Goal: Information Seeking & Learning: Find specific fact

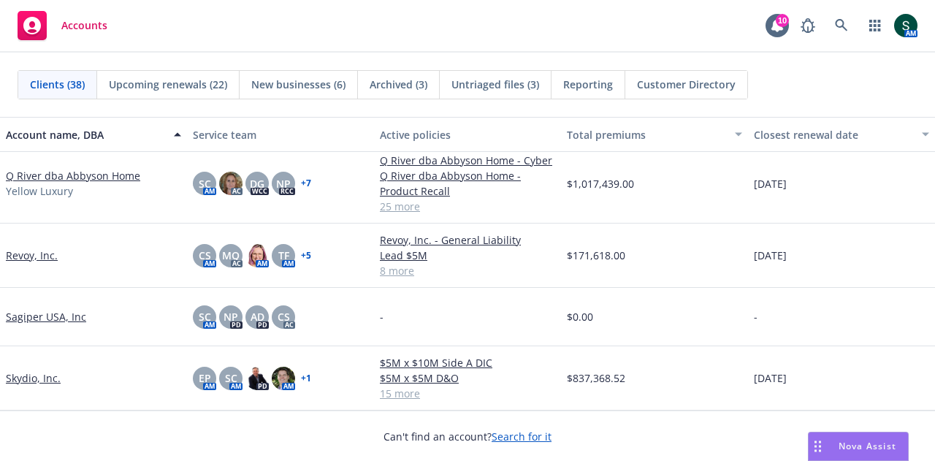
scroll to position [1681, 0]
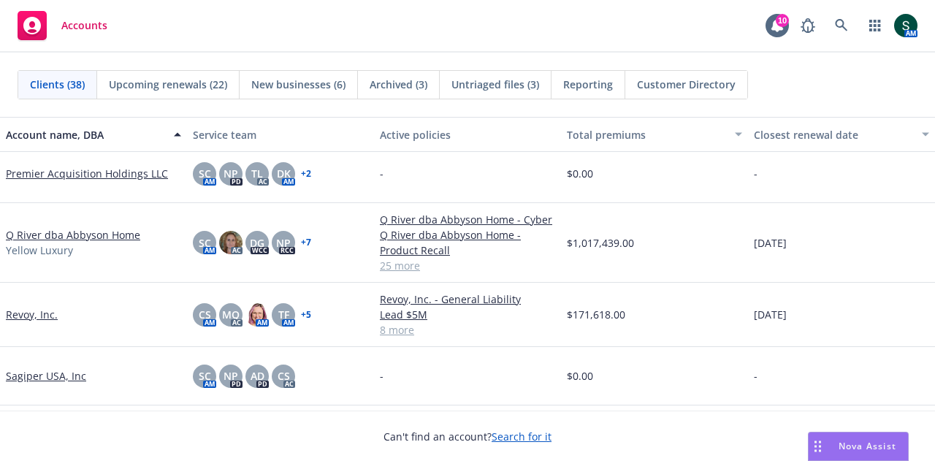
click at [86, 235] on link "Q River dba Abbyson Home" at bounding box center [73, 234] width 134 height 15
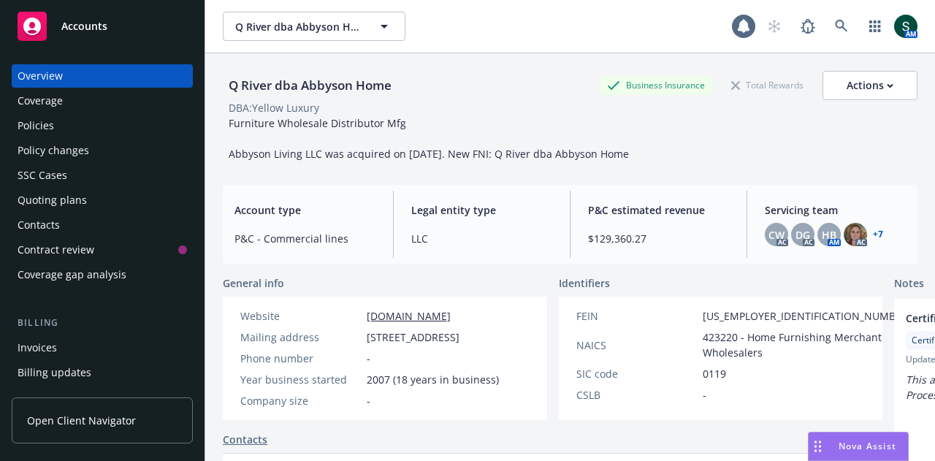
click at [48, 126] on div "Policies" at bounding box center [36, 125] width 37 height 23
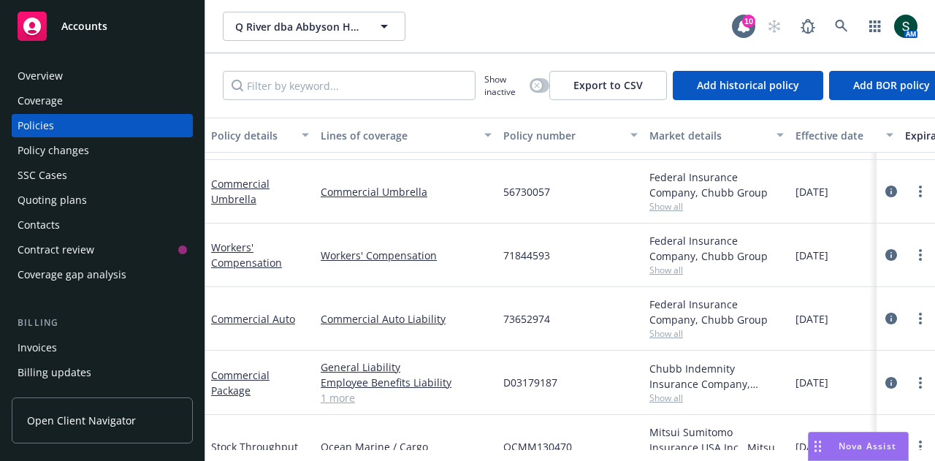
scroll to position [292, 0]
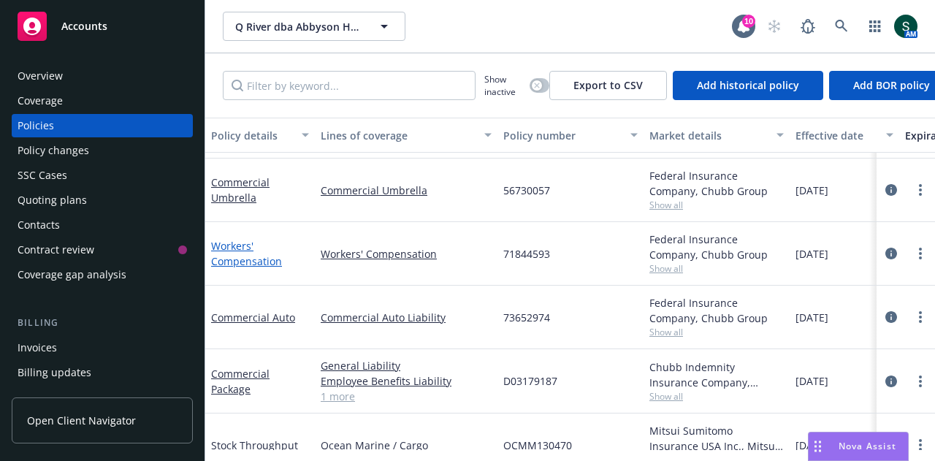
click at [252, 258] on link "Workers' Compensation" at bounding box center [246, 253] width 71 height 29
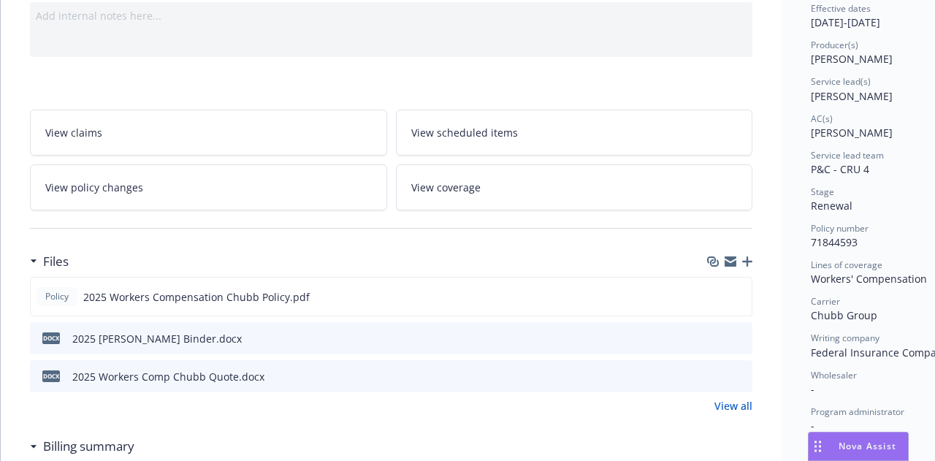
scroll to position [292, 0]
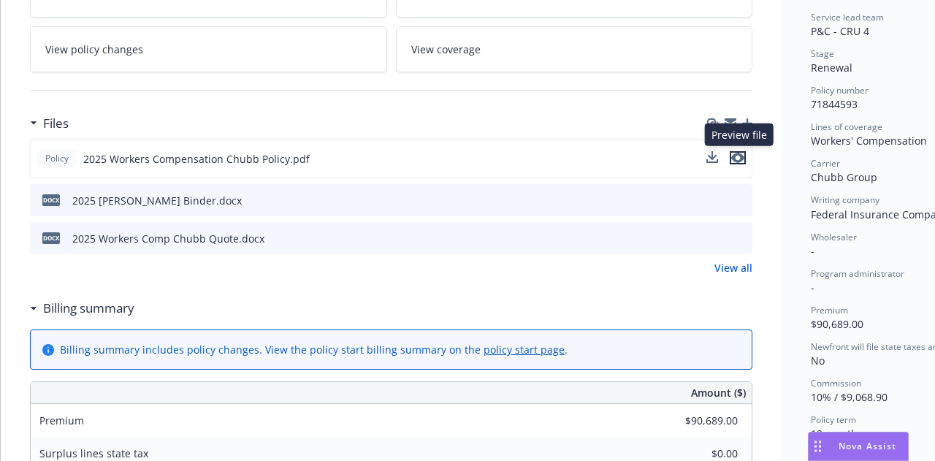
click at [737, 156] on icon "preview file" at bounding box center [738, 158] width 13 height 10
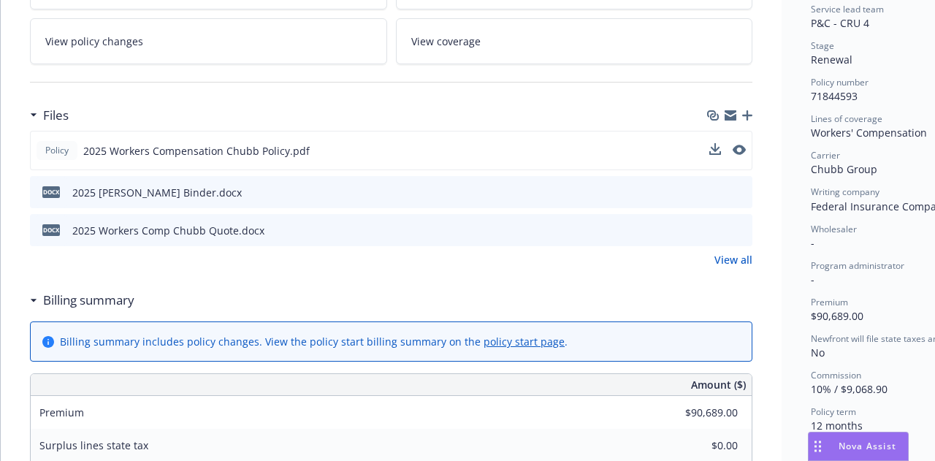
scroll to position [73, 0]
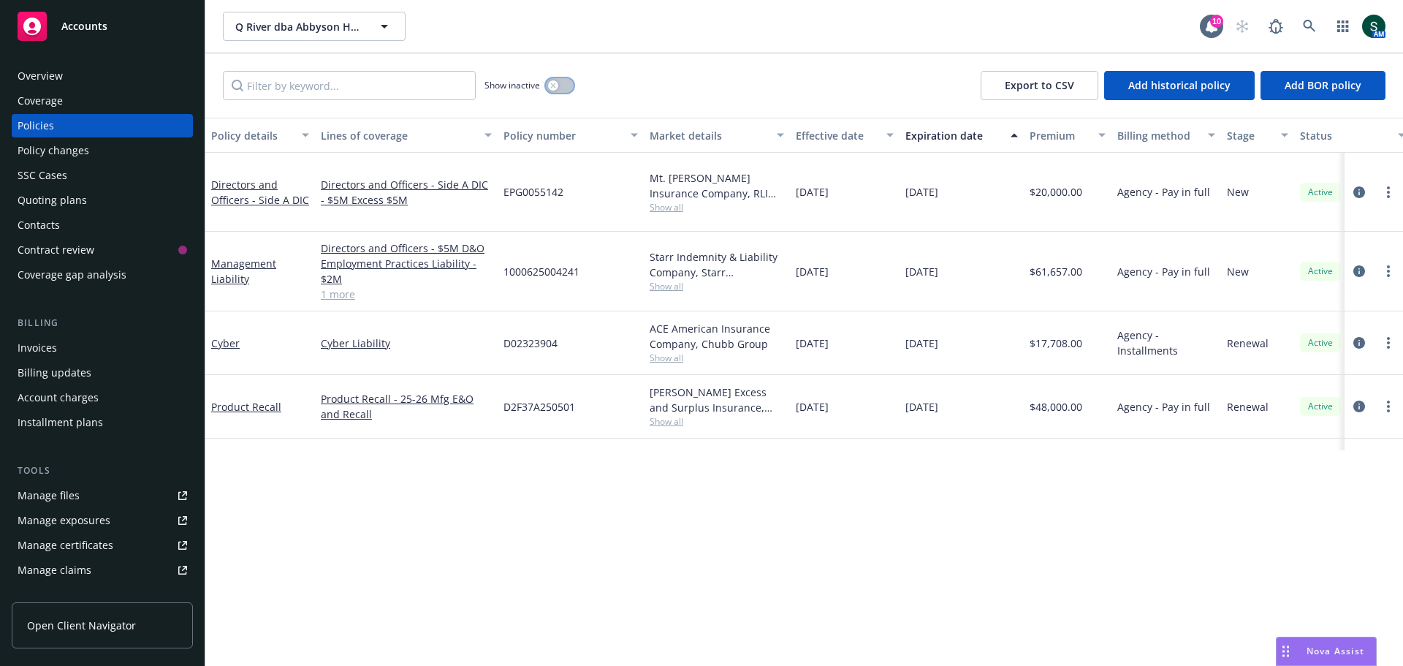
click at [560, 87] on button "button" at bounding box center [560, 85] width 28 height 15
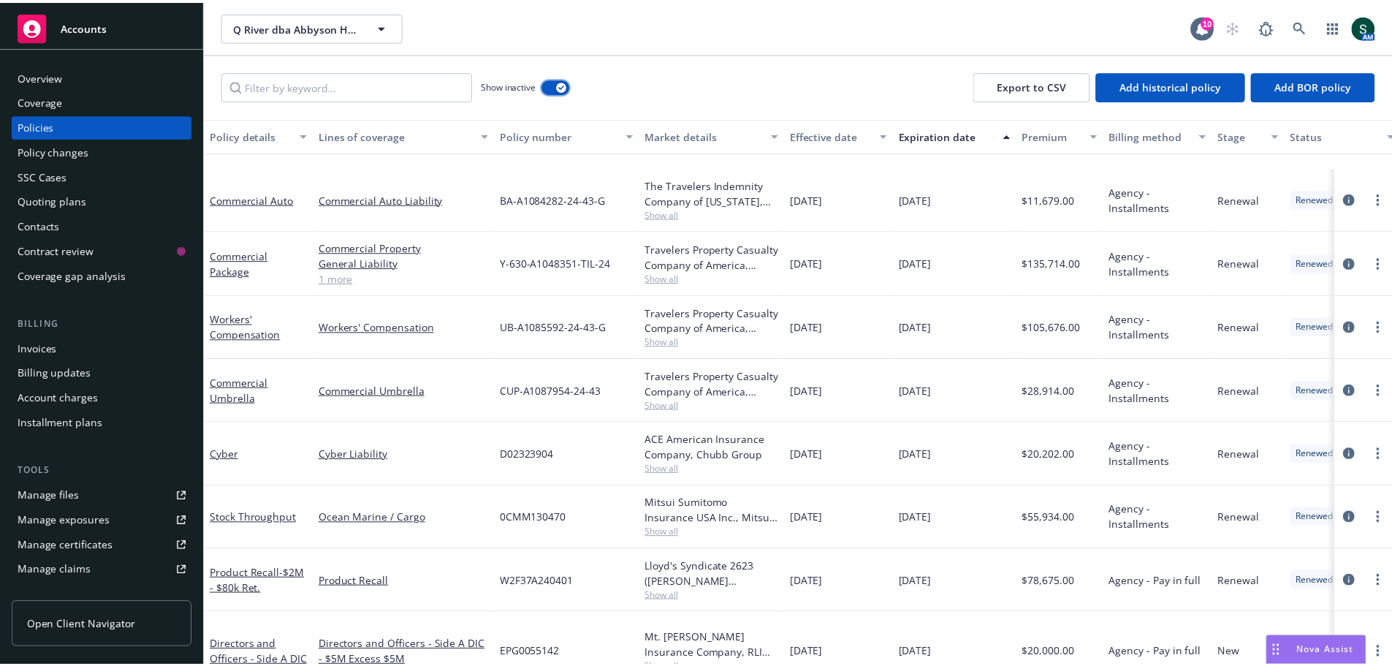
scroll to position [3142, 0]
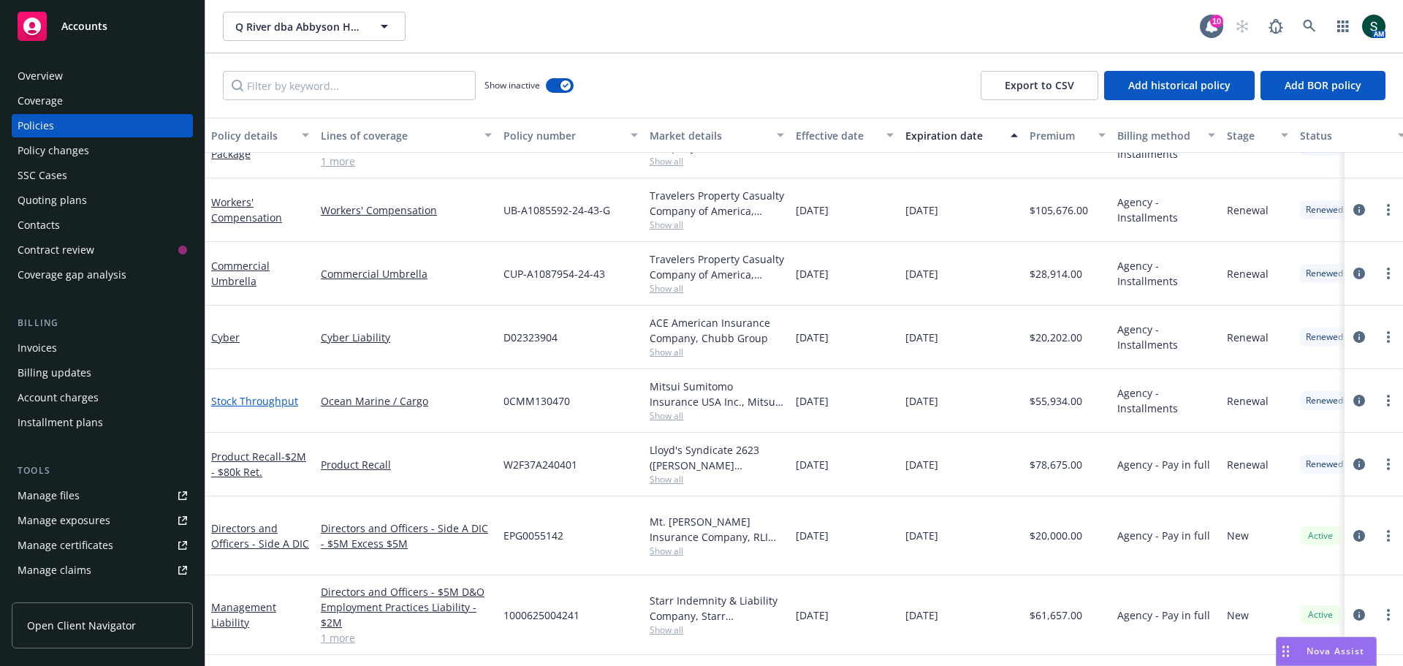
click at [249, 407] on link "Stock Throughput" at bounding box center [254, 401] width 87 height 14
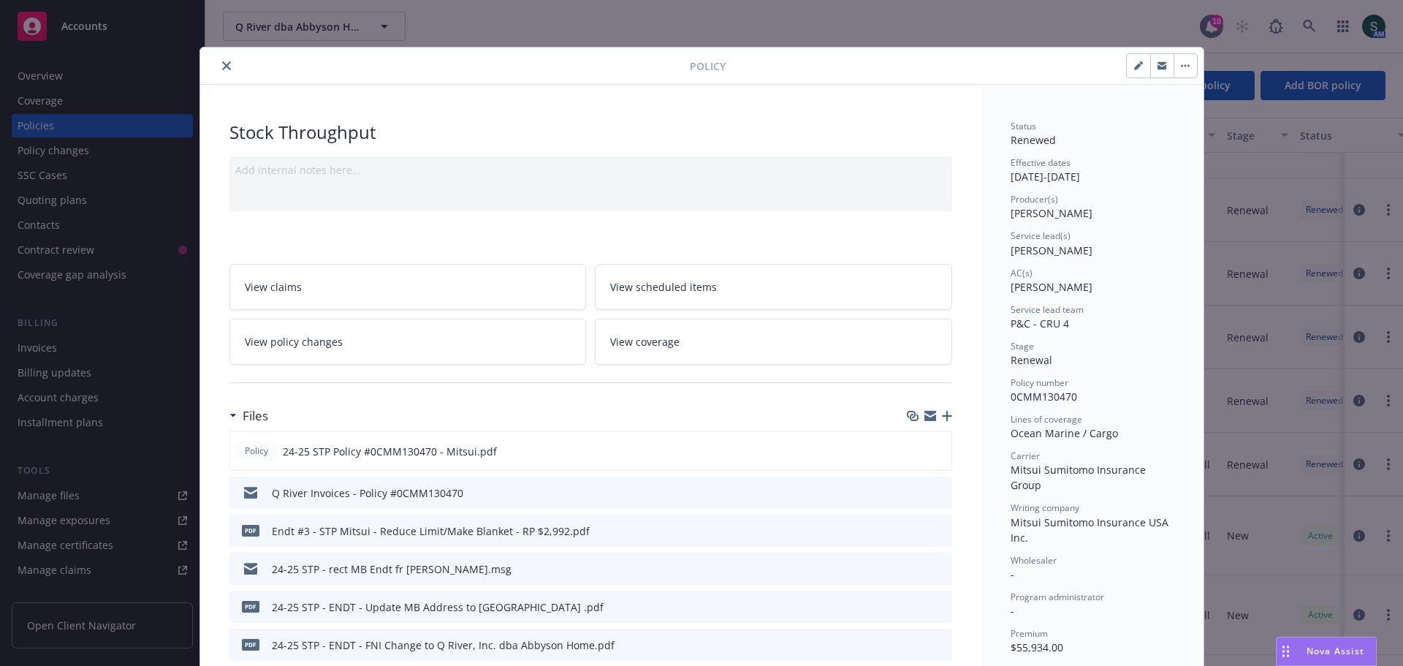
click at [224, 69] on icon "close" at bounding box center [226, 65] width 9 height 9
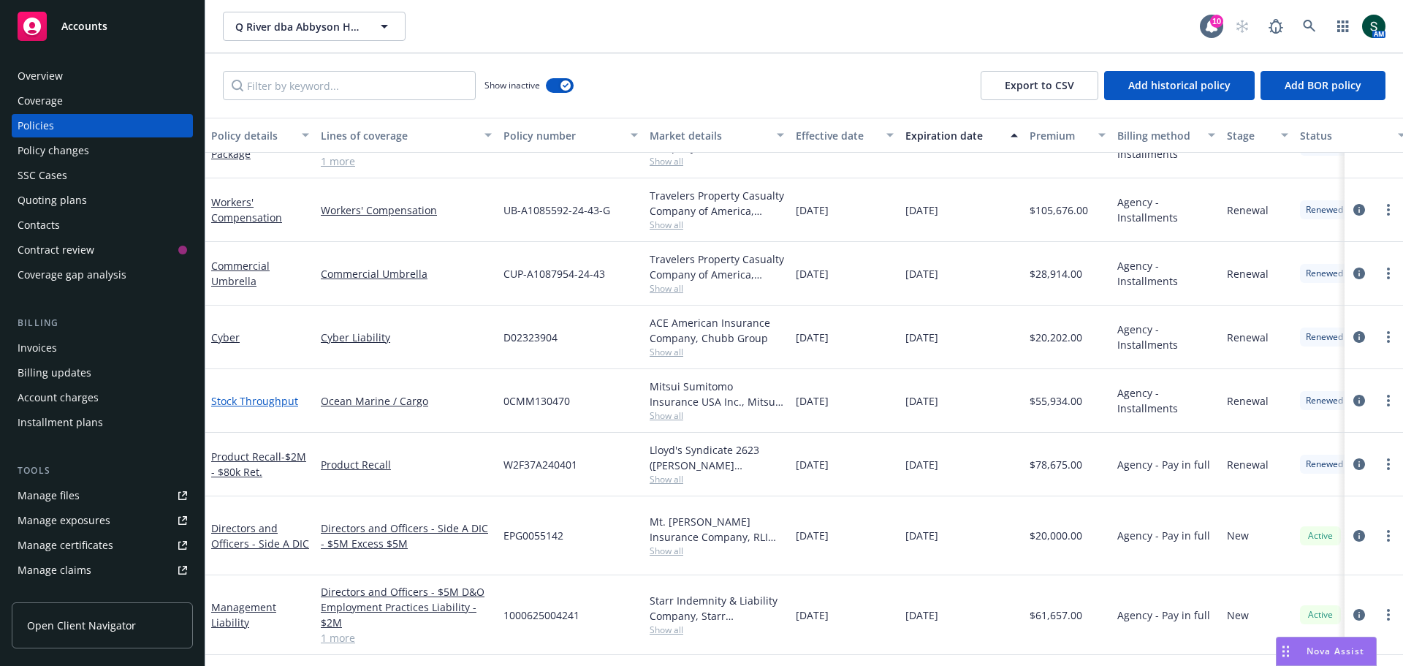
click at [232, 401] on link "Stock Throughput" at bounding box center [254, 401] width 87 height 14
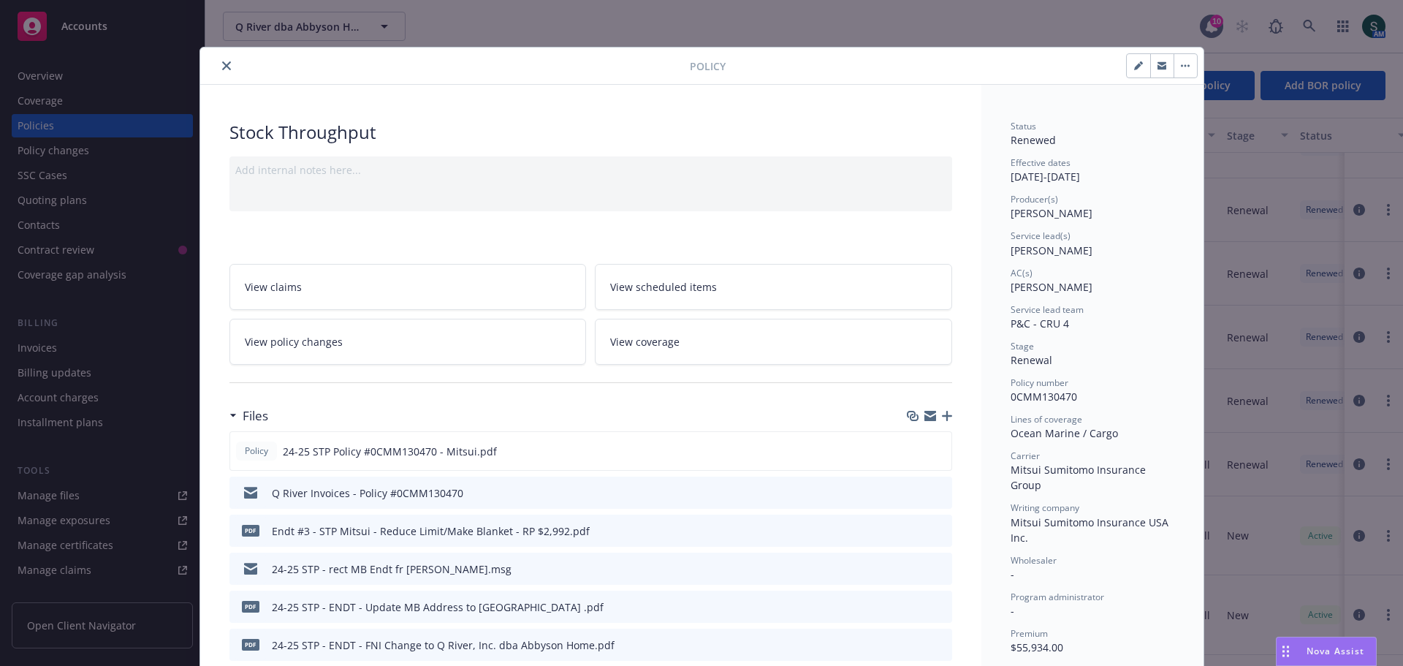
click at [433, 340] on link "View policy changes" at bounding box center [407, 342] width 357 height 46
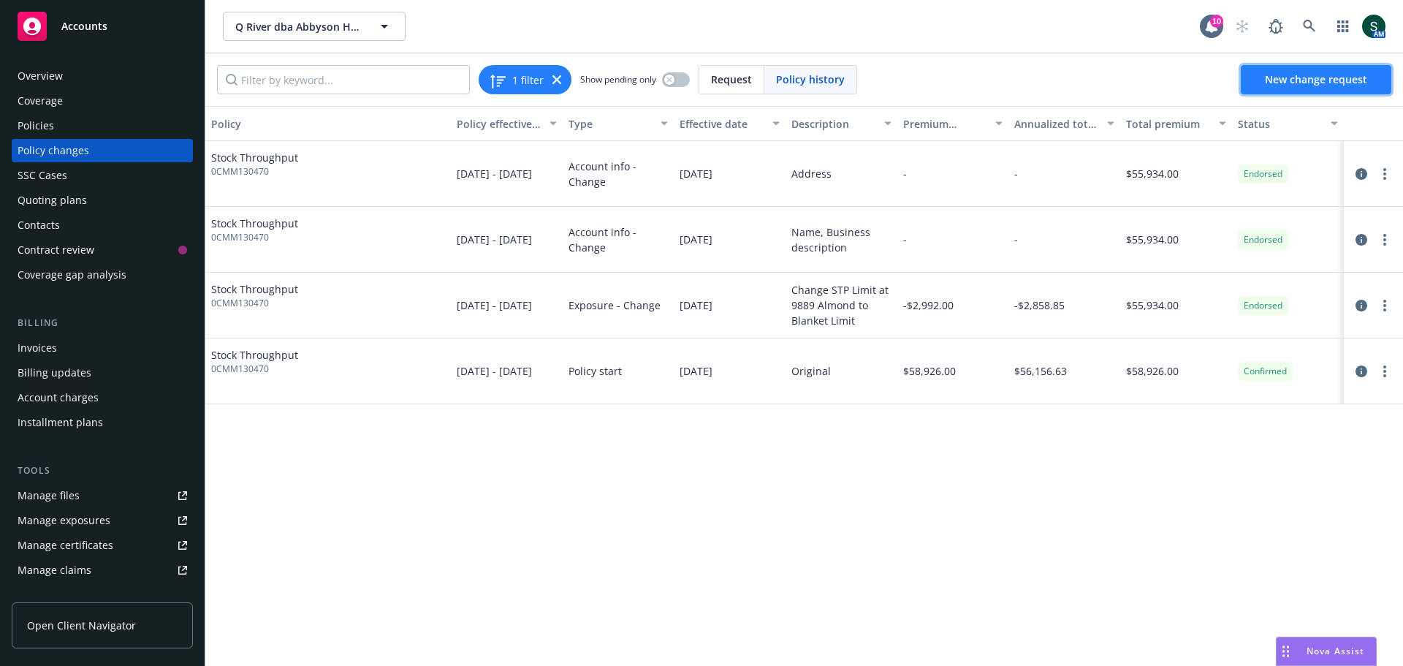
click at [935, 81] on span "New change request" at bounding box center [1316, 79] width 102 height 14
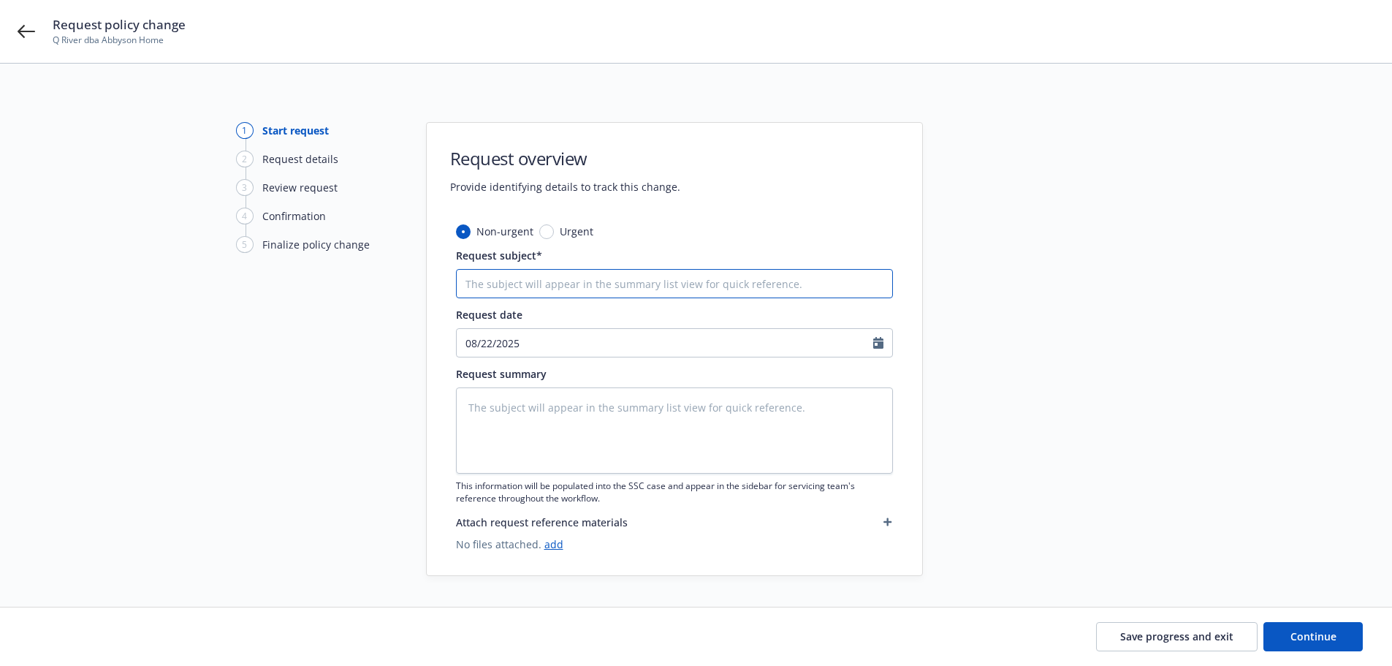
click at [570, 287] on input "Request subject*" at bounding box center [674, 283] width 437 height 29
type textarea "x"
type input "2"
type textarea "x"
type input "24"
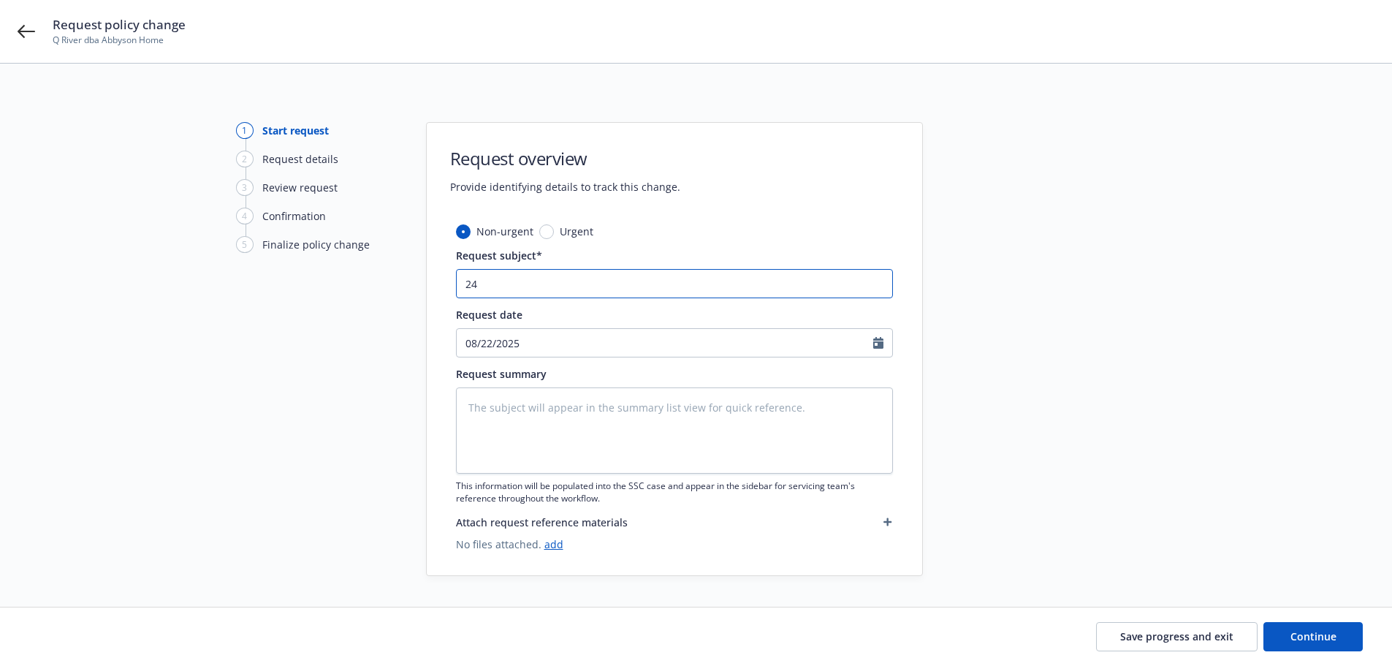
type textarea "x"
type input "24-"
type textarea "x"
type input "24-2"
type textarea "x"
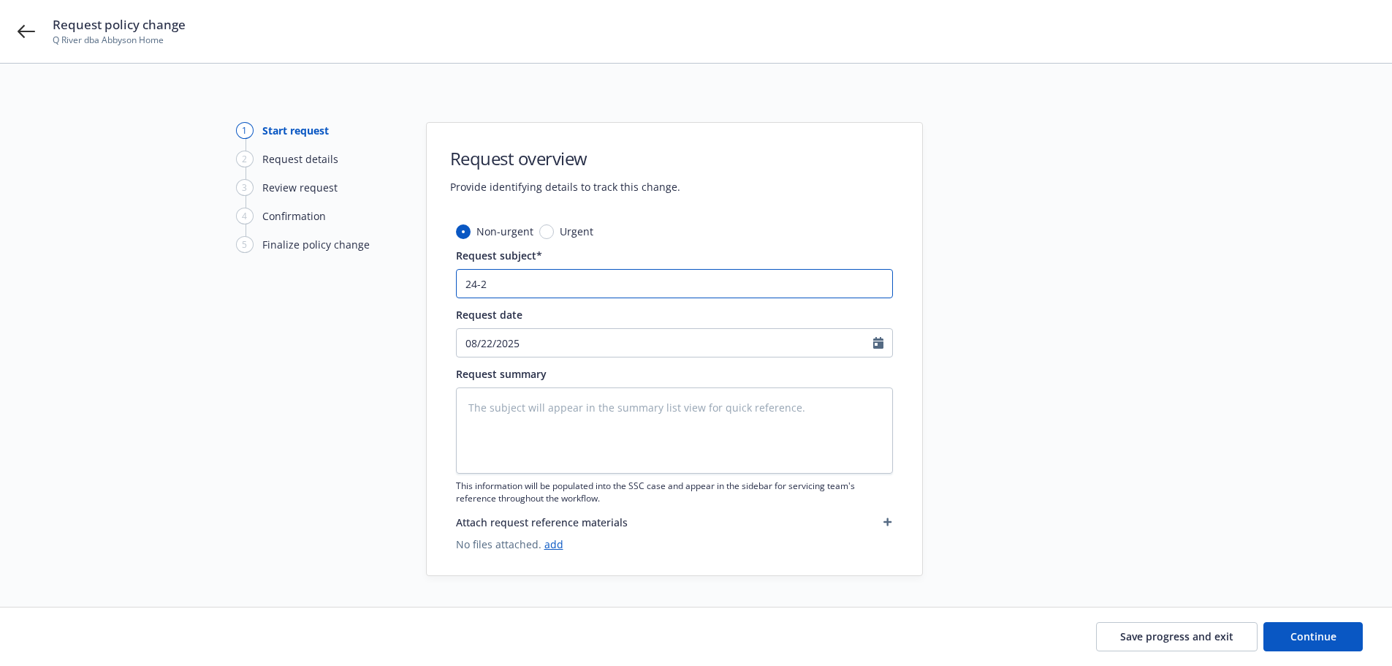
type input "24-25"
type textarea "x"
type input "24-25"
type textarea "x"
type input "24-25 p"
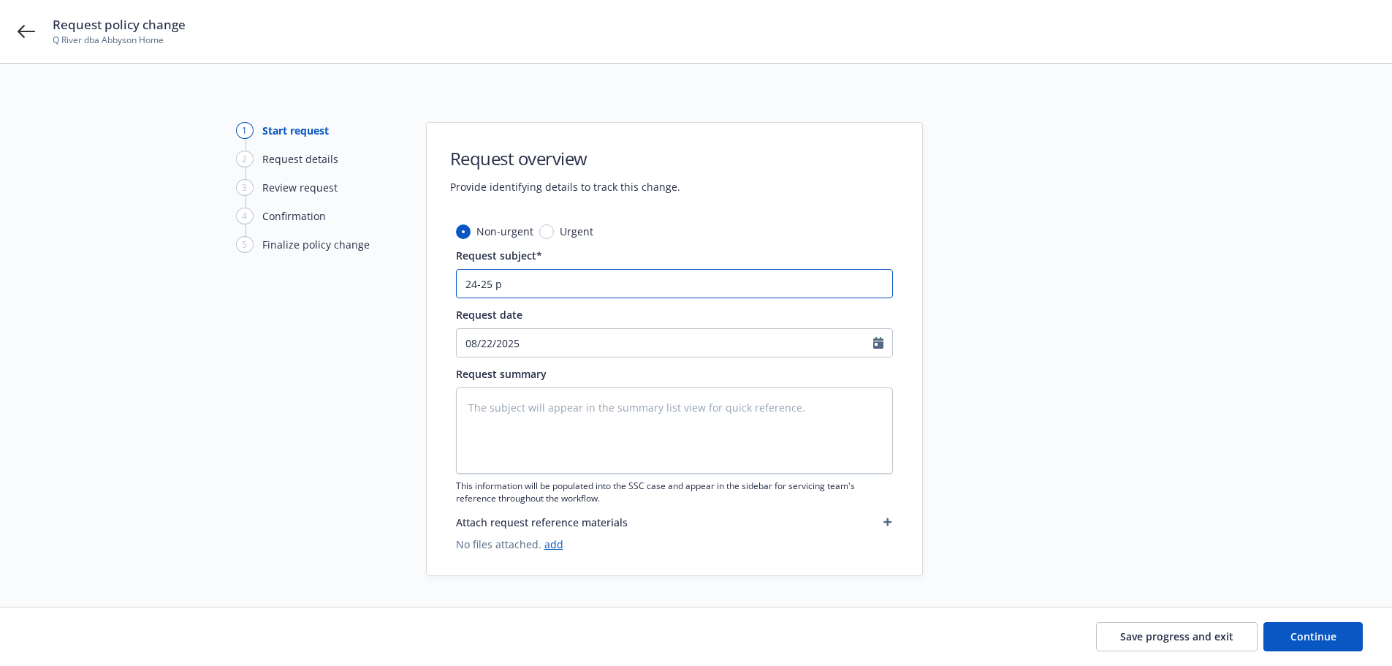
type textarea "x"
type input "24-25 po"
type textarea "x"
type input "24-25 pol"
type textarea "x"
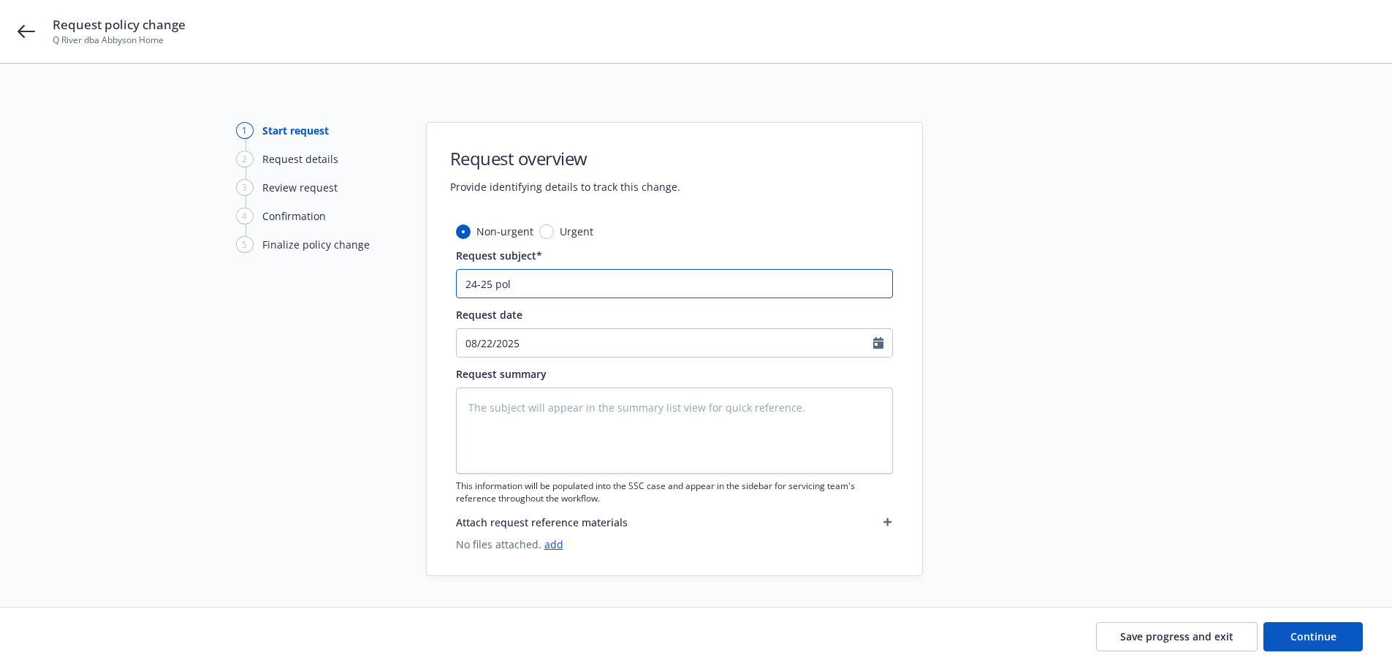
type input "24-25 poli"
type textarea "x"
type input "24-25 polic"
type textarea "x"
type input "24-25 policy"
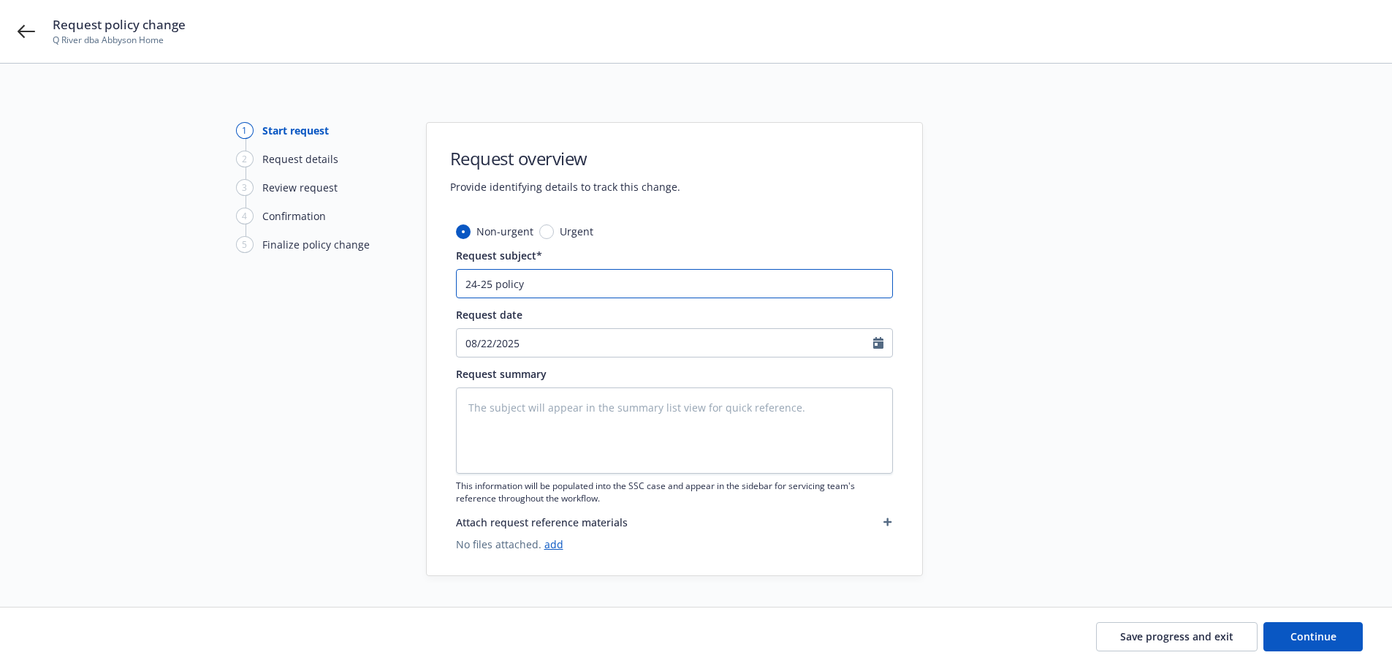
type textarea "x"
type input "24-25 policy"
type textarea "x"
type input "24-25 policy a"
type textarea "x"
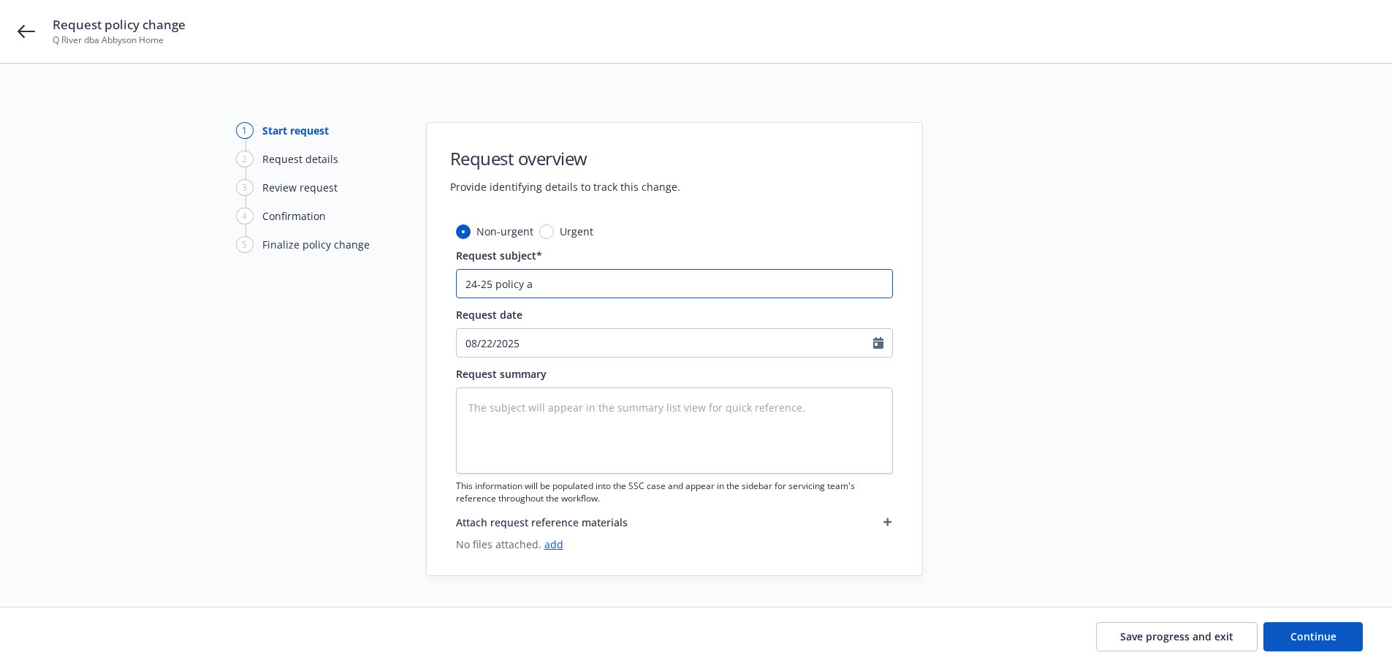
type input "24-25 policy au"
type textarea "x"
type input "24-25 policy aud"
type textarea "x"
type input "24-25 policy audi"
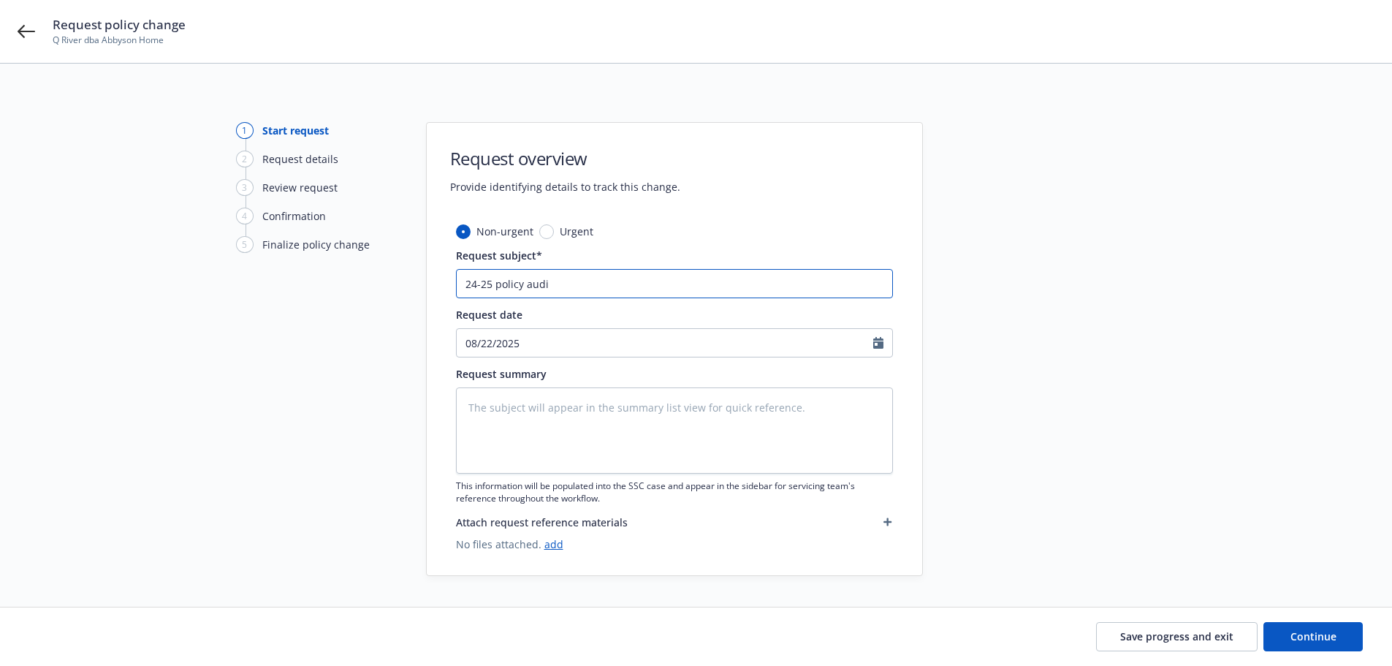
type textarea "x"
type input "24-25 policy audit"
click at [574, 416] on textarea at bounding box center [674, 430] width 437 height 86
type textarea "x"
type textarea "M"
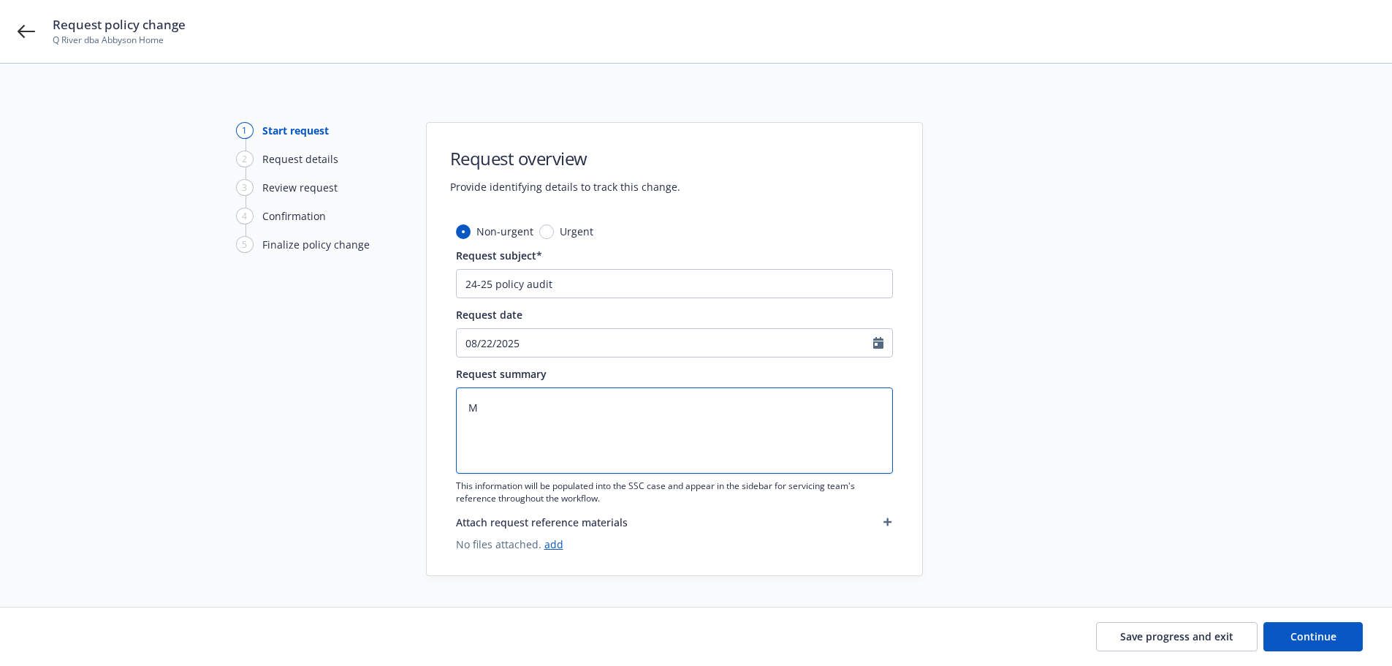
type textarea "x"
type textarea "Mi"
type textarea "x"
type textarea "Mit"
type textarea "x"
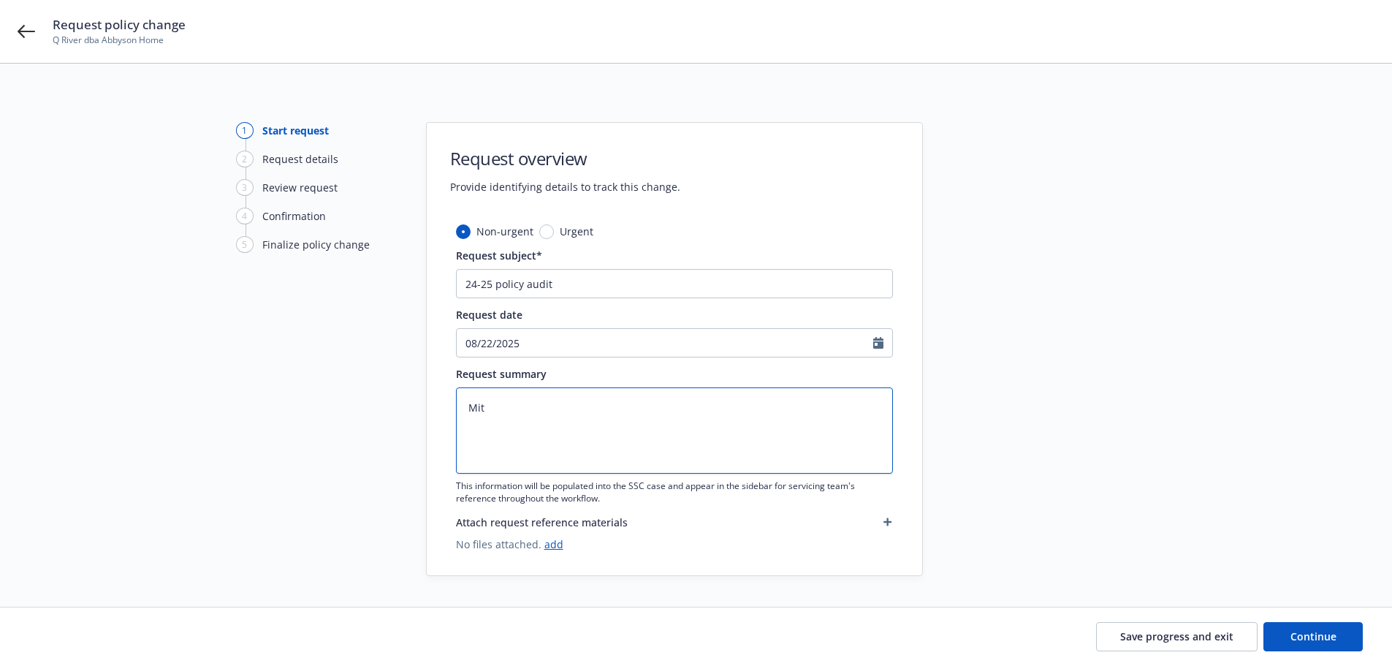
type textarea "Mits"
type textarea "x"
type textarea "Mitsu"
type textarea "x"
type textarea "Mitsui"
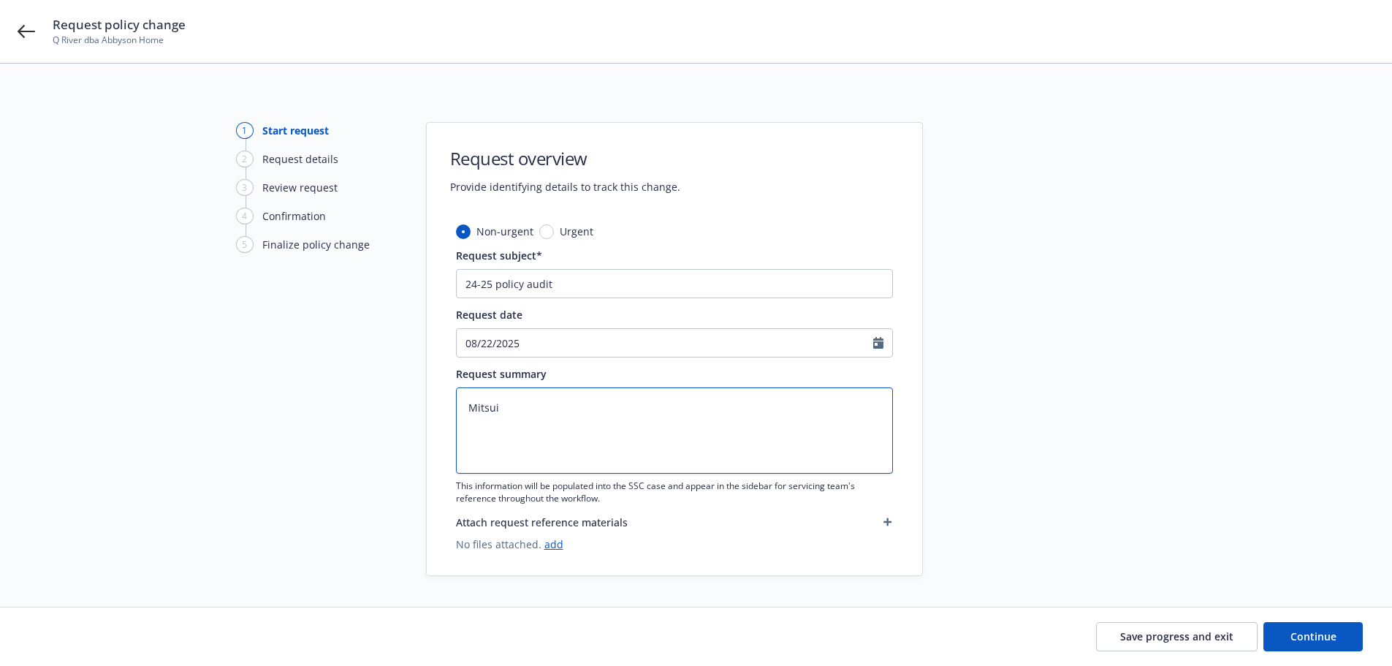
type textarea "x"
type textarea "Mitsui"
type textarea "x"
type textarea "Mitsui l"
type textarea "x"
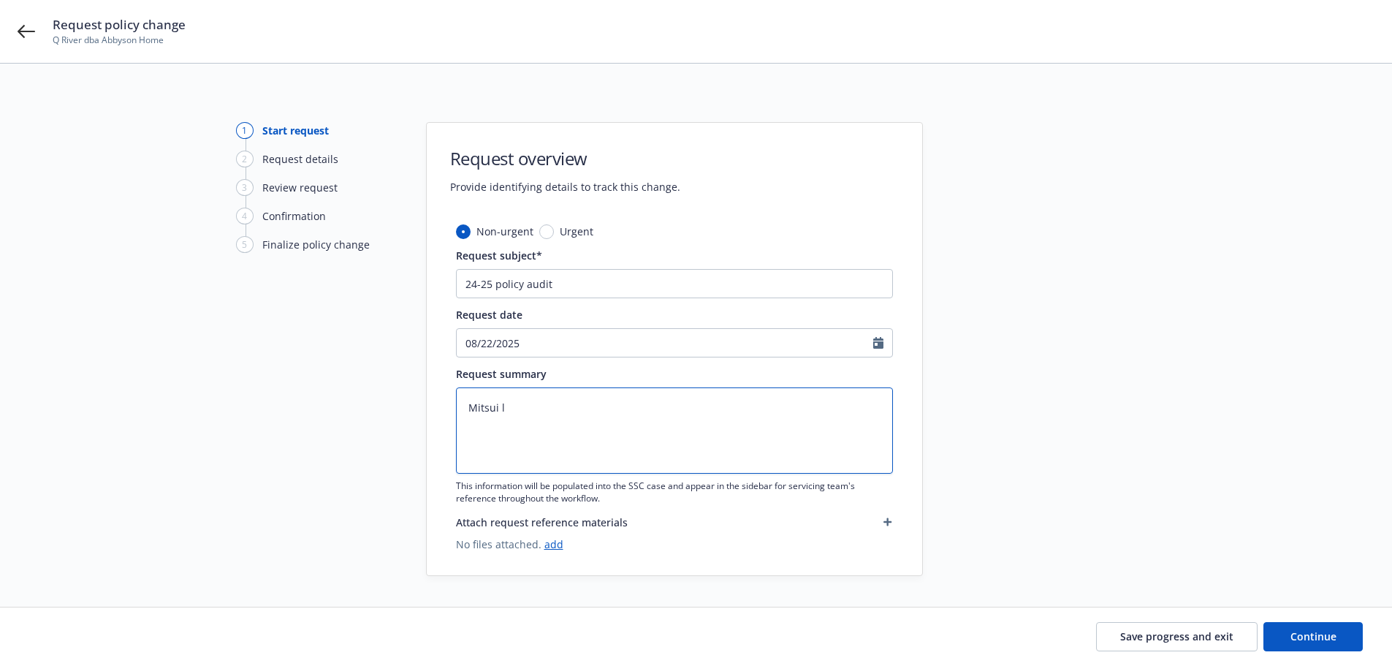
type textarea "Mitsui lo"
type textarea "x"
type textarea "Mitsui loo"
type textarea "x"
type textarea "Mitsui look"
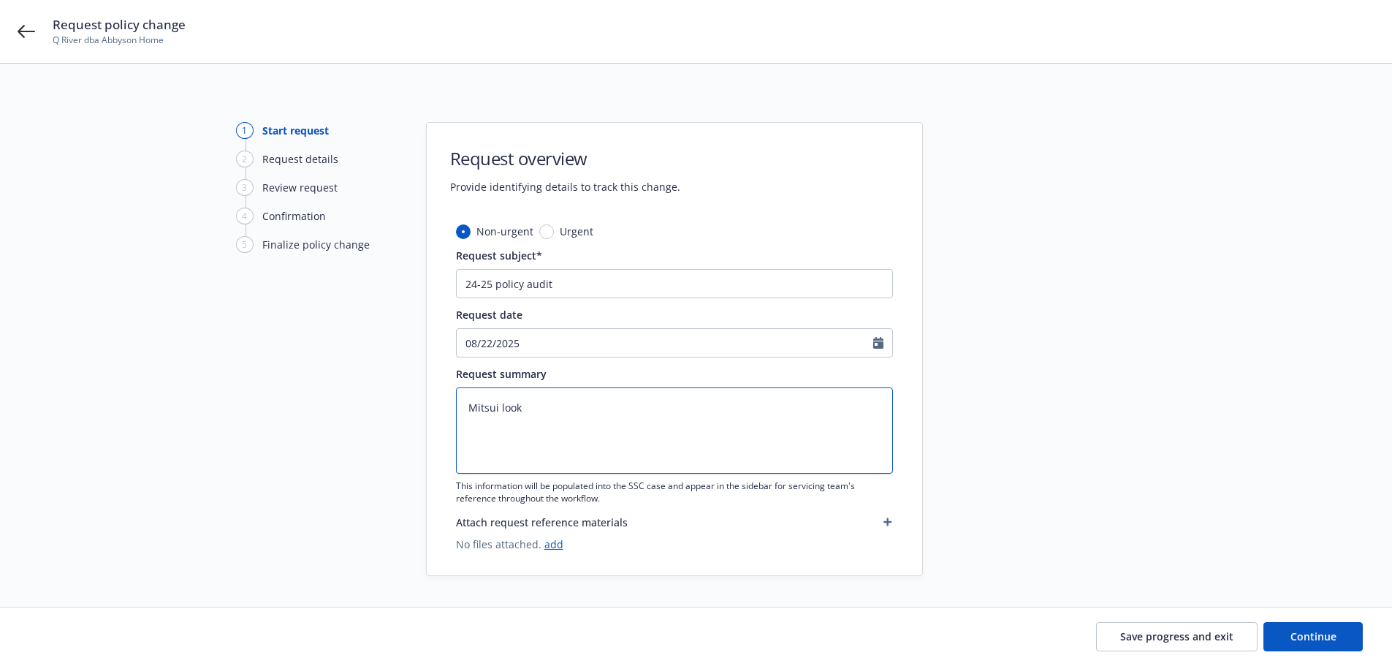
type textarea "x"
type textarea "Mitsui looki"
type textarea "x"
type textarea "Mitsui lookin"
type textarea "x"
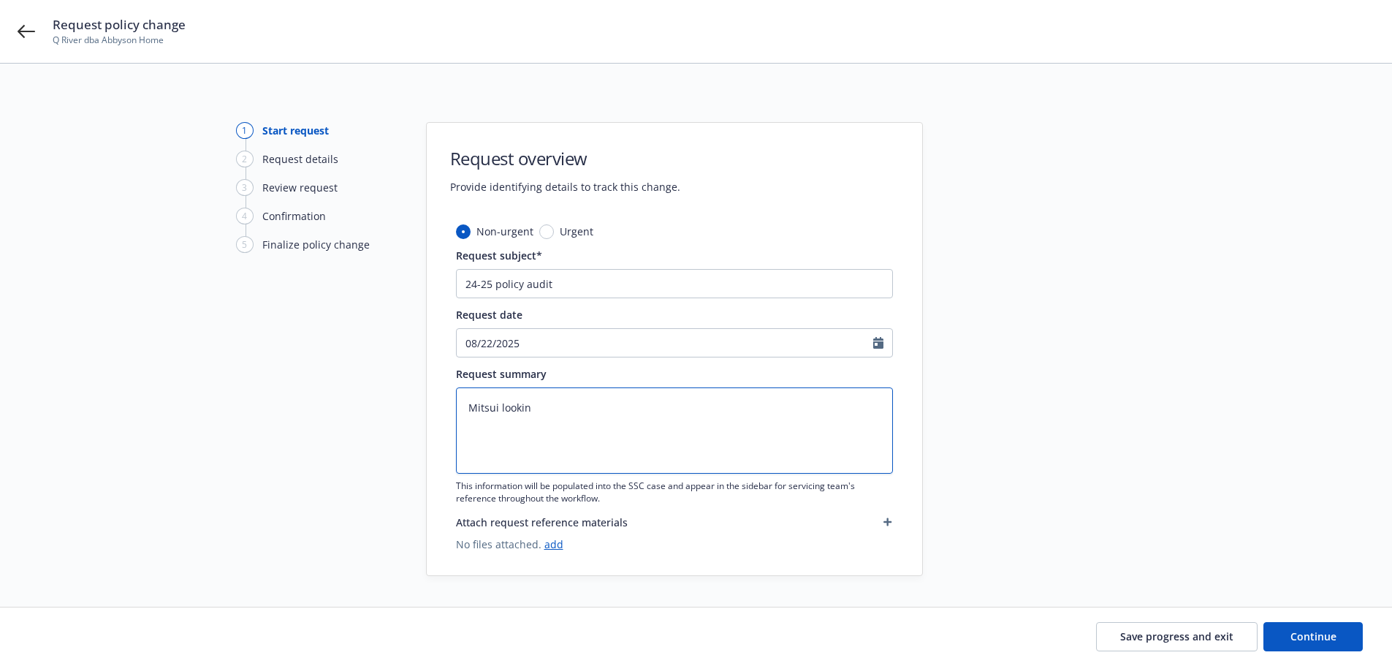
type textarea "Mitsui looking"
type textarea "x"
type textarea "Mitsui looking"
type textarea "x"
type textarea "Mitsui looking f"
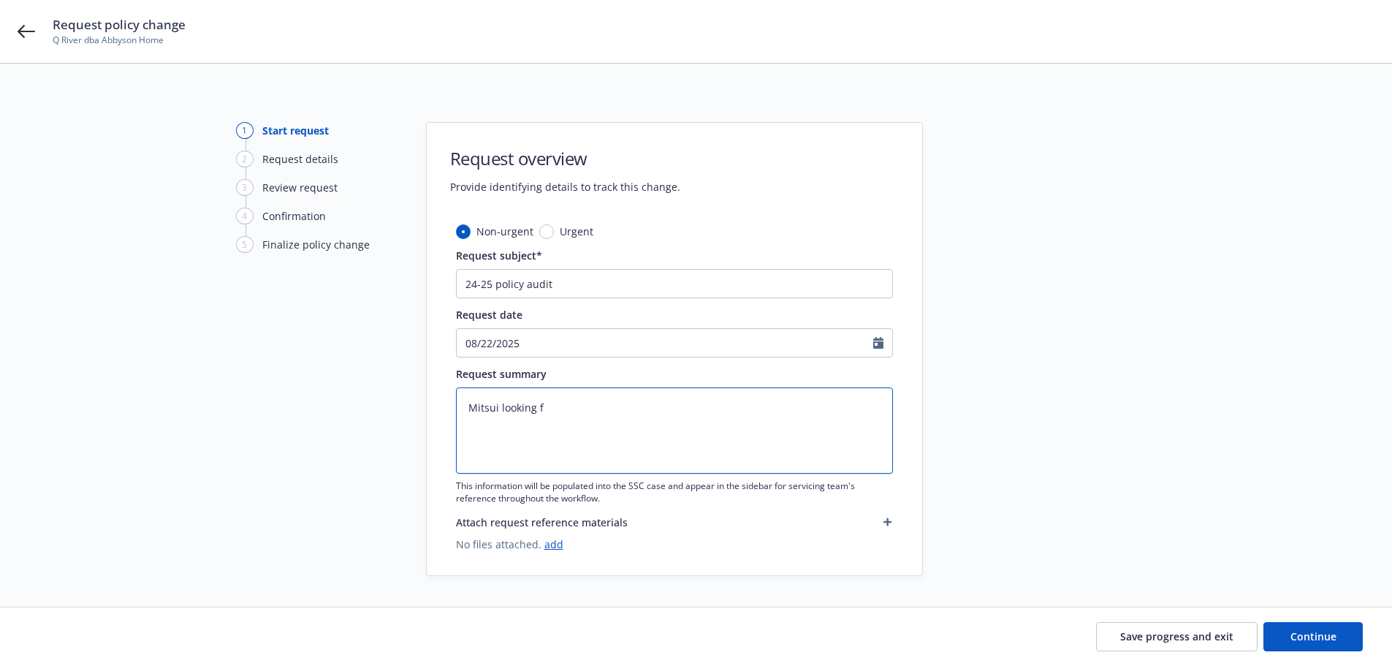
type textarea "x"
type textarea "Mitsui looking fo"
type textarea "x"
type textarea "Mitsui looking for"
type textarea "x"
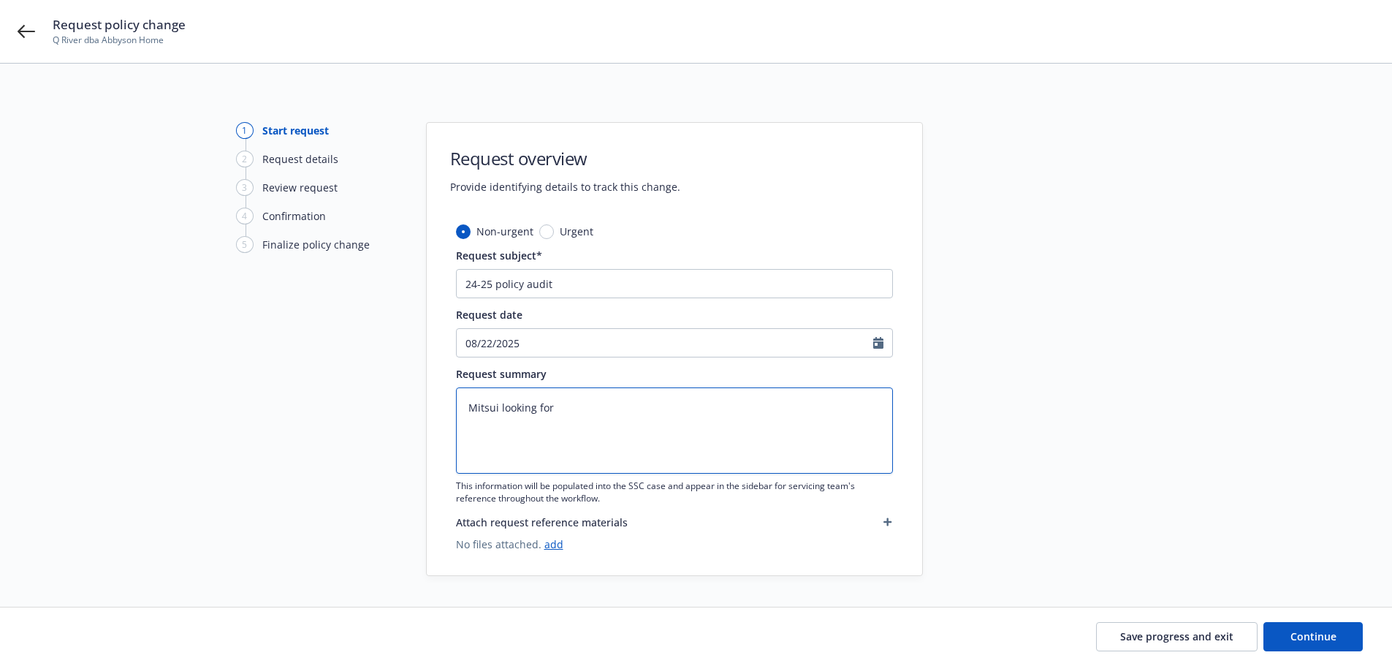
type textarea "Mitsui looking for"
type textarea "x"
type textarea "Mitsui looking for f"
type textarea "x"
type textarea "Mitsui looking for fi"
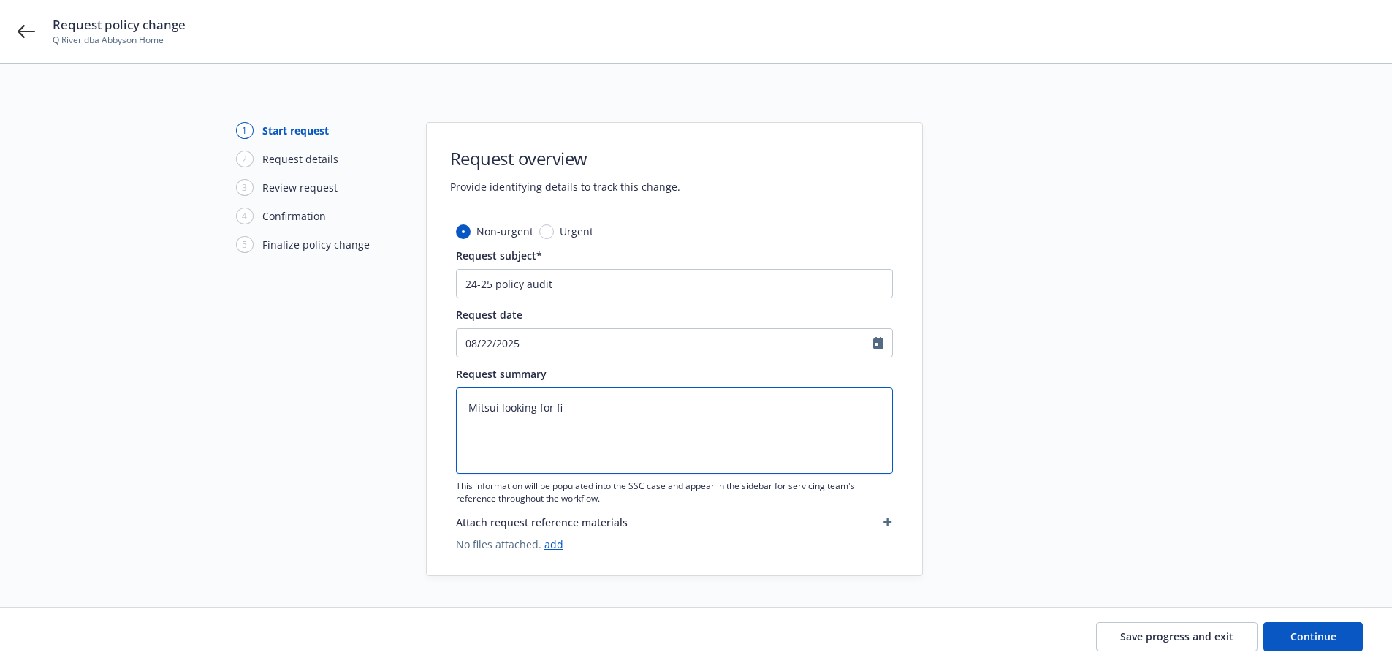
type textarea "x"
type textarea "Mitsui looking for fin"
type textarea "x"
type textarea "Mitsui looking for fina"
type textarea "x"
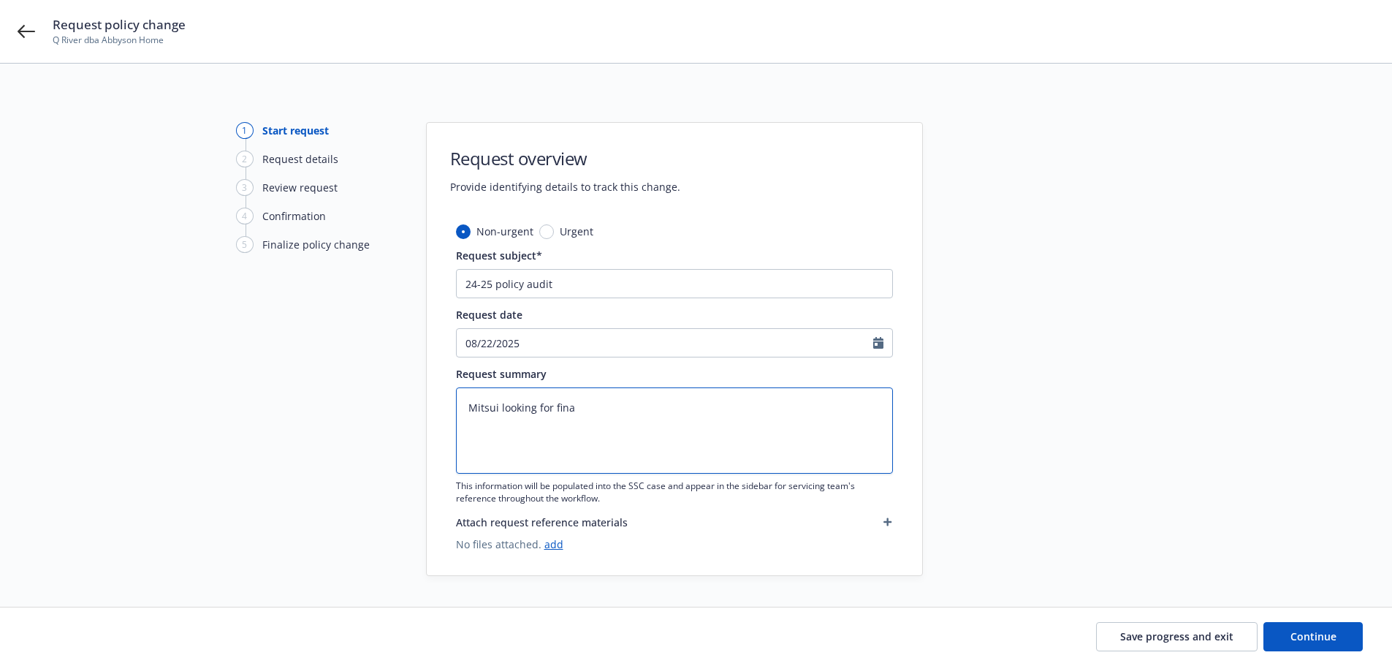
type textarea "Mitsui looking for final"
type textarea "x"
type textarea "Mitsui looking for final"
type textarea "x"
type textarea "Mitsui looking for final g"
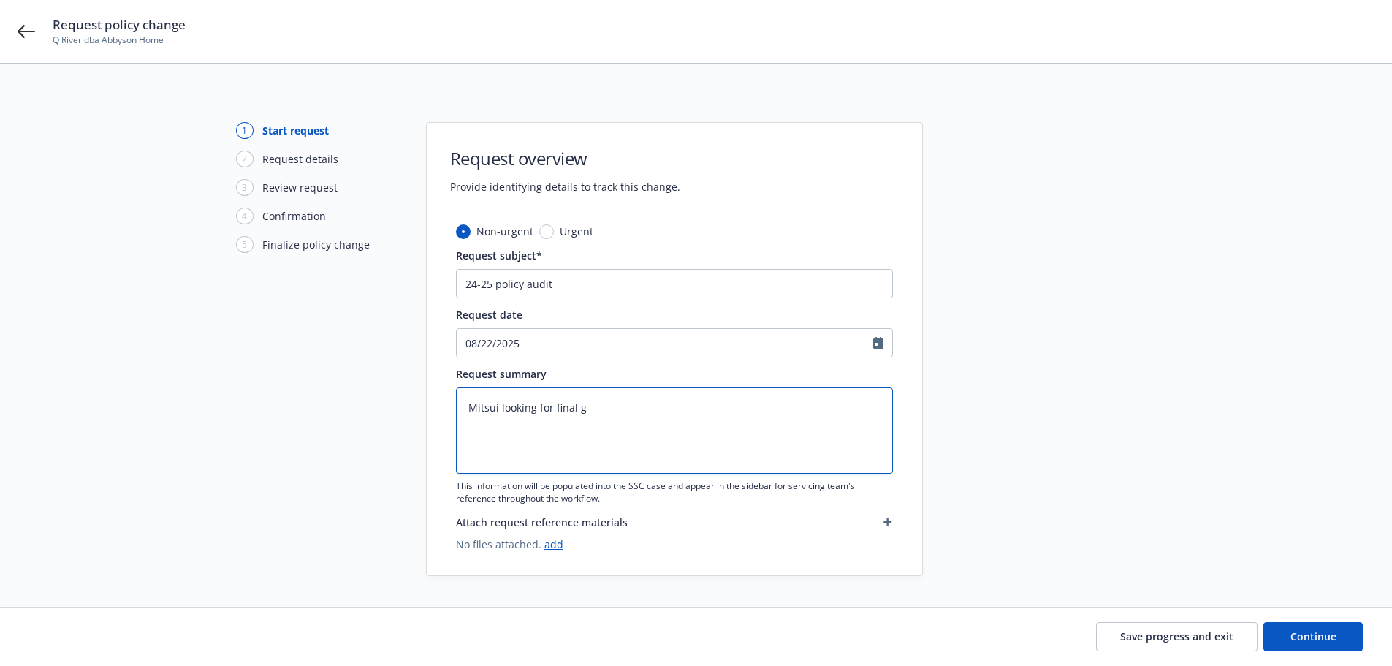
type textarea "x"
type textarea "Mitsui looking for final gr"
type textarea "x"
type textarea "Mitsui looking for final gro"
type textarea "x"
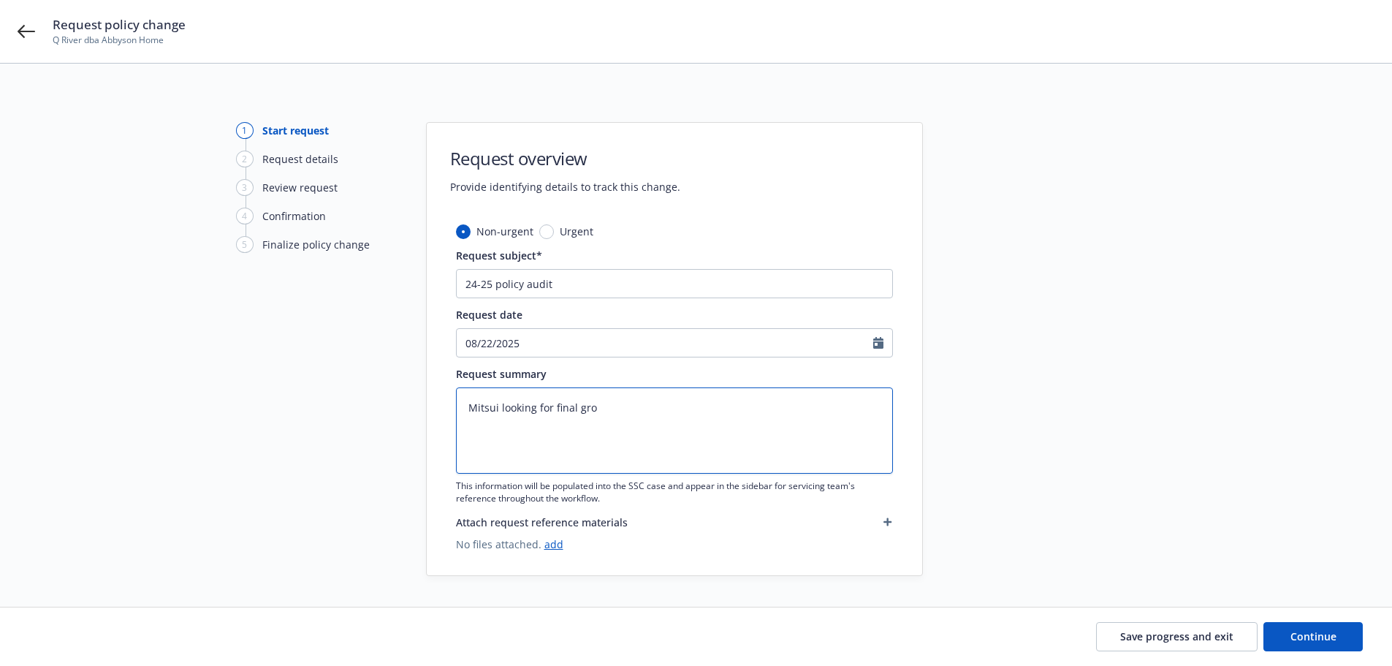
type textarea "Mitsui looking for final gros"
type textarea "x"
type textarea "Mitsui looking for final gross"
type textarea "x"
type textarea "Mitsui looking for final gross"
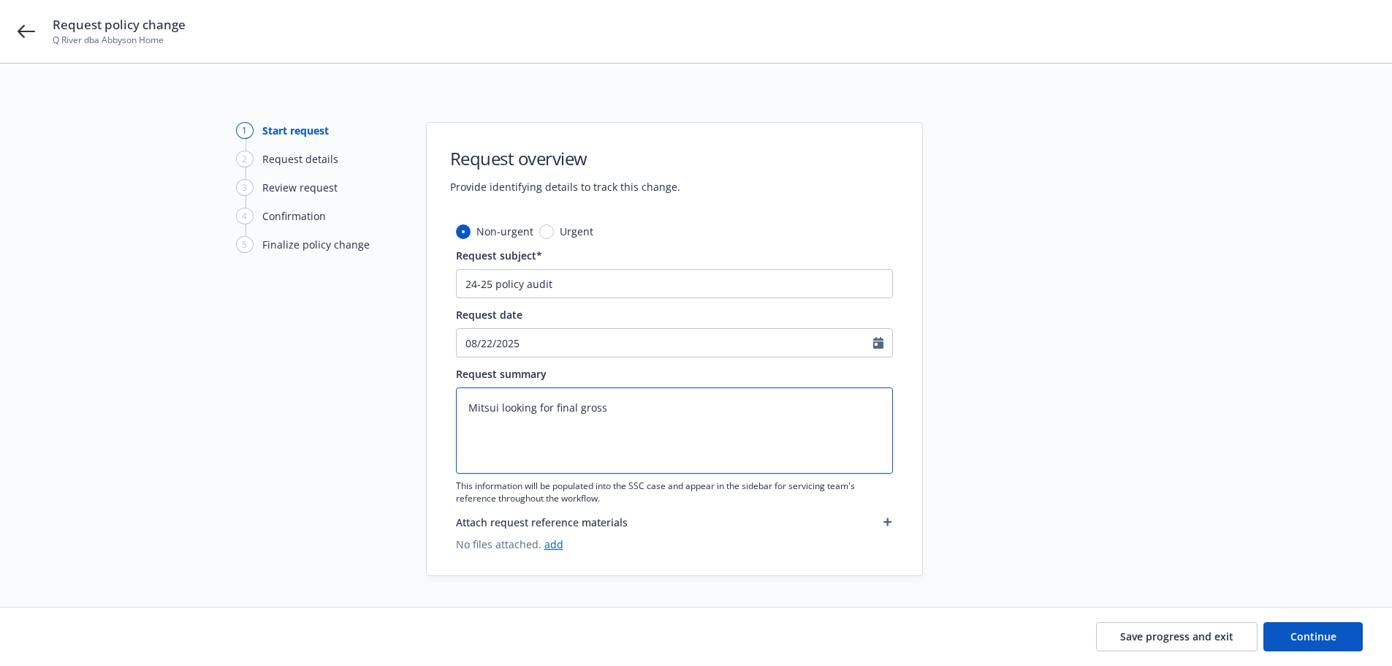
type textarea "x"
type textarea "Mitsui looking for final gross s"
type textarea "x"
type textarea "Mitsui looking for final gross sa"
type textarea "x"
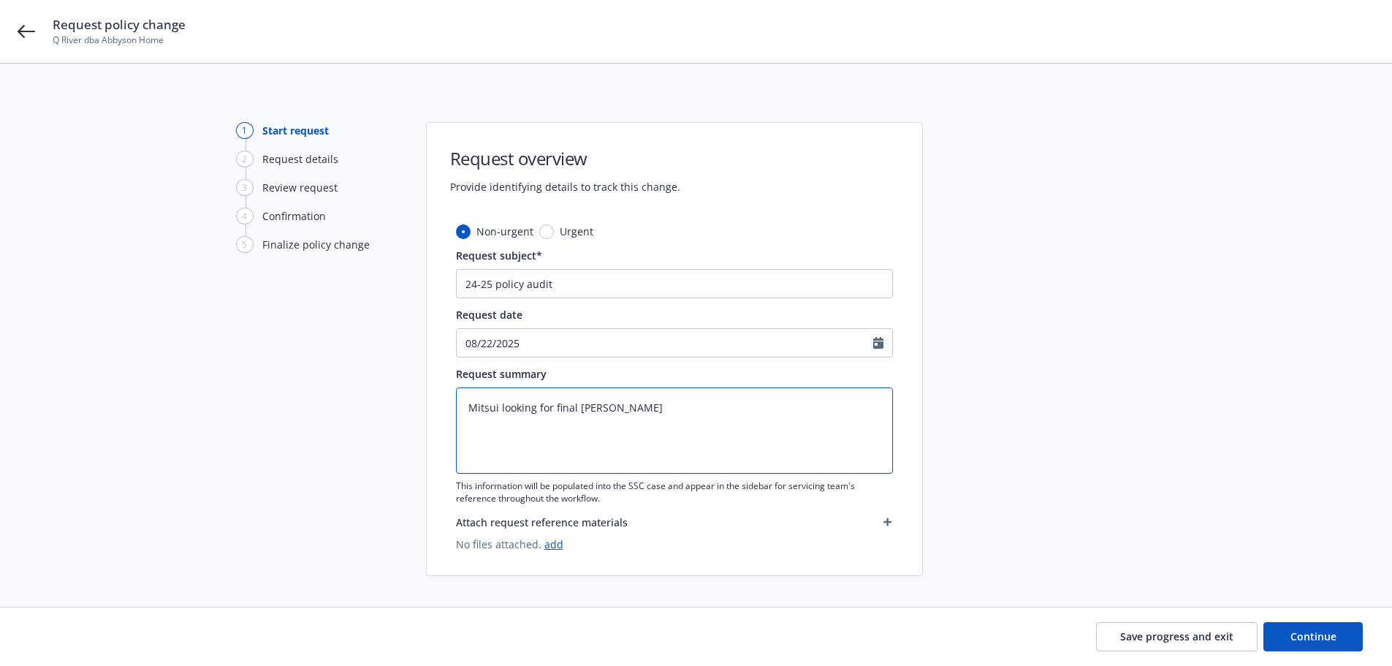
type textarea "Mitsui looking for final gross sal"
type textarea "x"
type textarea "Mitsui looking for final gross sale"
type textarea "x"
type textarea "Mitsui looking for final gross sales"
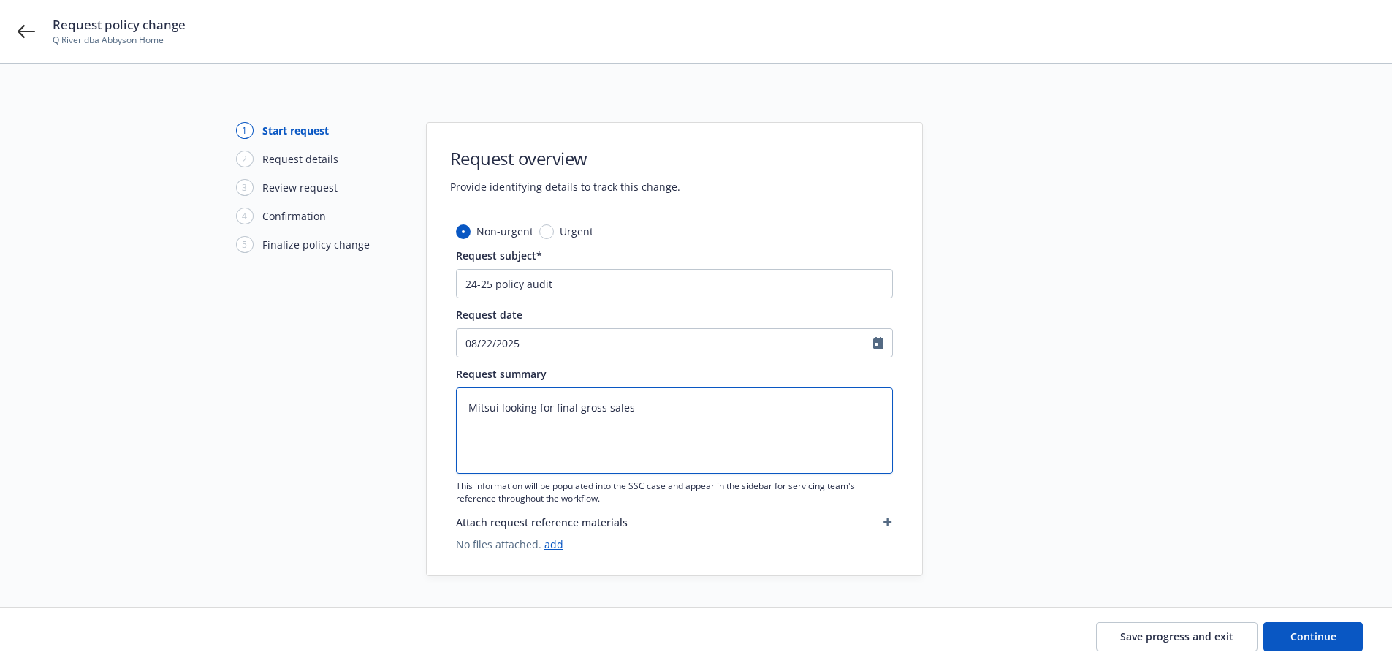
type textarea "x"
type textarea "Mitsui looking for final gross sales"
type textarea "x"
type textarea "Mitsui looking for final gross sales f"
type textarea "x"
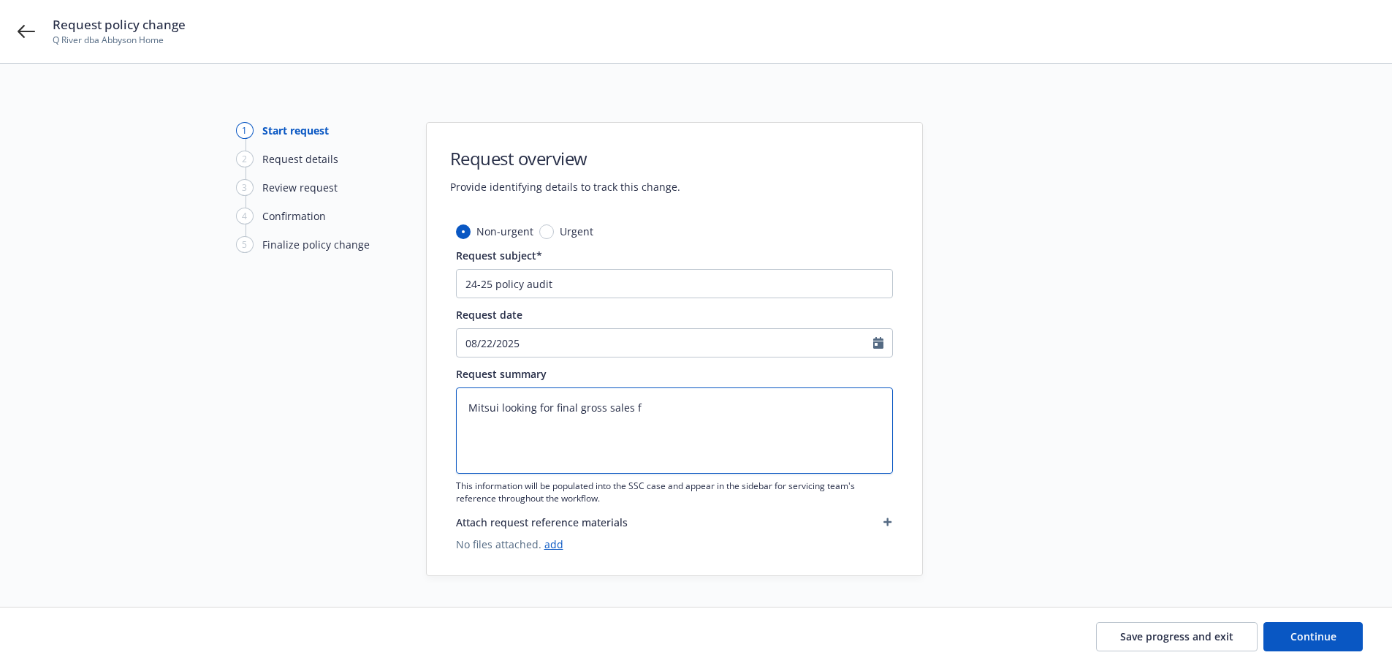
type textarea "Mitsui looking for final gross sales fi"
type textarea "x"
type textarea "Mitsui looking for final gross sales fig"
type textarea "x"
type textarea "Mitsui looking for final gross sales figu"
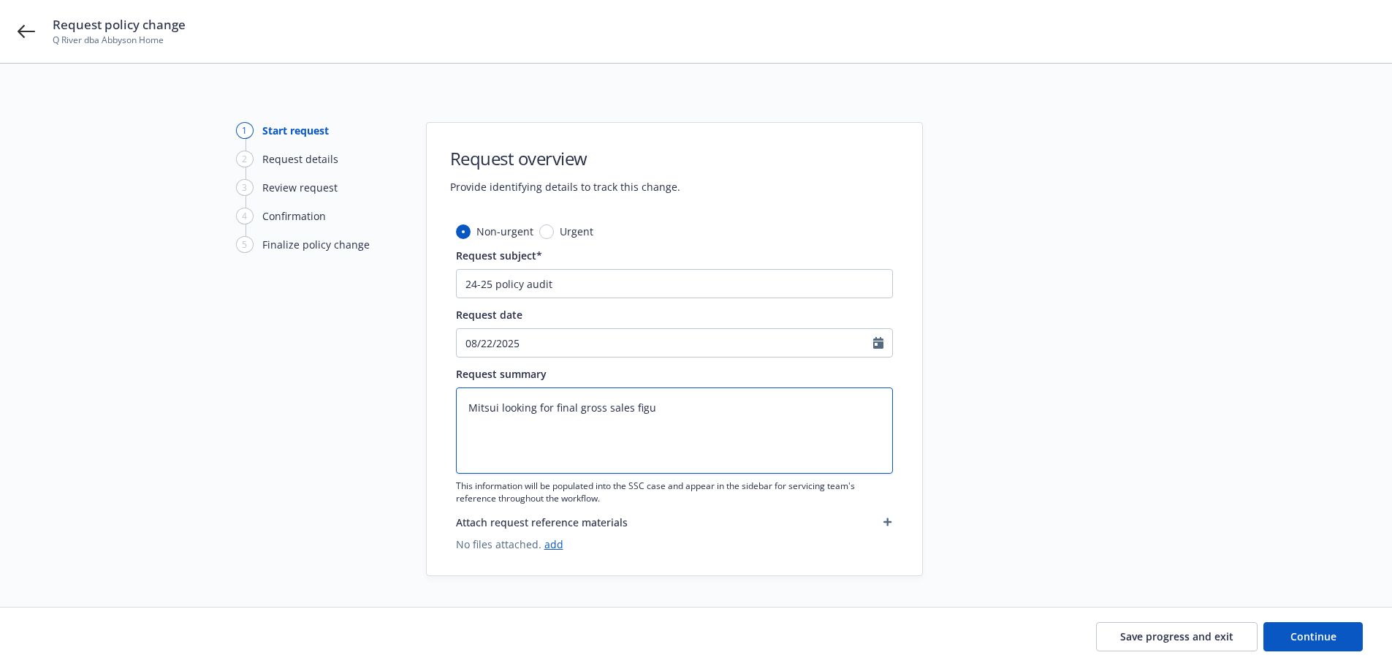
type textarea "x"
type textarea "Mitsui looking for final gross sales figur"
type textarea "x"
type textarea "Mitsui looking for final gross sales figure"
type textarea "x"
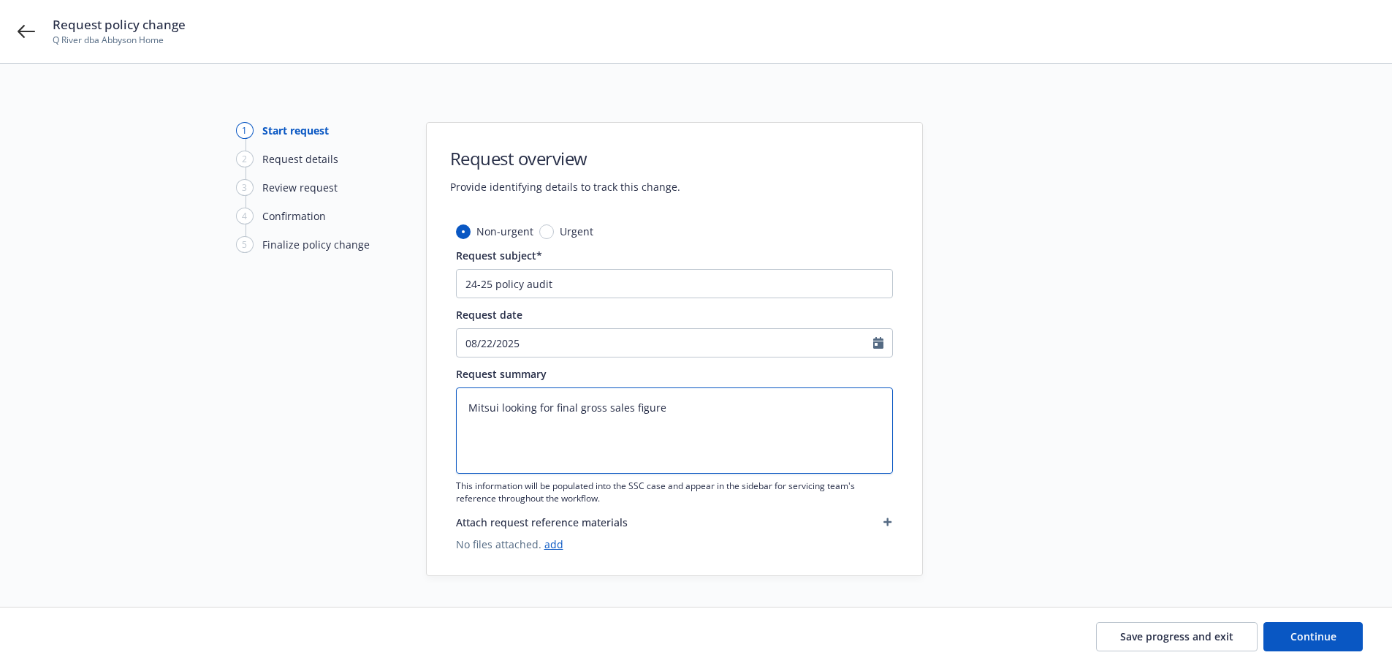
type textarea "Mitsui looking for final gross sales figures"
type textarea "x"
type textarea "Mitsui looking for final gross sales figures"
type textarea "x"
type textarea "Mitsui looking for final gross sales figures t"
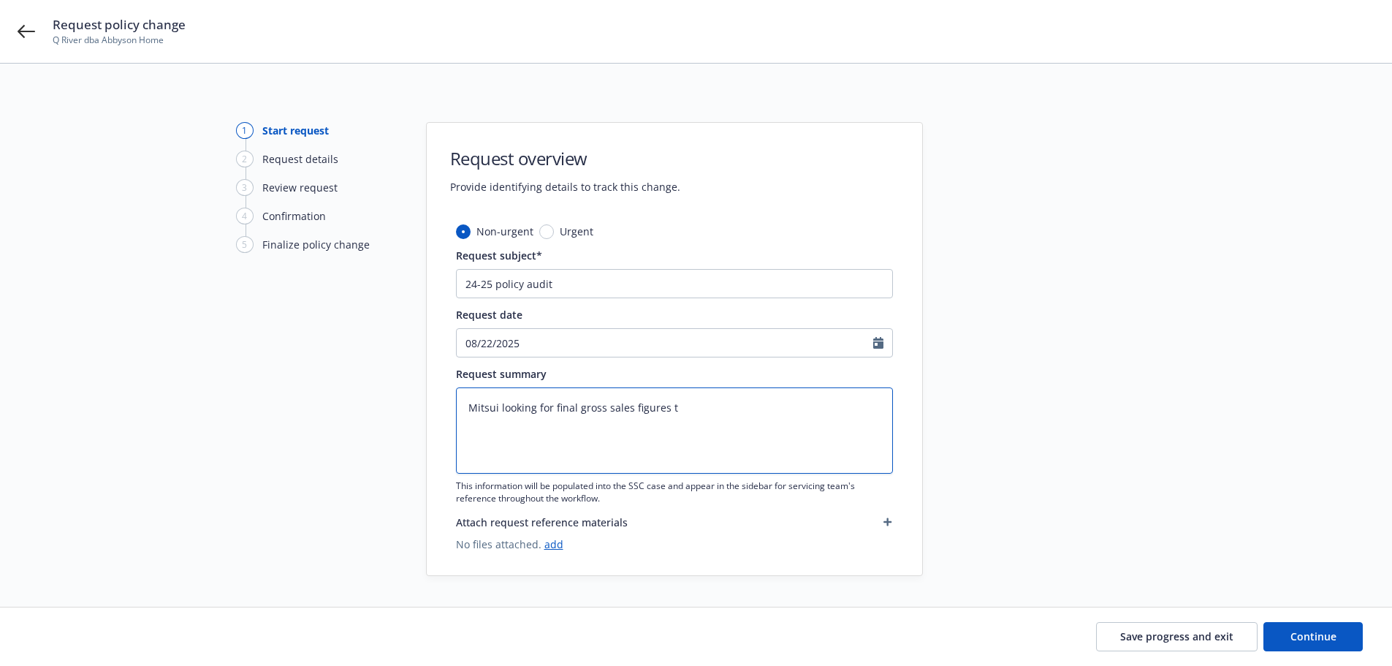
type textarea "x"
type textarea "Mitsui looking for final gross sales figures to"
type textarea "x"
type textarea "Mitsui looking for final gross sales figures to"
type textarea "x"
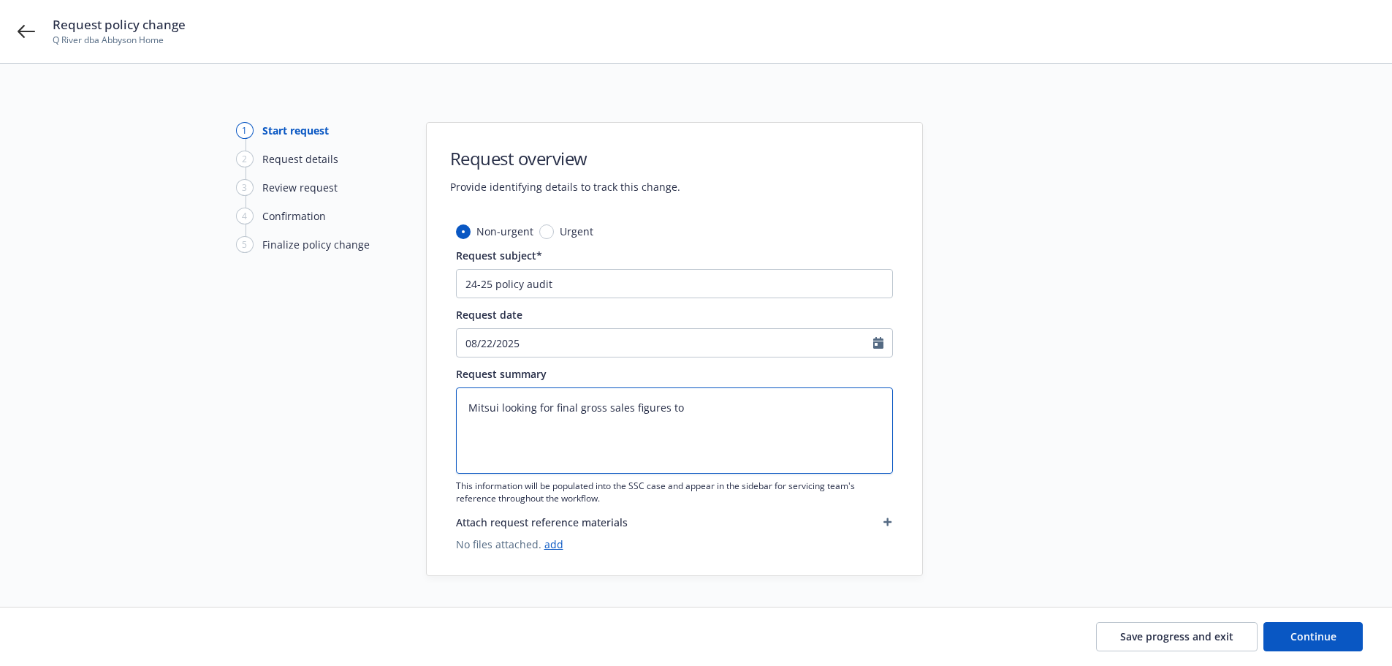
type textarea "Mitsui looking for final gross sales figures to a"
type textarea "x"
type textarea "Mitsui looking for final gross sales figures to au"
type textarea "x"
type textarea "Mitsui looking for final gross sales figures to aud"
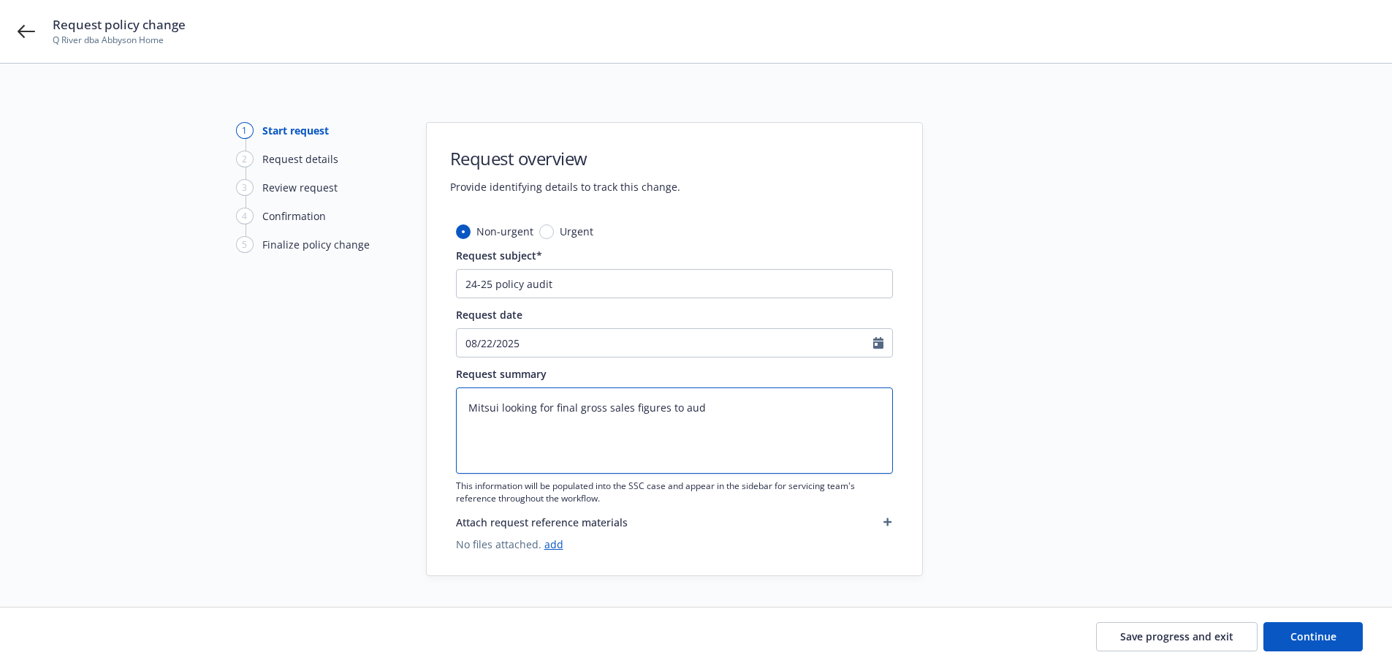
type textarea "x"
type textarea "Mitsui looking for final gross sales figures to audi"
type textarea "x"
type textarea "Mitsui looking for final gross sales figures to audit"
type textarea "x"
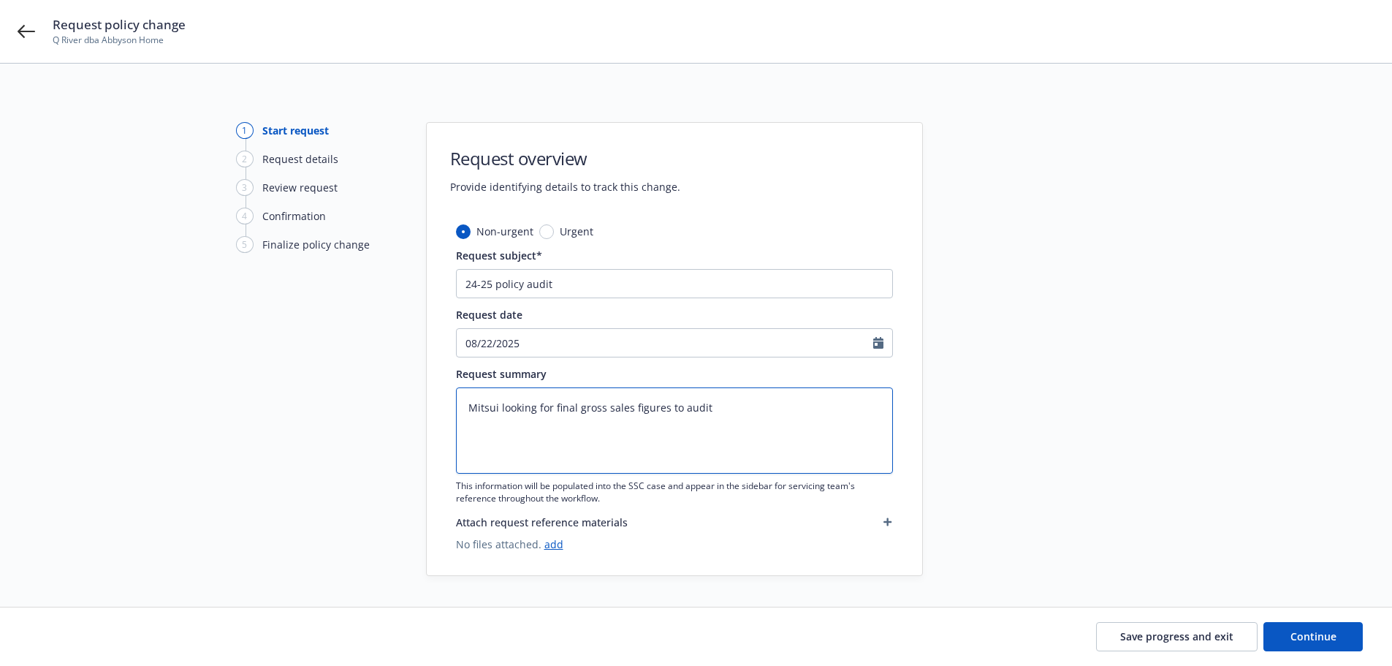
type textarea "Mitsui looking for final gross sales figures to audit"
type textarea "x"
type textarea "Mitsui looking for final gross sales figures to audit S"
type textarea "x"
type textarea "Mitsui looking for final gross sales figures to audit ST"
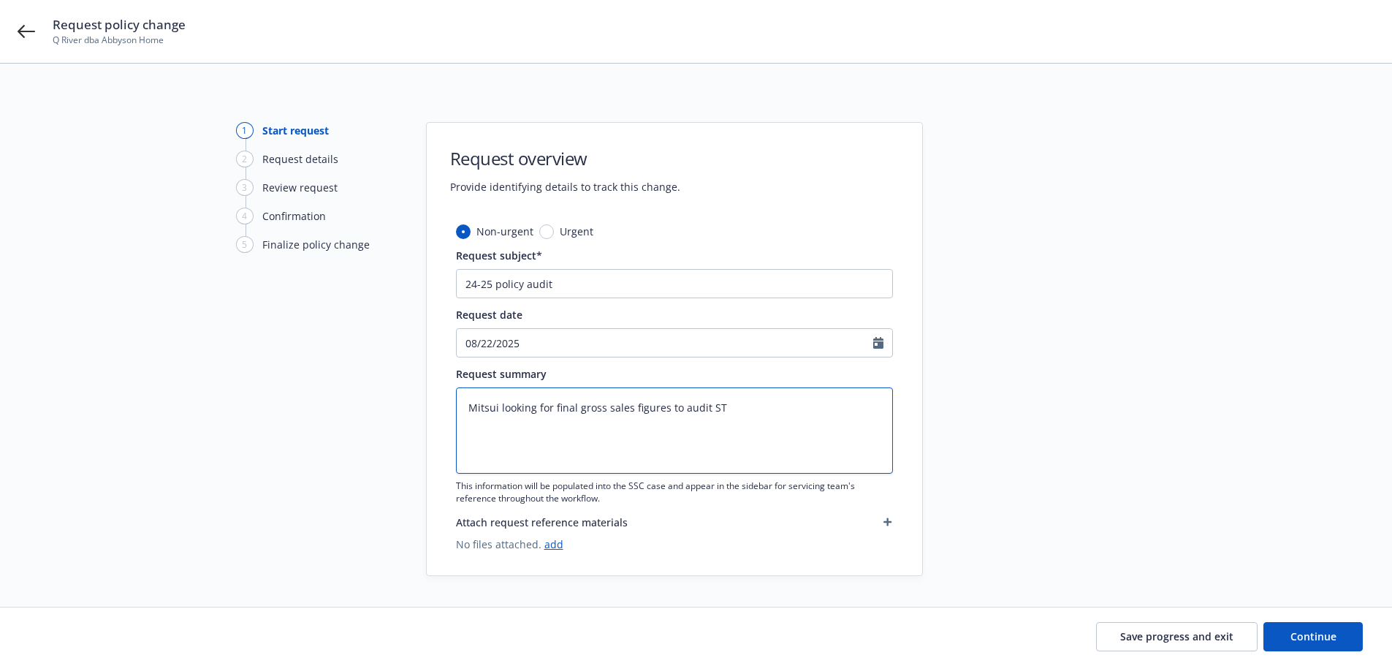
type textarea "x"
type textarea "Mitsui looking for final gross sales figures to audit STP"
type textarea "x"
type textarea "Mitsui looking for final gross sales figures to audit STP."
type textarea "x"
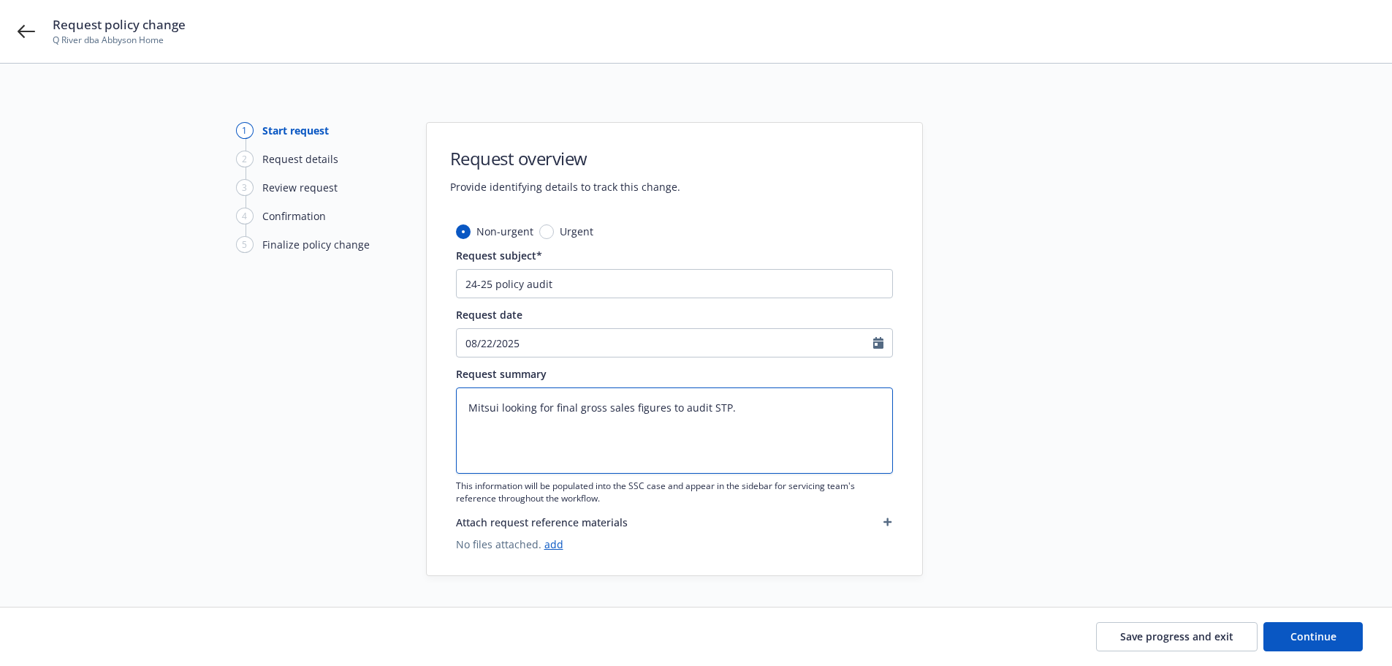
type textarea "Mitsui looking for final gross sales figures to audit STP"
type textarea "x"
type textarea "Mitsui looking for final gross sales figures to audit STP/"
type textarea "x"
type textarea "Mitsui looking for final gross sales figures to audit STP/t"
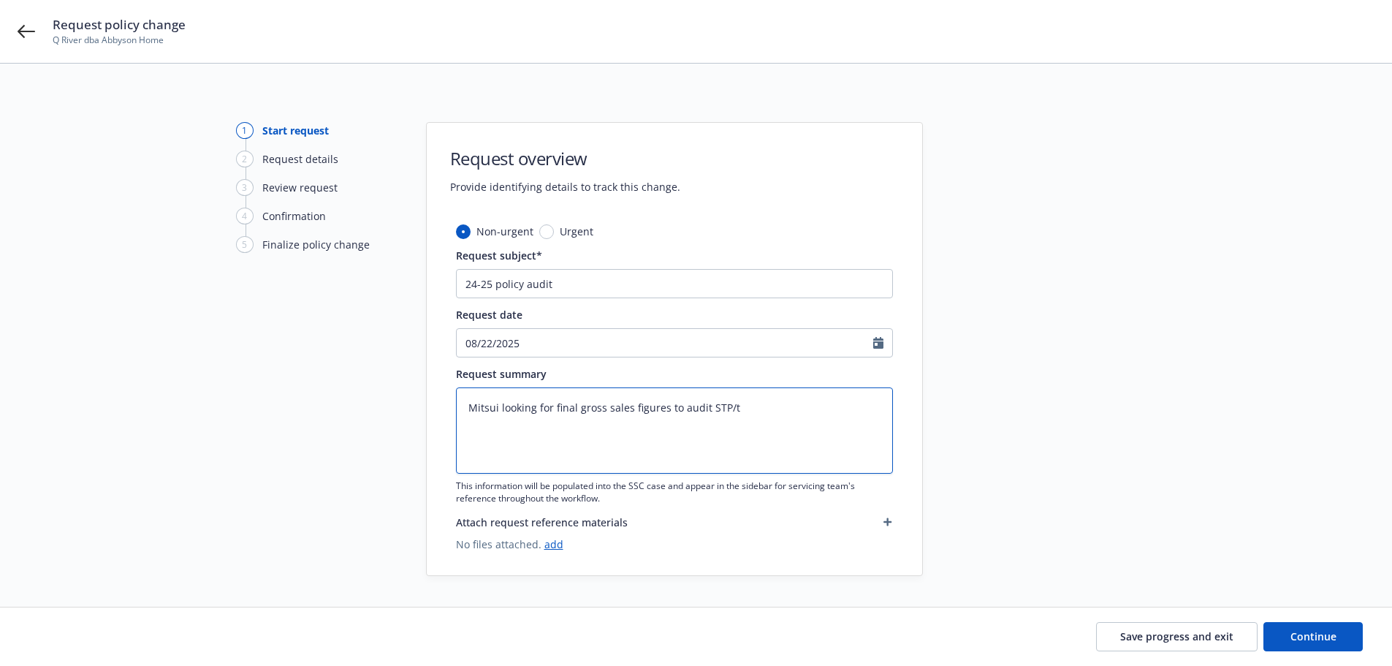
type textarea "x"
type textarea "Mitsui looking for final gross sales figures to audit STP/tr"
type textarea "x"
type textarea "Mitsui looking for final gross sales figures to audit STP/tra"
type textarea "x"
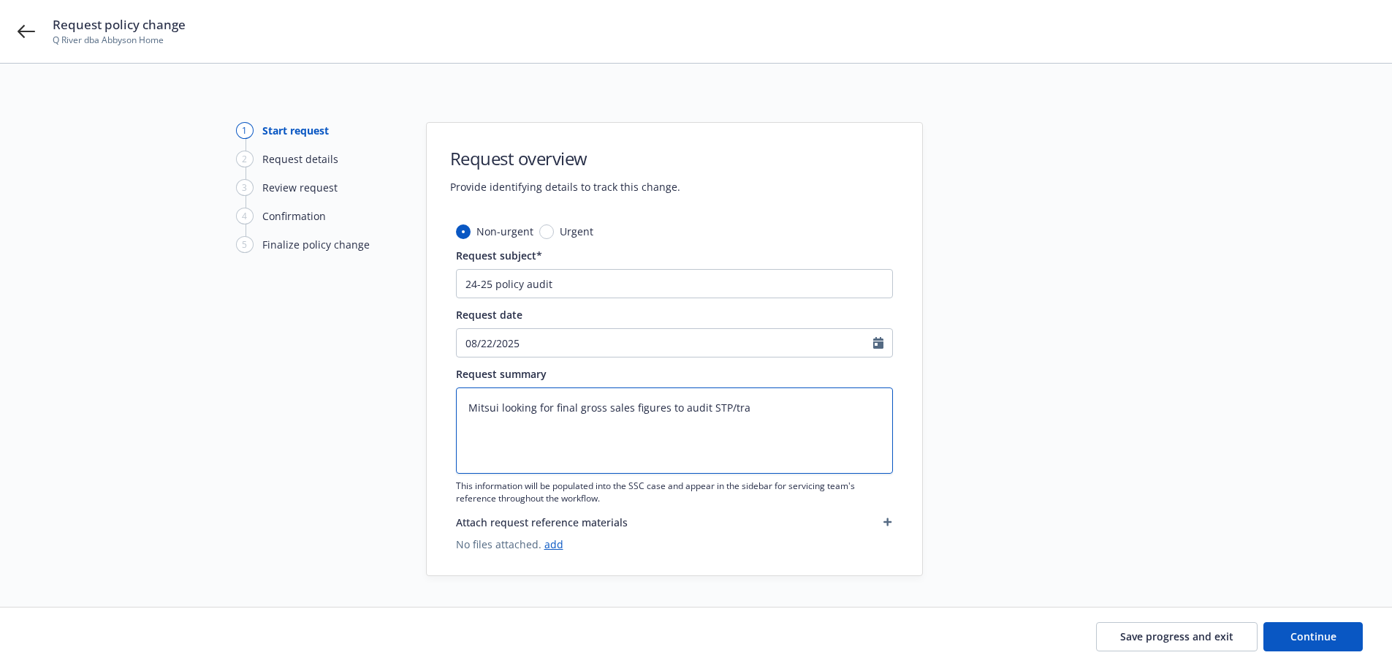
type textarea "Mitsui looking for final gross sales figures to audit STP/tran"
type textarea "x"
type textarea "Mitsui looking for final gross sales figures to audit STP/trans"
type textarea "x"
type textarea "Mitsui looking for final gross sales figures to audit STP/transi"
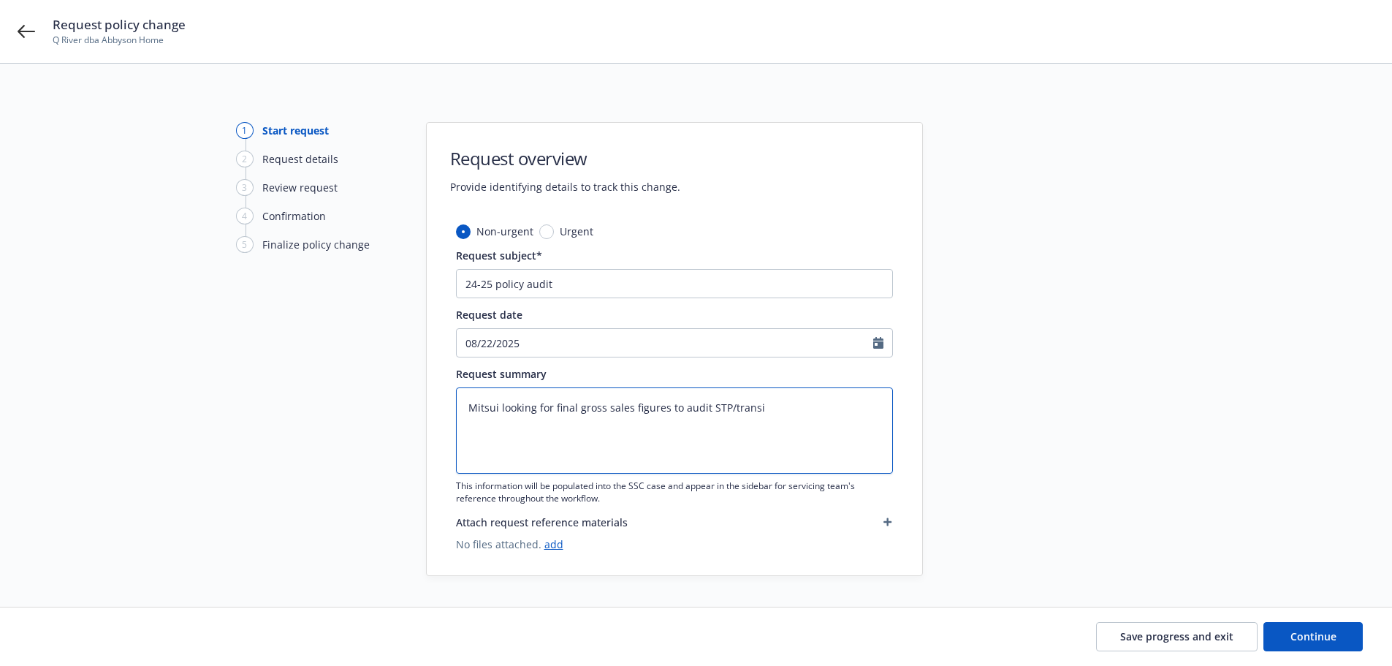
type textarea "x"
type textarea "Mitsui looking for final gross sales figures to audit STP/transit"
type textarea "x"
type textarea "Mitsui looking for final gross sales figures to audit STP/transit"
type textarea "x"
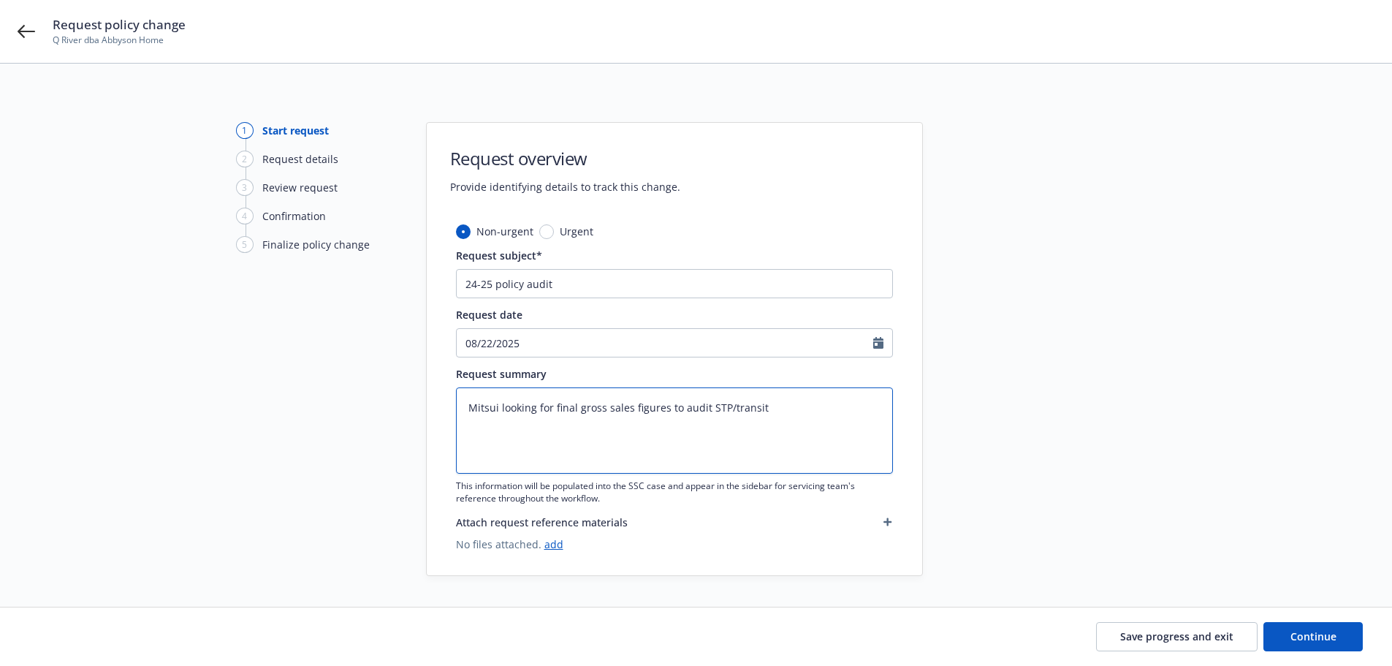
type textarea "Mitsui looking for final gross sales figures to audit STP/transit p"
type textarea "x"
type textarea "Mitsui looking for final gross sales figures to audit STP/transit po"
type textarea "x"
type textarea "Mitsui looking for final gross sales figures to audit STP/transit pol"
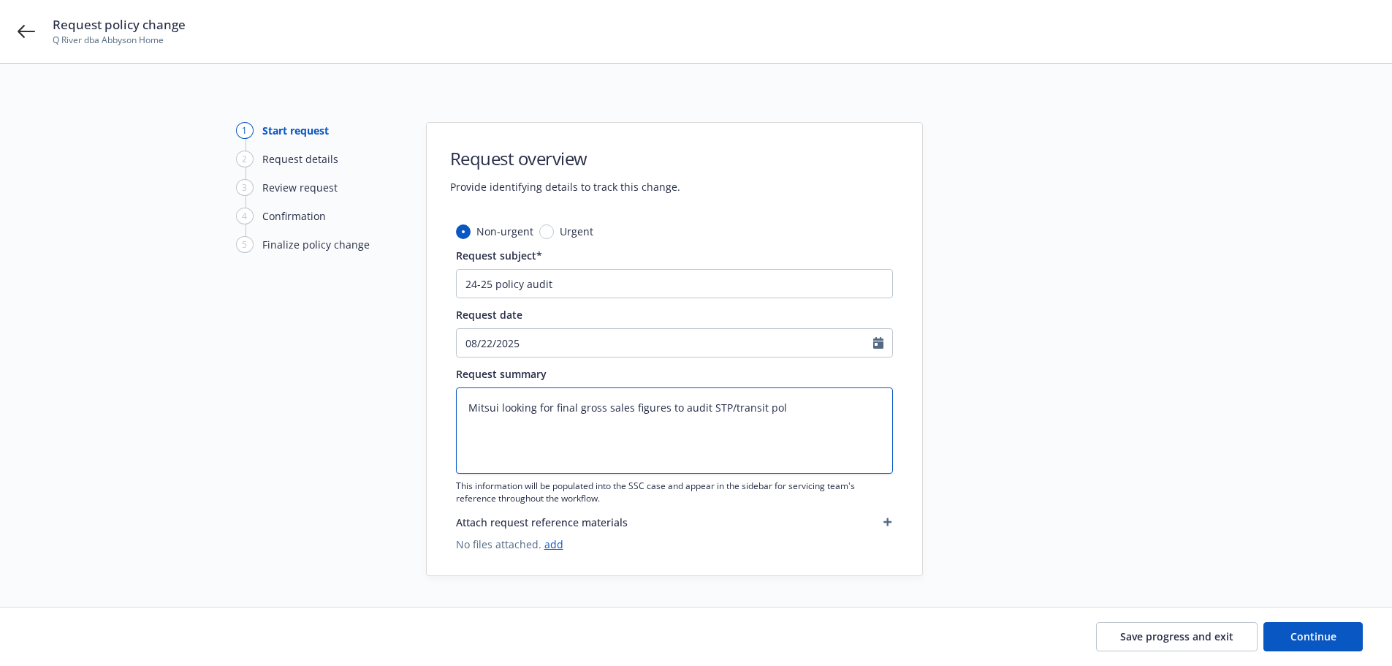
type textarea "x"
type textarea "Mitsui looking for final gross sales figures to audit STP/transit poli"
type textarea "x"
type textarea "Mitsui looking for final gross sales figures to audit STP/transit polic"
type textarea "x"
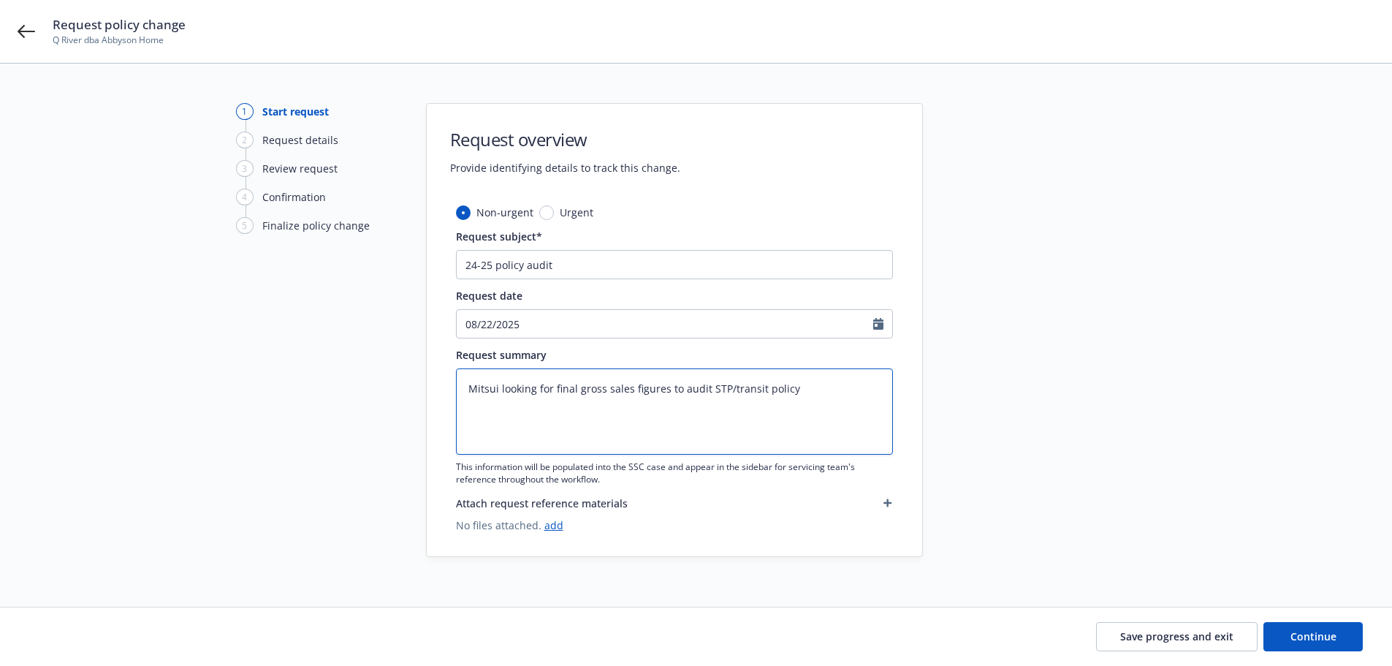
scroll to position [28, 0]
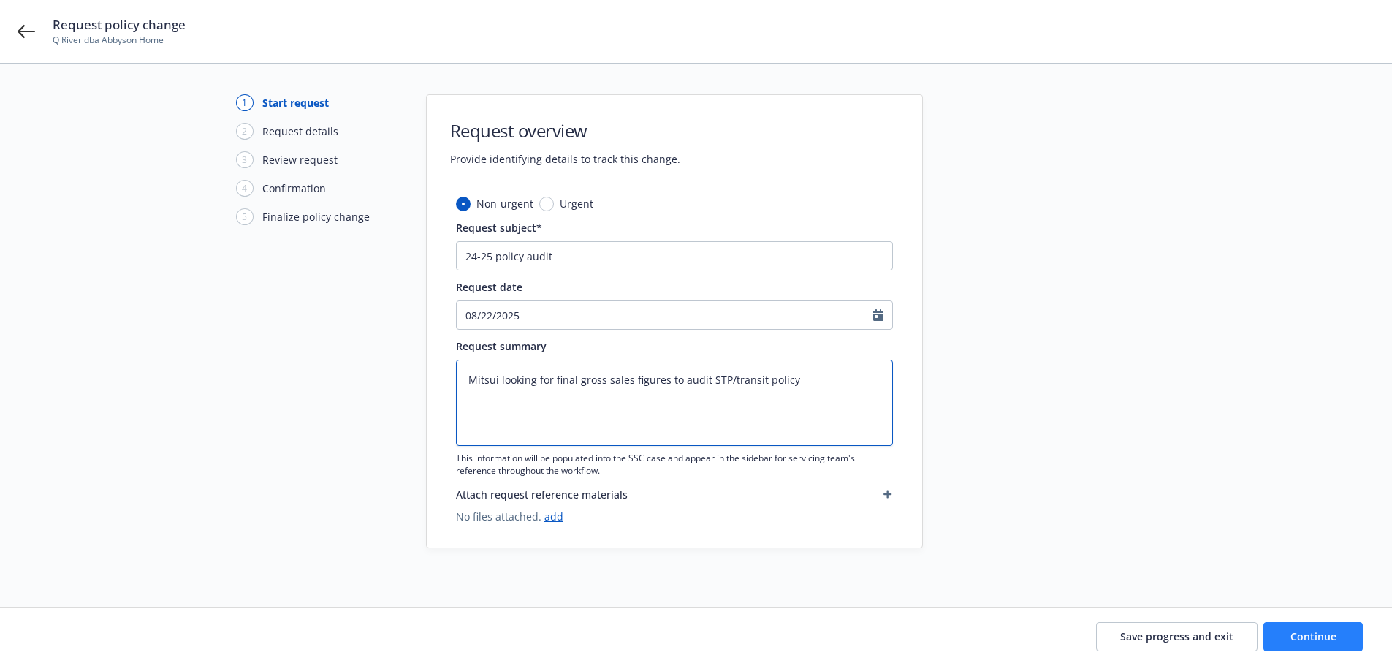
type textarea "Mitsui looking for final gross sales figures to audit STP/transit policy"
click at [935, 460] on button "Continue" at bounding box center [1313, 636] width 99 height 29
type textarea "x"
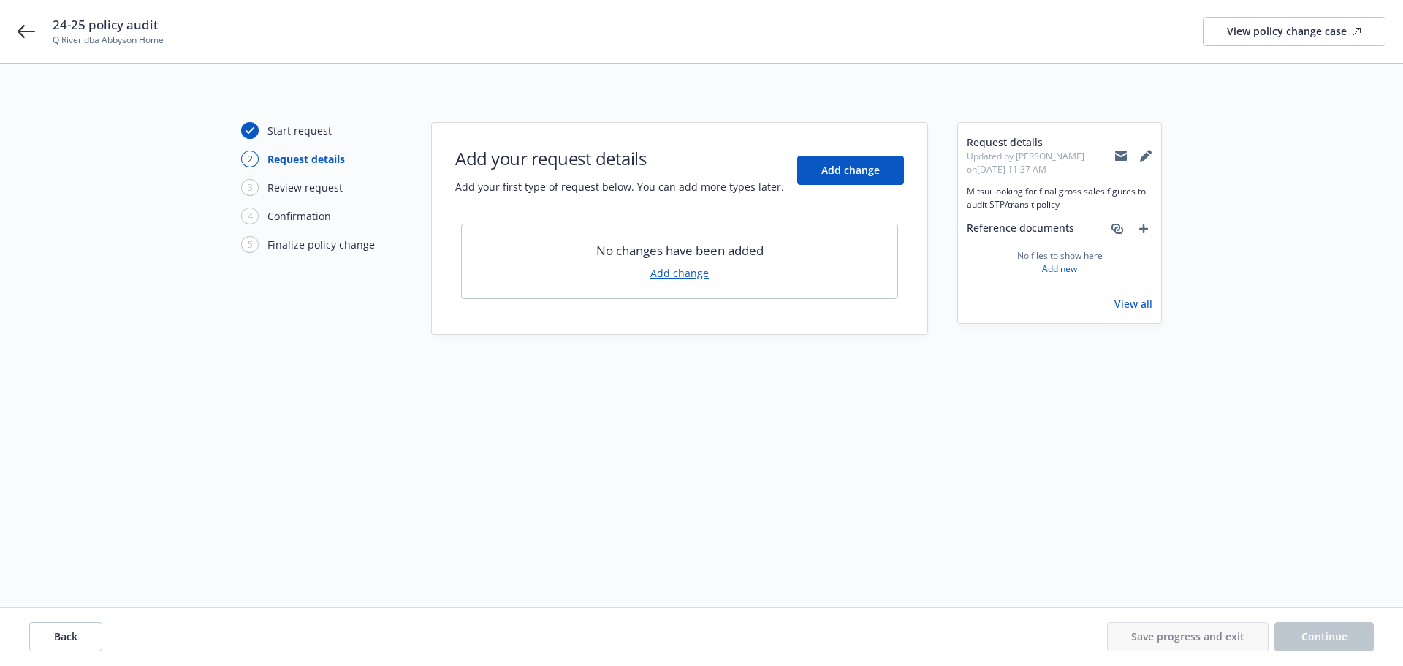
click at [669, 273] on link "Add change" at bounding box center [679, 272] width 58 height 15
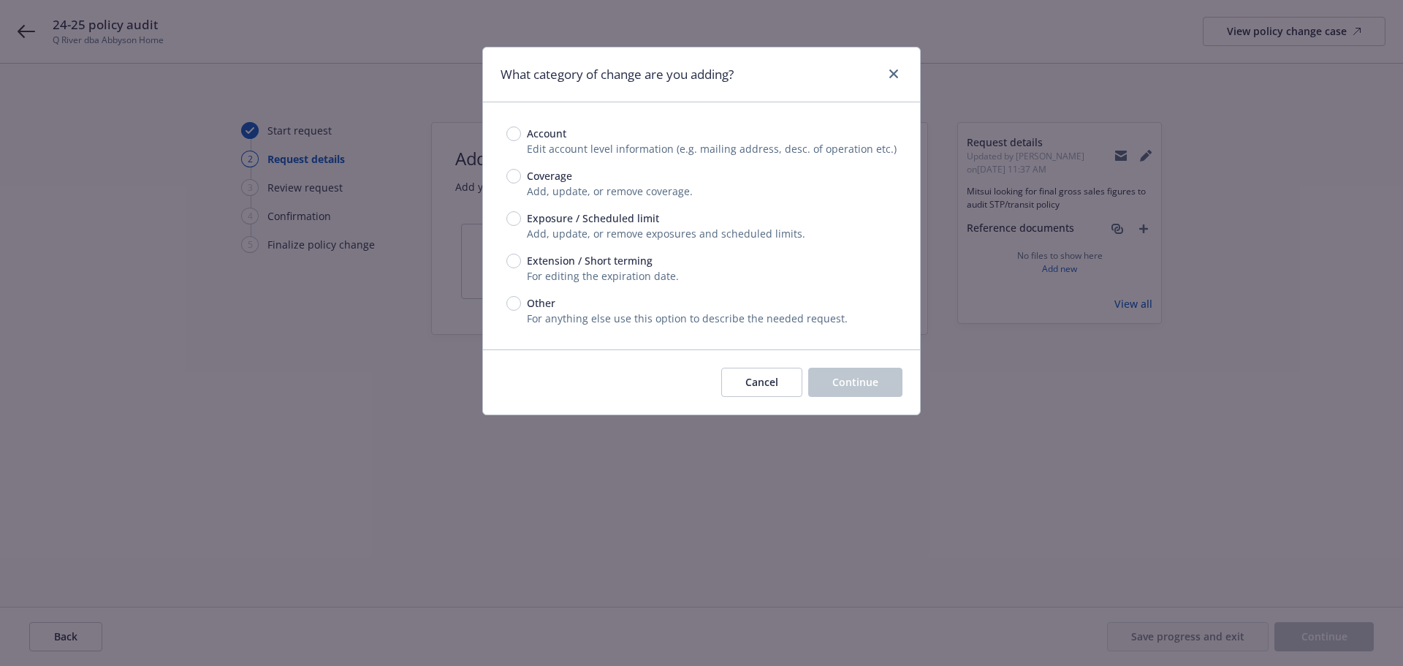
click at [531, 307] on span "Other" at bounding box center [541, 302] width 29 height 15
click at [521, 307] on input "Other" at bounding box center [513, 303] width 15 height 15
radio input "true"
click at [863, 380] on span "Continue" at bounding box center [855, 382] width 46 height 14
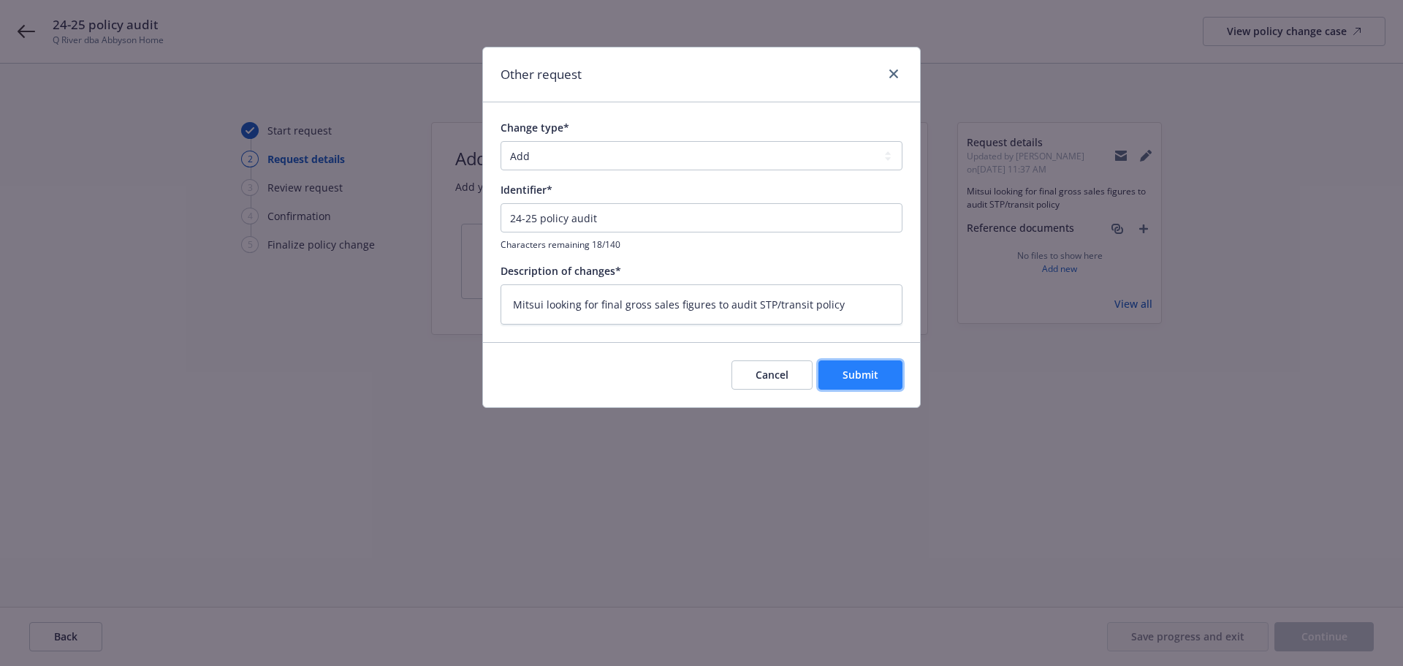
click at [865, 383] on button "Submit" at bounding box center [860, 374] width 84 height 29
type textarea "x"
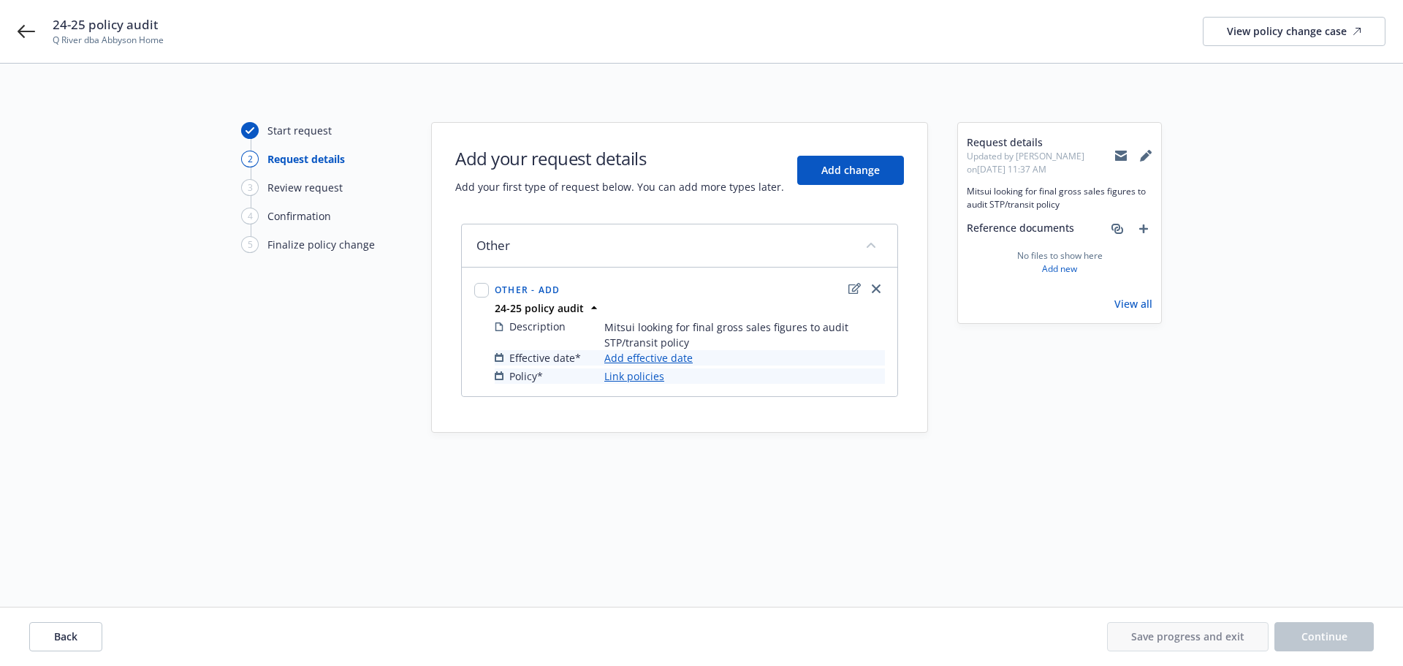
click at [635, 360] on link "Add effective date" at bounding box center [648, 357] width 88 height 15
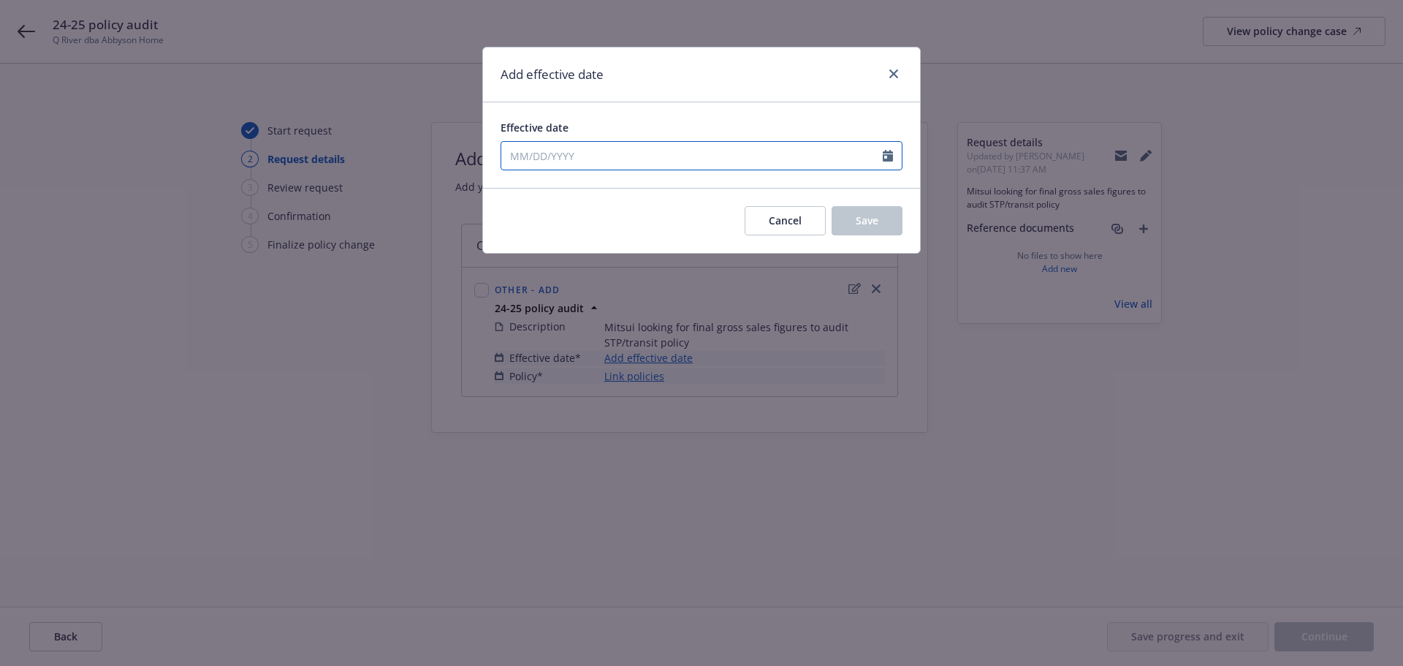
click at [615, 162] on input "Effective date" at bounding box center [691, 156] width 381 height 28
select select "8"
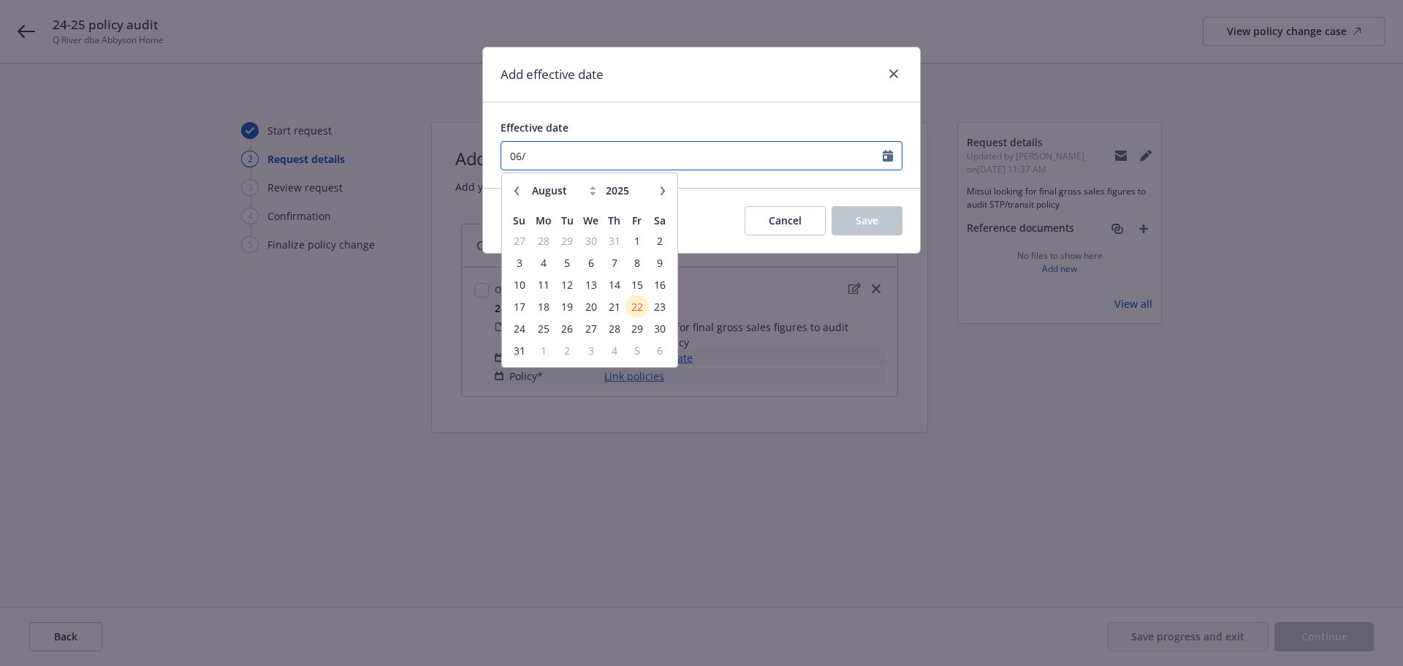
type input "06/"
click at [602, 165] on input "Effective date" at bounding box center [691, 156] width 381 height 28
type input "06/13/2024"
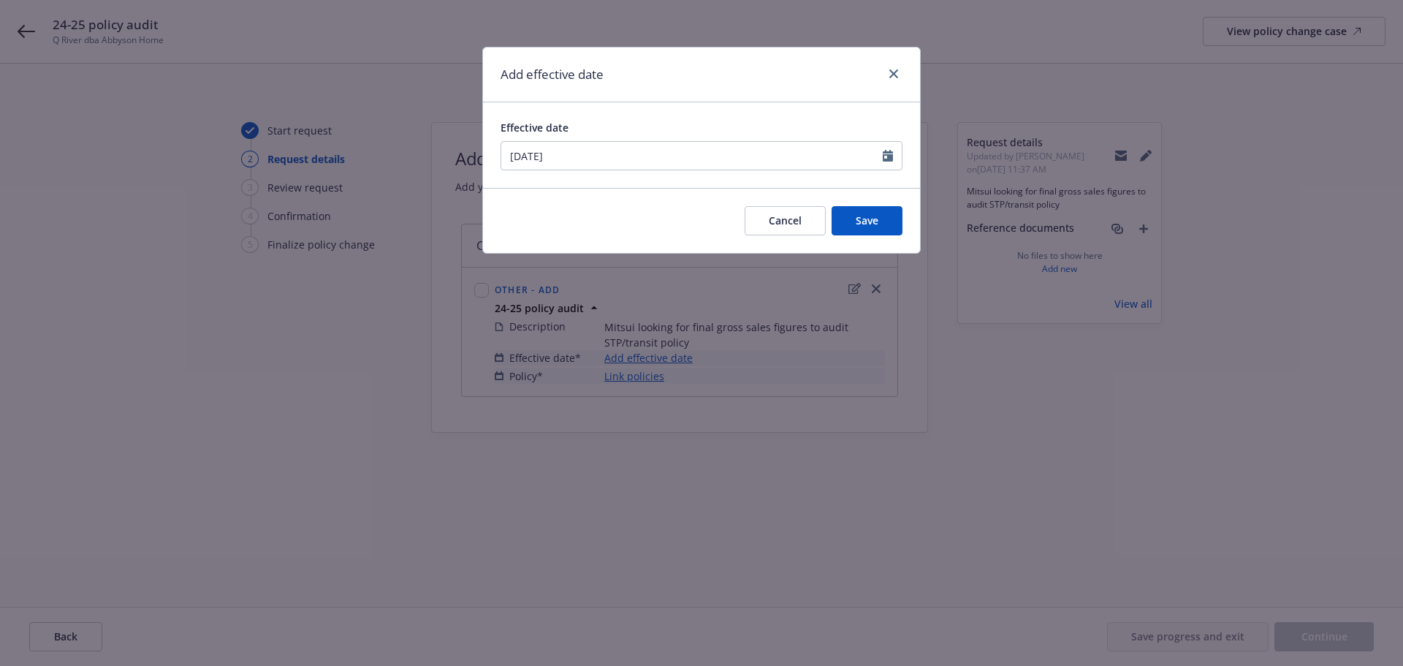
click at [935, 384] on div "Add effective date Effective date 06/13/2024 January February March April May J…" at bounding box center [701, 333] width 1403 height 666
click at [856, 232] on button "Save" at bounding box center [867, 220] width 71 height 29
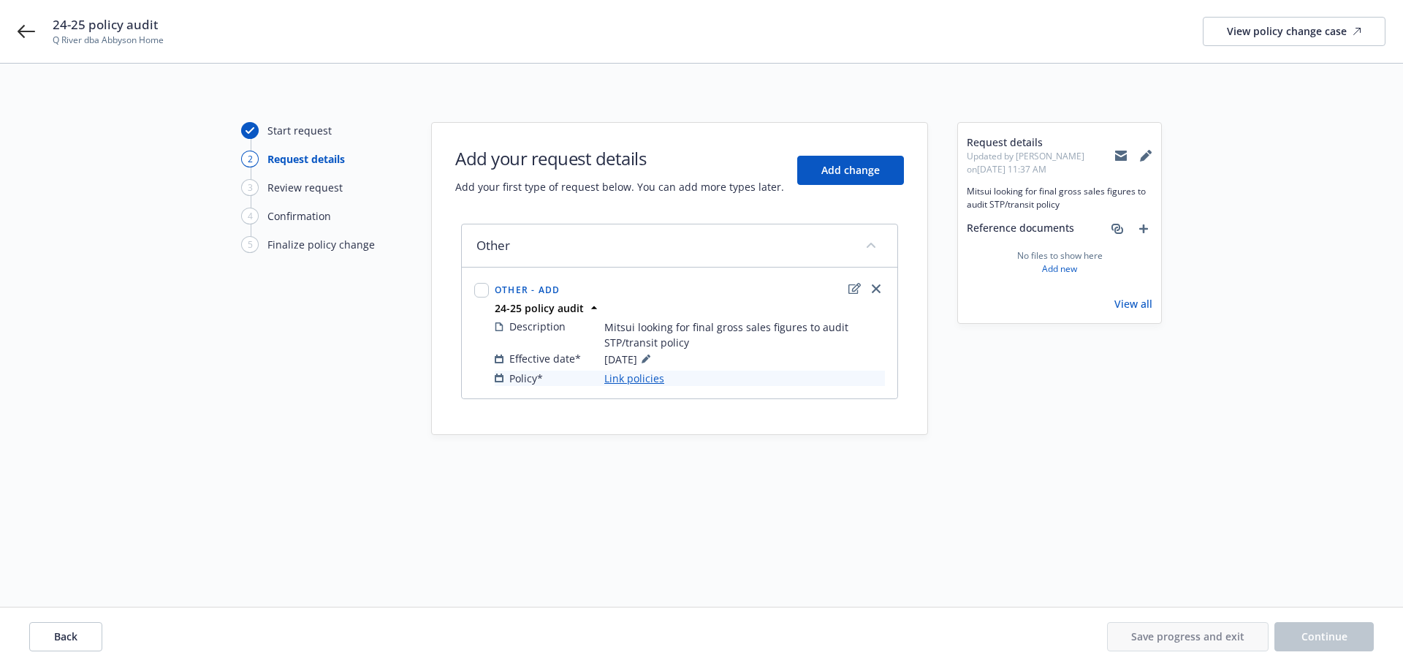
click at [623, 375] on link "Link policies" at bounding box center [634, 378] width 60 height 15
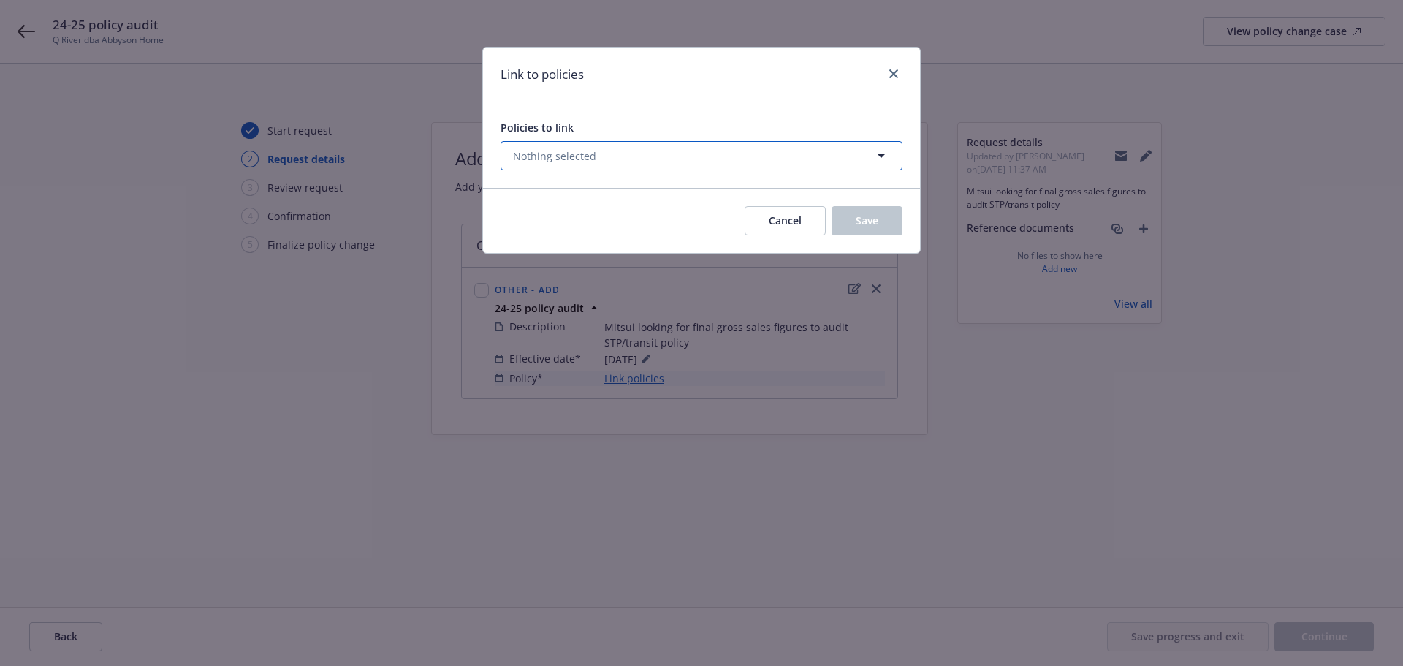
click at [642, 159] on button "Nothing selected" at bounding box center [702, 155] width 402 height 29
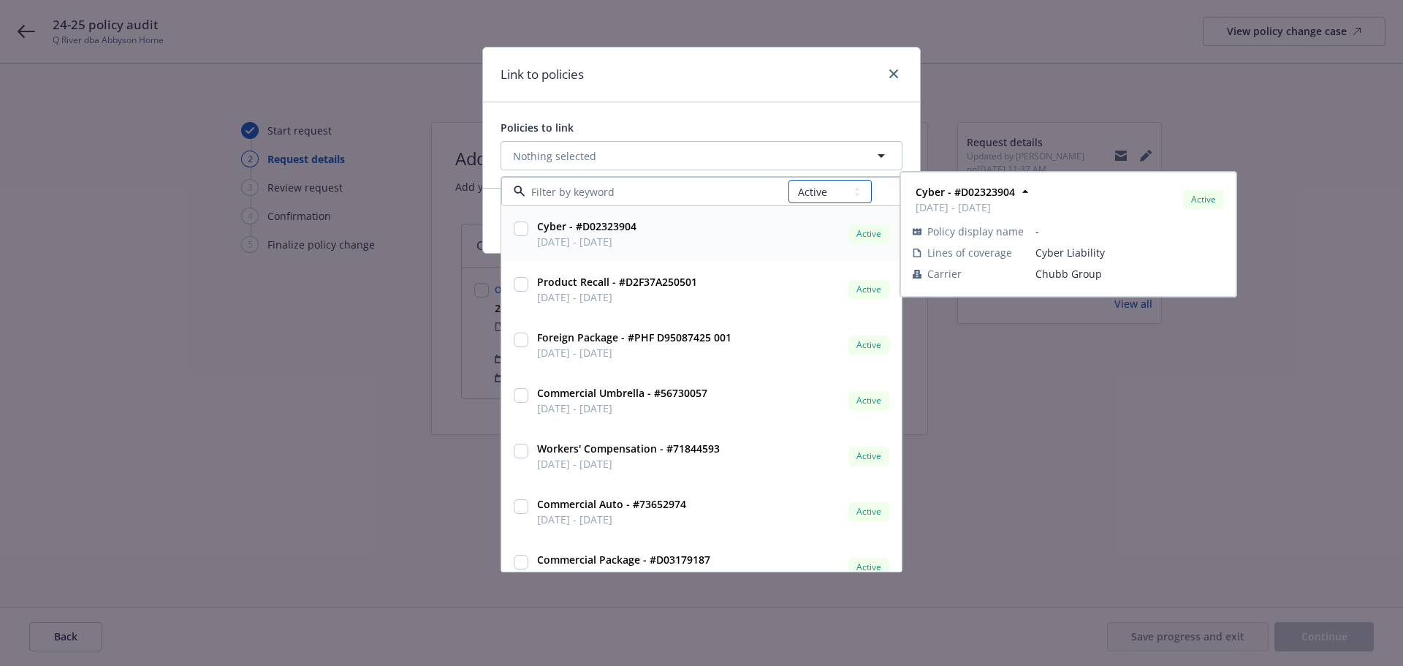
click at [824, 192] on select "All Active Upcoming Expired Cancelled" at bounding box center [830, 191] width 83 height 23
select select "EXPIRED"
click at [789, 180] on select "All Active Upcoming Expired Cancelled" at bounding box center [830, 191] width 83 height 23
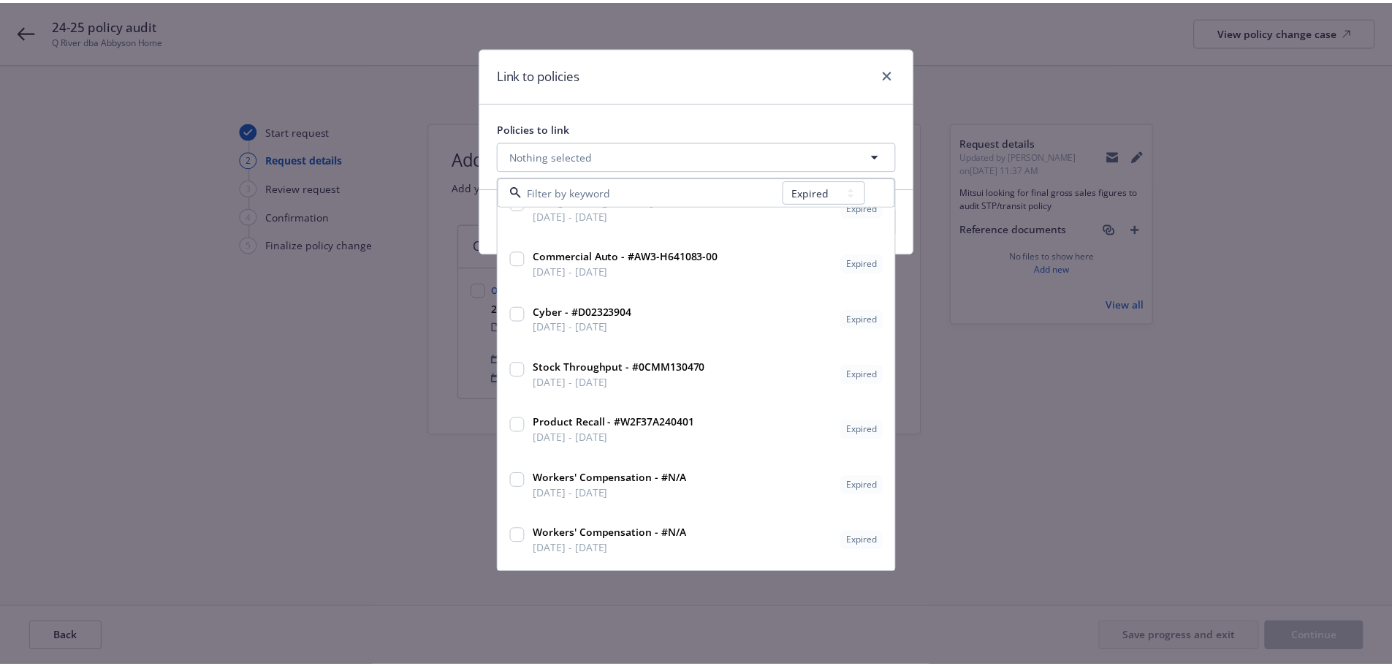
scroll to position [950, 0]
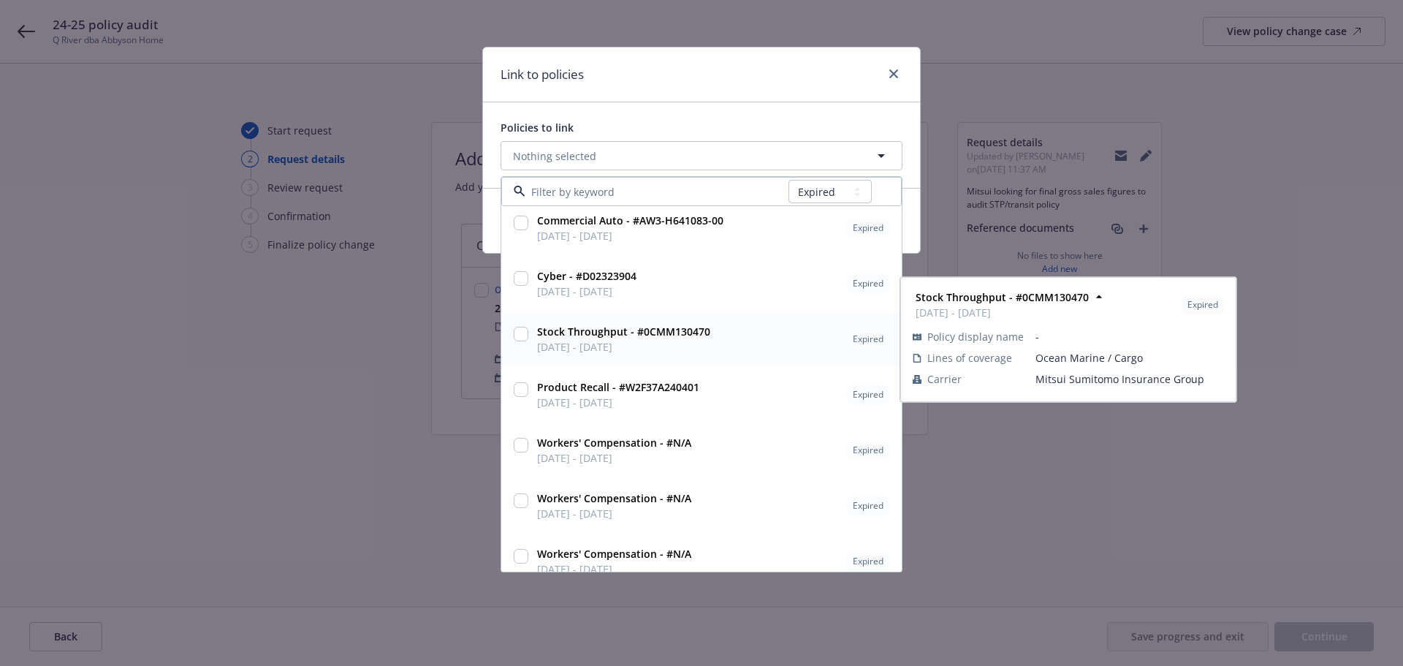
click at [517, 337] on input "checkbox" at bounding box center [521, 334] width 15 height 15
checkbox input "true"
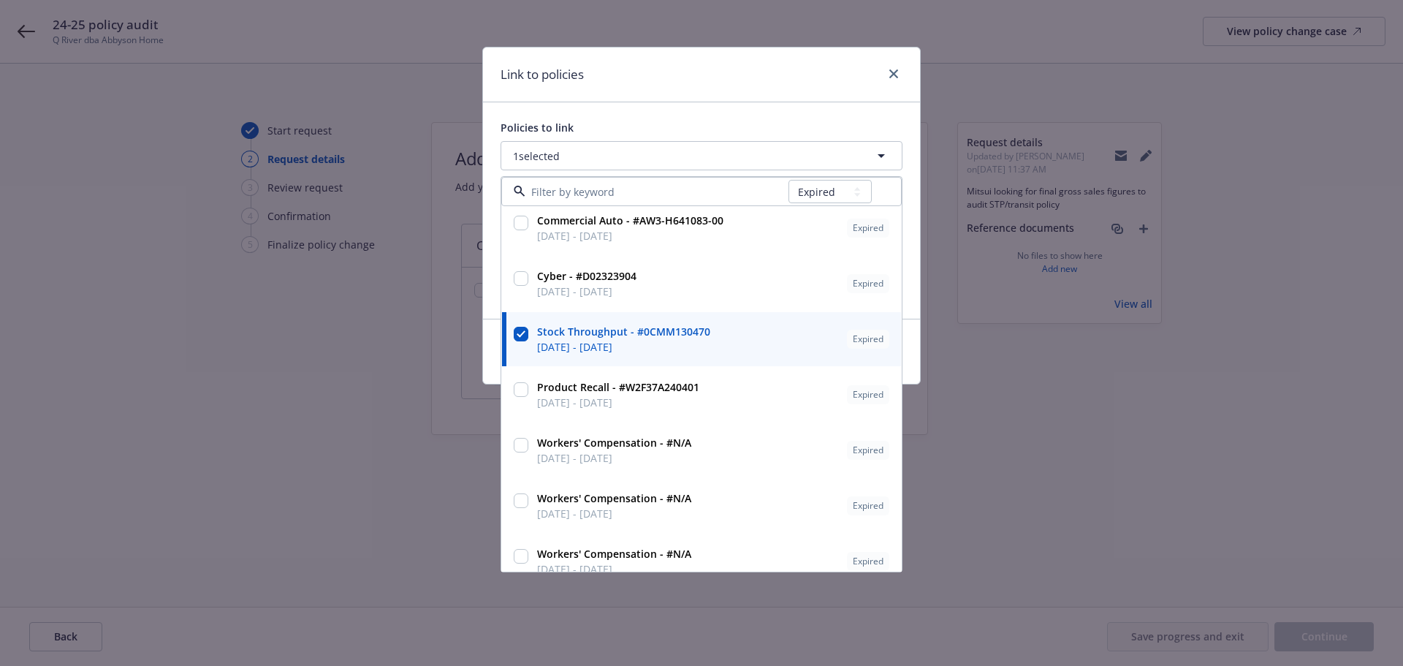
click at [935, 392] on div "Link to policies Policies to link 1 selected All Active Upcoming Expired Cancel…" at bounding box center [701, 333] width 1403 height 666
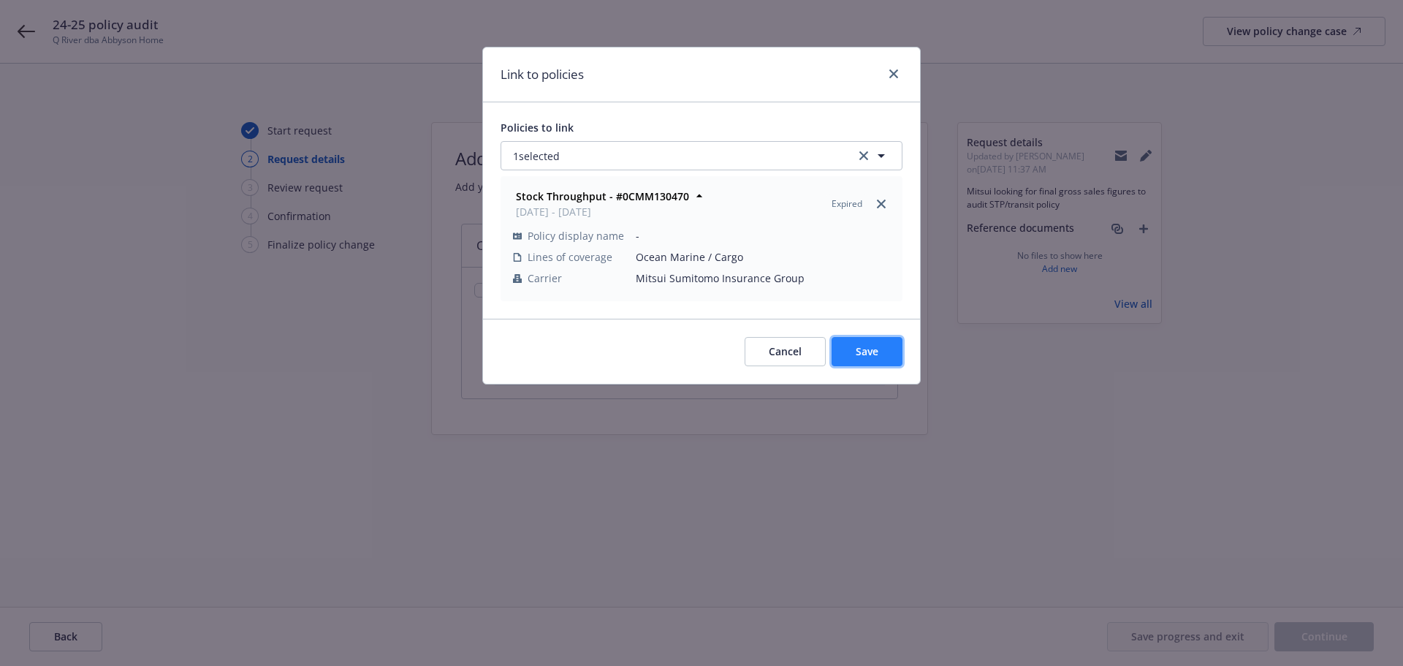
click at [883, 355] on button "Save" at bounding box center [867, 351] width 71 height 29
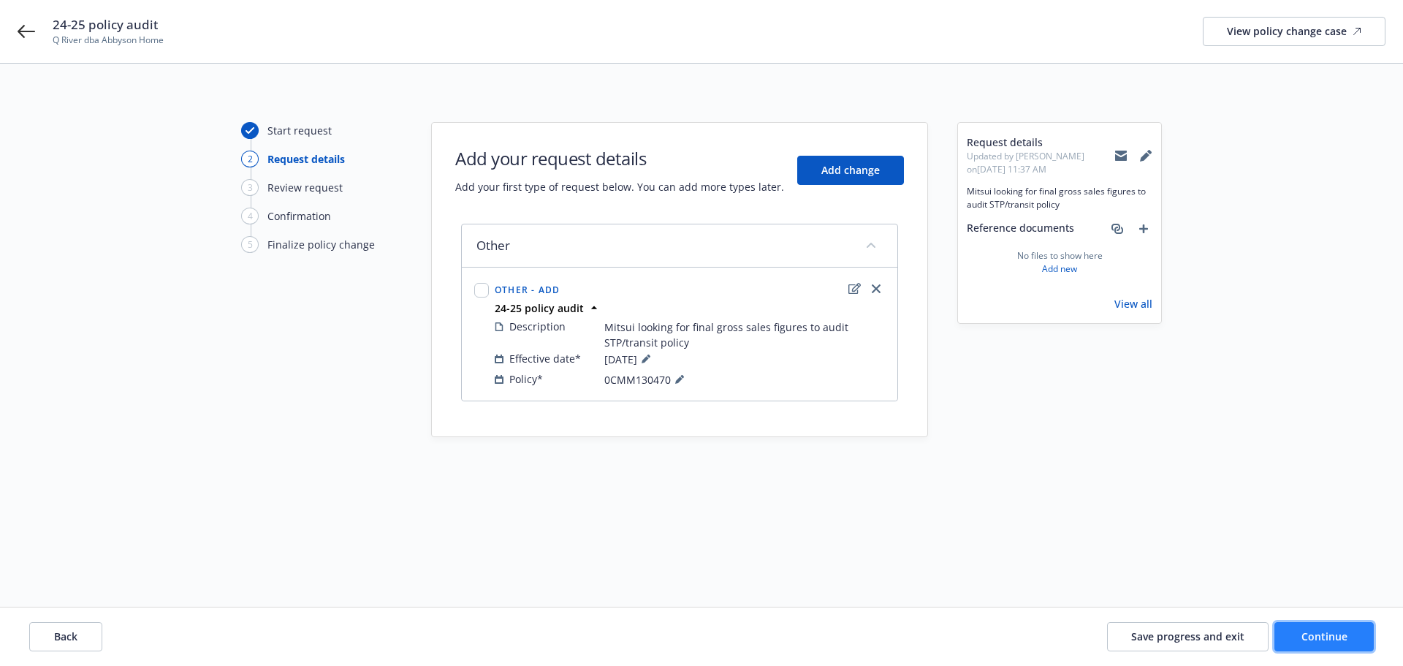
click at [935, 460] on span "Continue" at bounding box center [1325, 636] width 46 height 14
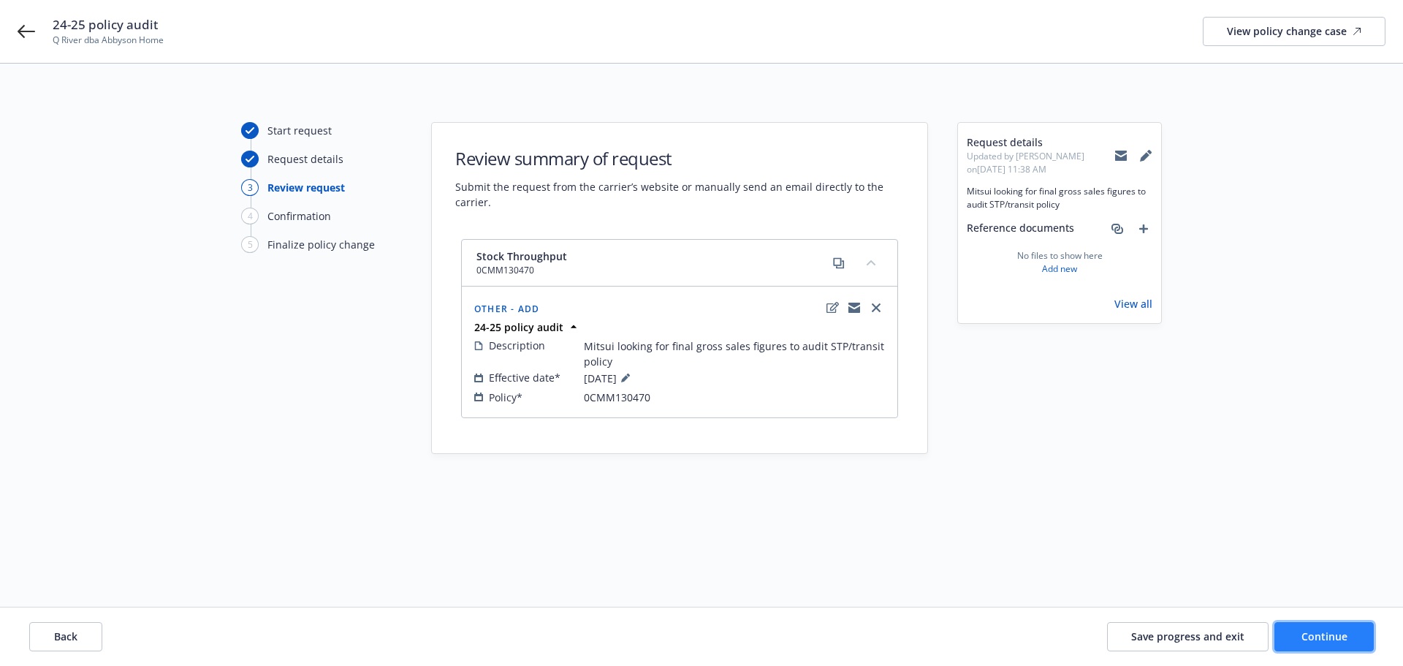
click at [935, 460] on span "Continue" at bounding box center [1325, 636] width 46 height 14
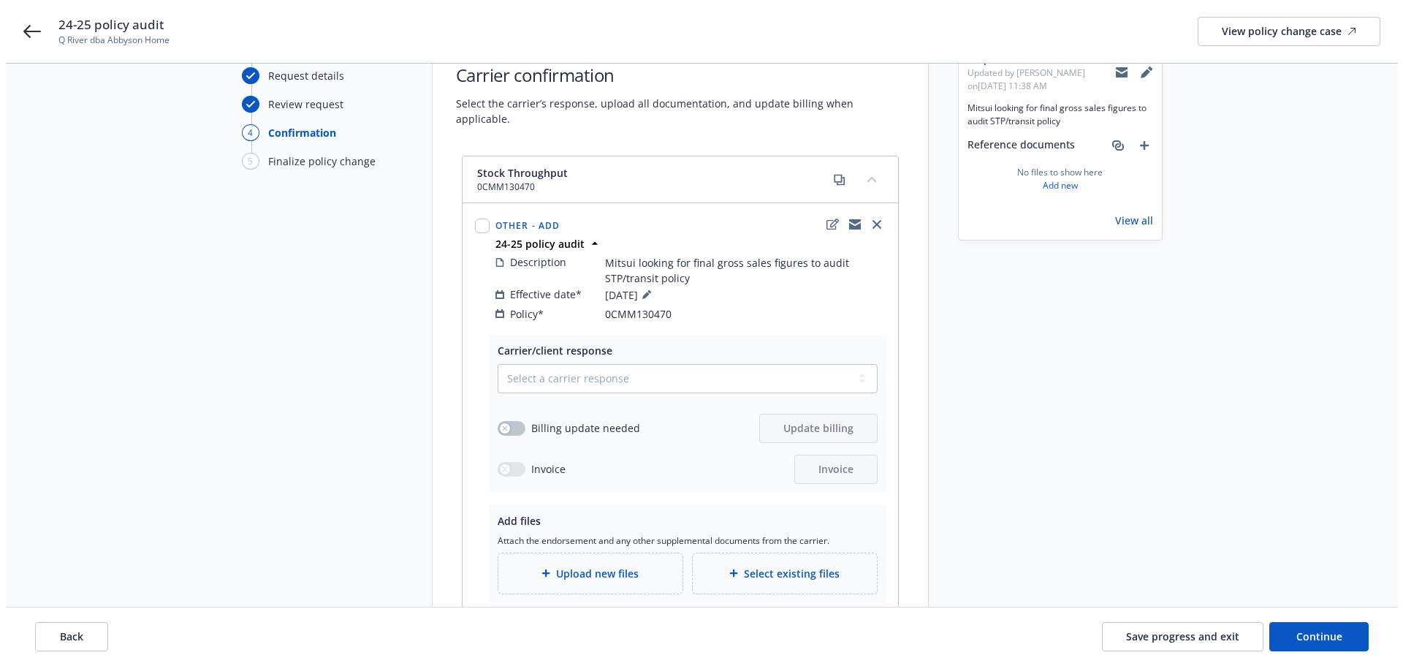
scroll to position [212, 0]
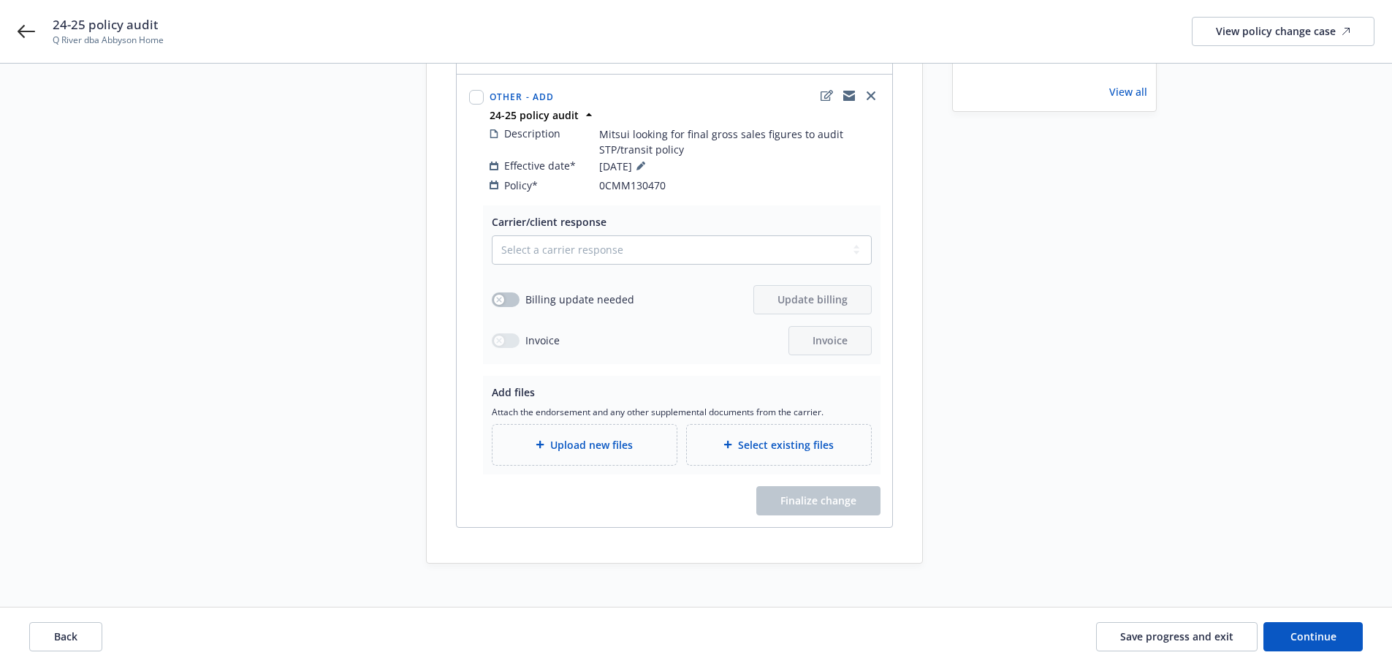
click at [610, 437] on span "Upload new files" at bounding box center [591, 444] width 83 height 15
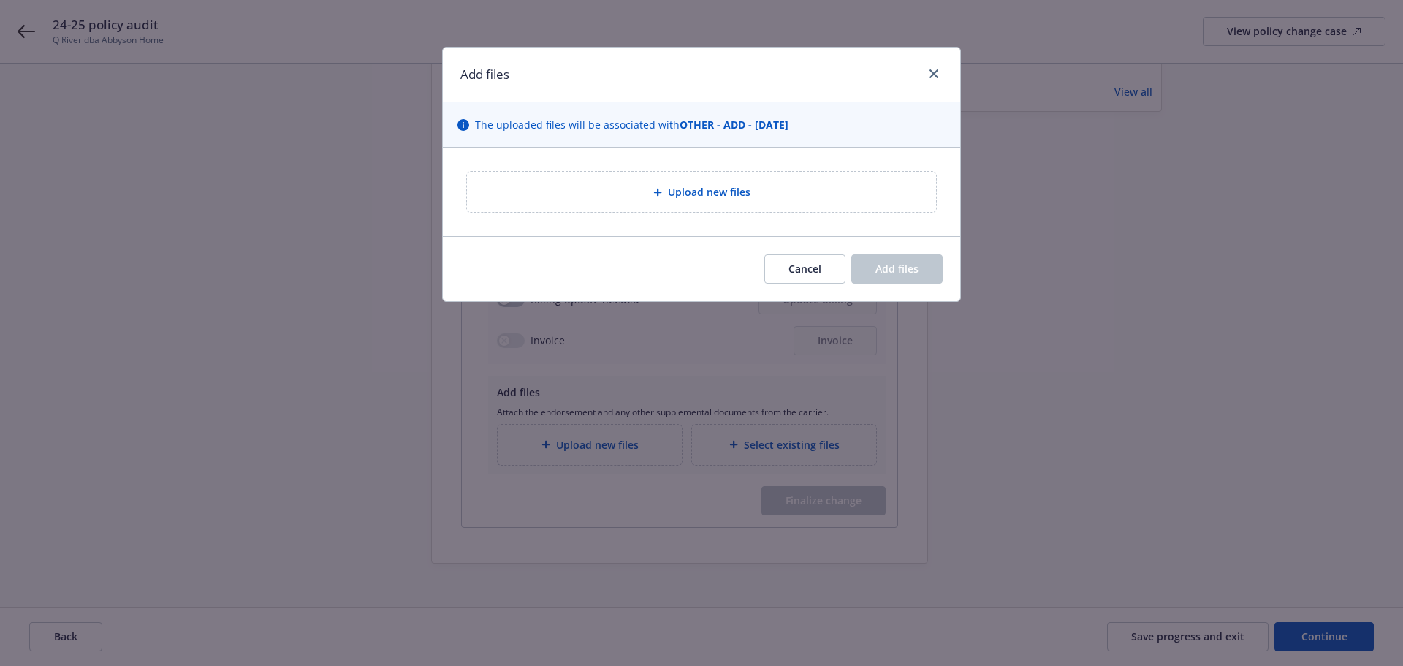
type textarea "x"
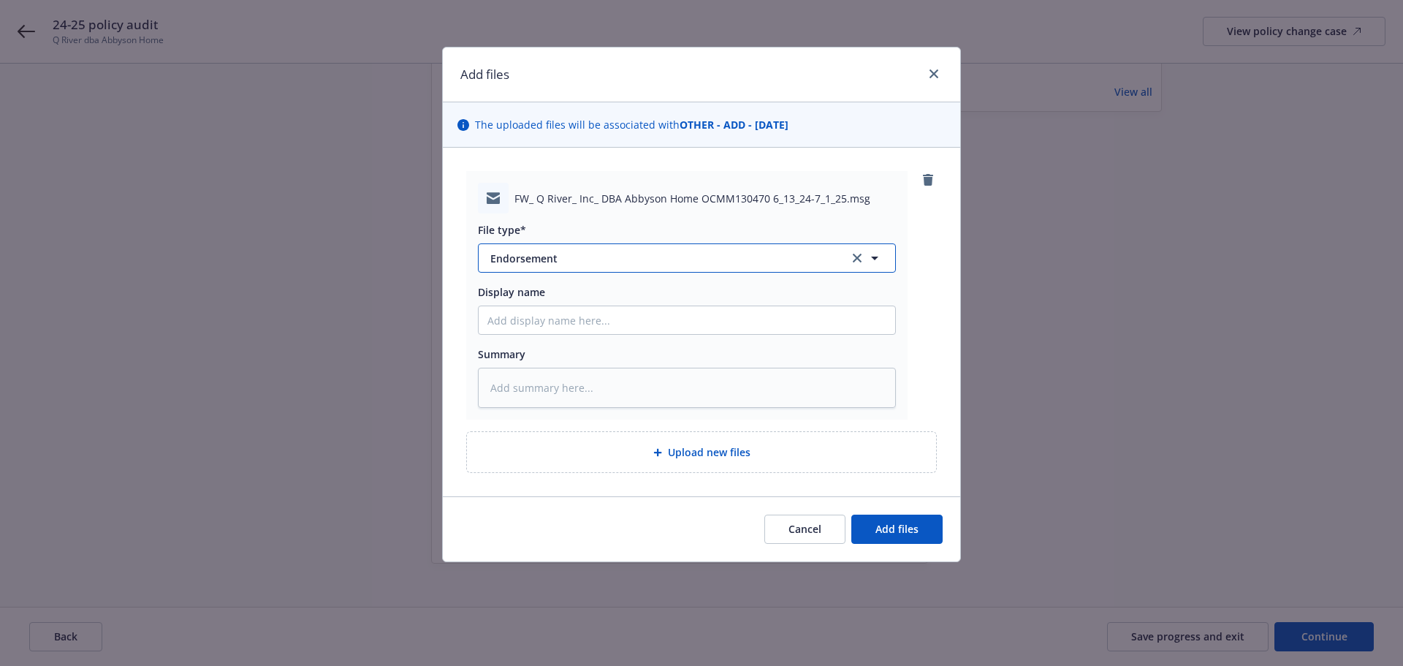
click at [573, 263] on span "Endorsement" at bounding box center [659, 258] width 338 height 15
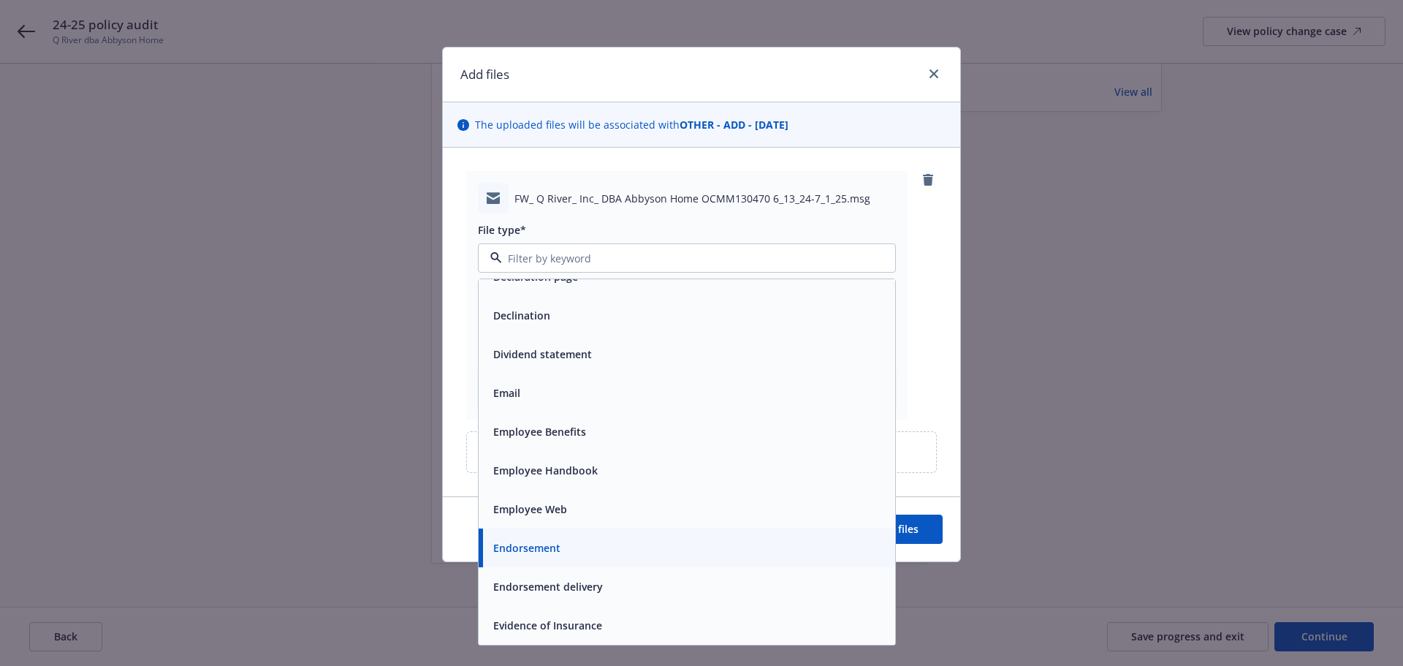
scroll to position [2265, 0]
click at [547, 399] on div "Email" at bounding box center [686, 395] width 399 height 21
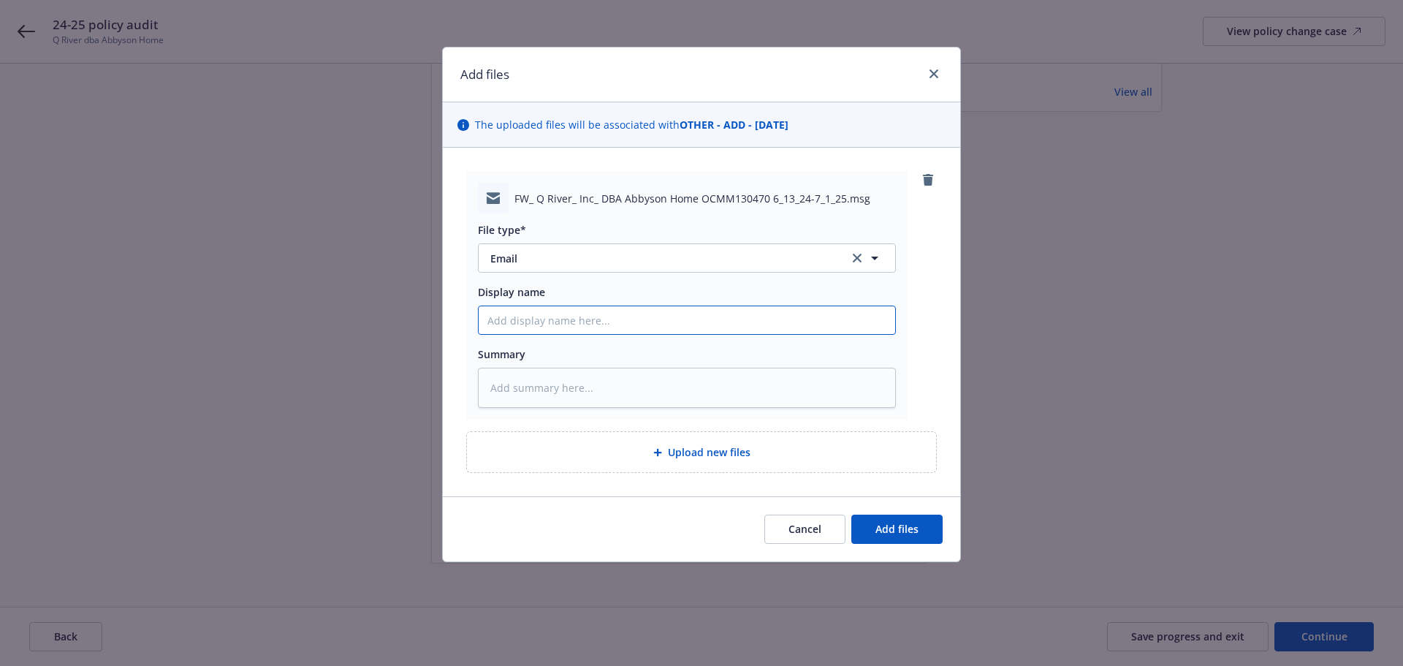
click at [536, 325] on input "Display name" at bounding box center [687, 320] width 417 height 28
type textarea "x"
type input "c"
type textarea "x"
type input "co"
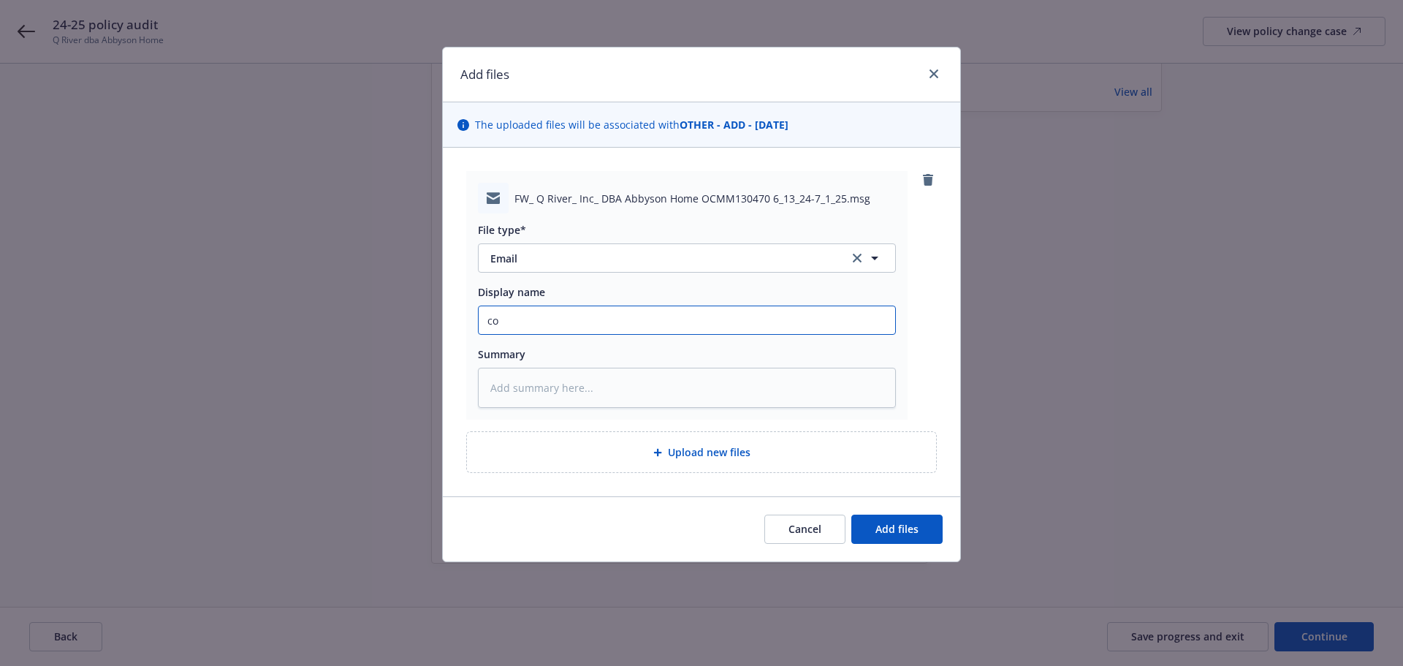
type textarea "x"
type input "con"
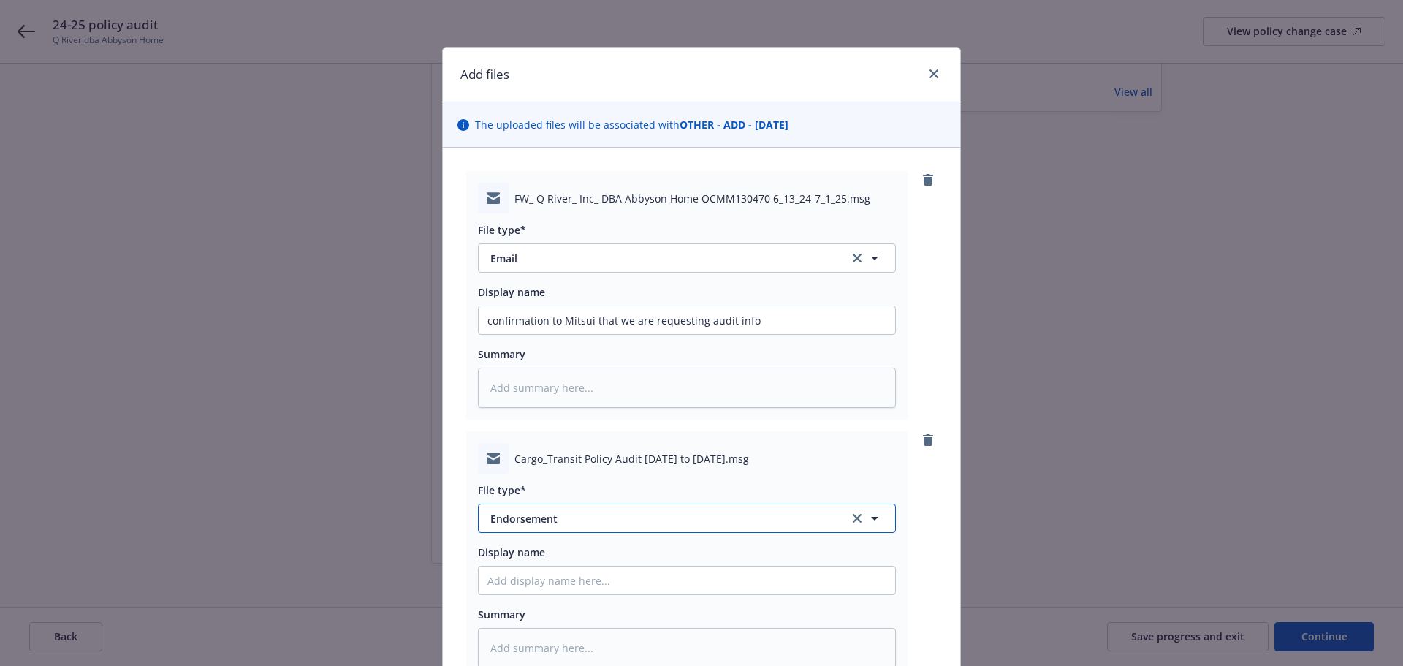
click at [599, 460] on span "Endorsement" at bounding box center [659, 518] width 338 height 15
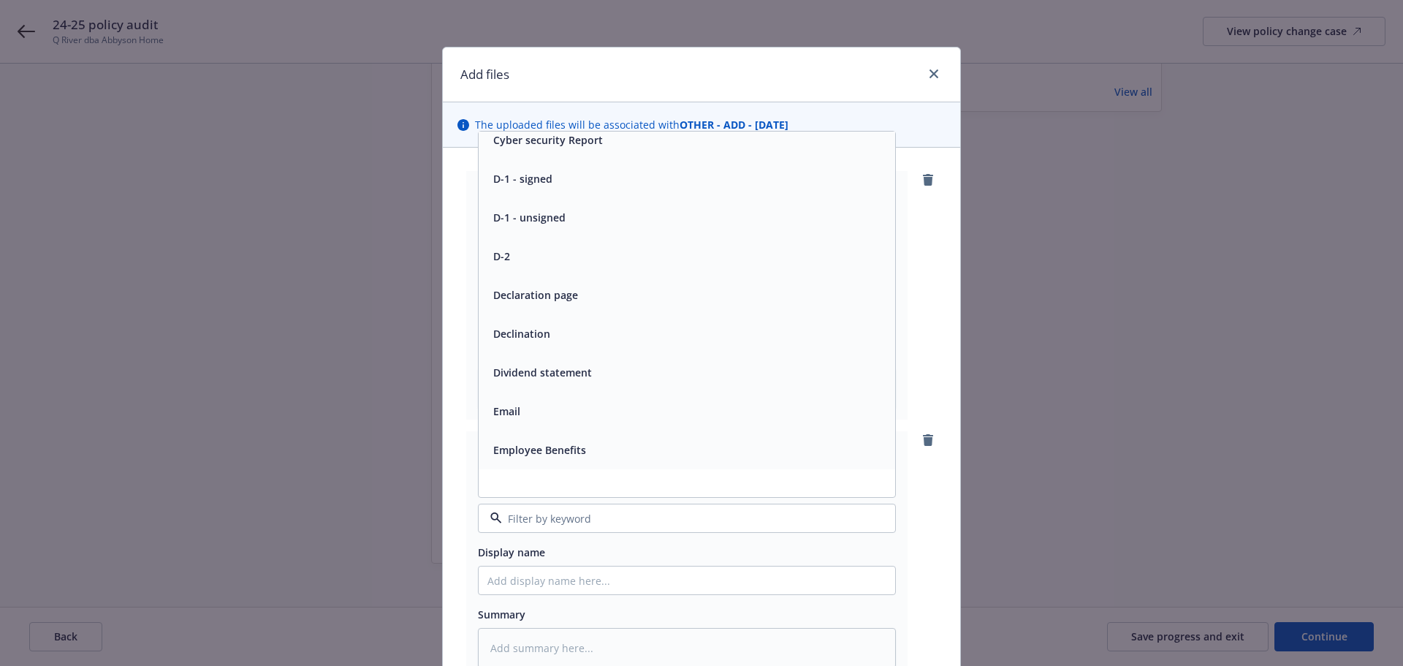
scroll to position [2192, 0]
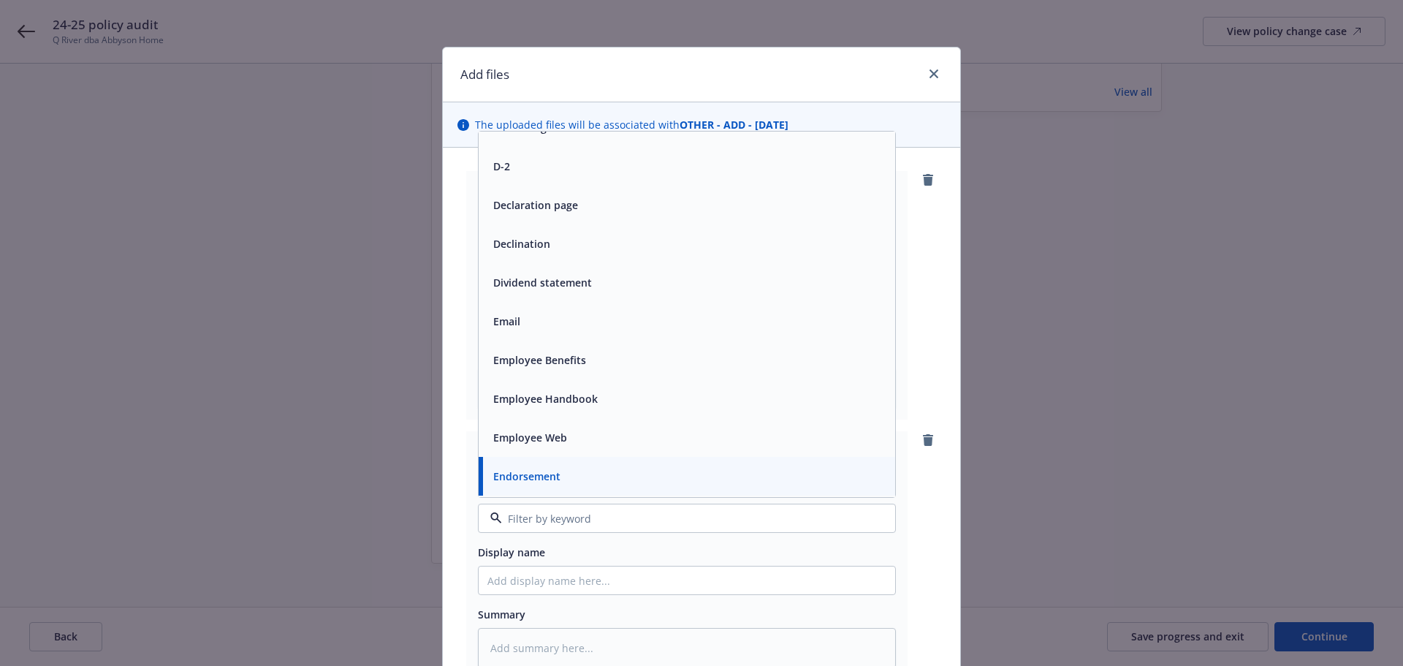
click at [547, 324] on div "Email" at bounding box center [686, 321] width 399 height 21
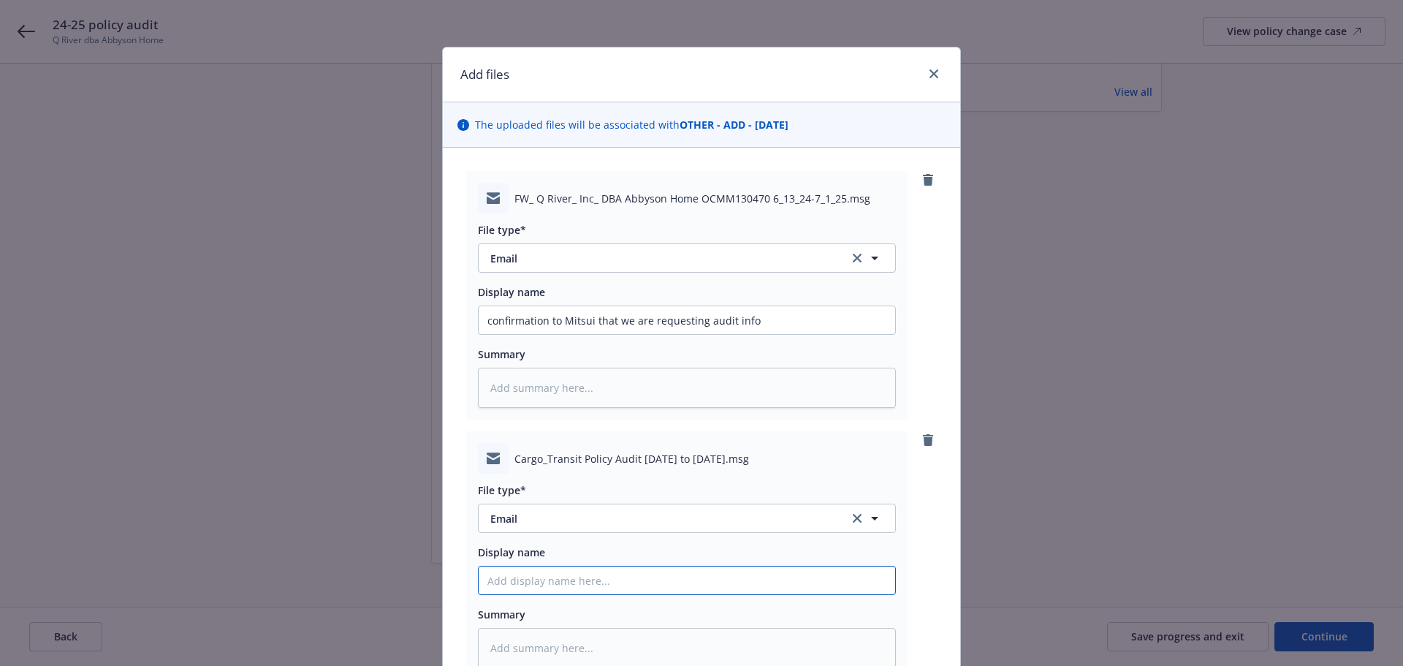
click at [539, 334] on input "Display name" at bounding box center [687, 320] width 417 height 28
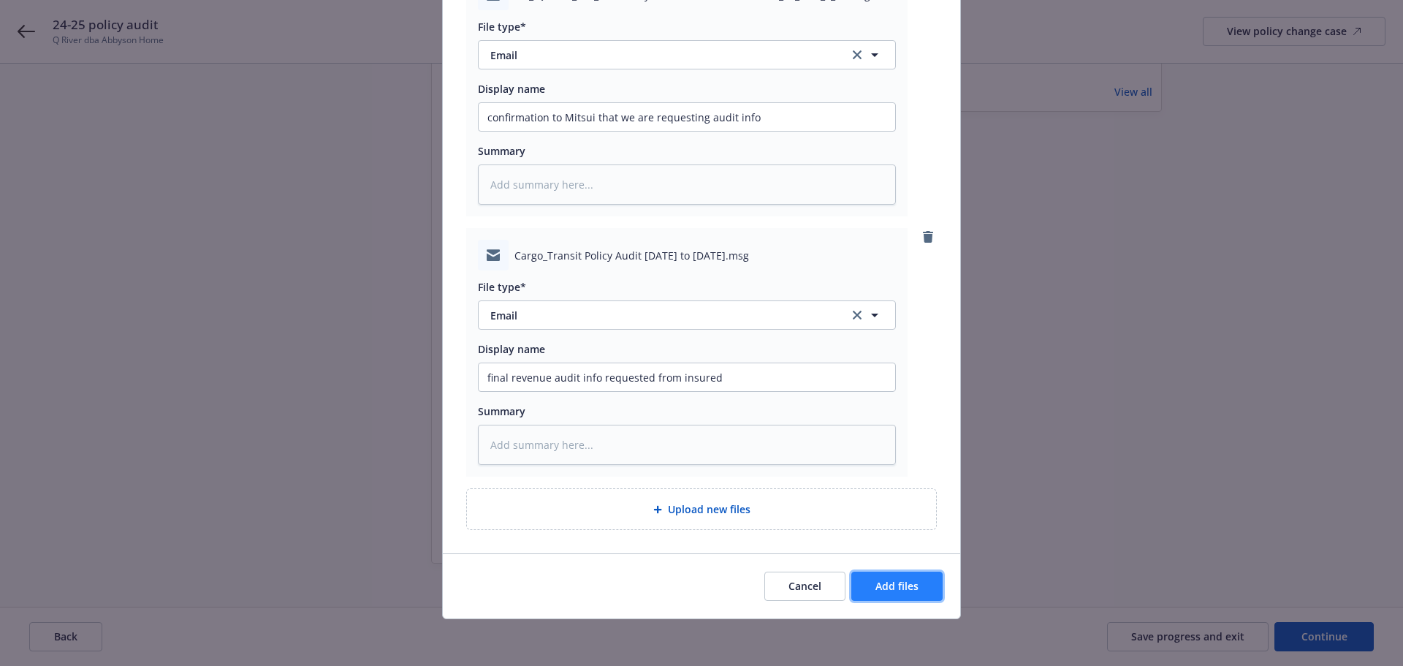
click at [878, 460] on span "Add files" at bounding box center [896, 586] width 43 height 14
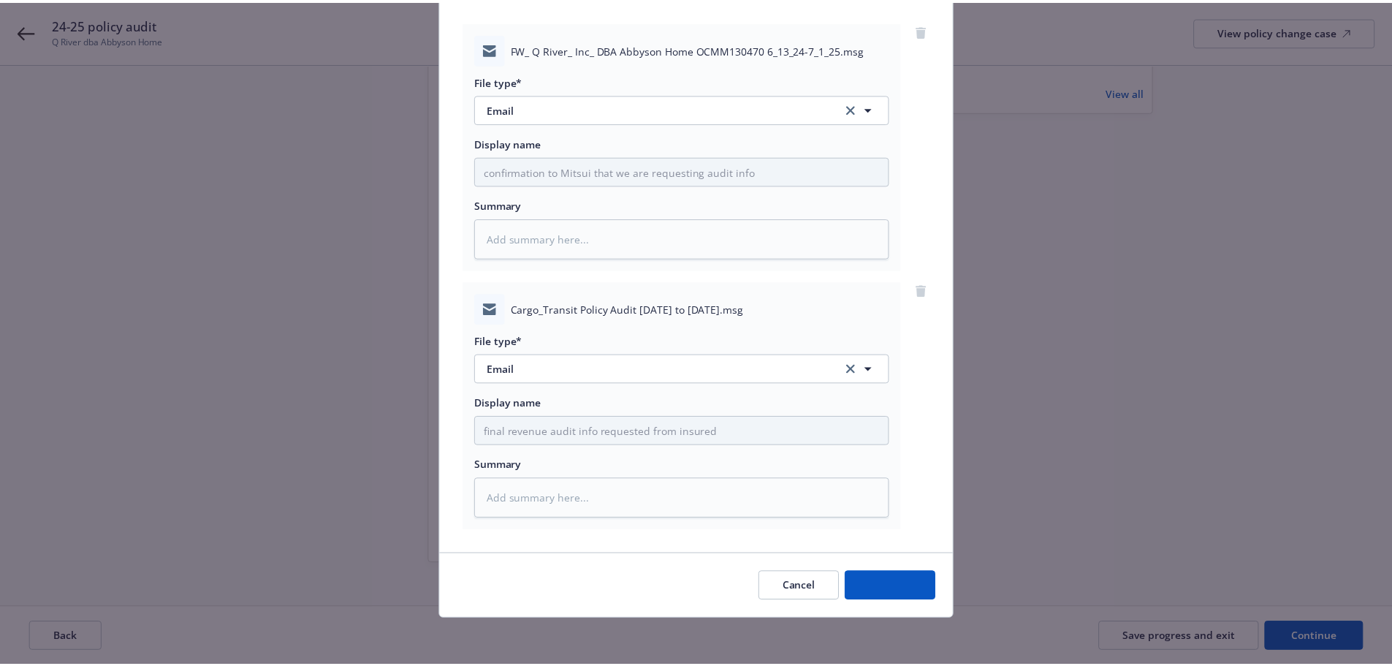
scroll to position [150, 0]
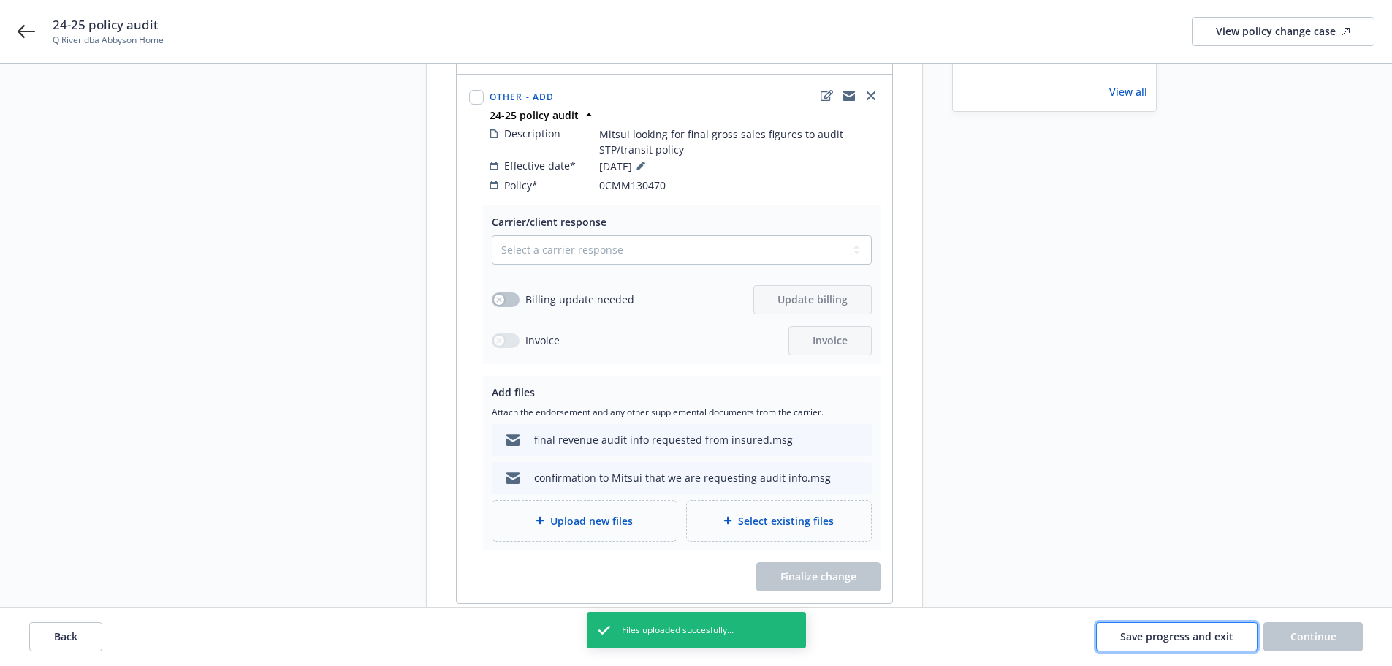
click at [935, 460] on span "Save progress and exit" at bounding box center [1176, 636] width 113 height 14
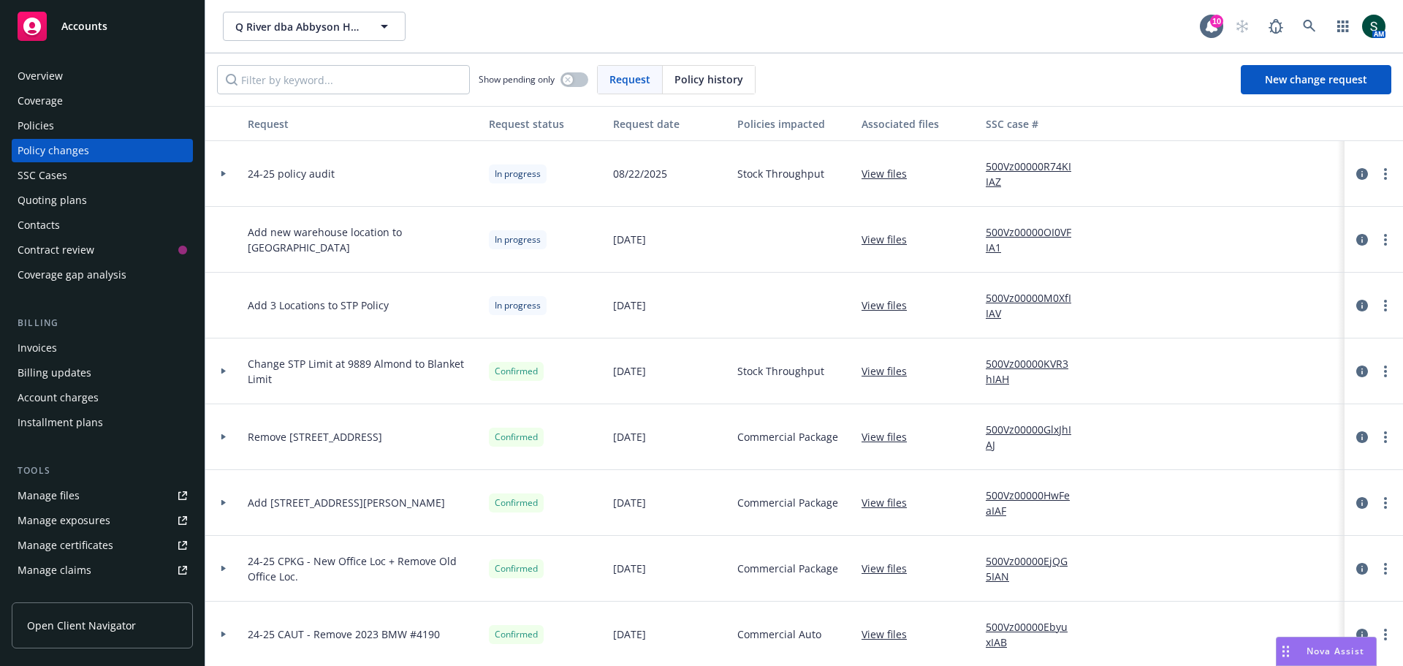
click at [935, 170] on link "500Vz00000R74KIIAZ" at bounding box center [1035, 174] width 98 height 31
click at [68, 77] on div "Overview" at bounding box center [103, 75] width 170 height 23
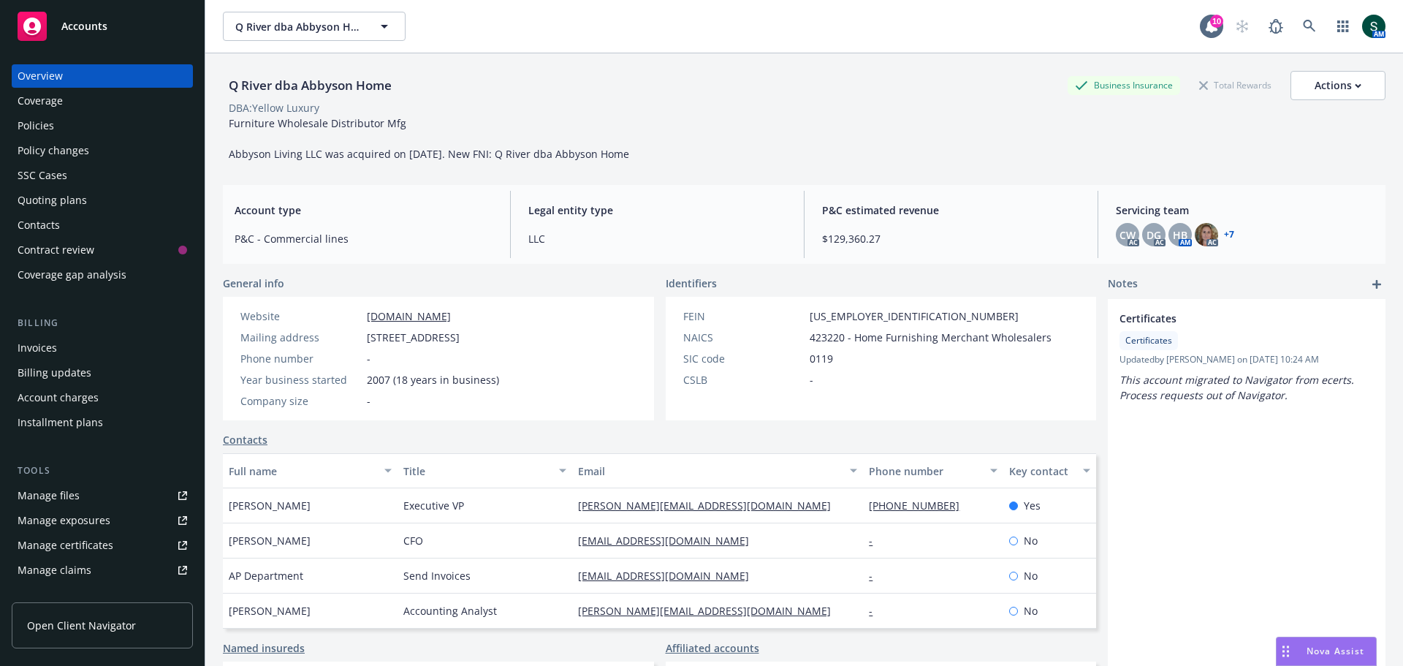
click at [86, 20] on span "Accounts" at bounding box center [84, 26] width 46 height 12
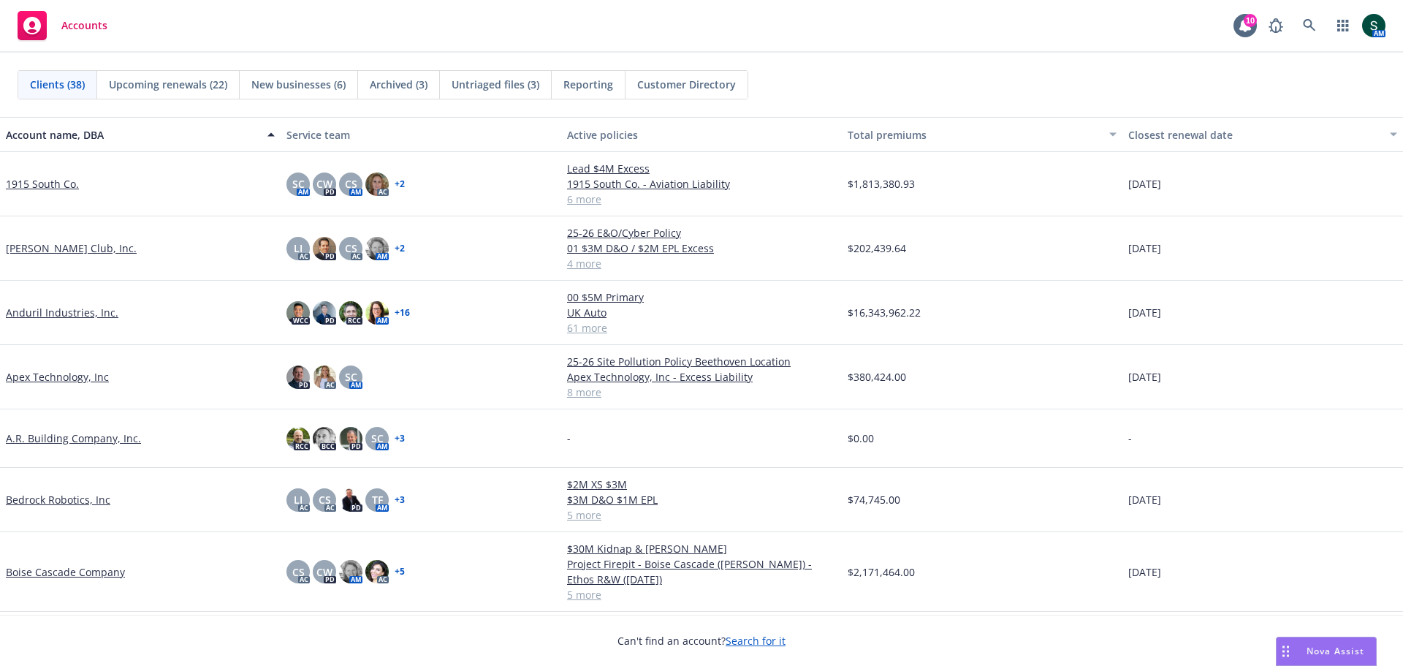
click at [45, 312] on link "Anduril Industries, Inc." at bounding box center [62, 312] width 113 height 15
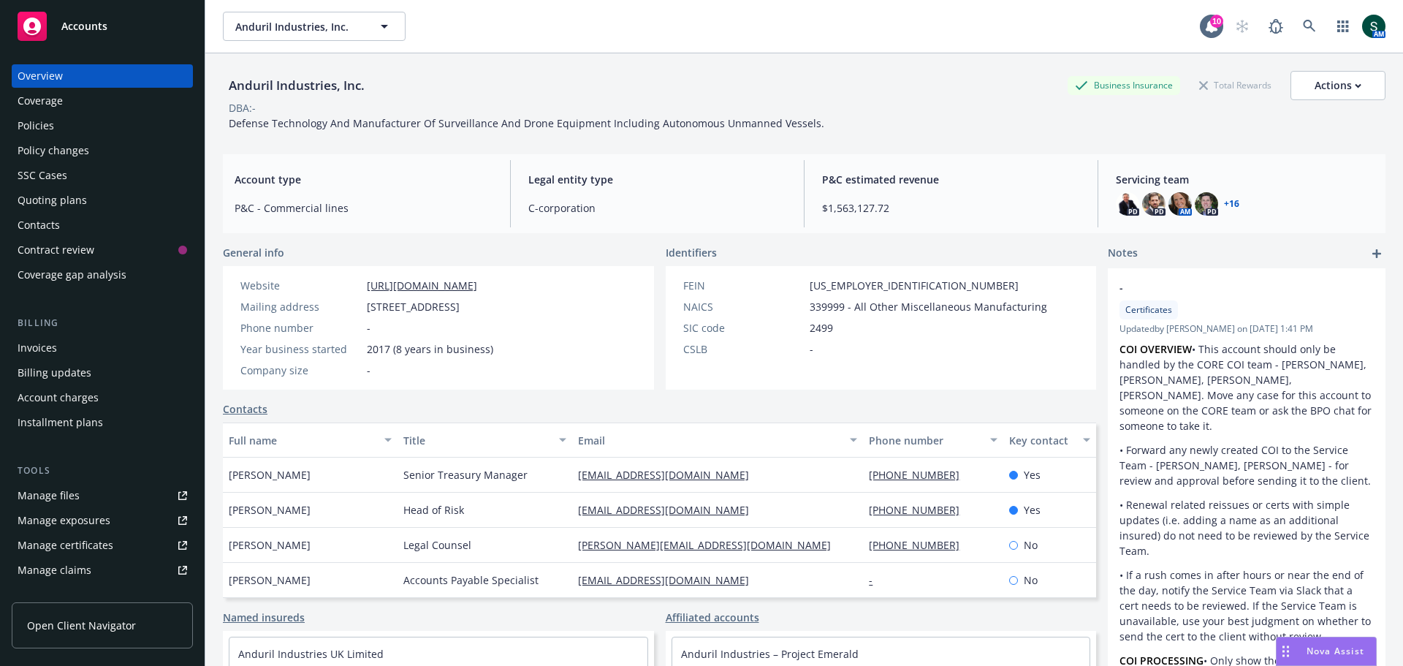
click at [45, 118] on div "Policies" at bounding box center [36, 125] width 37 height 23
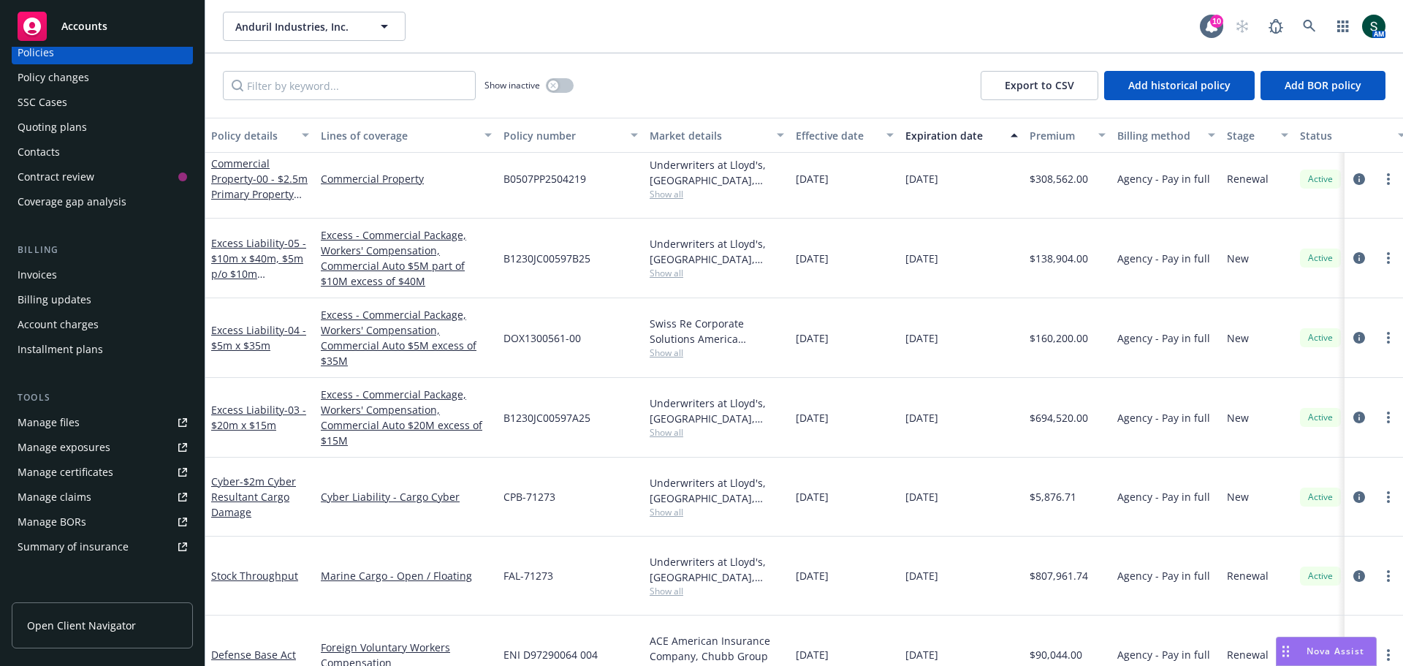
scroll to position [2485, 0]
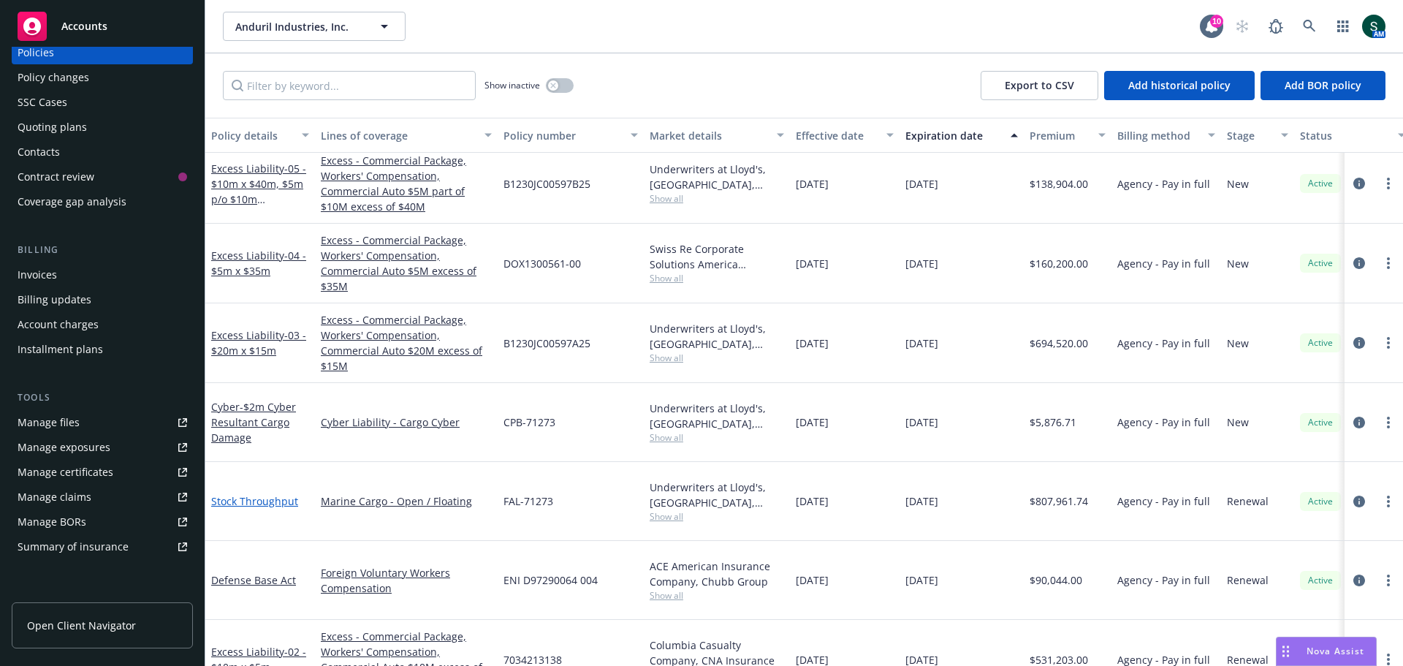
click at [262, 460] on link "Stock Throughput" at bounding box center [254, 501] width 87 height 14
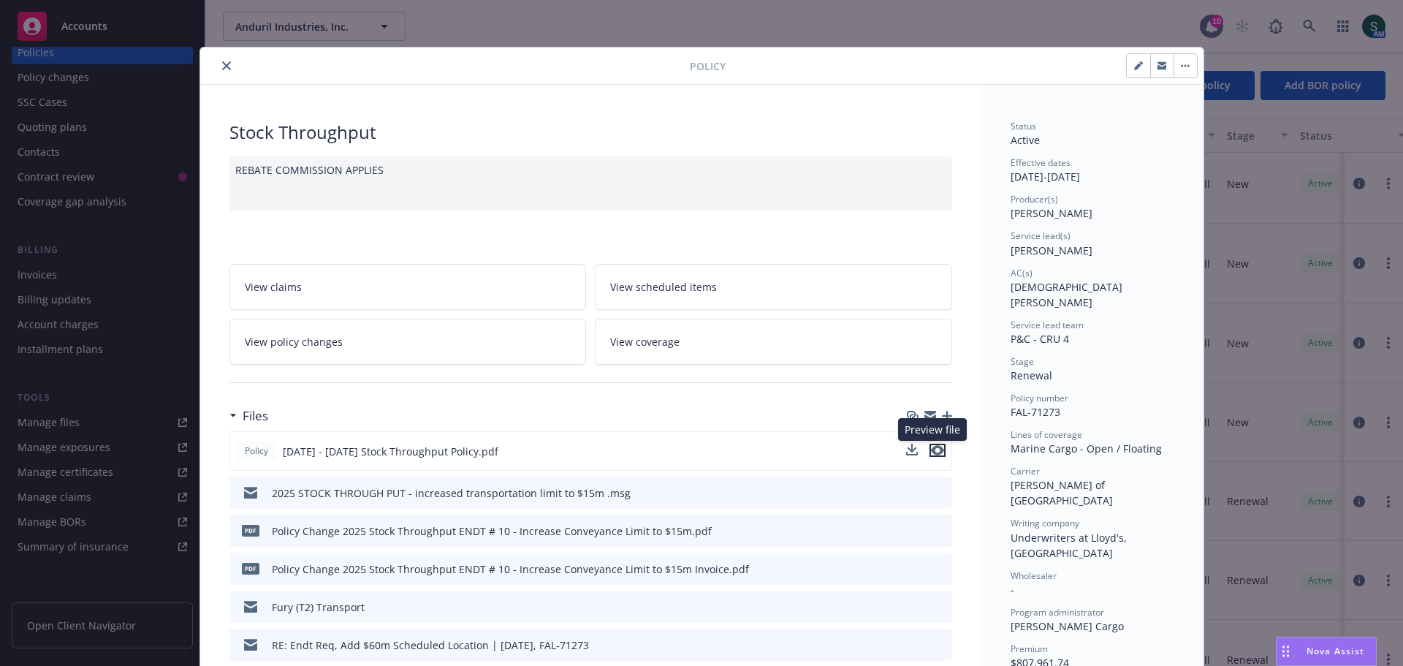
click at [935, 452] on icon "preview file" at bounding box center [937, 450] width 13 height 10
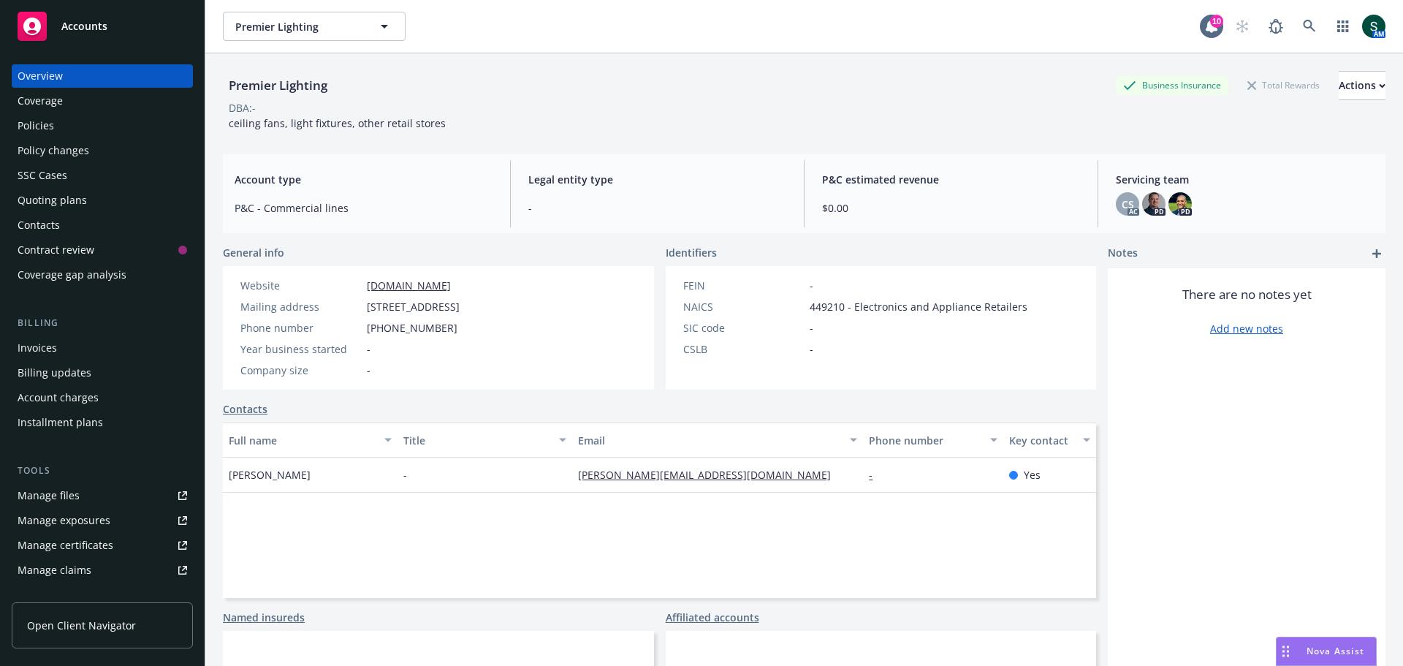
click at [102, 26] on span "Accounts" at bounding box center [84, 26] width 46 height 12
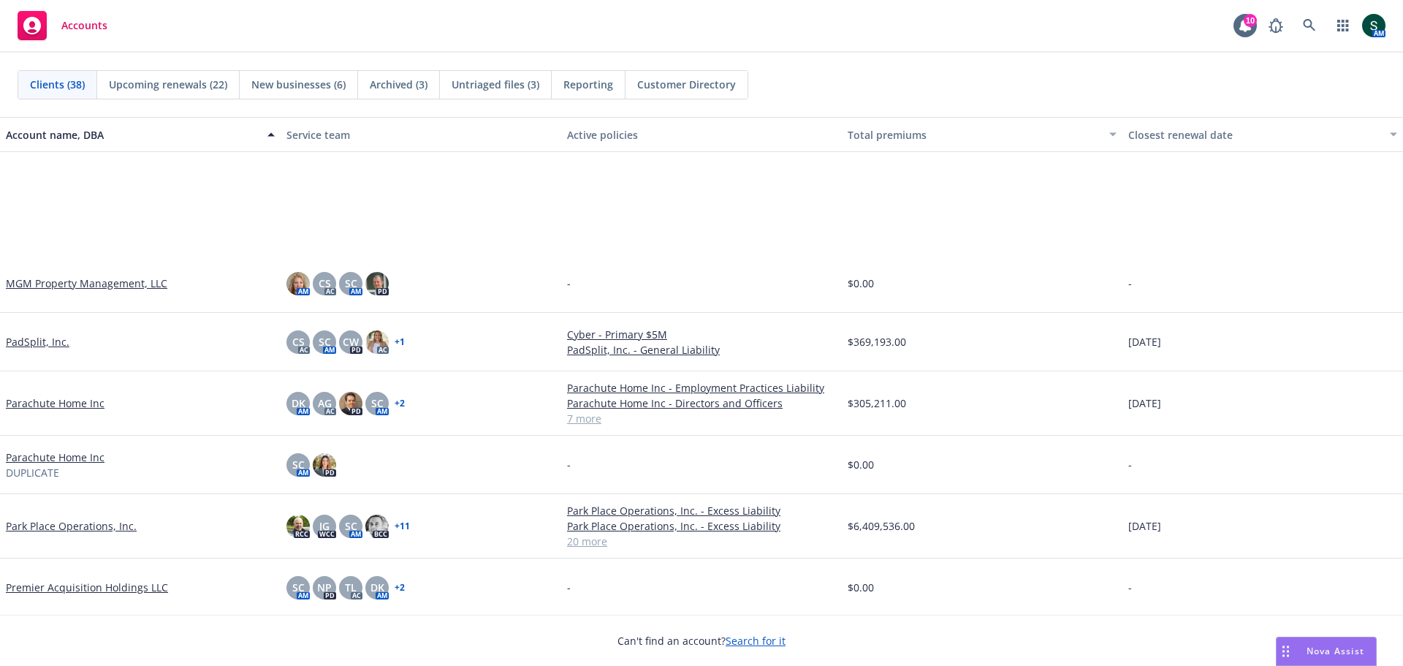
scroll to position [1462, 0]
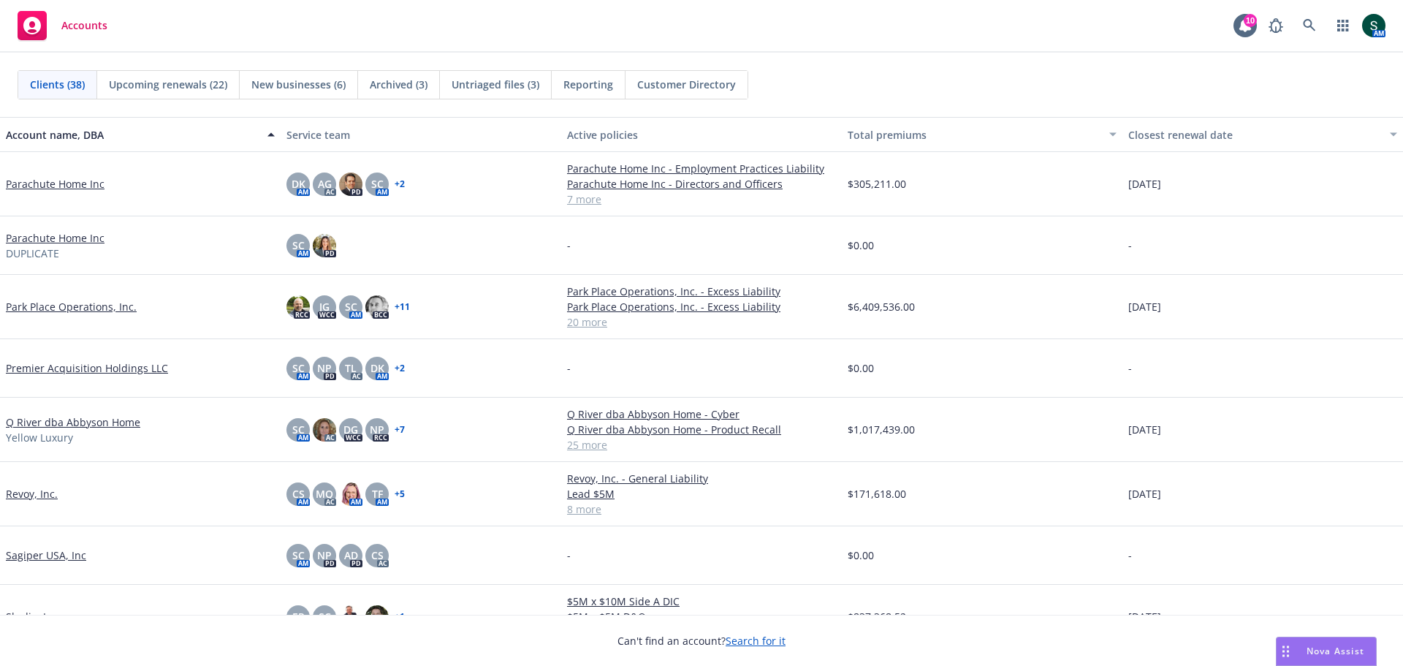
click at [76, 422] on link "Q River dba Abbyson Home" at bounding box center [73, 421] width 134 height 15
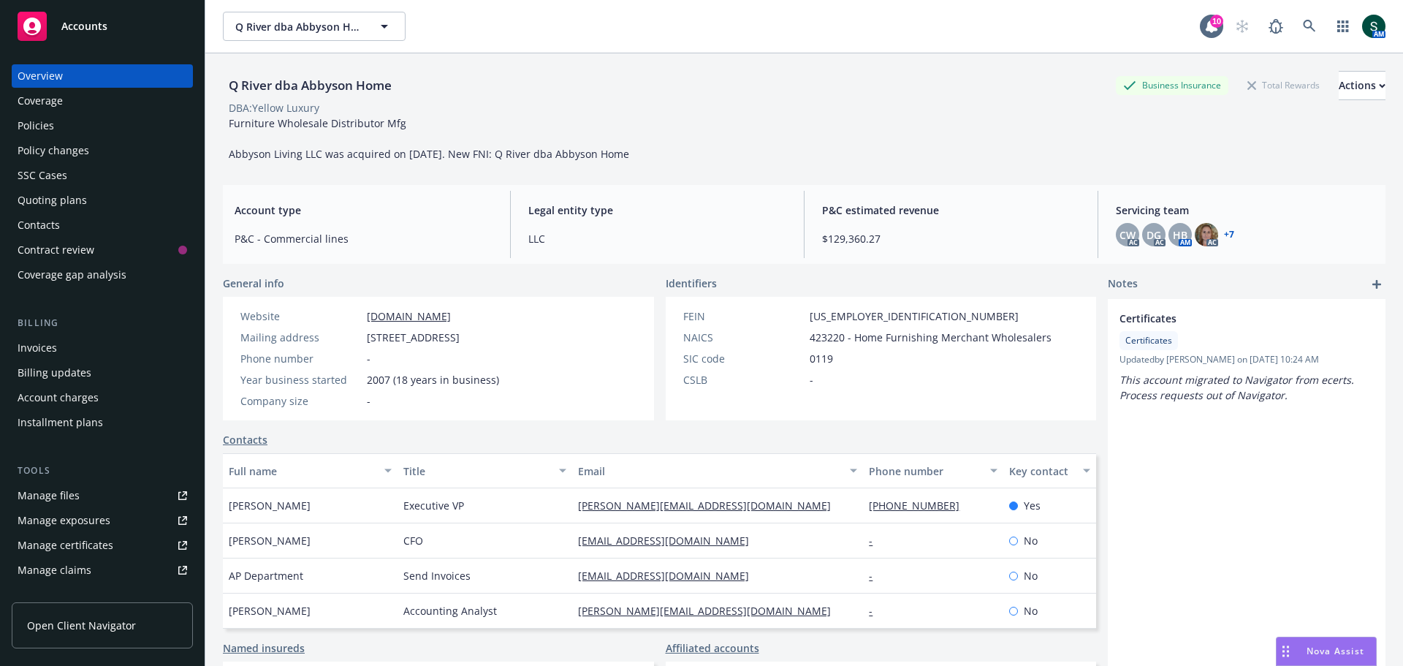
click at [49, 126] on div "Policies" at bounding box center [36, 125] width 37 height 23
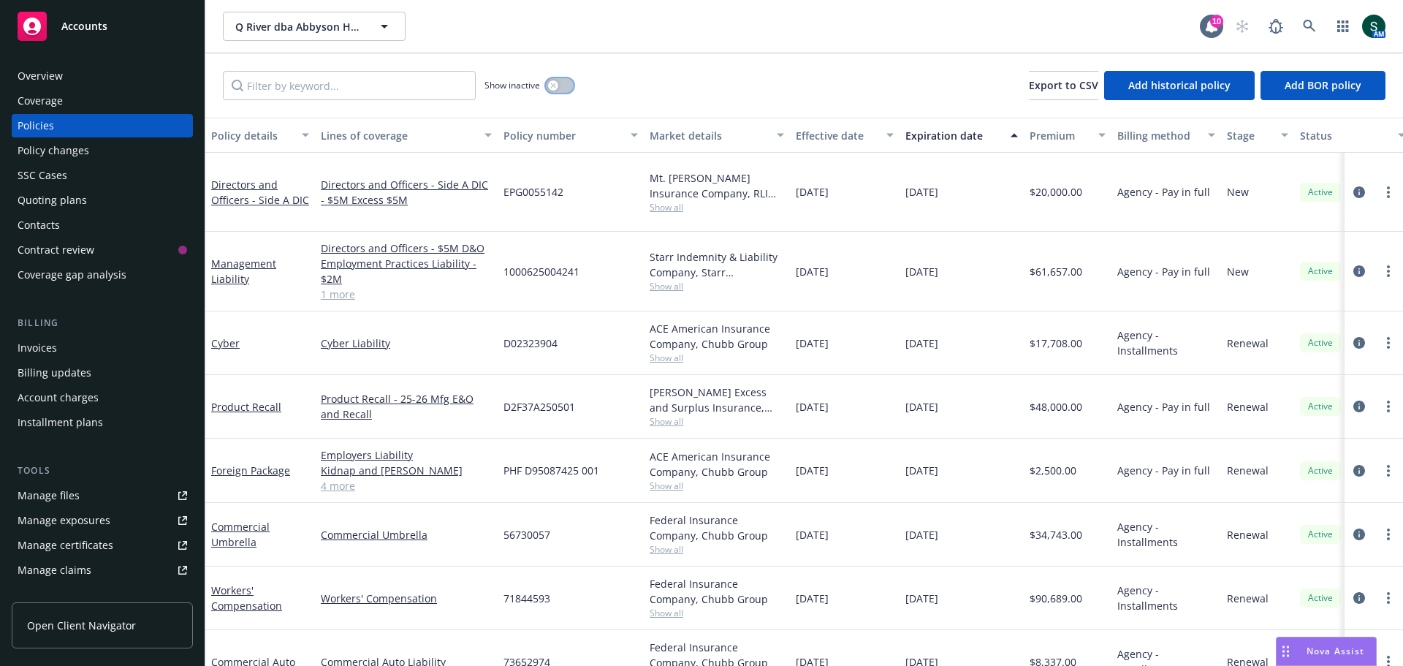
click at [557, 83] on div "button" at bounding box center [553, 85] width 10 height 10
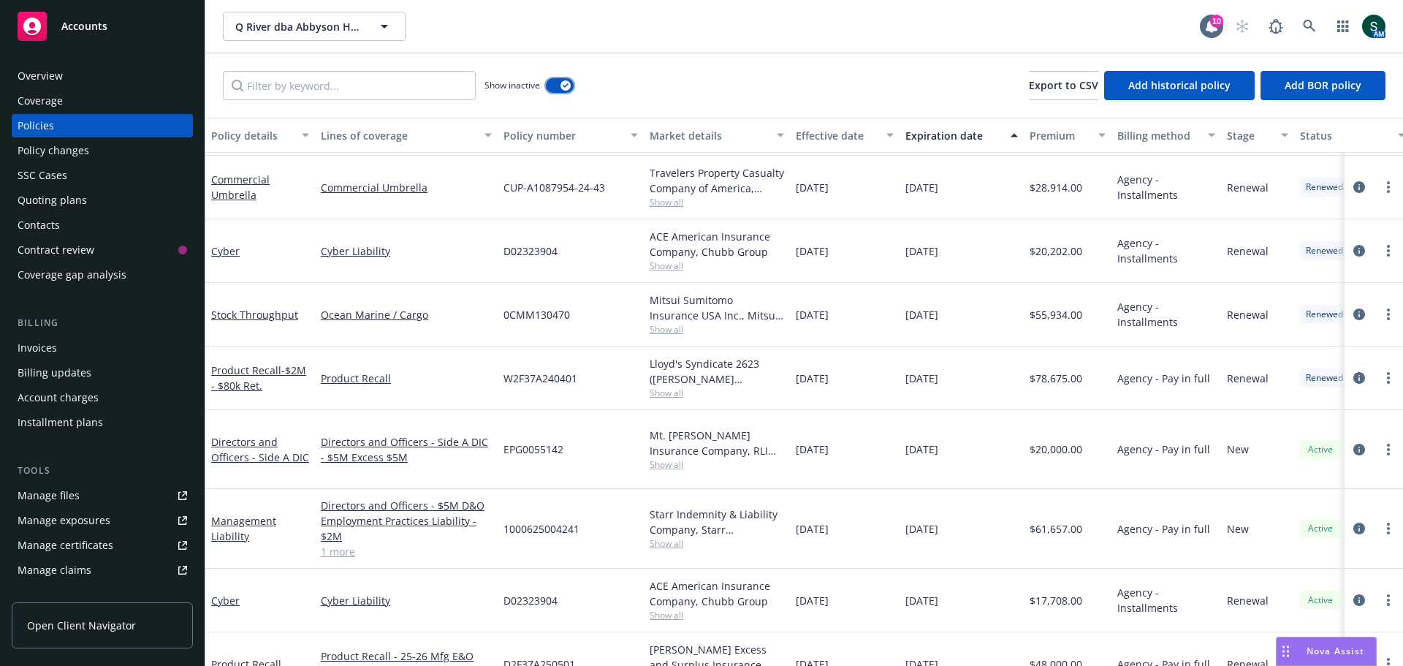
scroll to position [3142, 0]
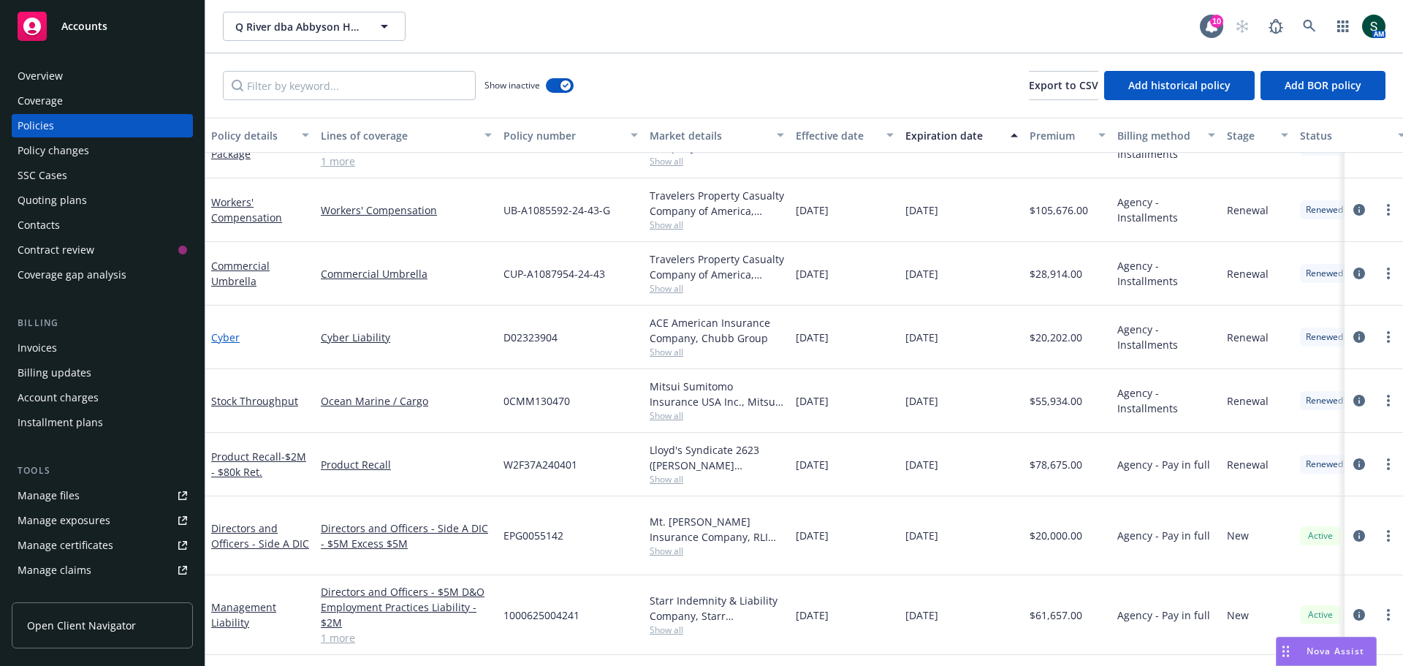
click at [227, 339] on link "Cyber" at bounding box center [225, 337] width 29 height 14
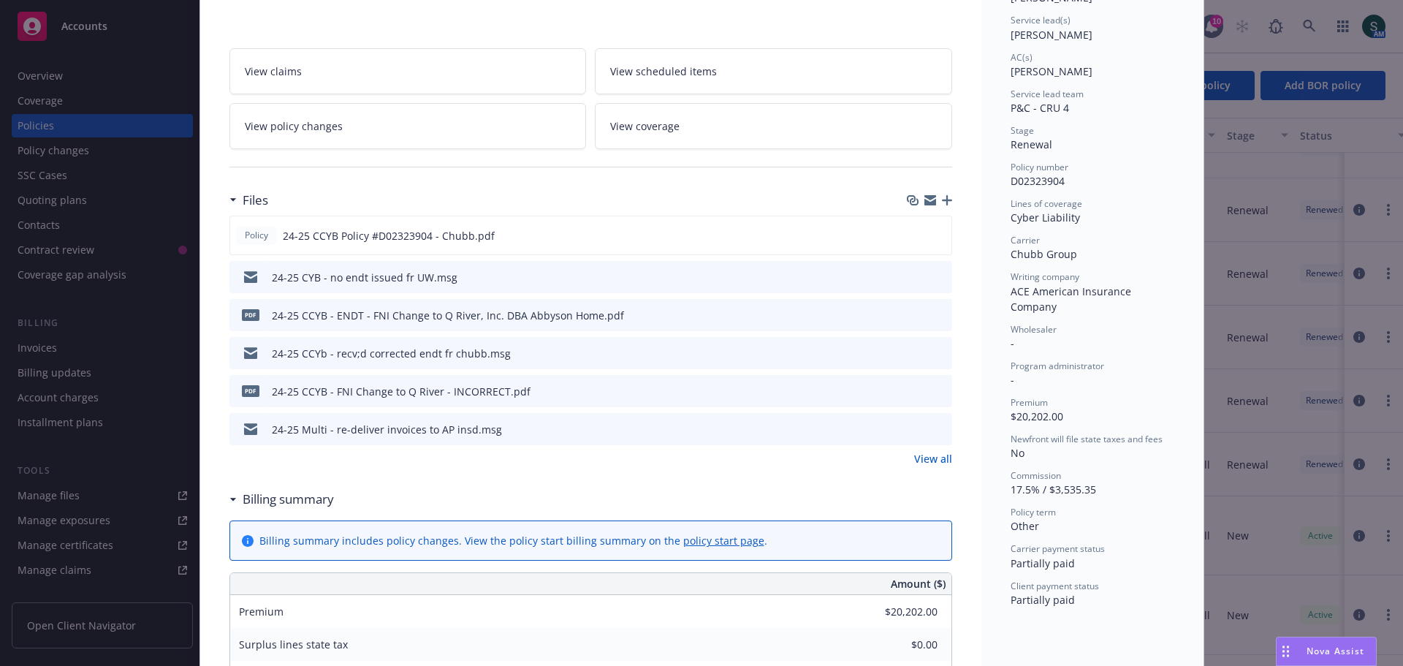
scroll to position [292, 0]
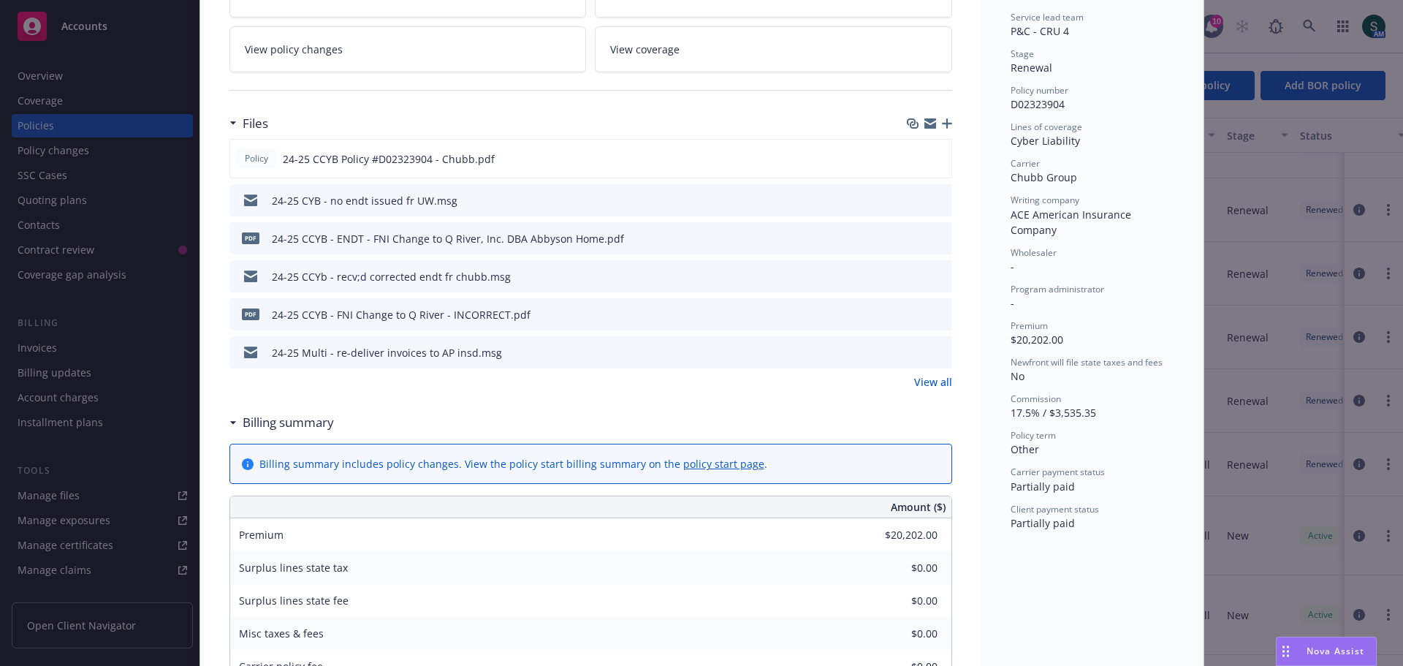
click at [917, 384] on link "View all" at bounding box center [933, 381] width 38 height 15
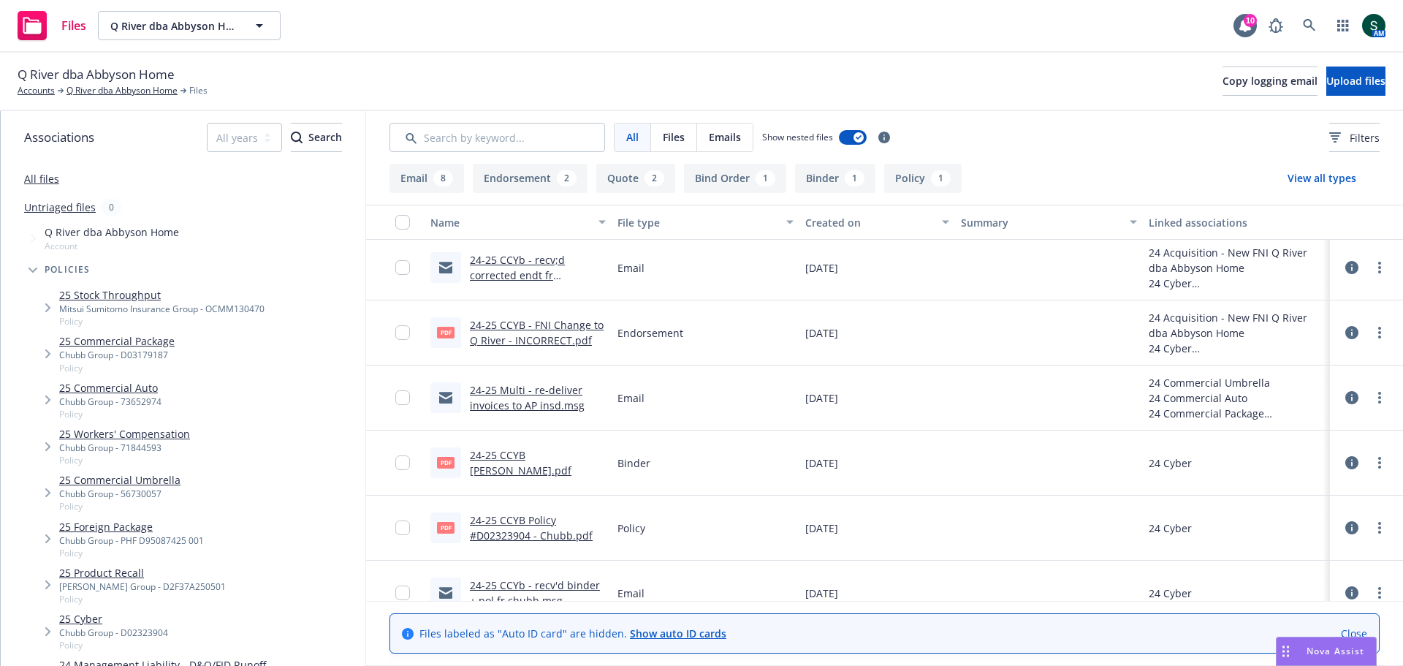
scroll to position [146, 0]
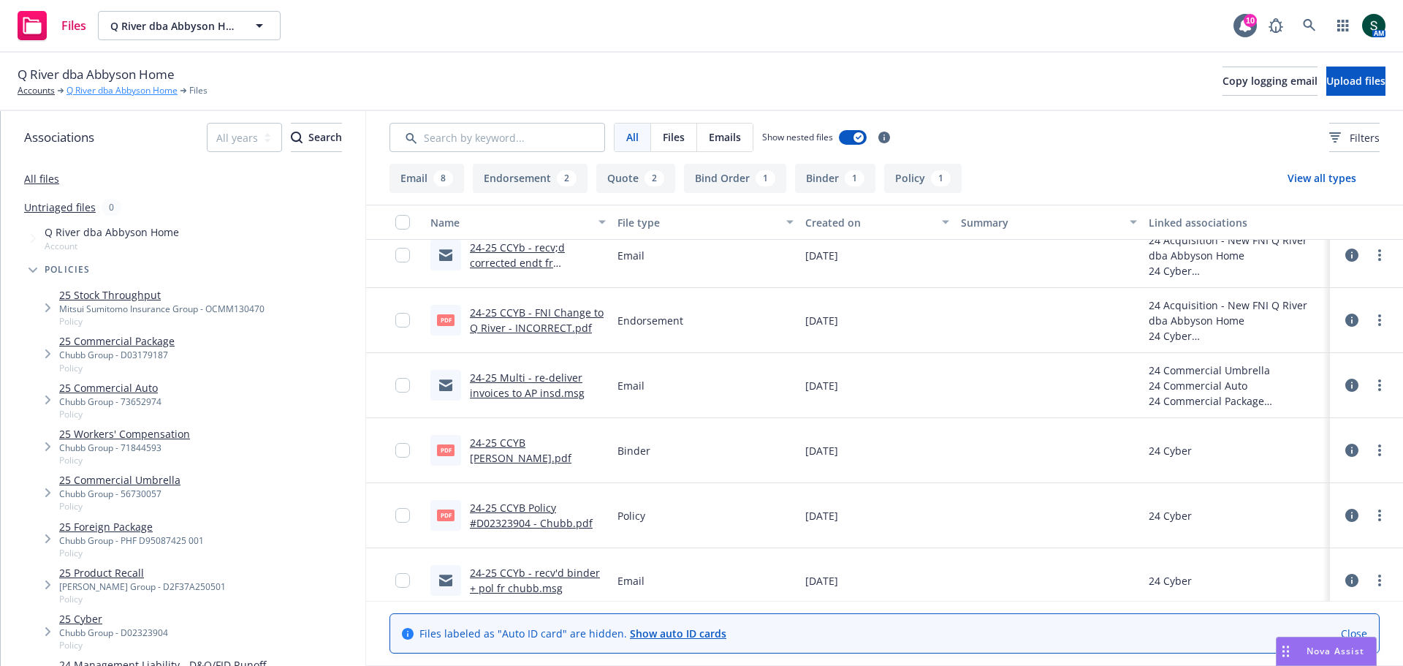
click at [114, 88] on link "Q River dba Abbyson Home" at bounding box center [122, 90] width 111 height 13
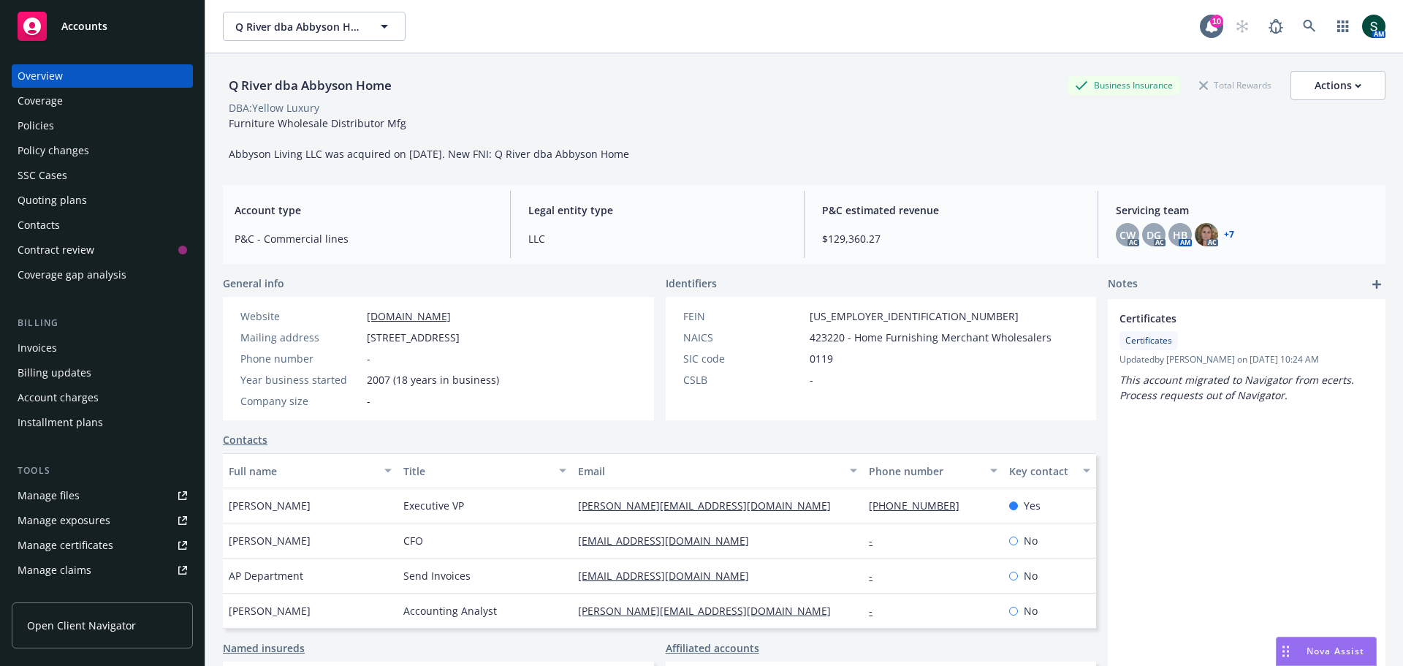
click at [35, 129] on div "Policies" at bounding box center [36, 125] width 37 height 23
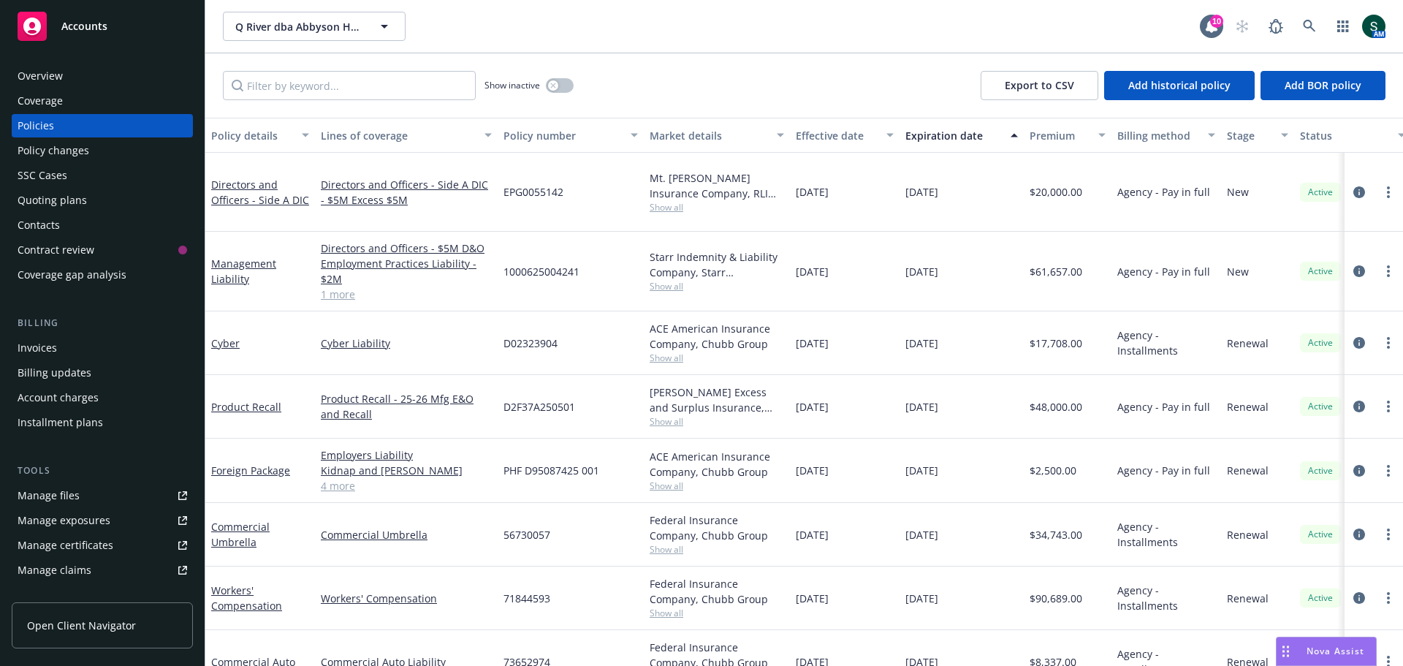
scroll to position [512, 0]
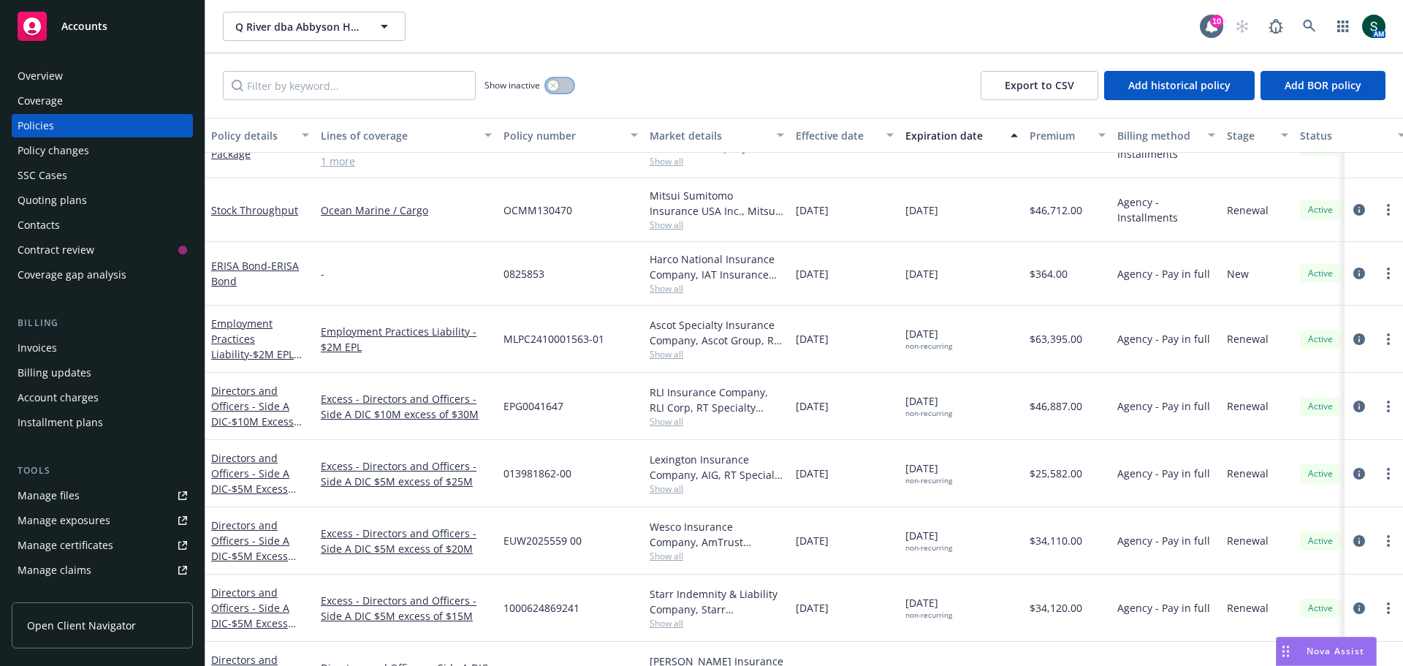
click at [563, 88] on button "button" at bounding box center [560, 85] width 28 height 15
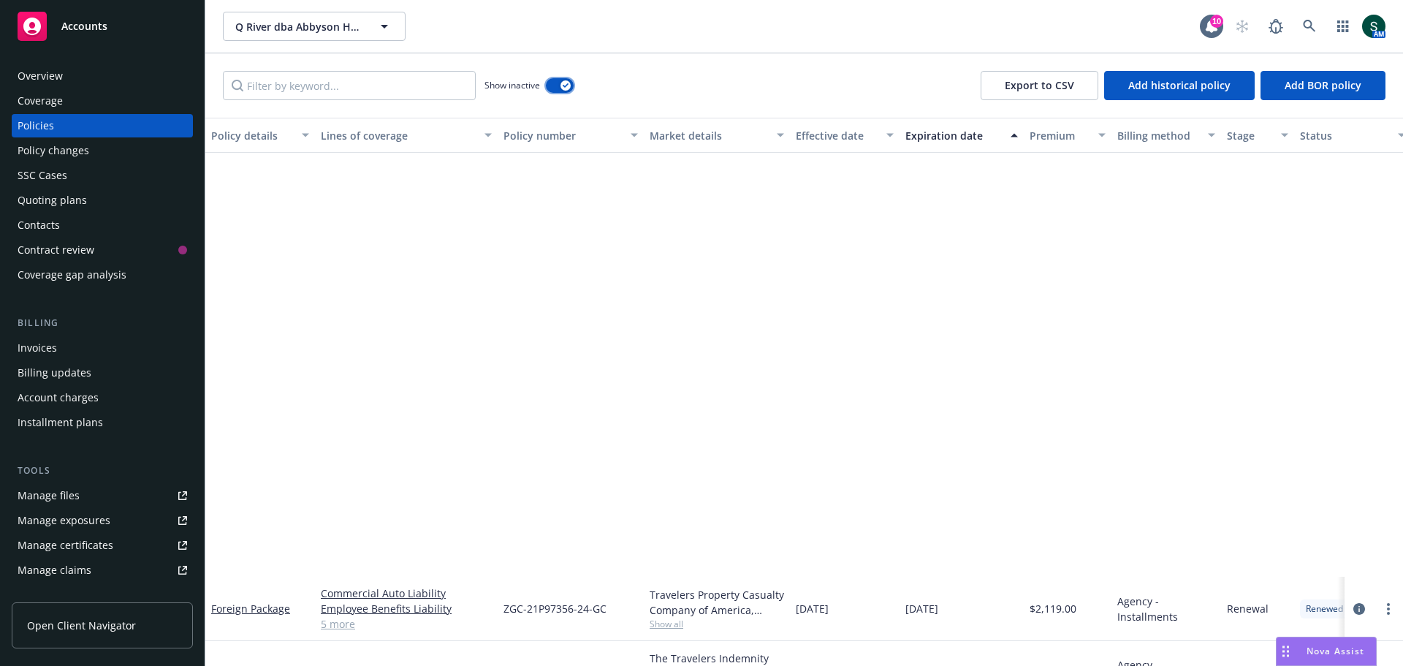
scroll to position [3069, 0]
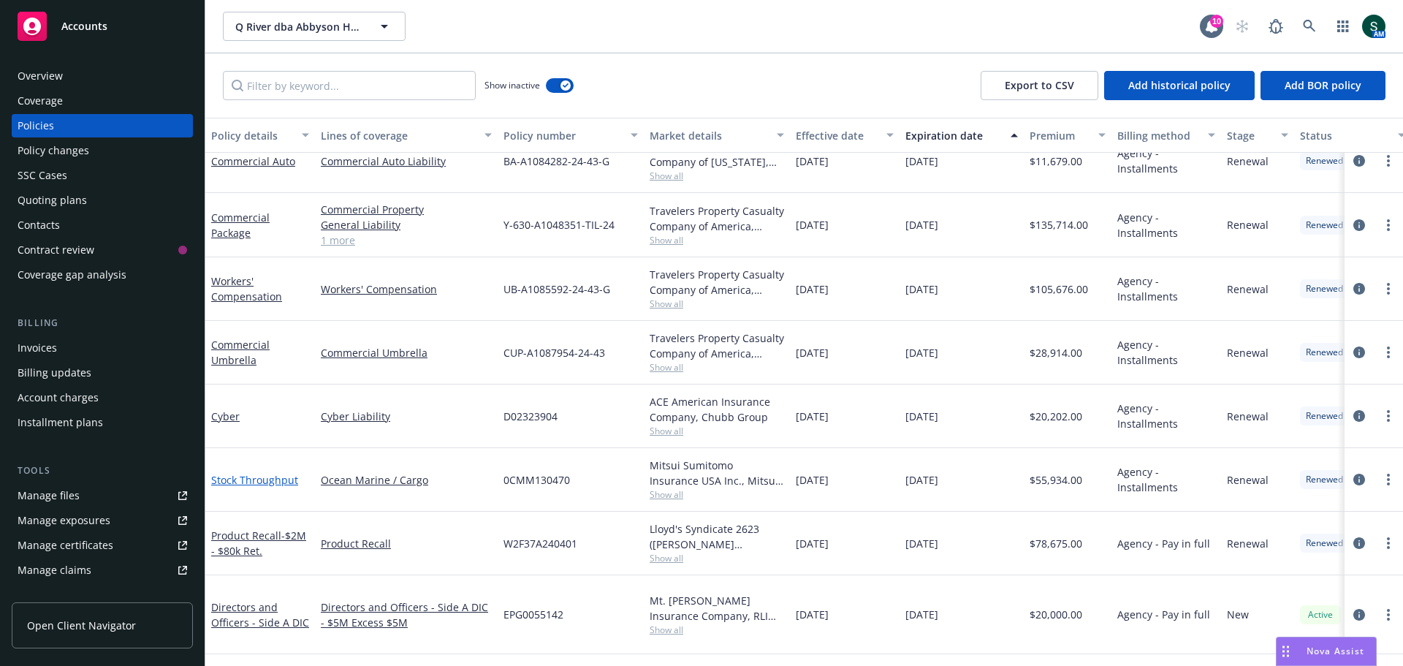
click at [233, 479] on link "Stock Throughput" at bounding box center [254, 480] width 87 height 14
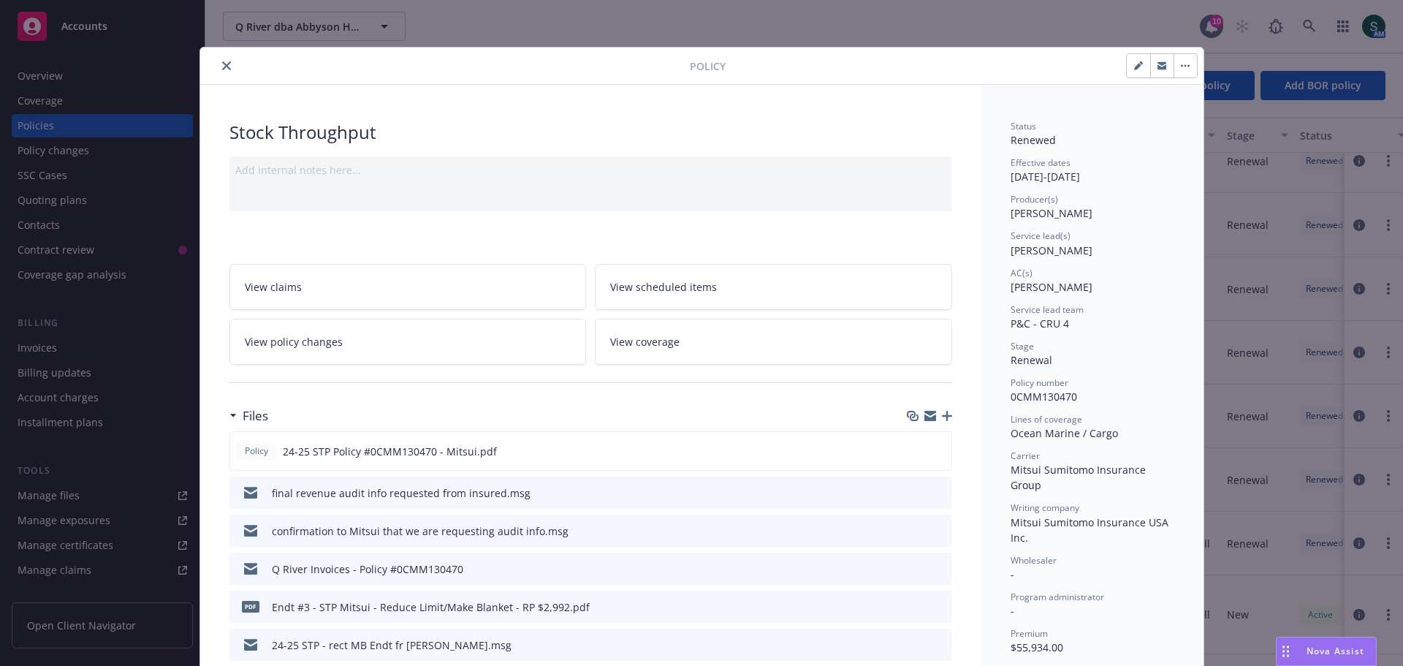
scroll to position [73, 0]
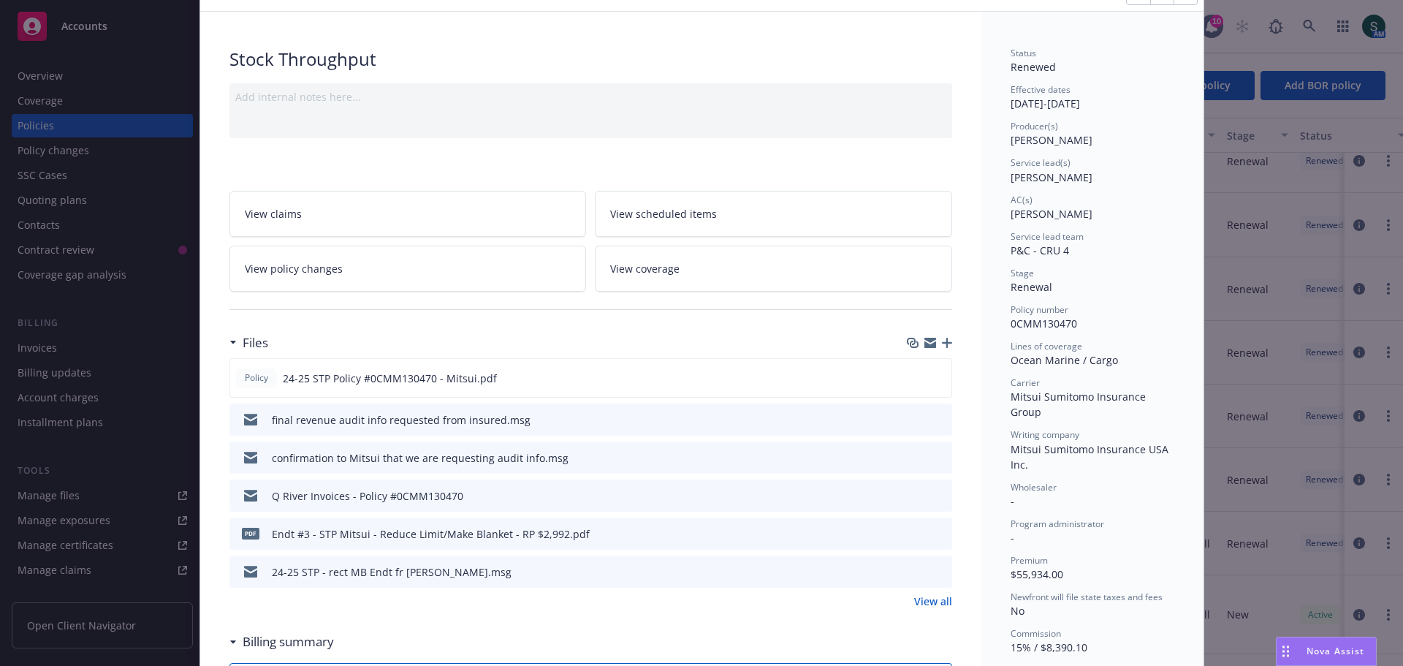
click at [923, 598] on link "View all" at bounding box center [933, 600] width 38 height 15
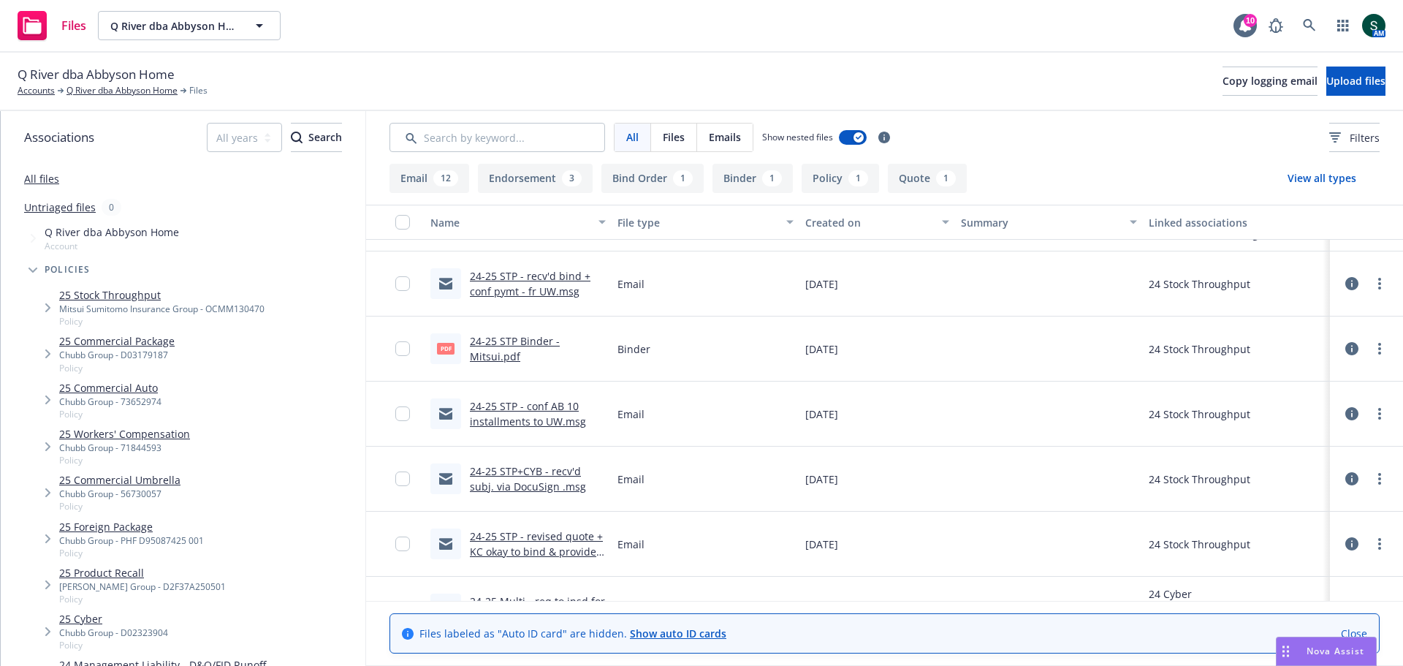
scroll to position [658, 0]
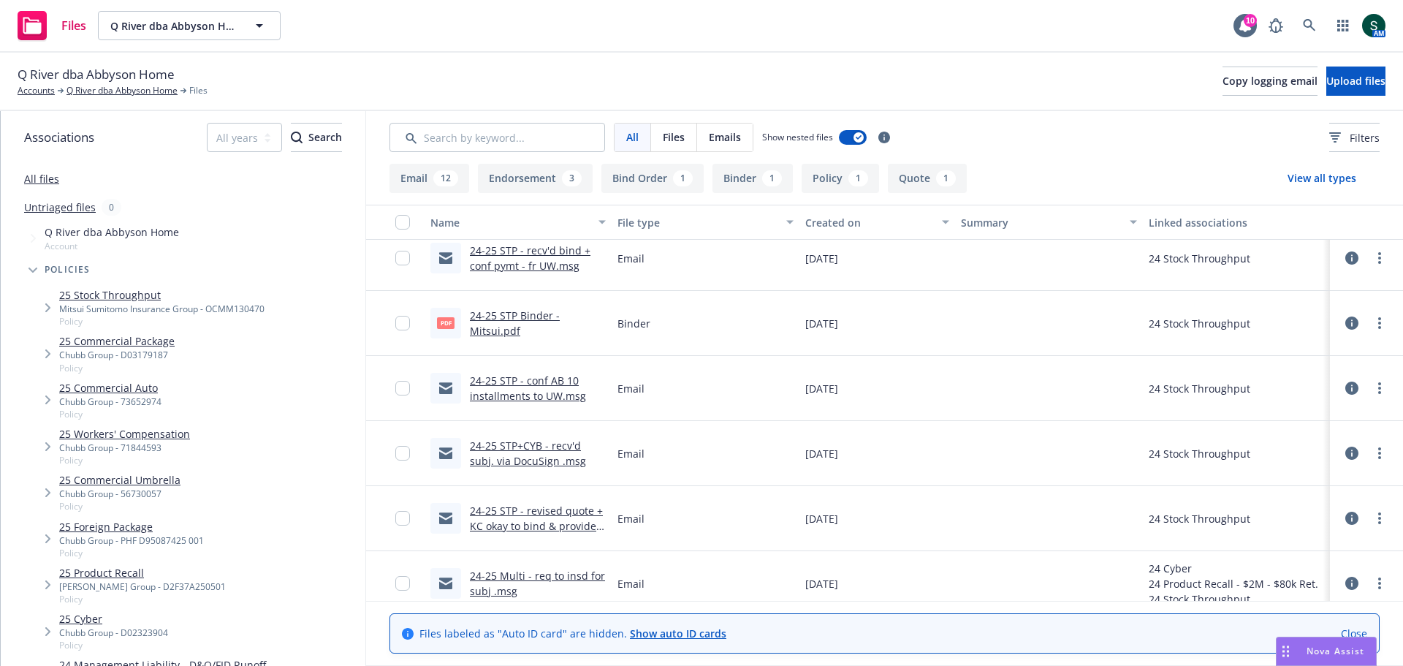
click at [555, 513] on link "24-25 STP - revised quote + KC okay to bind & provide TRIA rejected - to Mitsui…" at bounding box center [536, 534] width 133 height 60
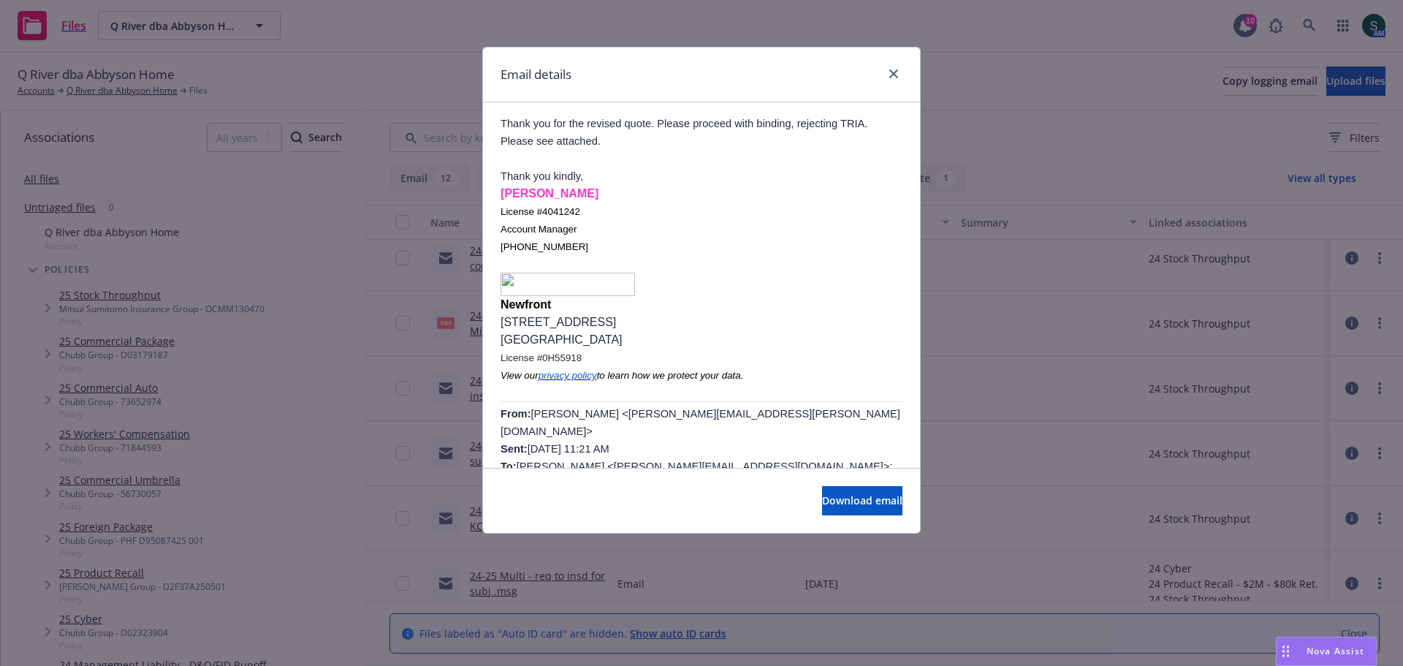
scroll to position [0, 0]
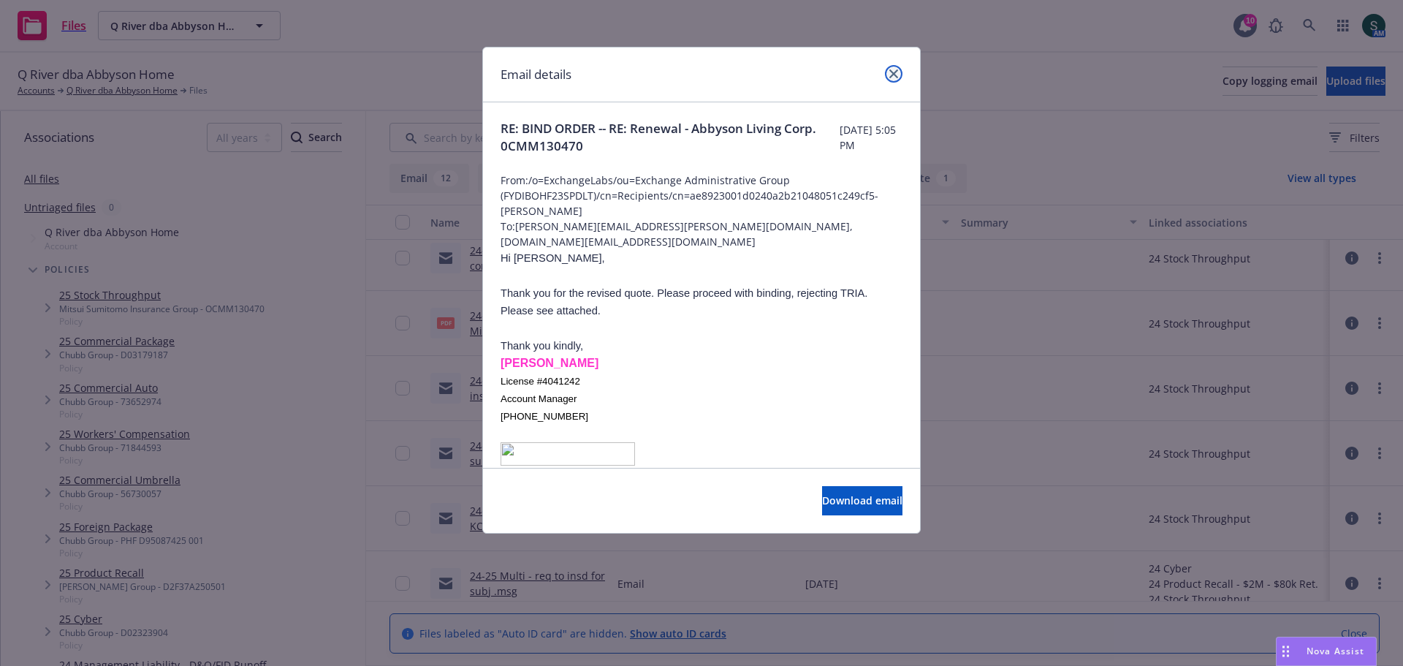
click at [900, 72] on link "close" at bounding box center [894, 74] width 18 height 18
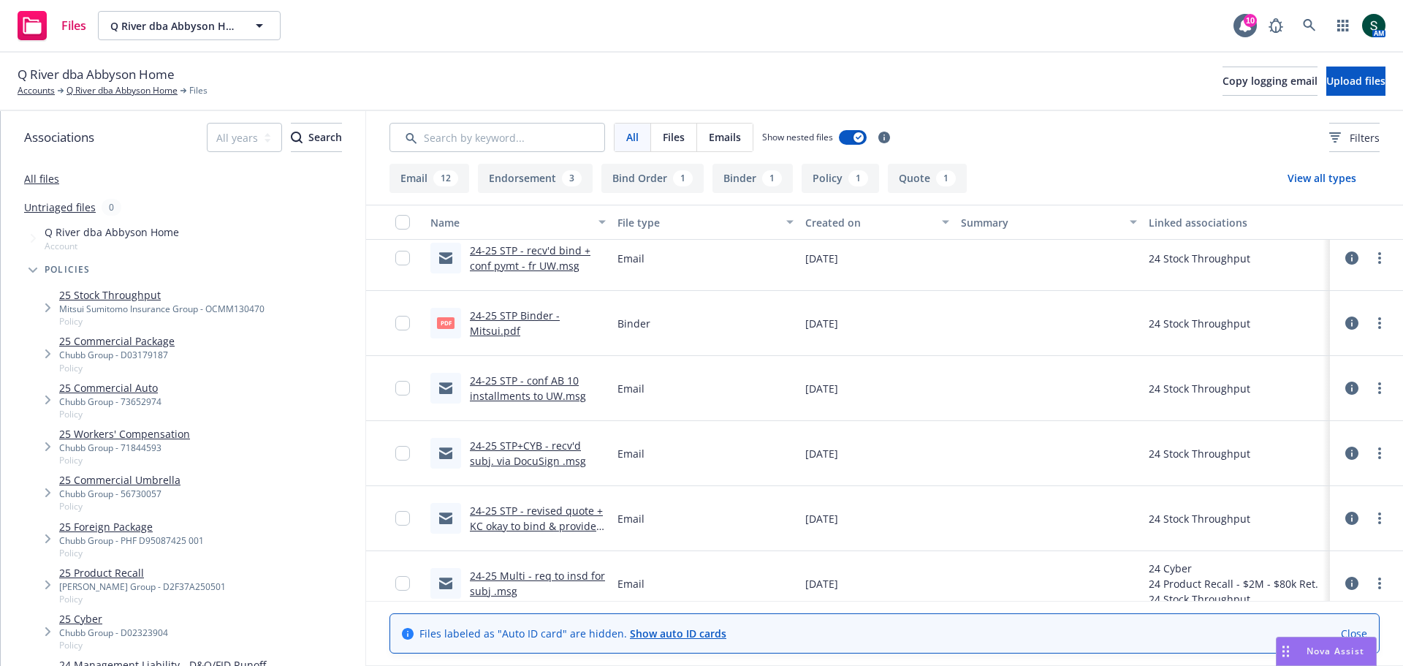
click at [494, 321] on link "24-25 STP Binder - Mitsui.pdf" at bounding box center [515, 322] width 90 height 29
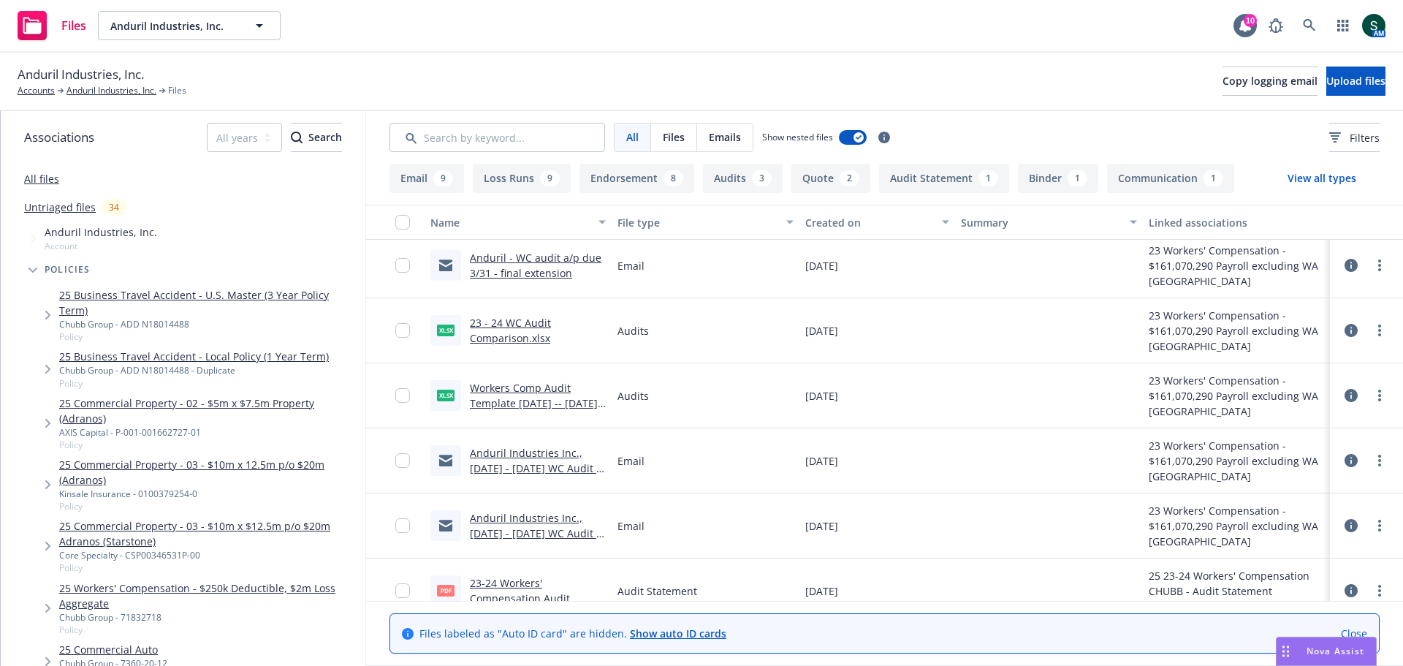
scroll to position [585, 0]
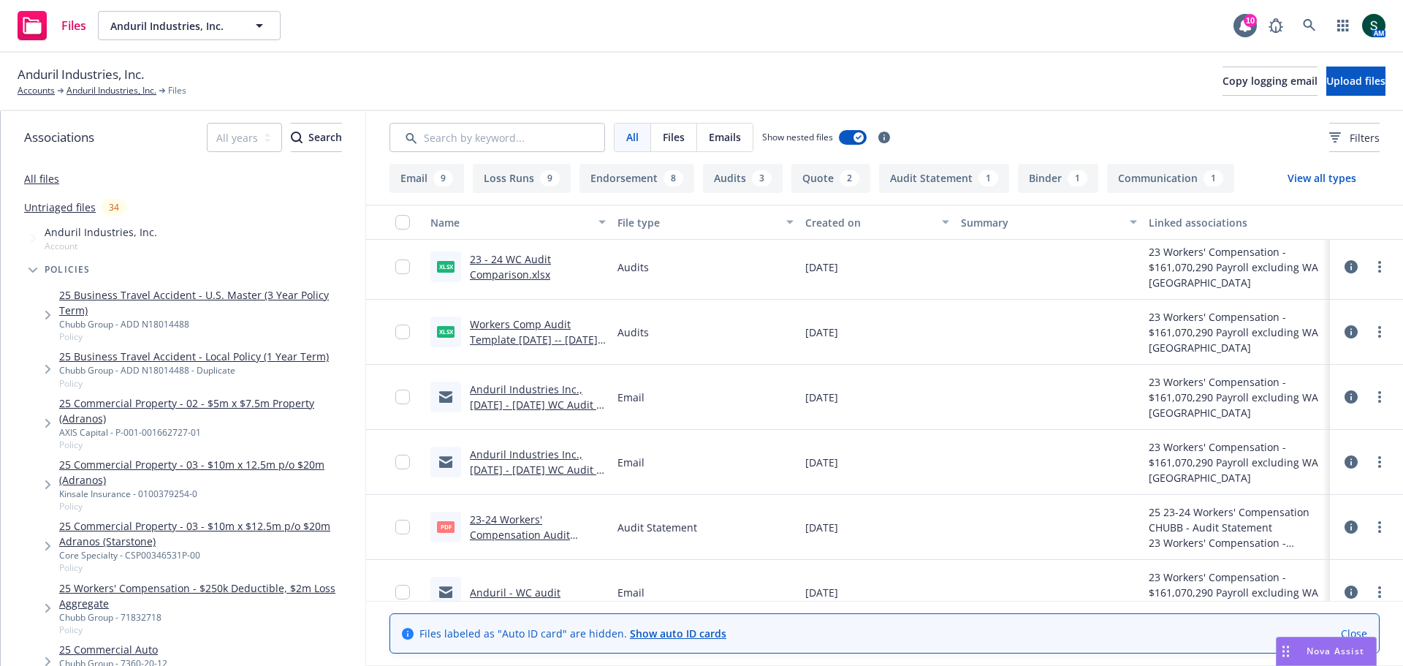
click at [509, 528] on link "23-24 Workers' Compensation Audit Statement.pdf" at bounding box center [520, 534] width 100 height 45
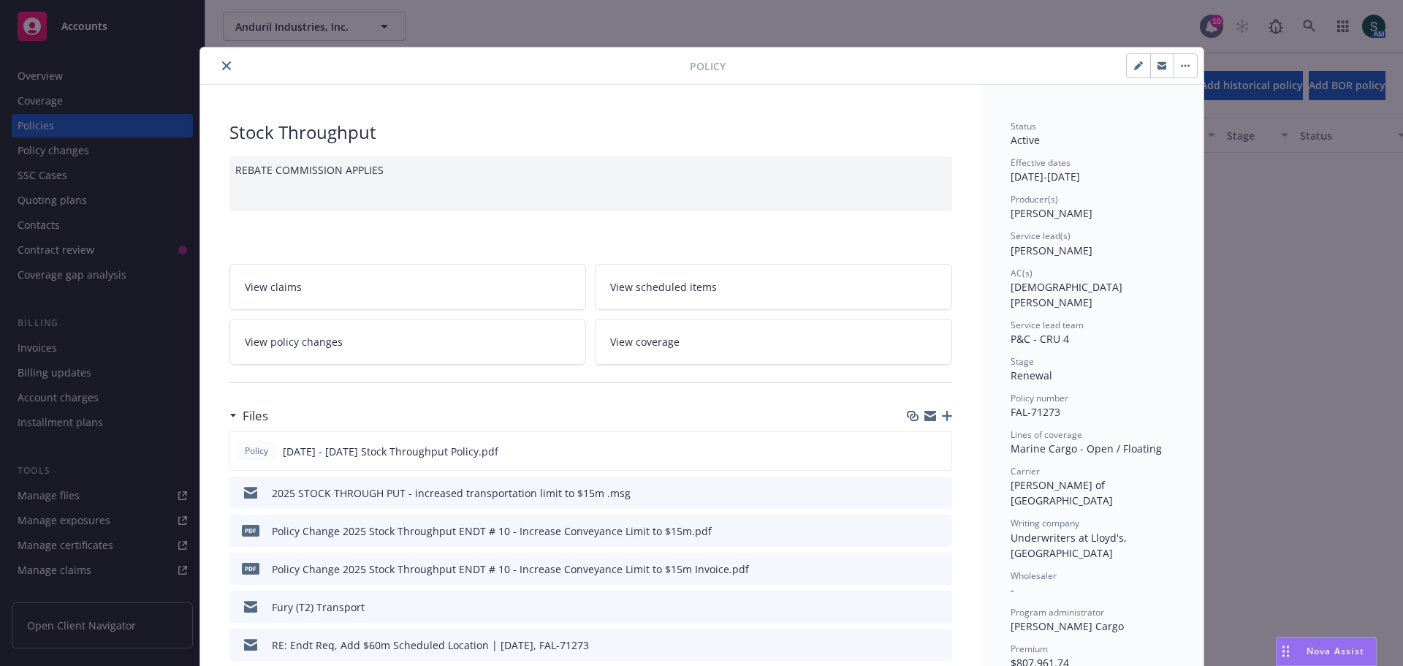
scroll to position [2576, 0]
click at [222, 69] on icon "close" at bounding box center [226, 65] width 9 height 9
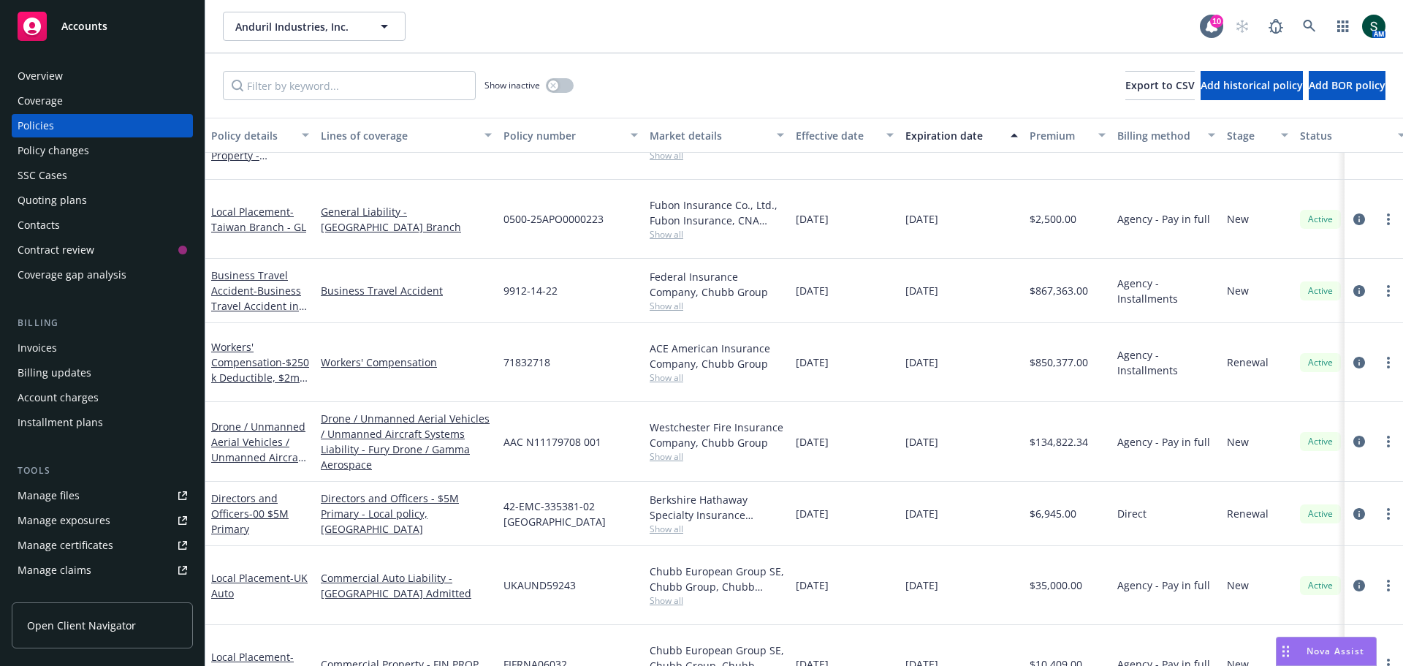
scroll to position [350, 0]
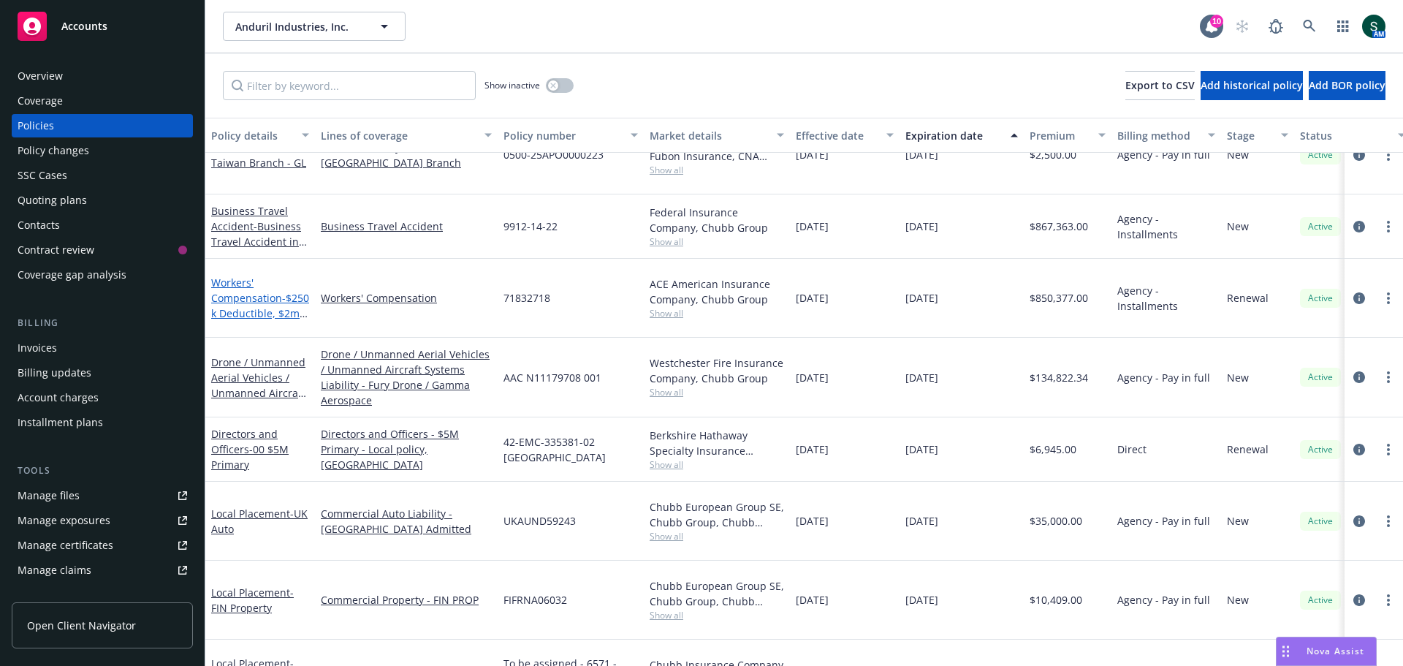
click at [224, 276] on link "Workers' Compensation - $250k Deductible, $2m Loss Aggregate" at bounding box center [260, 306] width 98 height 60
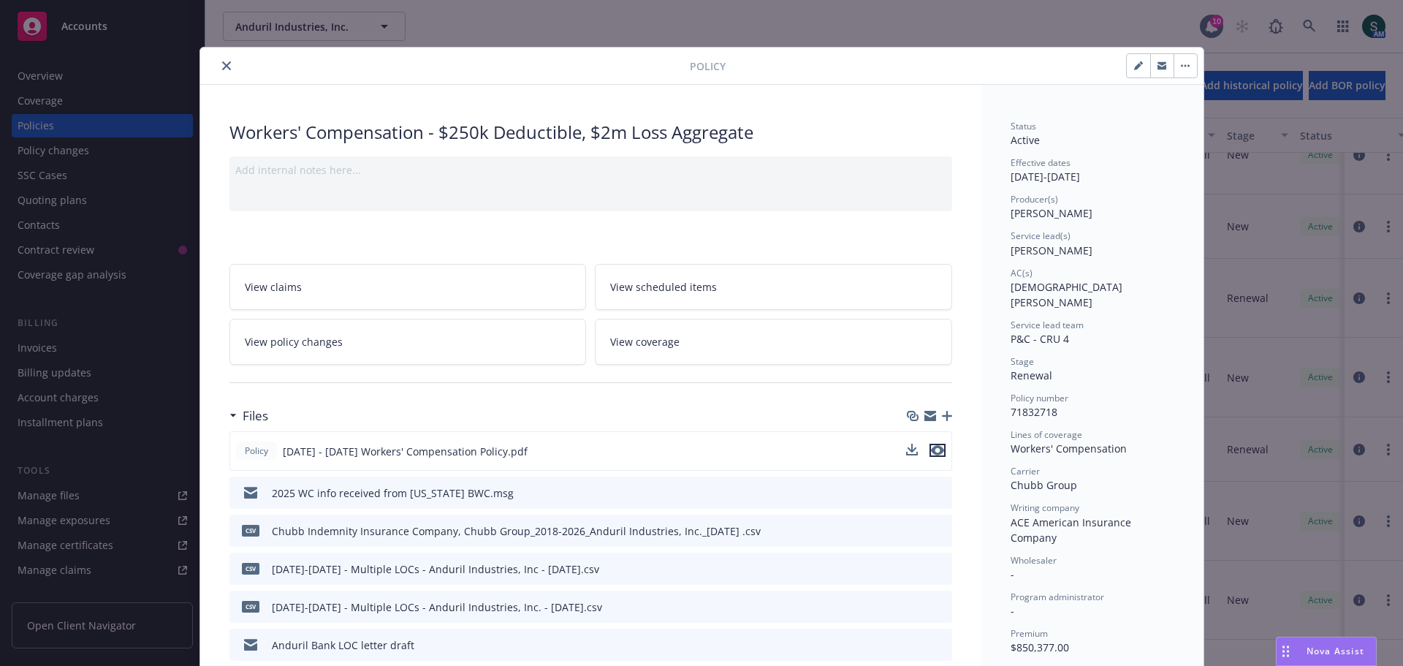
click at [931, 454] on icon "preview file" at bounding box center [937, 450] width 13 height 10
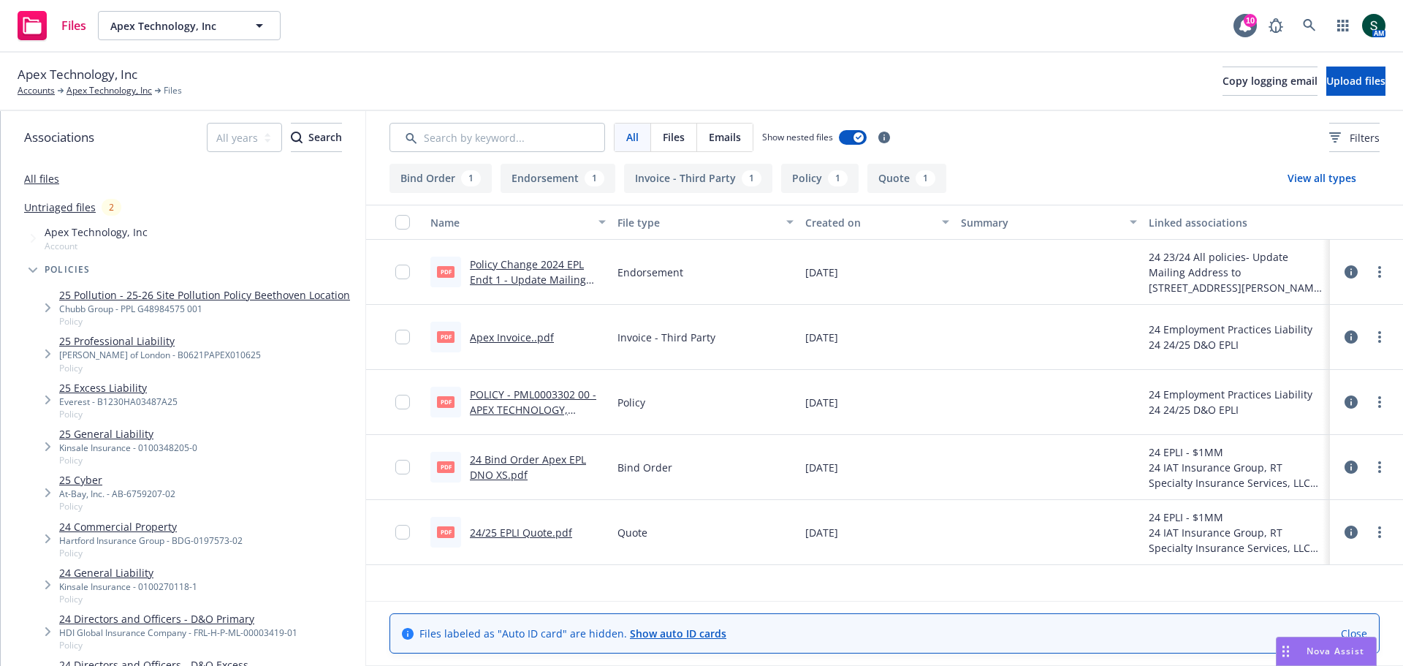
click at [534, 532] on link "24/25 EPLI Quote.pdf" at bounding box center [521, 532] width 102 height 14
click at [118, 91] on link "Apex Technology, Inc" at bounding box center [110, 90] width 86 height 13
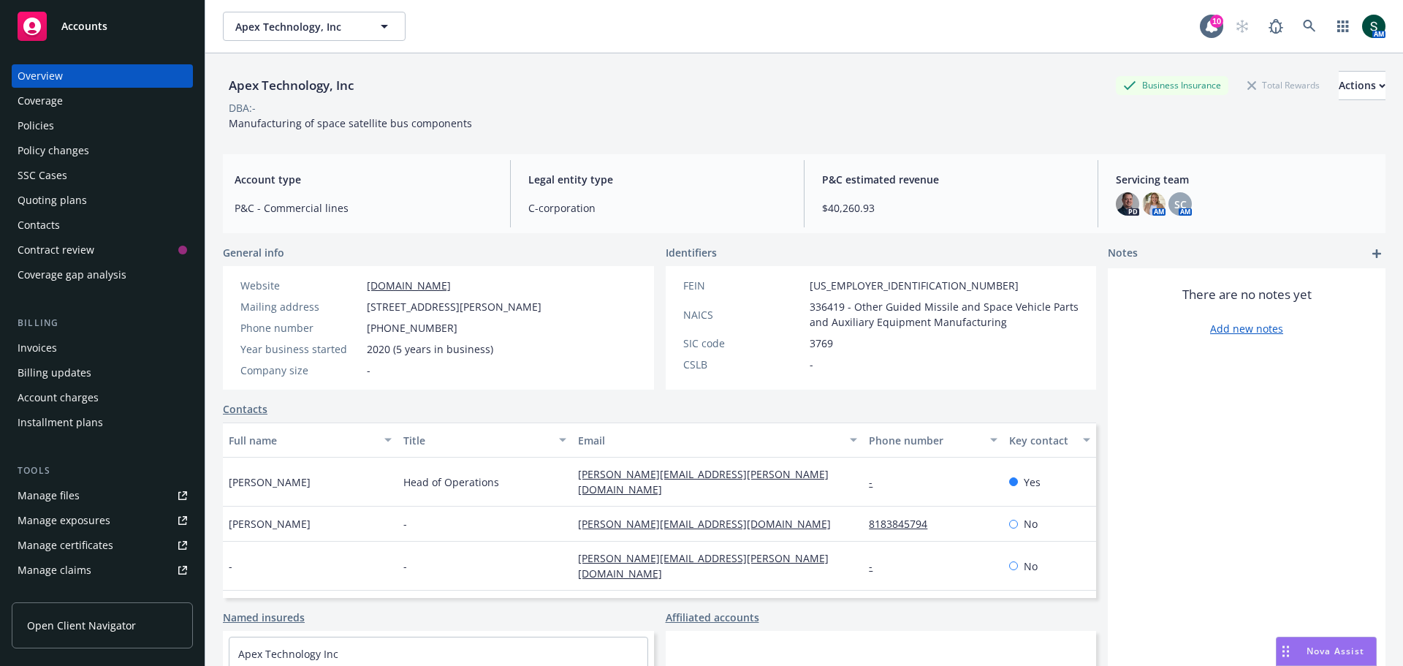
click at [54, 125] on div "Policies" at bounding box center [103, 125] width 170 height 23
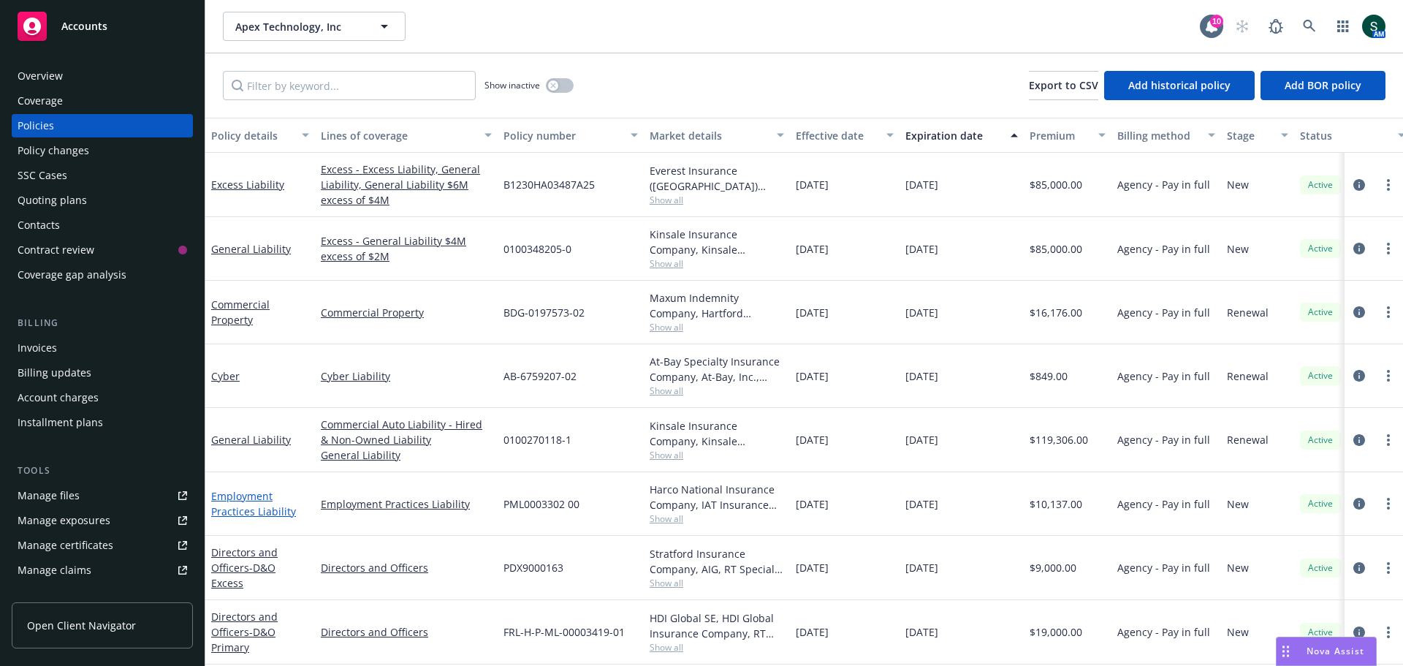
click at [239, 501] on link "Employment Practices Liability" at bounding box center [253, 503] width 85 height 29
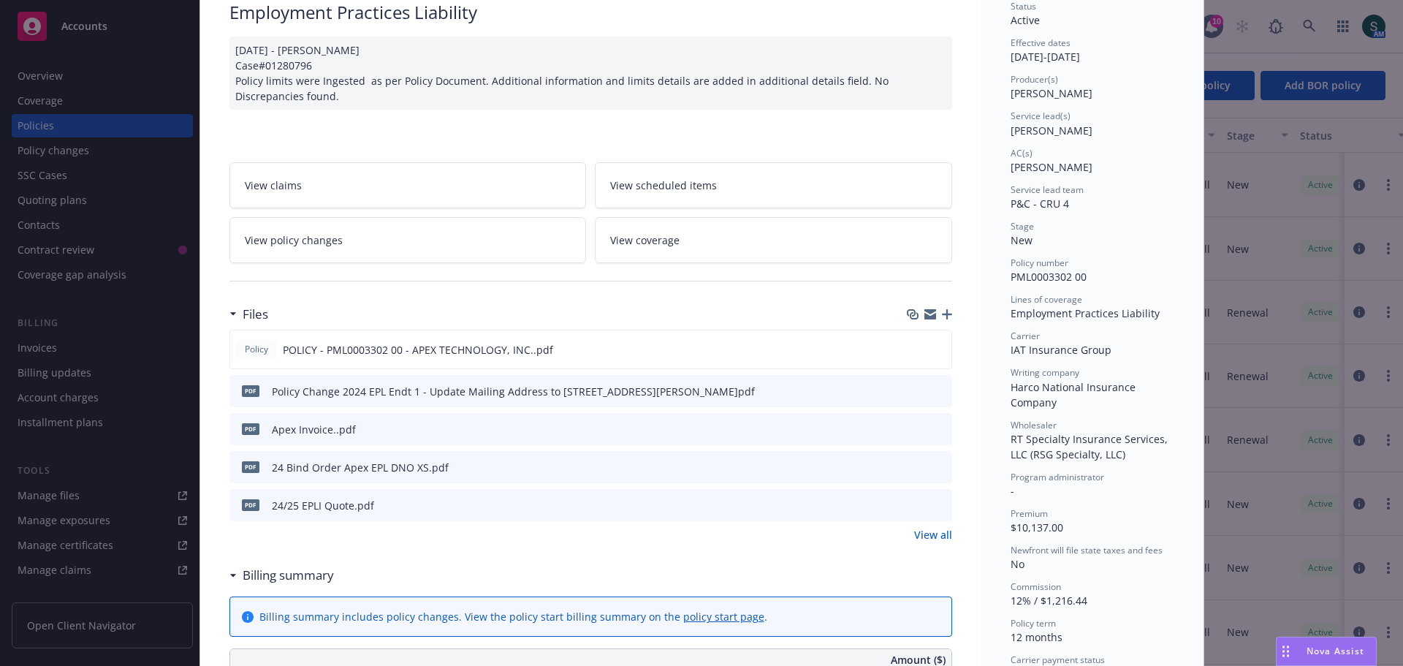
scroll to position [146, 0]
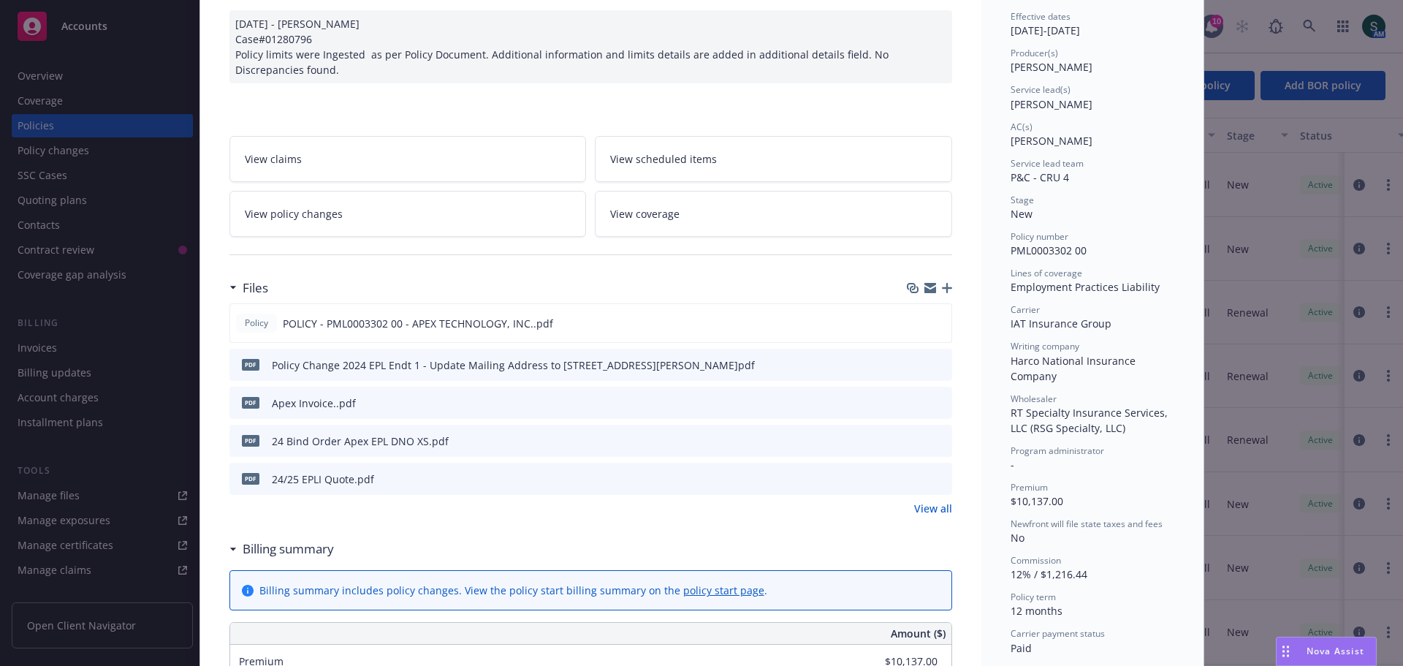
click at [932, 439] on icon "preview file" at bounding box center [938, 440] width 13 height 10
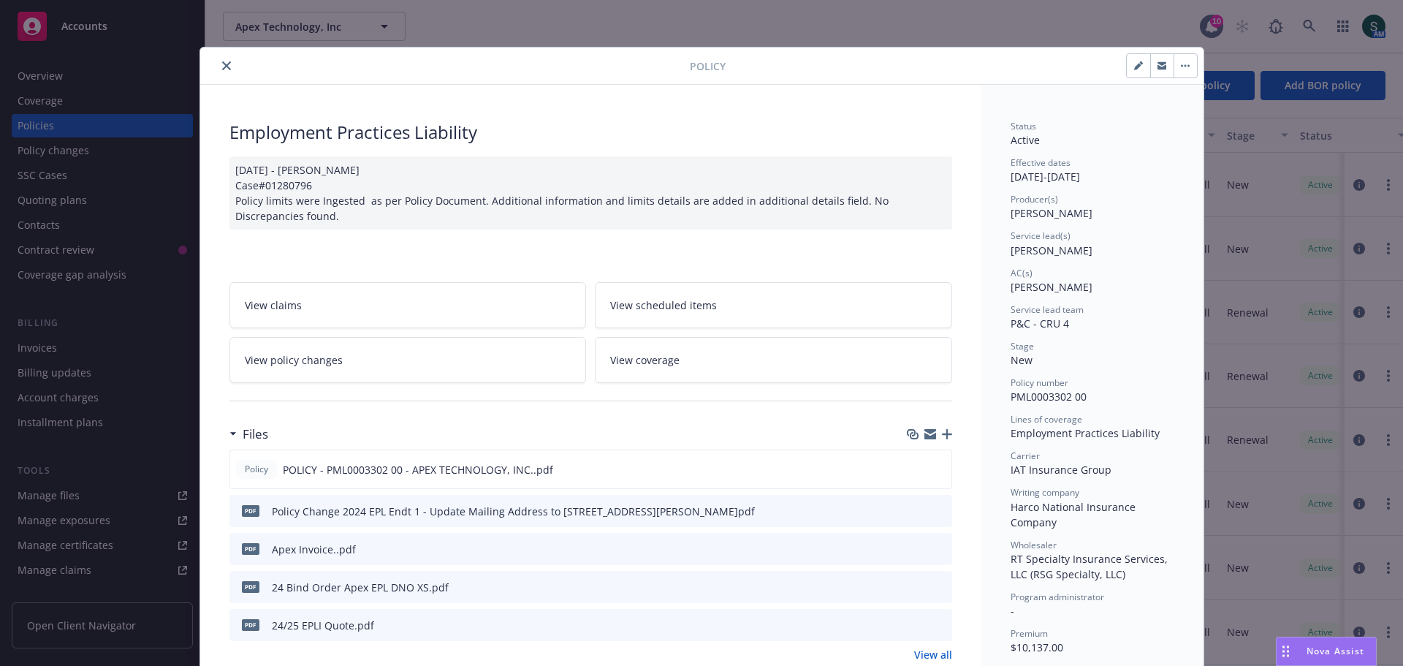
click at [226, 65] on button "close" at bounding box center [227, 66] width 18 height 18
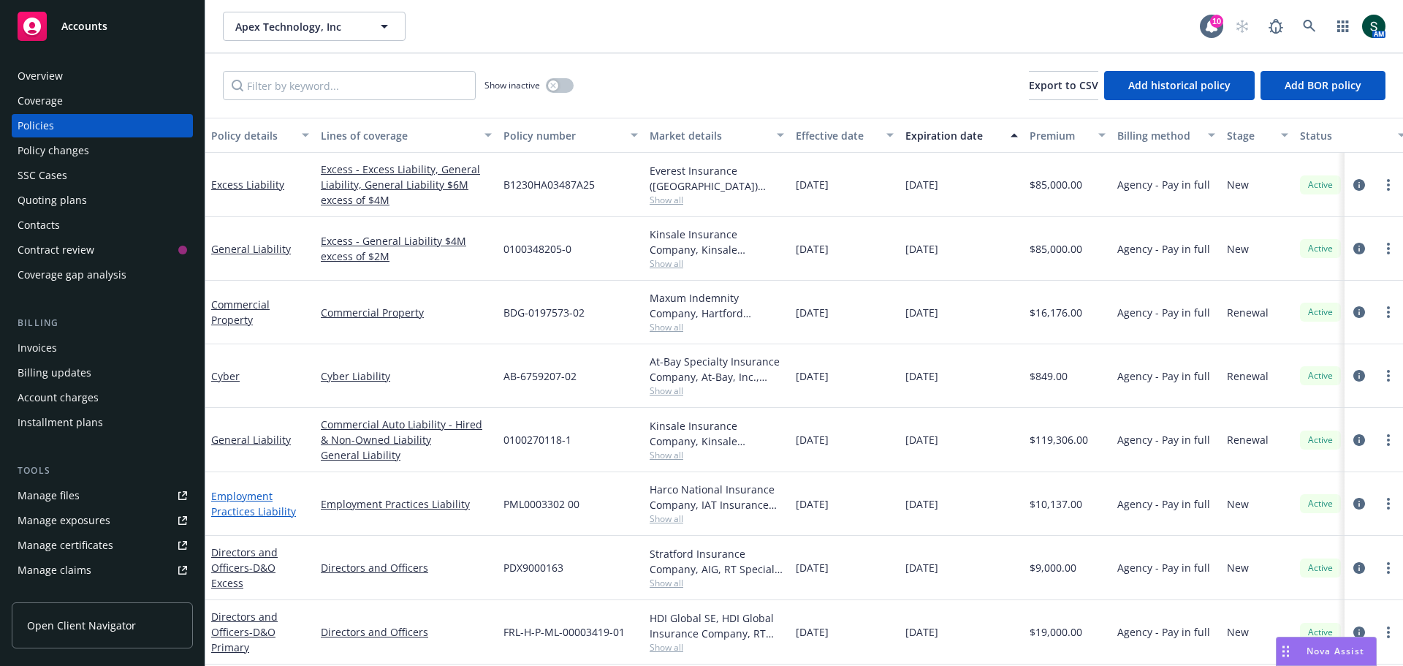
click at [232, 506] on link "Employment Practices Liability" at bounding box center [253, 503] width 85 height 29
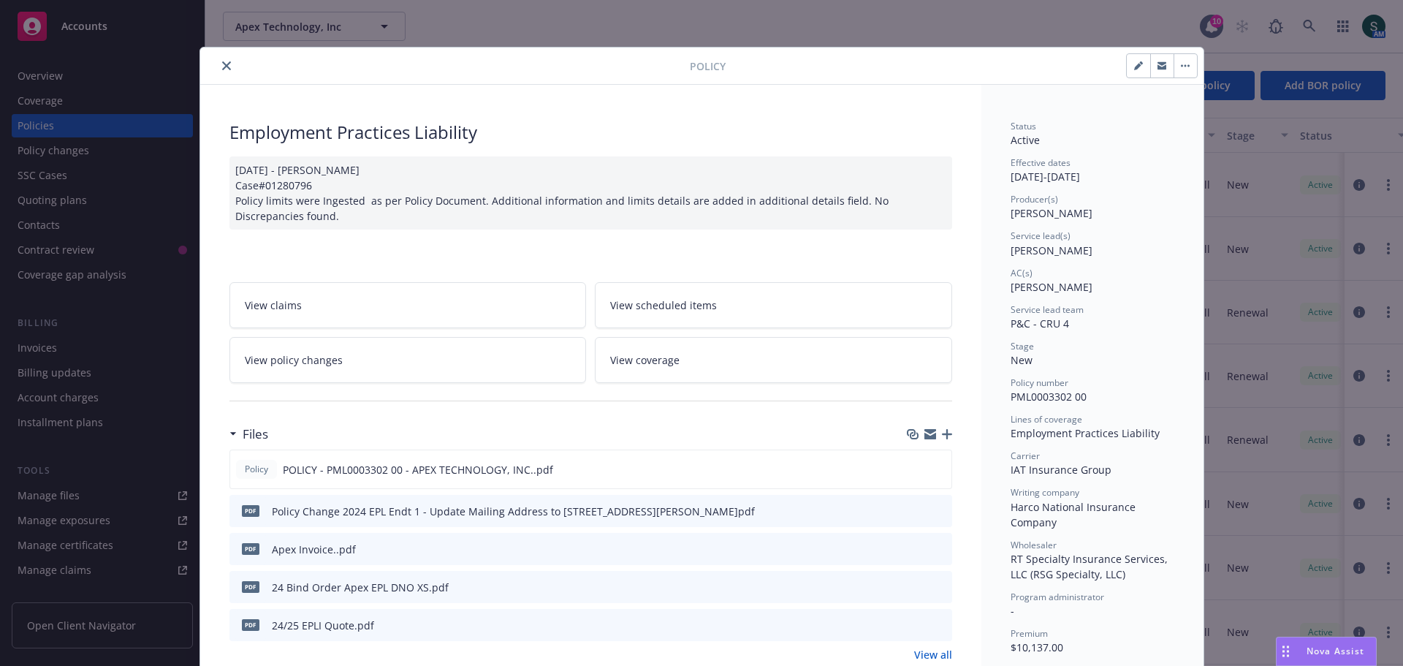
scroll to position [44, 0]
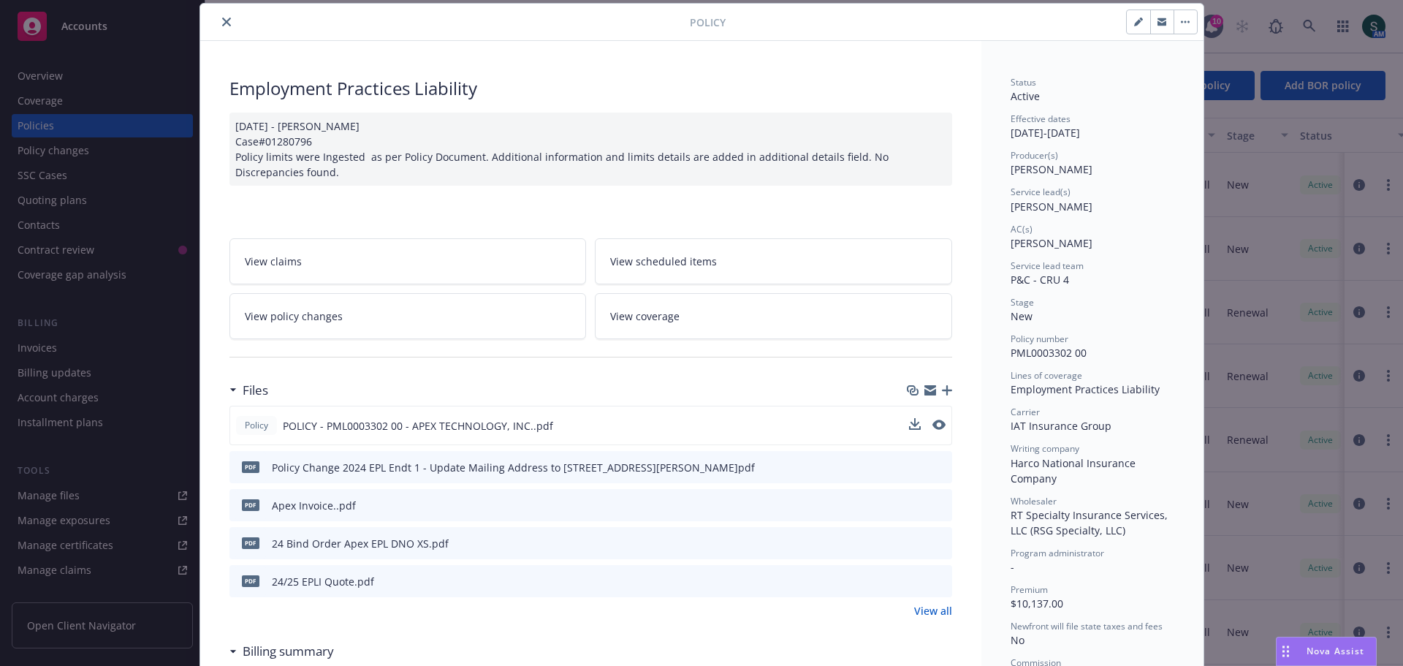
click at [364, 426] on span "POLICY - PML0003302 00 - APEX TECHNOLOGY, INC..pdf" at bounding box center [418, 425] width 270 height 15
click at [931, 429] on icon "preview file" at bounding box center [937, 424] width 13 height 10
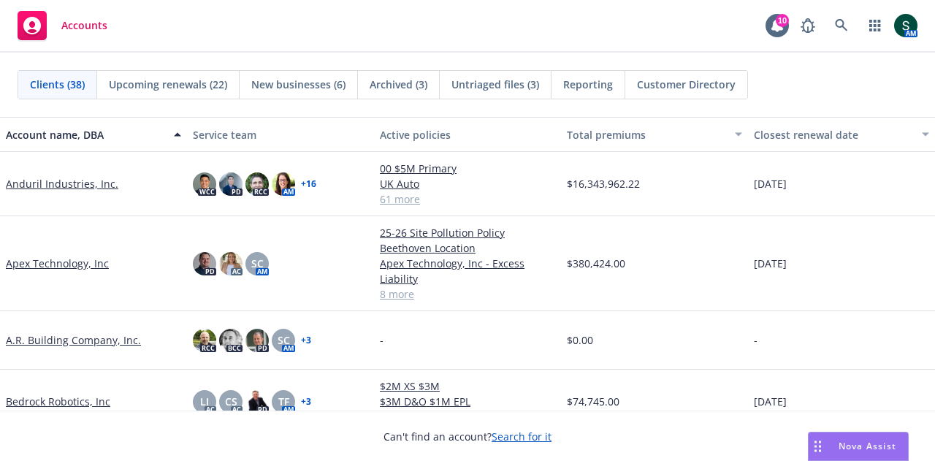
scroll to position [146, 0]
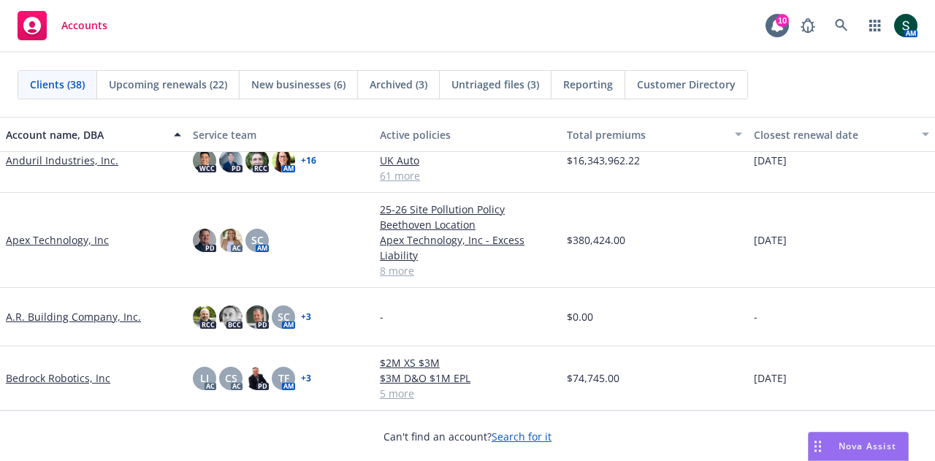
click at [53, 235] on link "Apex Technology, Inc" at bounding box center [57, 239] width 103 height 15
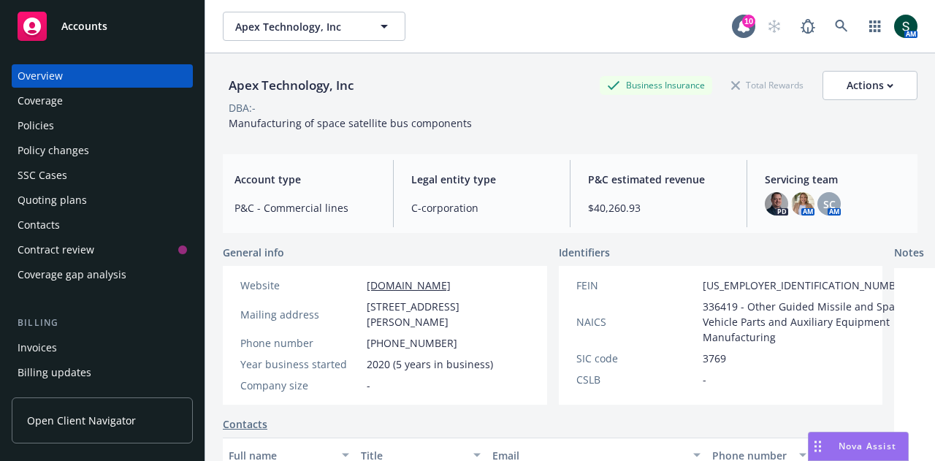
click at [42, 129] on div "Policies" at bounding box center [36, 125] width 37 height 23
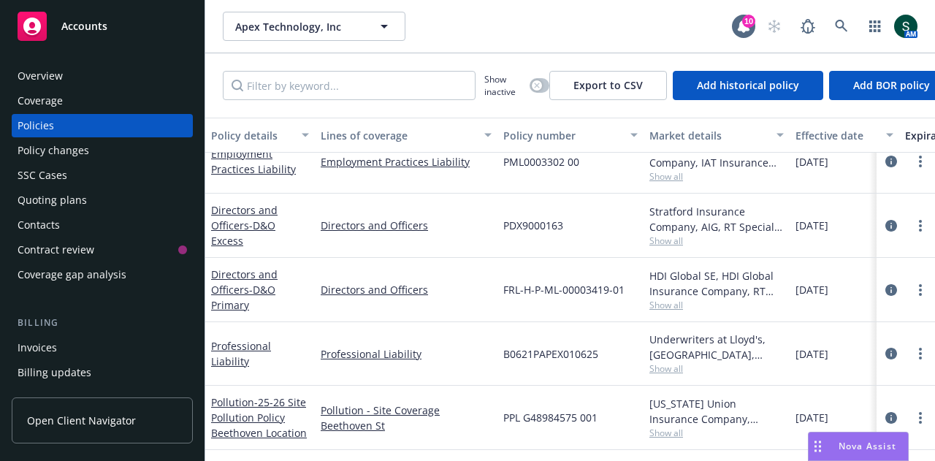
scroll to position [330, 0]
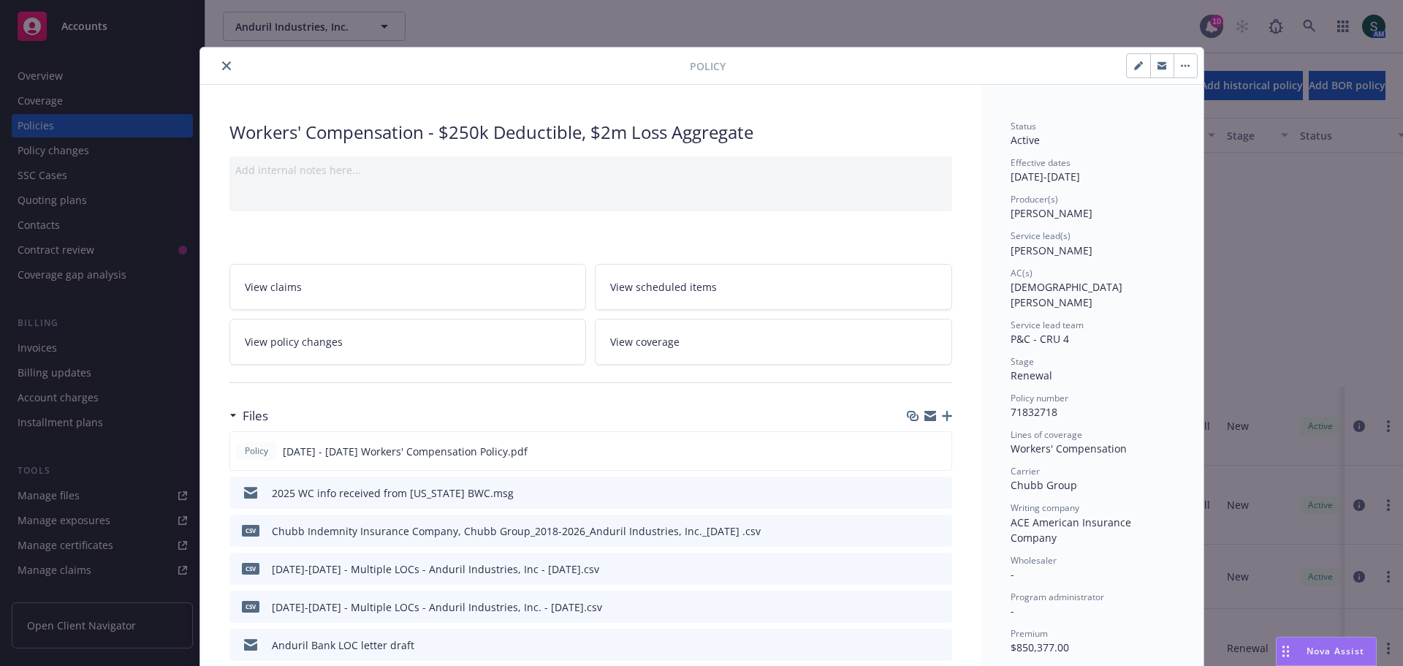
scroll to position [350, 0]
click at [218, 64] on button "close" at bounding box center [227, 66] width 18 height 18
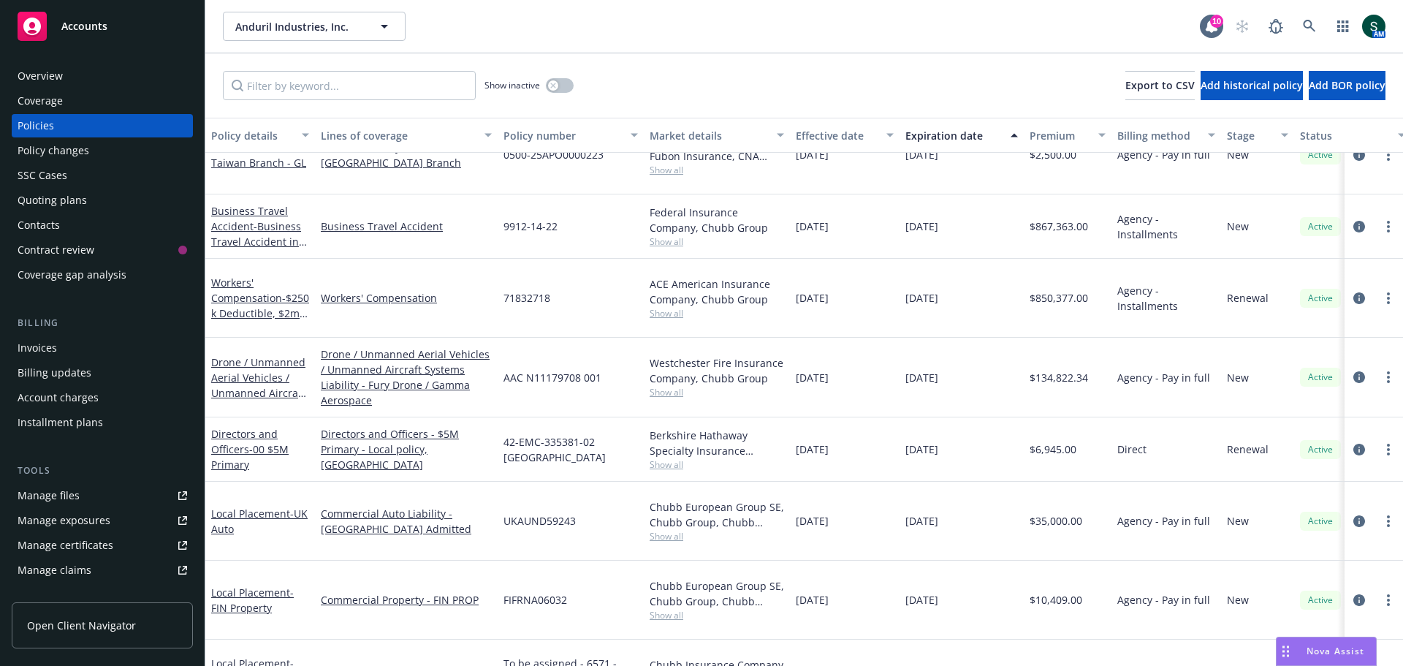
click at [91, 29] on span "Accounts" at bounding box center [84, 26] width 46 height 12
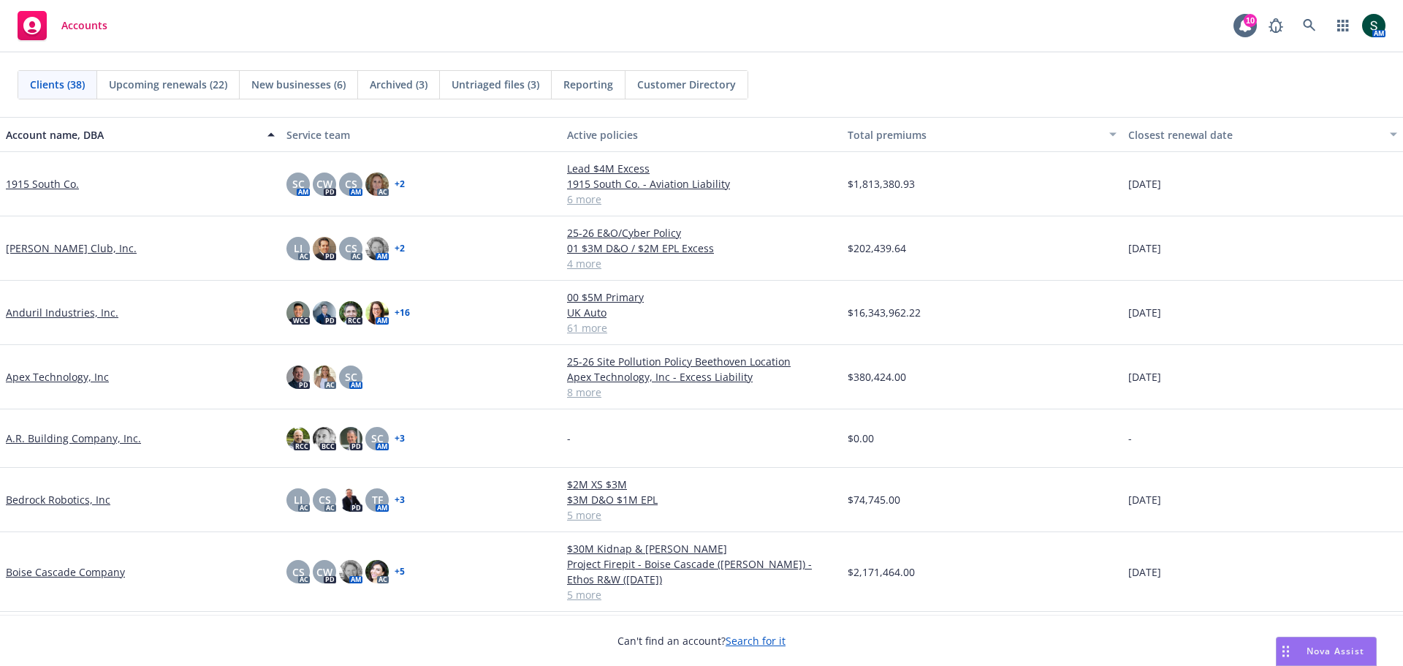
click at [66, 373] on link "Apex Technology, Inc" at bounding box center [57, 376] width 103 height 15
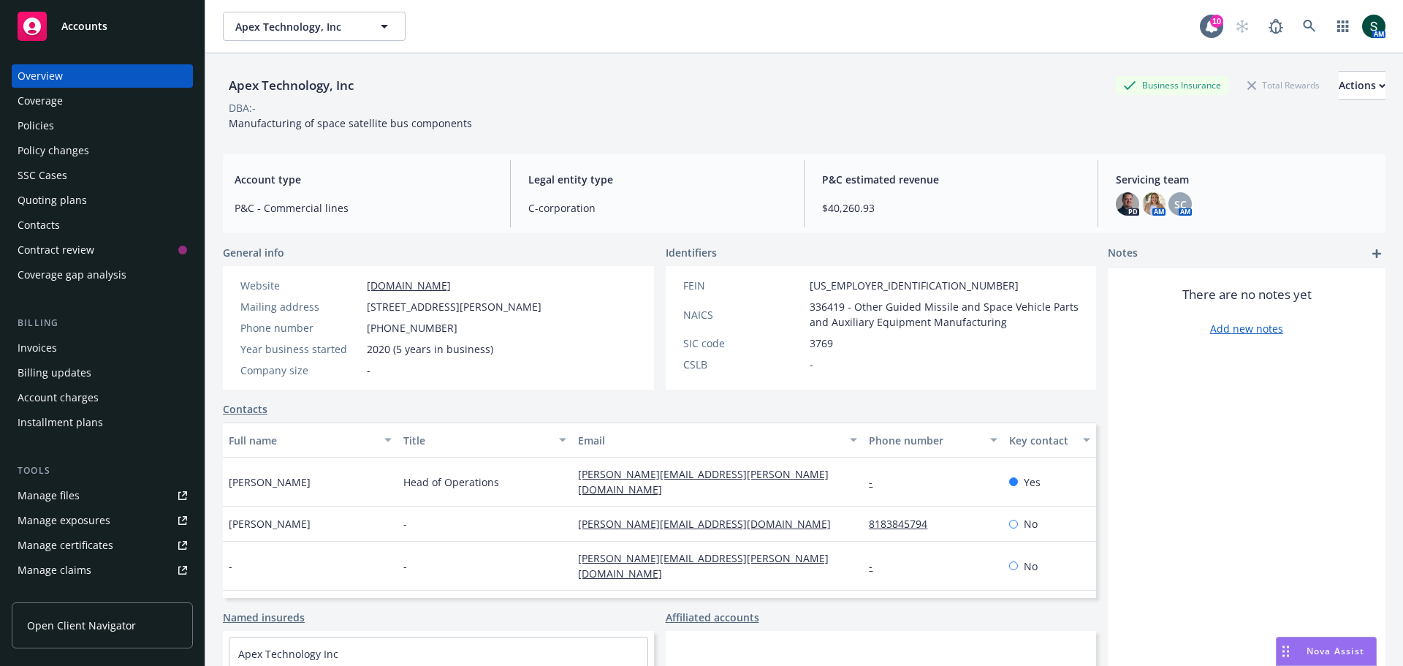
click at [56, 115] on div "Policies" at bounding box center [103, 125] width 170 height 23
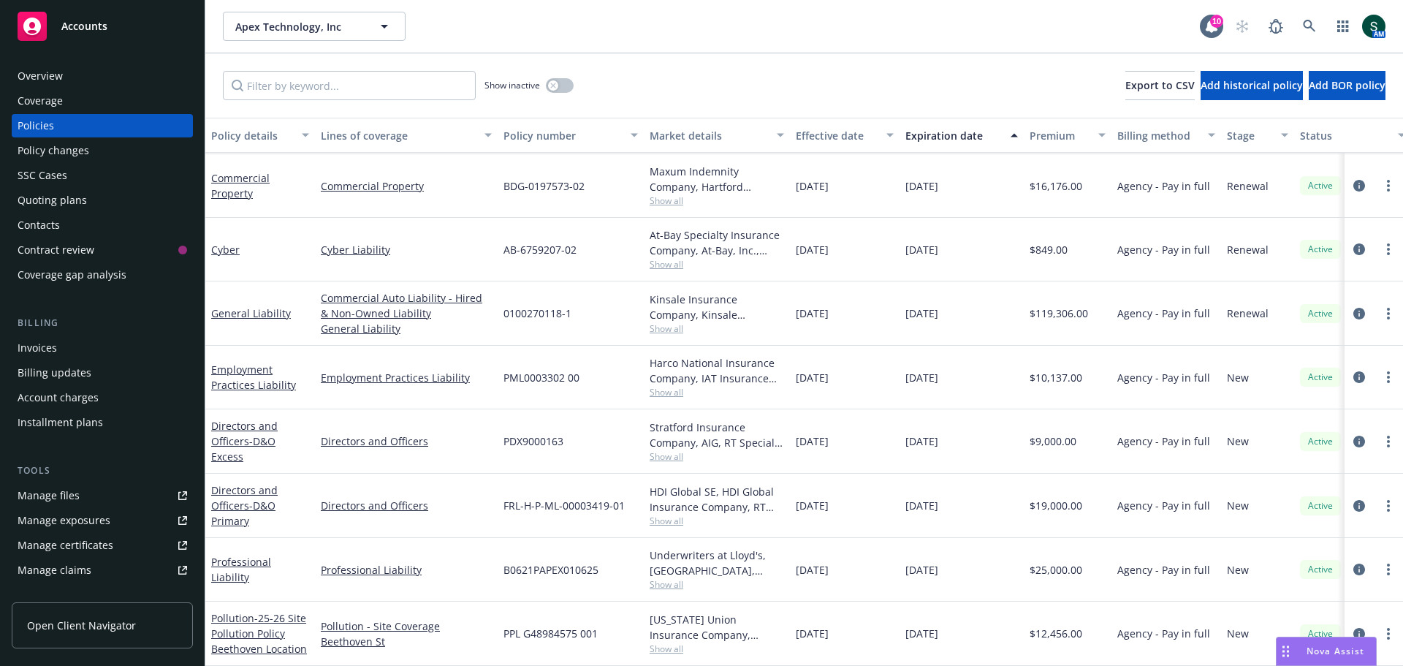
scroll to position [132, 0]
click at [231, 431] on link "Directors and Officers - D&O Excess" at bounding box center [244, 441] width 67 height 45
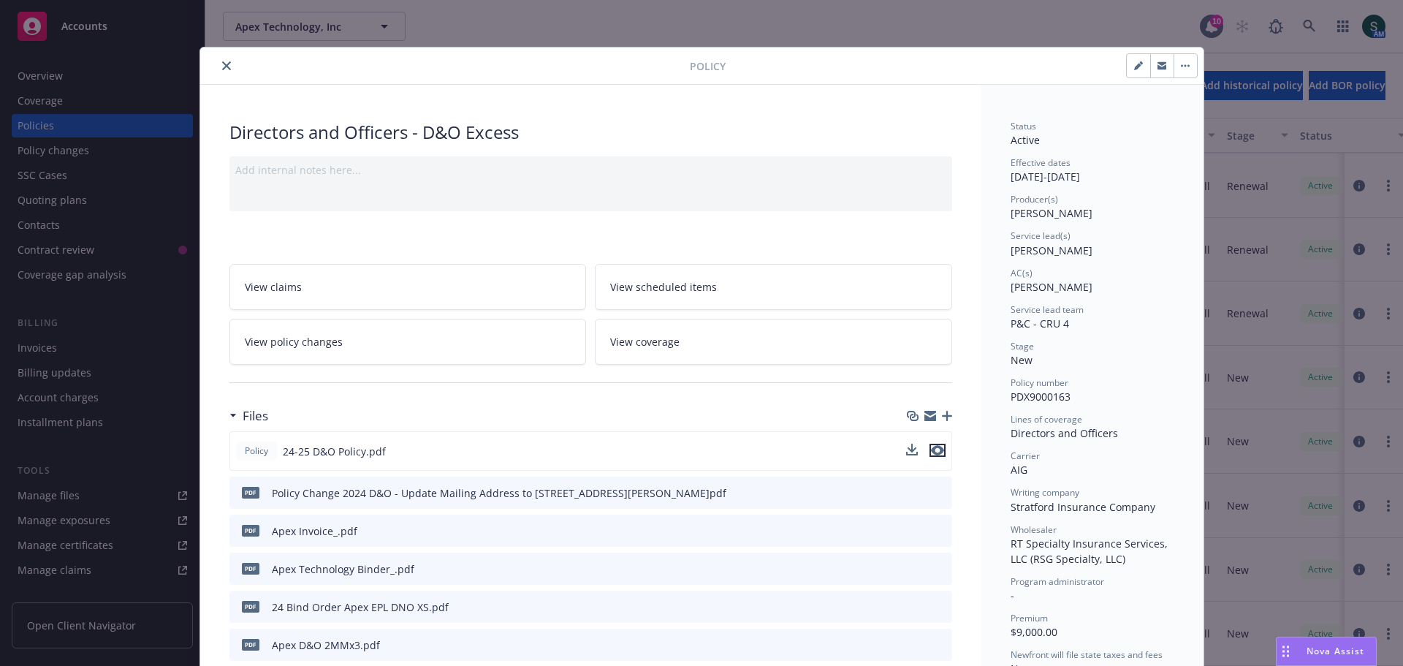
click at [933, 452] on icon "preview file" at bounding box center [937, 450] width 13 height 10
click at [218, 69] on button "close" at bounding box center [227, 66] width 18 height 18
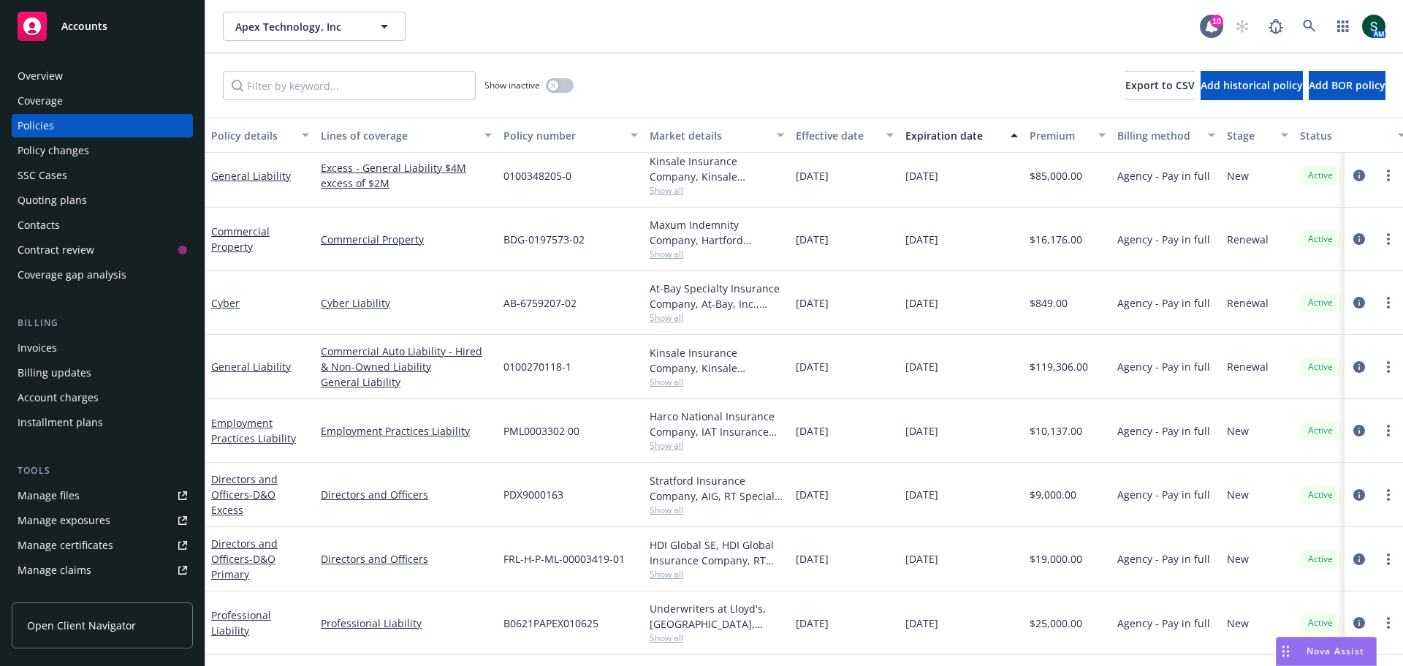
scroll to position [132, 0]
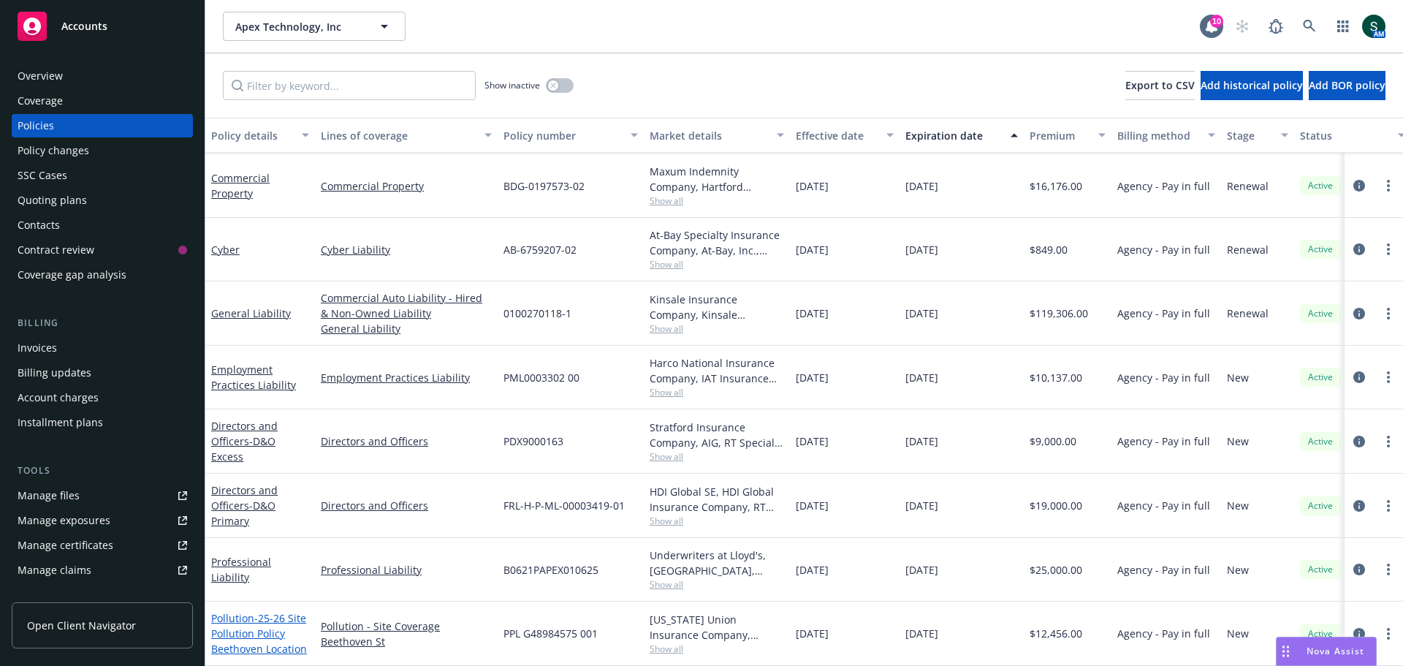
click at [239, 612] on link "Pollution - 25-26 Site Pollution Policy Beethoven Location" at bounding box center [259, 633] width 96 height 45
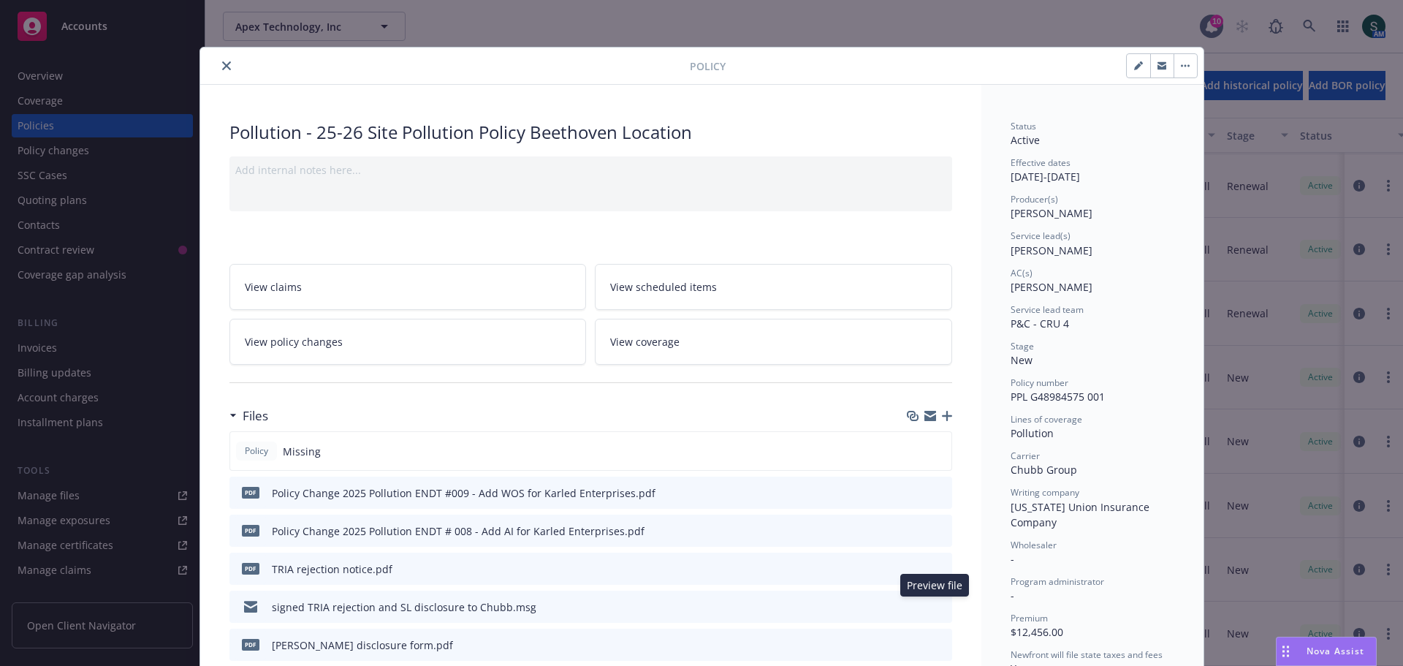
click at [934, 611] on button at bounding box center [939, 606] width 13 height 15
click at [409, 612] on div "signed TRIA rejection and SL disclosure to Chubb.msg" at bounding box center [404, 606] width 265 height 15
click at [939, 608] on button "preview file" at bounding box center [938, 605] width 16 height 13
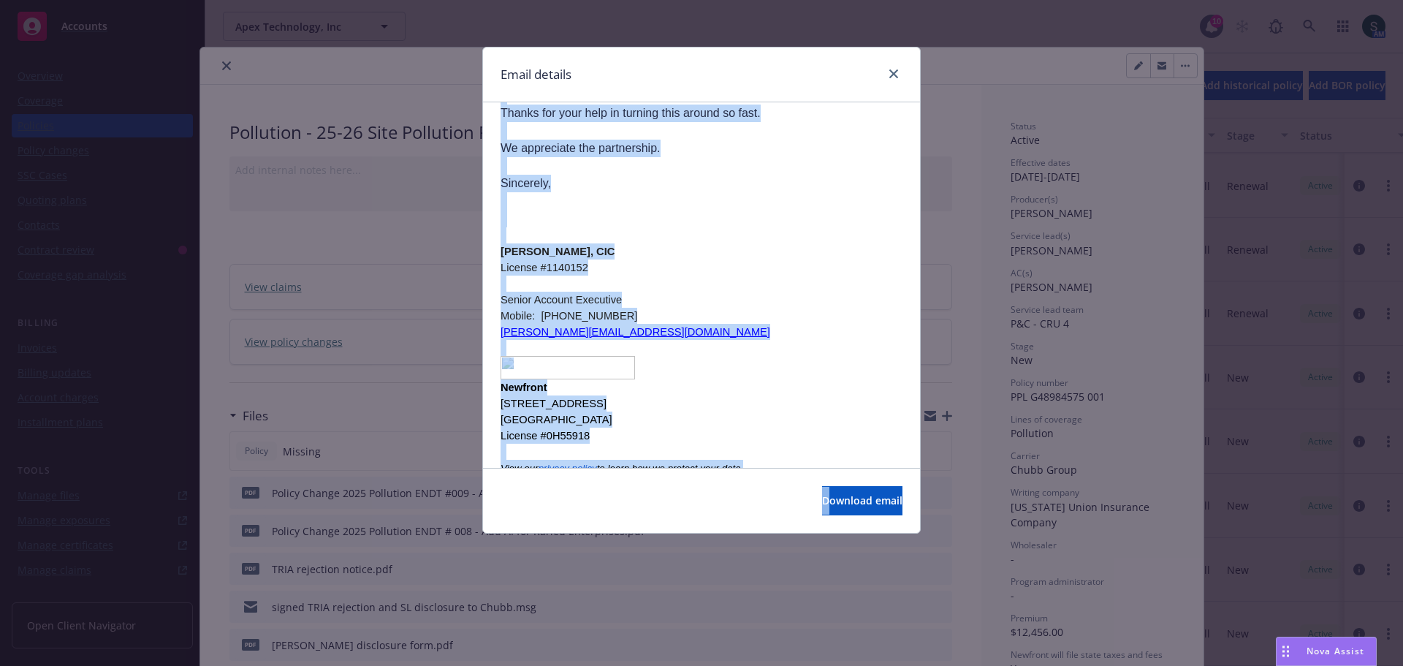
scroll to position [1861, 0]
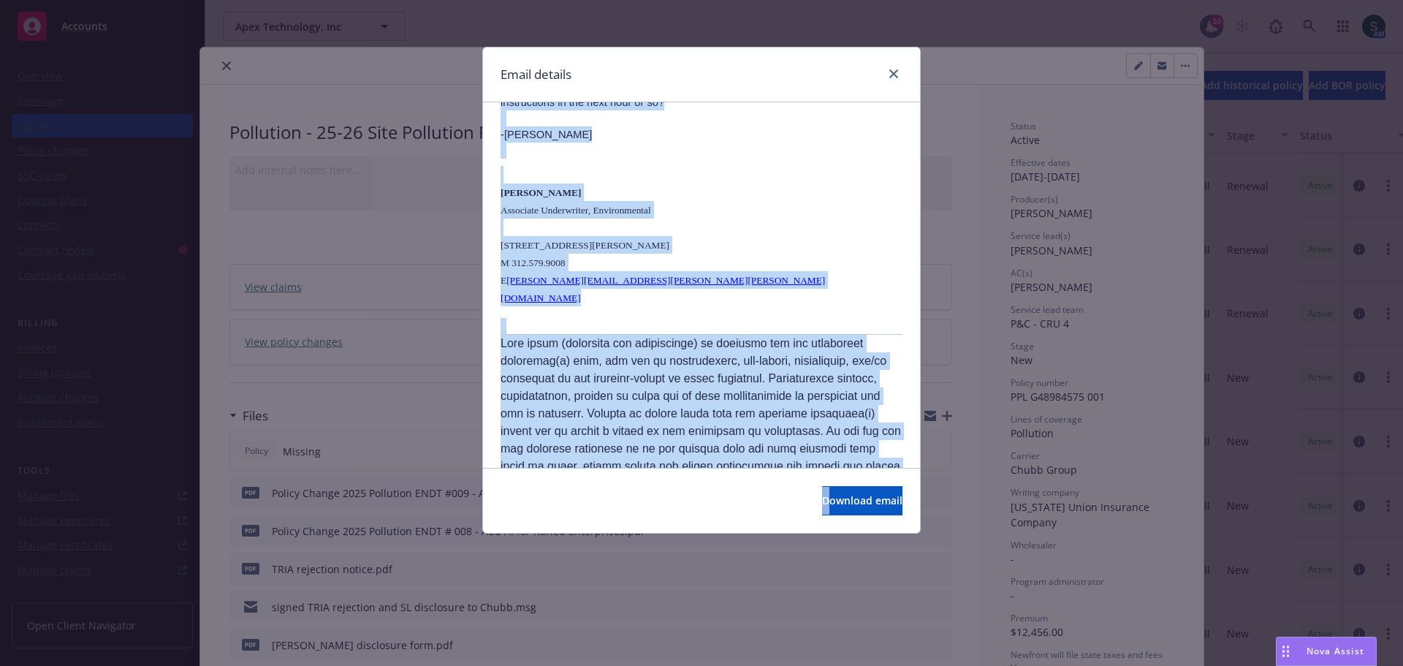
drag, startPoint x: 884, startPoint y: 77, endPoint x: 802, endPoint y: 585, distance: 514.3
click at [802, 585] on div "Email details RE: Apex Tech - Env. Follow-Up Wednesday, June 4, 2025 at 10:43 A…" at bounding box center [701, 333] width 1403 height 666
click at [822, 513] on button "Download email" at bounding box center [862, 500] width 80 height 29
click at [843, 487] on button "Download email" at bounding box center [862, 500] width 80 height 29
click at [1016, 25] on div "Email details RE: Apex Tech - Env. Follow-Up Wednesday, June 4, 2025 at 10:43 A…" at bounding box center [701, 333] width 1403 height 666
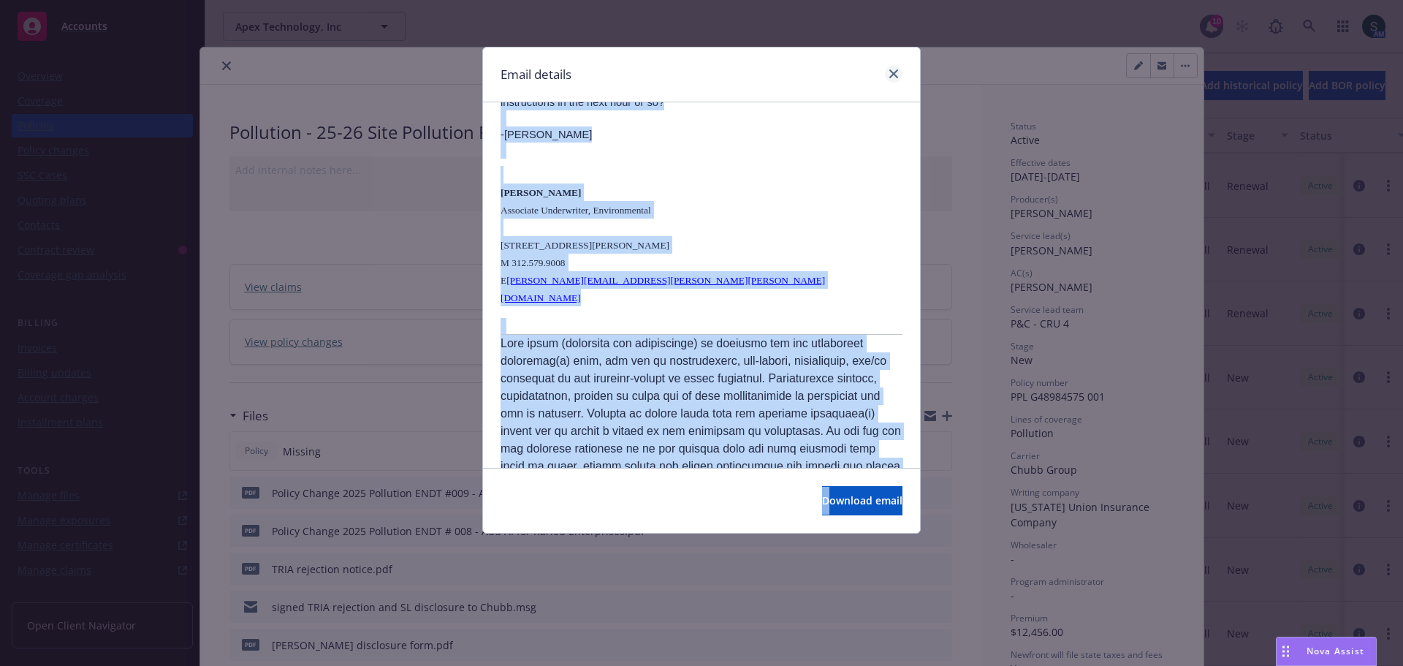
click at [890, 74] on icon "close" at bounding box center [893, 73] width 9 height 9
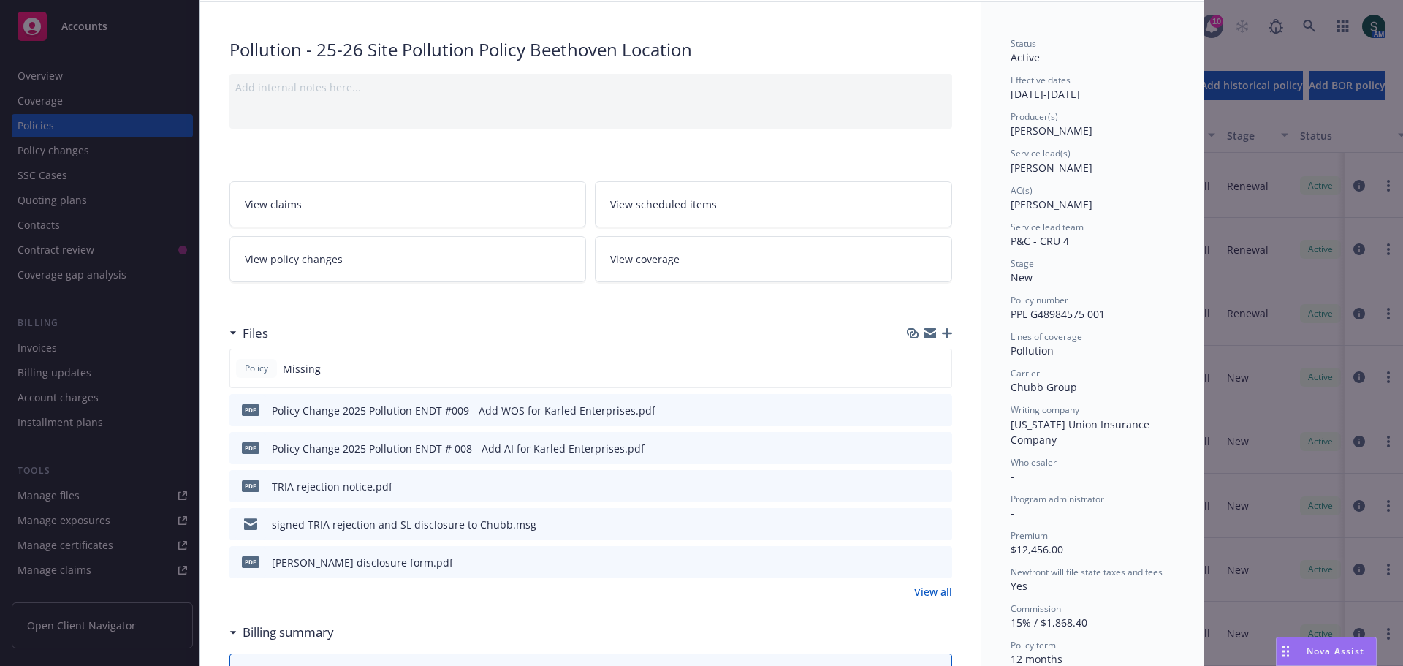
scroll to position [146, 0]
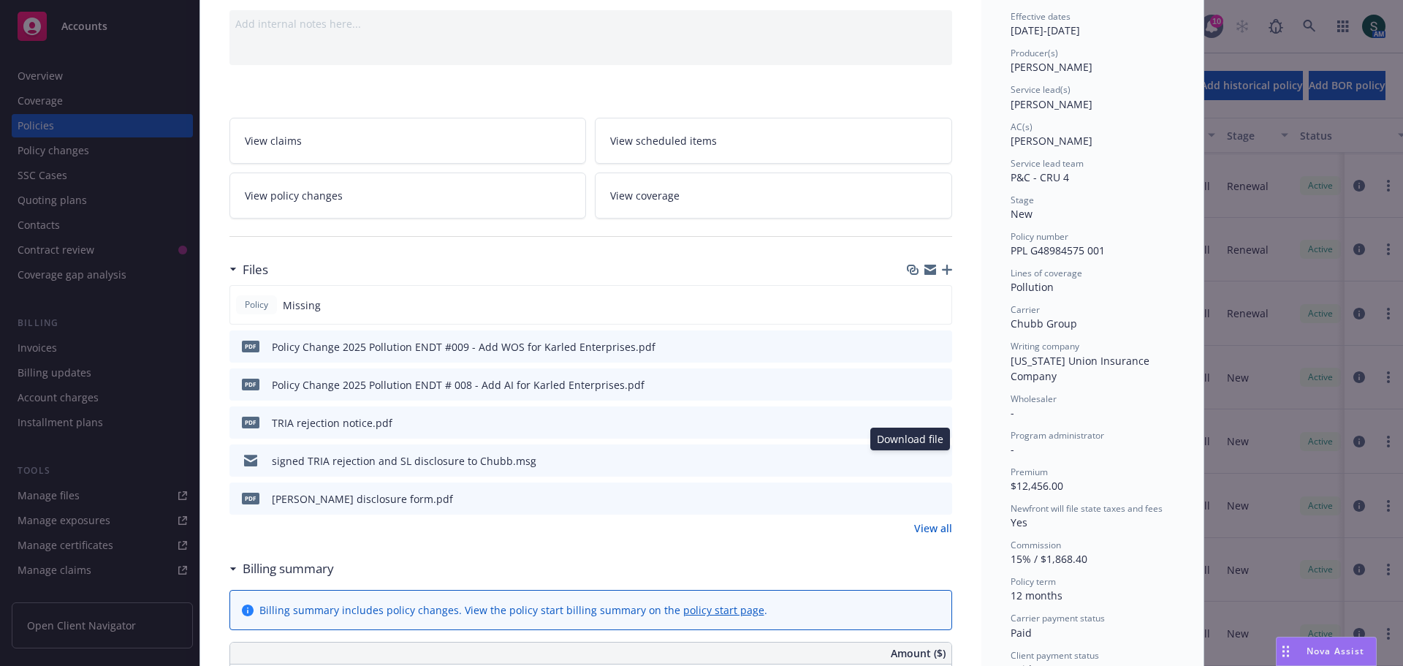
click at [914, 462] on button "download file" at bounding box center [914, 459] width 15 height 15
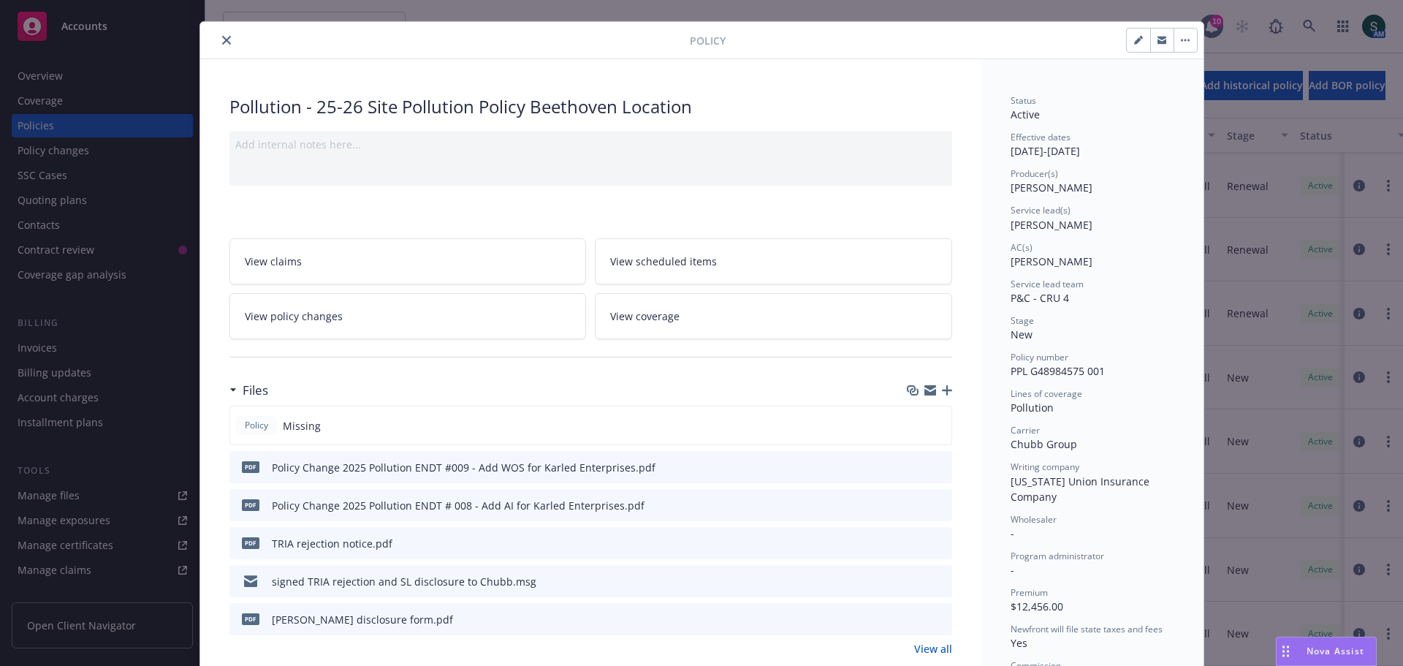
scroll to position [0, 0]
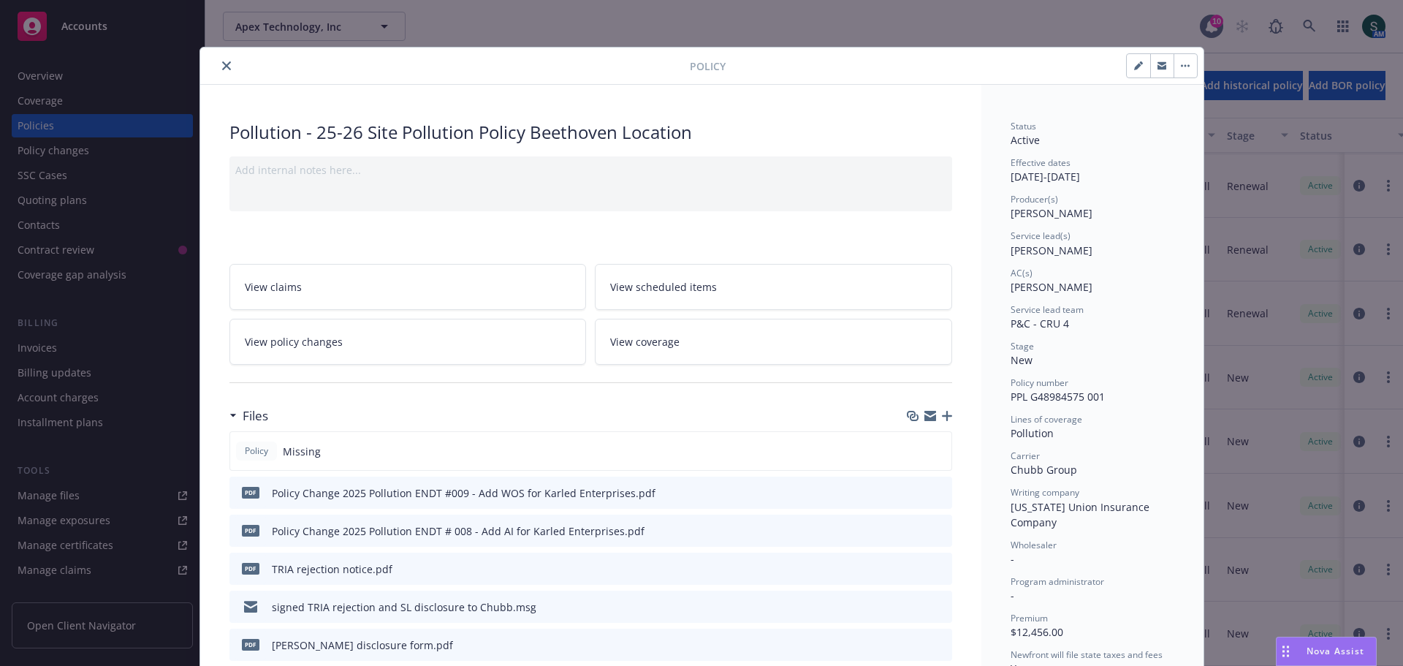
click at [222, 67] on icon "close" at bounding box center [226, 65] width 9 height 9
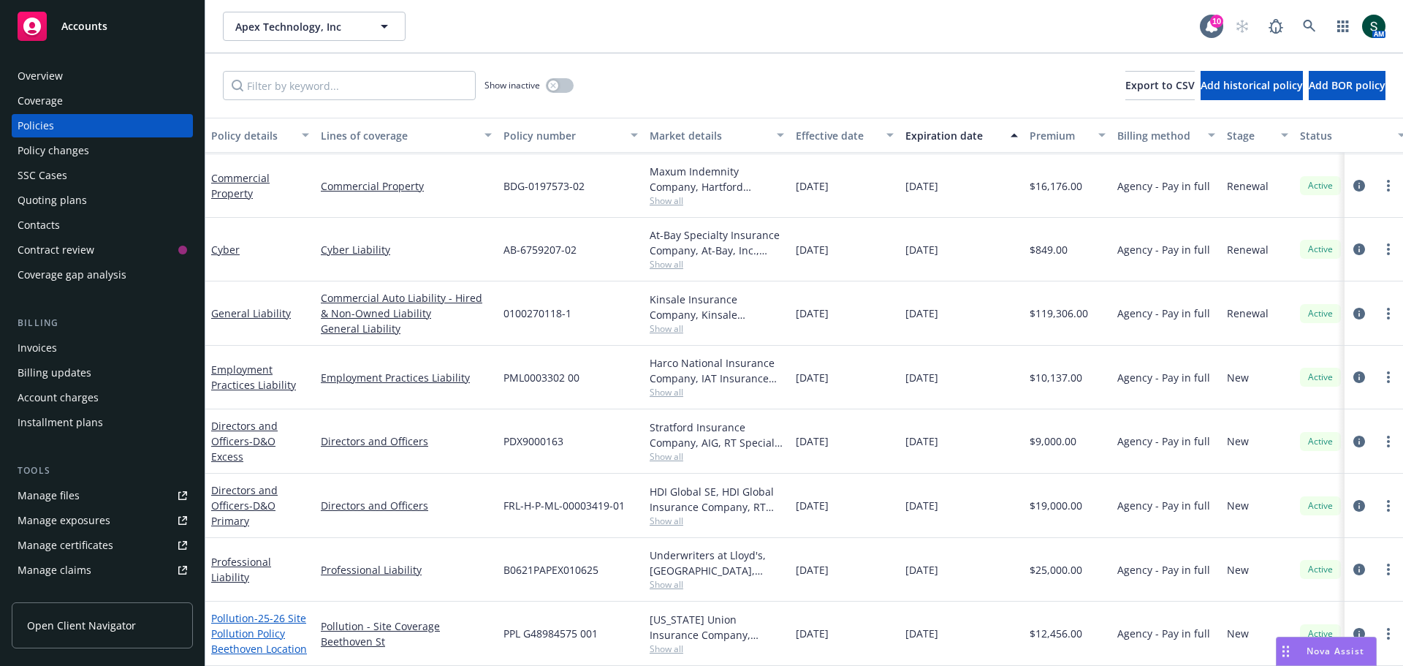
click at [241, 626] on span "- 25-26 Site Pollution Policy Beethoven Location" at bounding box center [259, 633] width 96 height 45
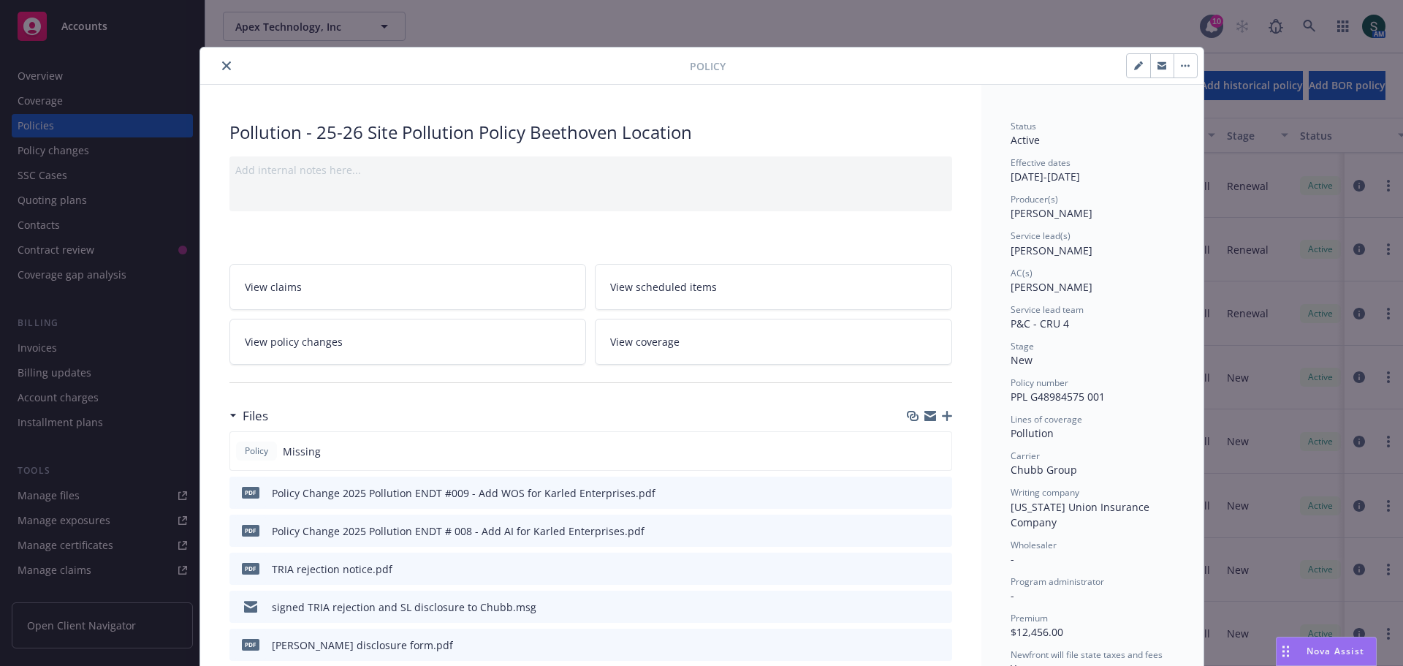
click at [942, 413] on icon "button" at bounding box center [947, 416] width 10 height 10
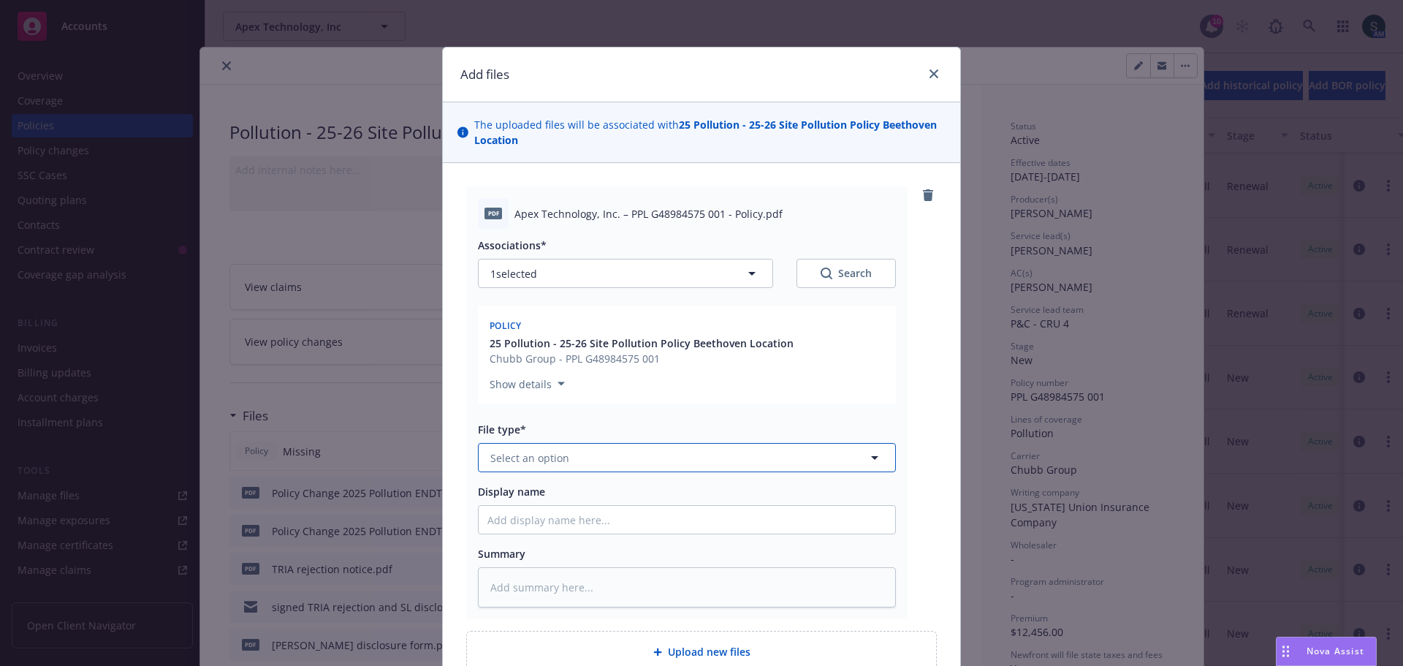
click at [596, 463] on button "Select an option" at bounding box center [687, 457] width 418 height 29
click at [537, 628] on div "Policy" at bounding box center [686, 623] width 399 height 21
click at [533, 520] on input "Display name" at bounding box center [687, 520] width 417 height 28
type textarea "x"
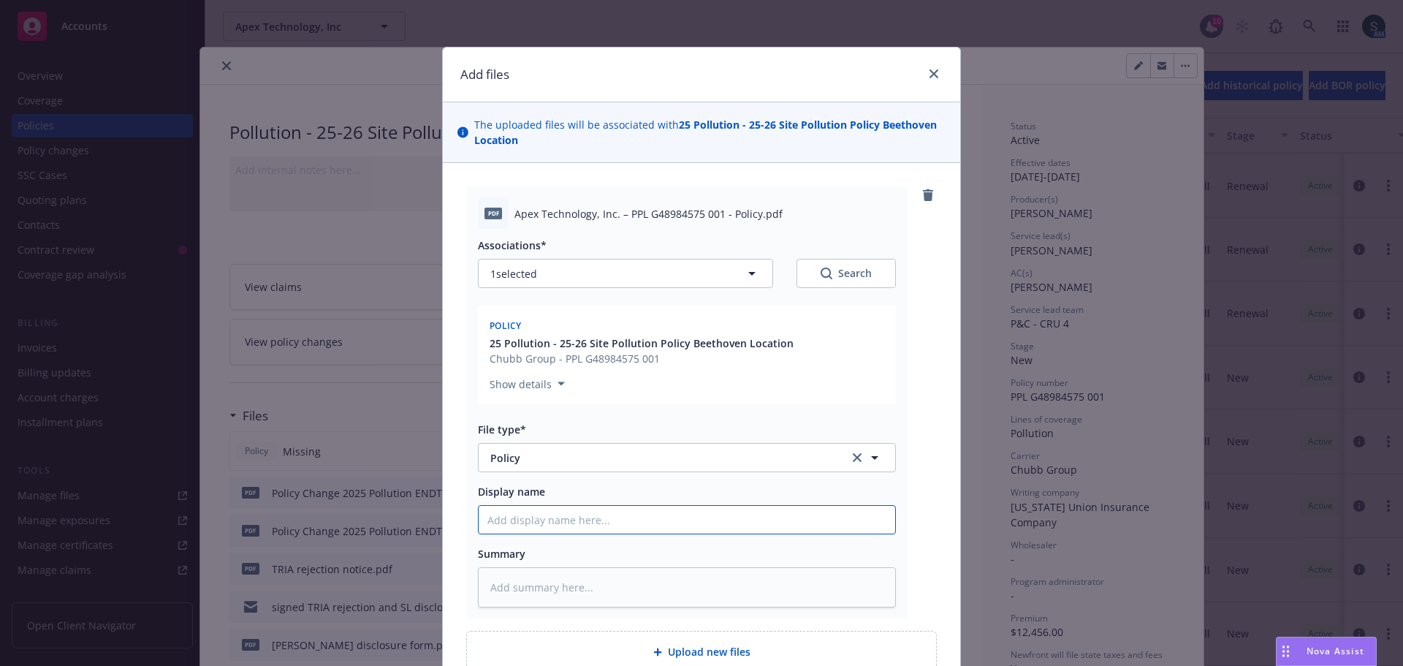
type input "2"
type textarea "x"
type input "25"
type textarea "x"
type input "25-"
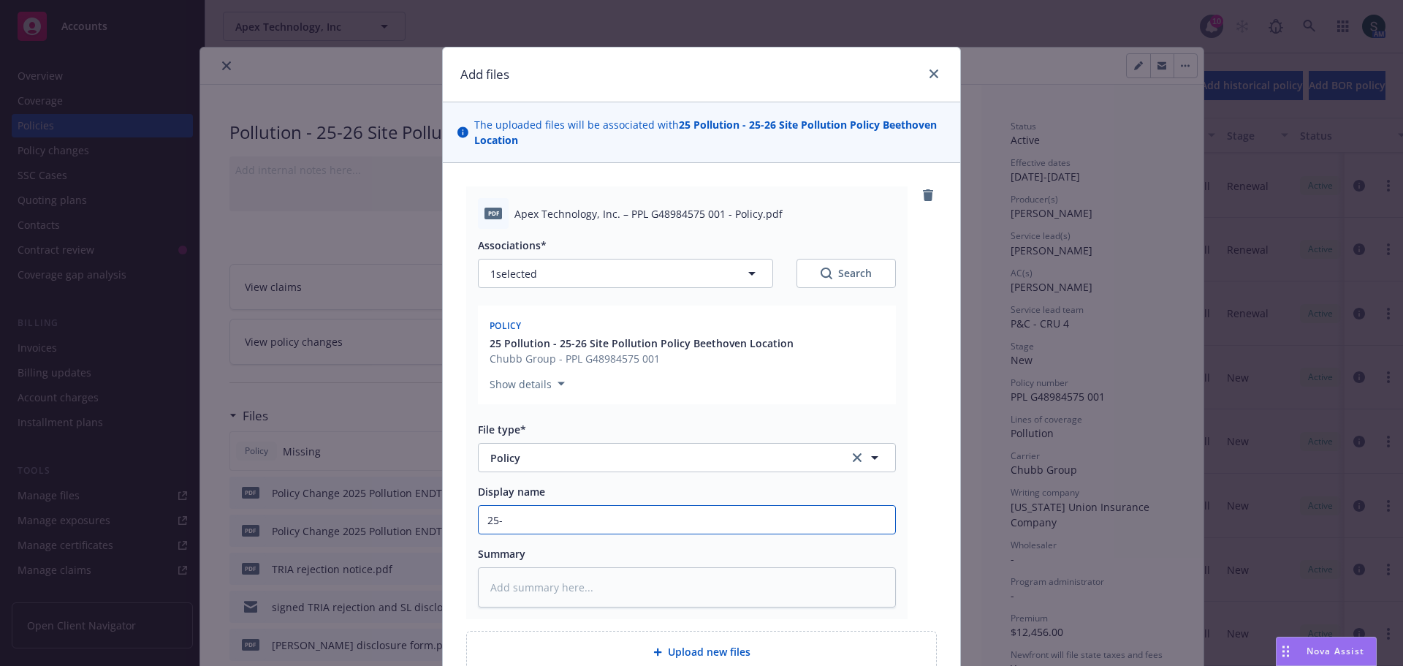
type textarea "x"
type input "25-2"
type textarea "x"
type input "25-26"
type textarea "x"
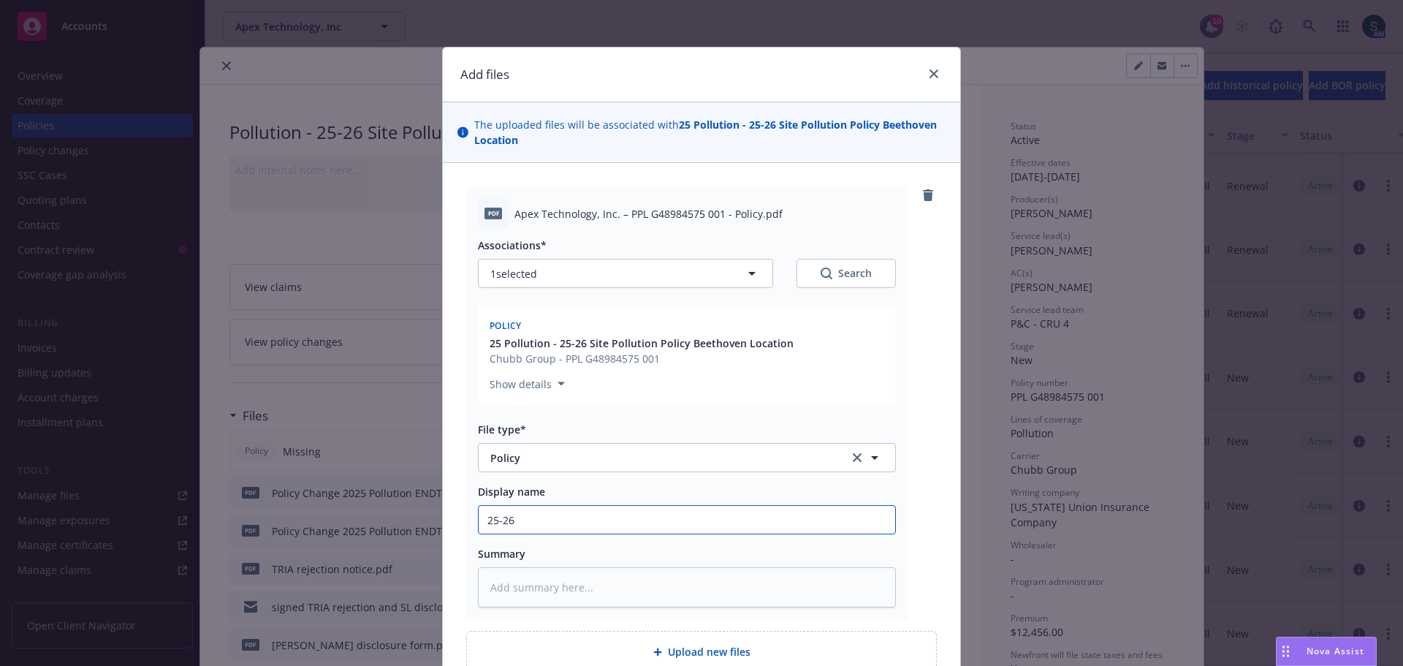
type input "25-26"
type textarea "x"
type input "25-26 S"
type textarea "x"
type input "25-26 Si"
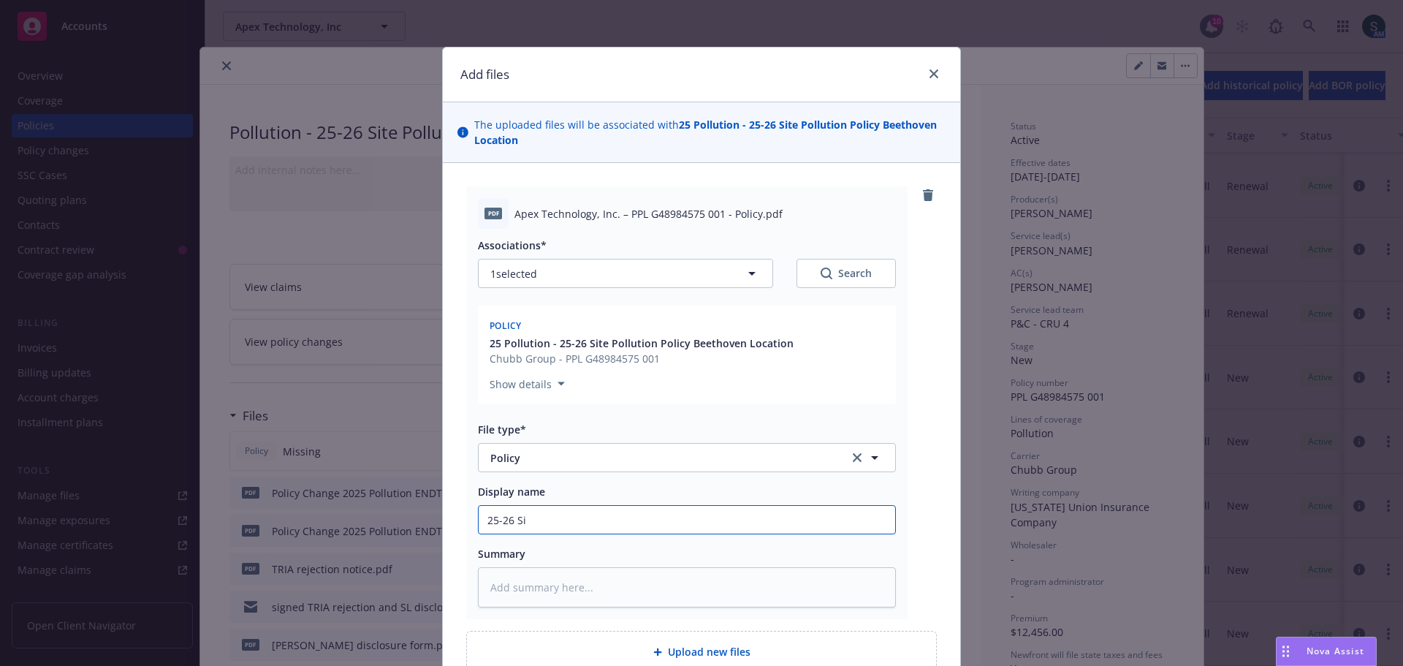
type textarea "x"
type input "25-26 Sit"
type textarea "x"
type input "25-26 Site"
type textarea "x"
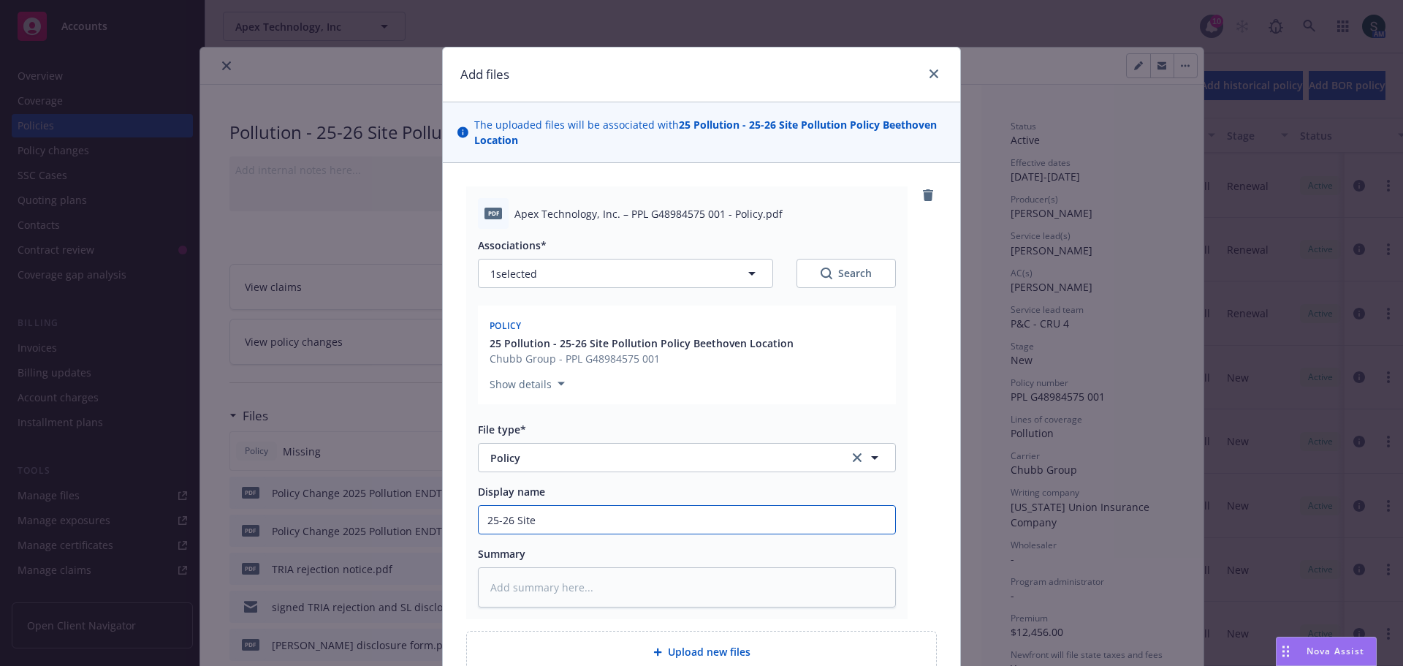
type input "25-26 Site"
type textarea "x"
type input "25-26 Site P"
type textarea "x"
type input "25-26 Site Po"
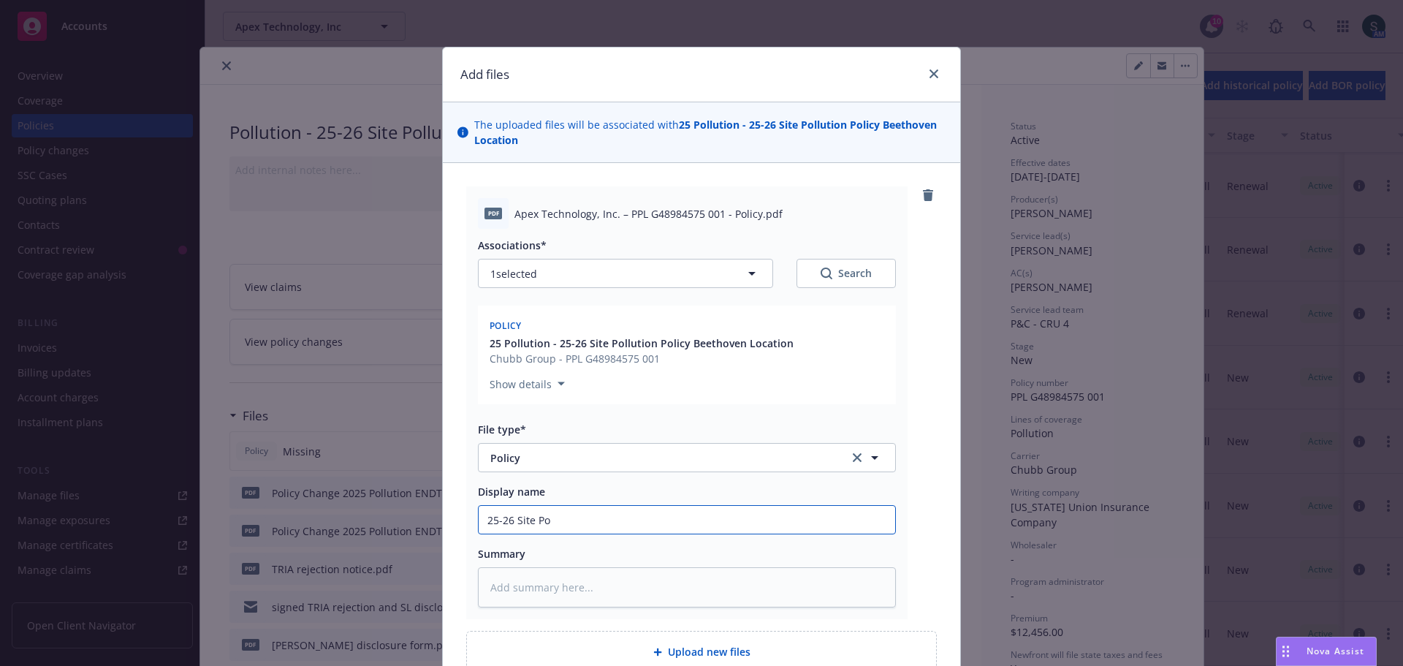
type textarea "x"
type input "25-26 Site Pol"
type textarea "x"
type input "25-26 Site Poll"
type textarea "x"
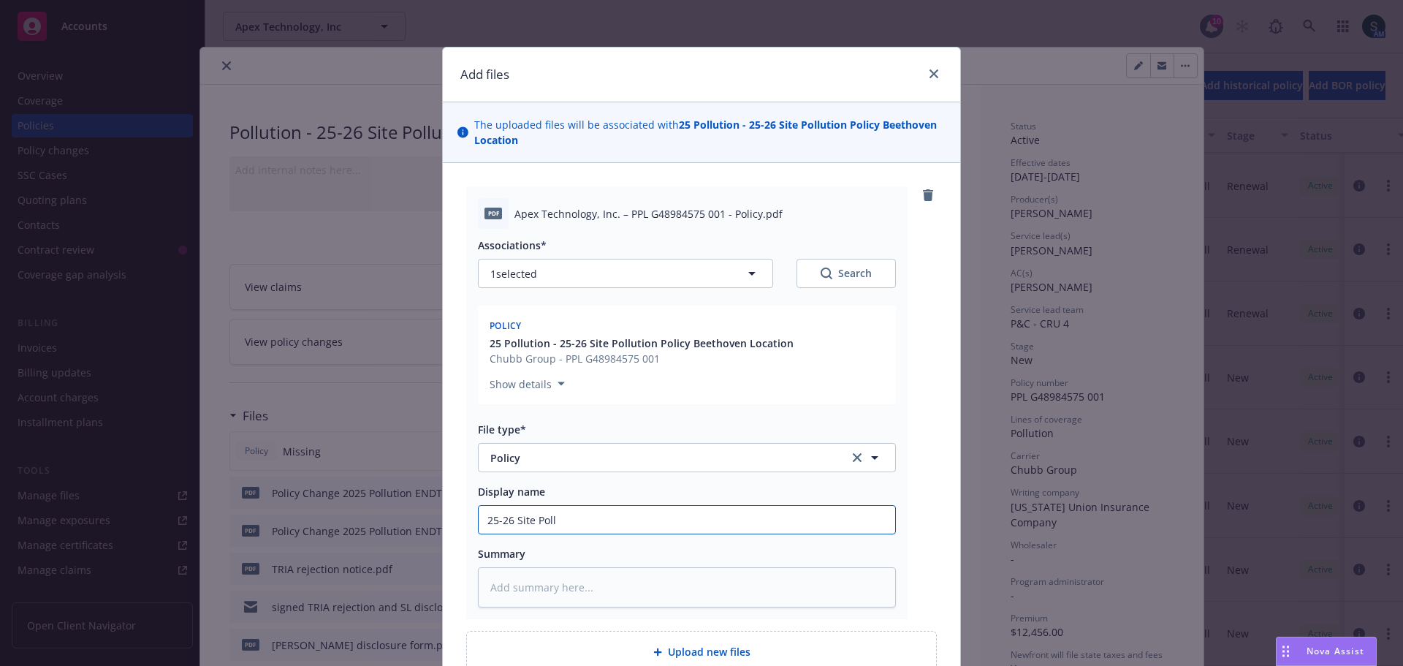
type input "25-26 Site Pollu"
type textarea "x"
type input "25-26 Site Pollut"
type textarea "x"
type input "25-26 Site Polluti"
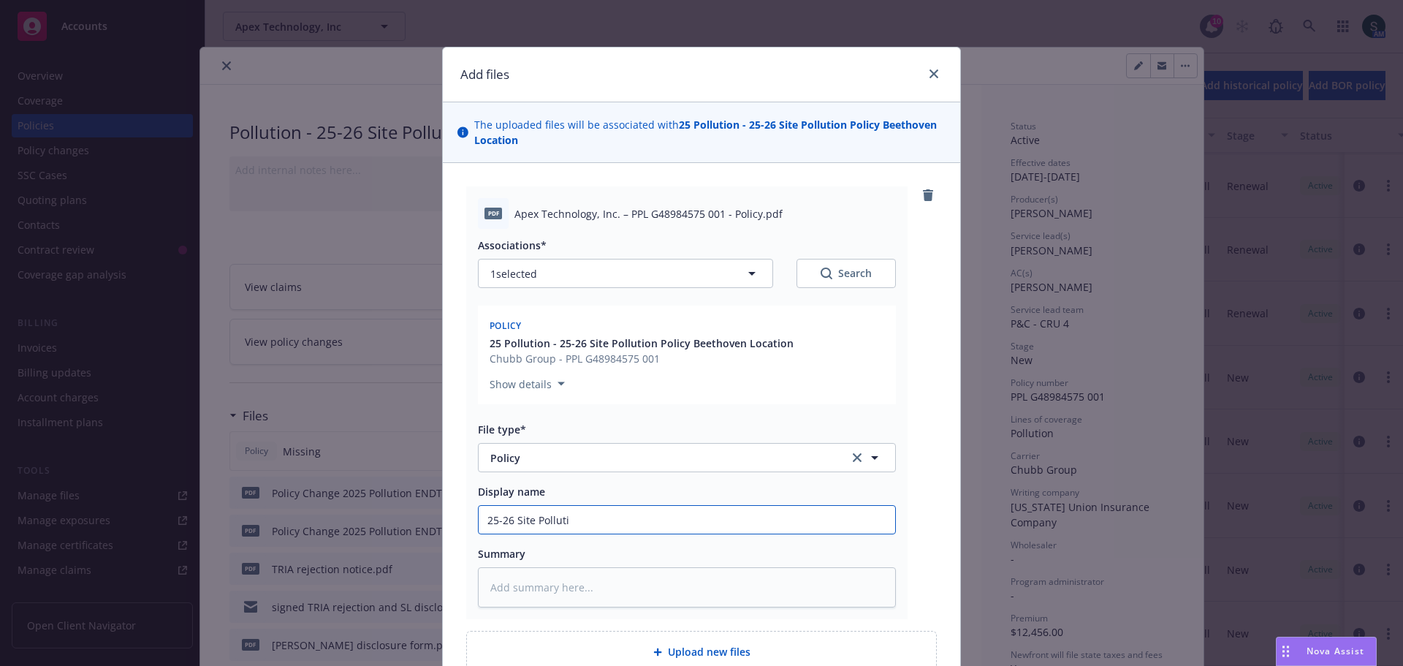
type textarea "x"
type input "25-26 Site Pollutio"
type textarea "x"
type input "25-26 Site Pollution"
type textarea "x"
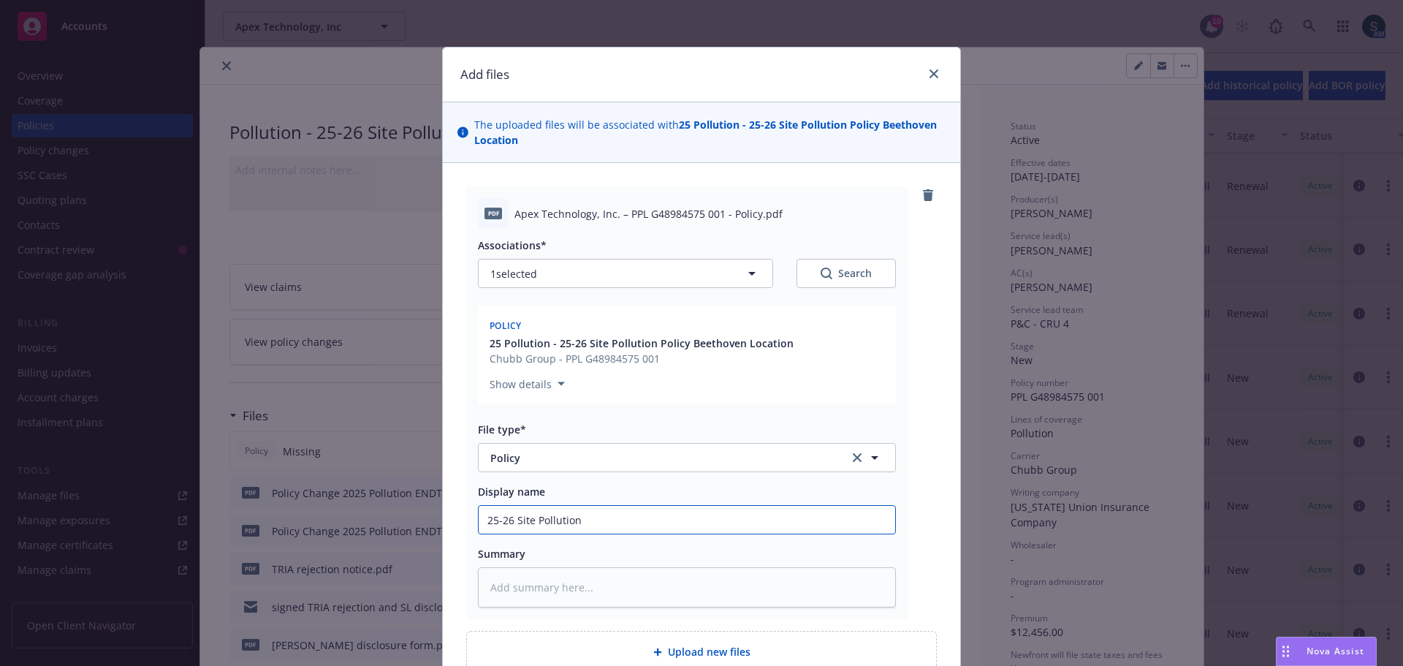
type input "25-26 Site Pollution P"
type textarea "x"
type input "25-26 Site Pollution Po"
type textarea "x"
type input "25-26 Site Pollution Pol"
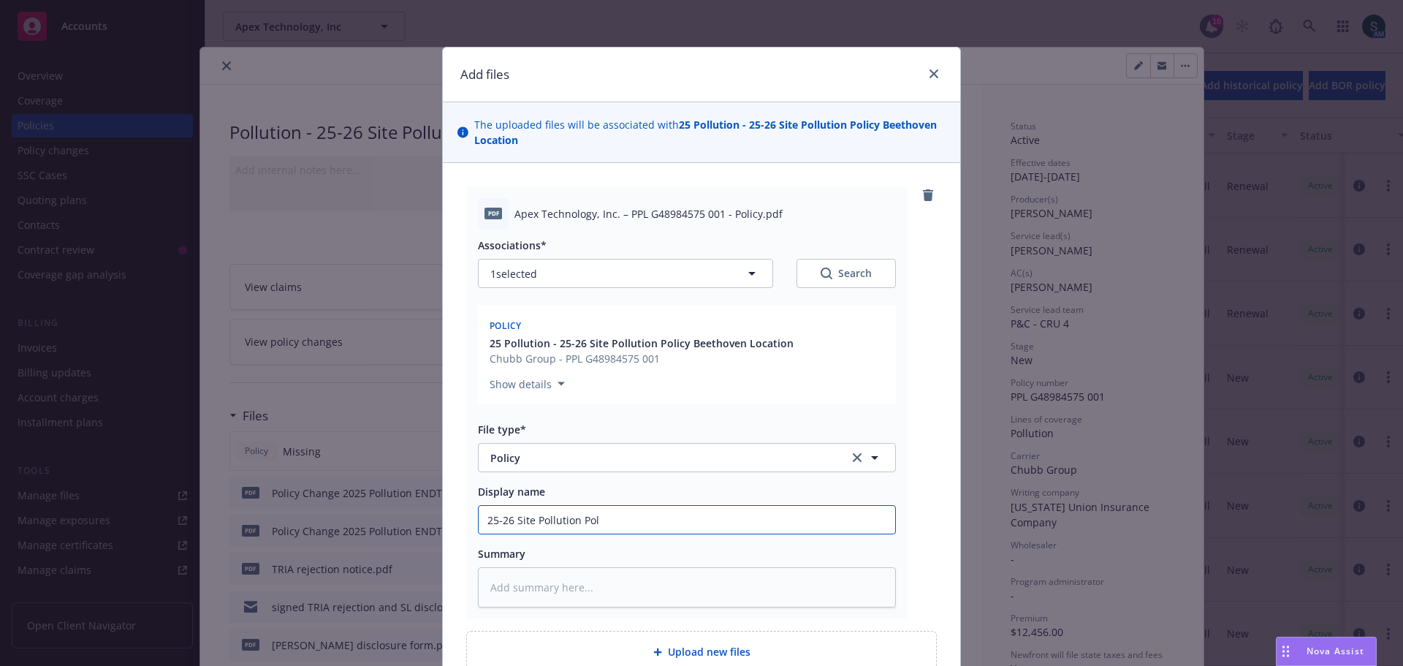
type textarea "x"
type input "25-26 Site Pollution Poli"
type textarea "x"
type input "25-26 Site Pollution Polic"
type textarea "x"
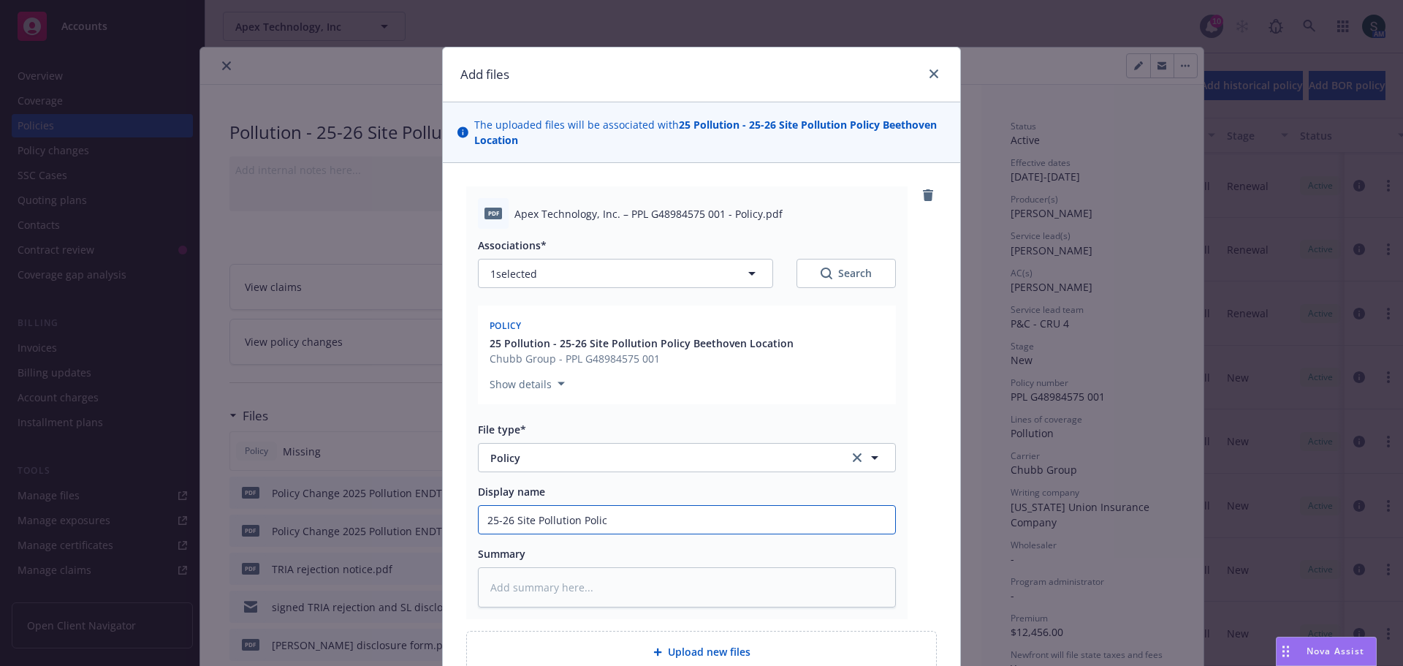
type input "25-26 Site Pollution Policy"
type textarea "x"
type input "25-26 Site Pollution Policy"
type textarea "x"
type input "25-26 Site Pollution Policy B"
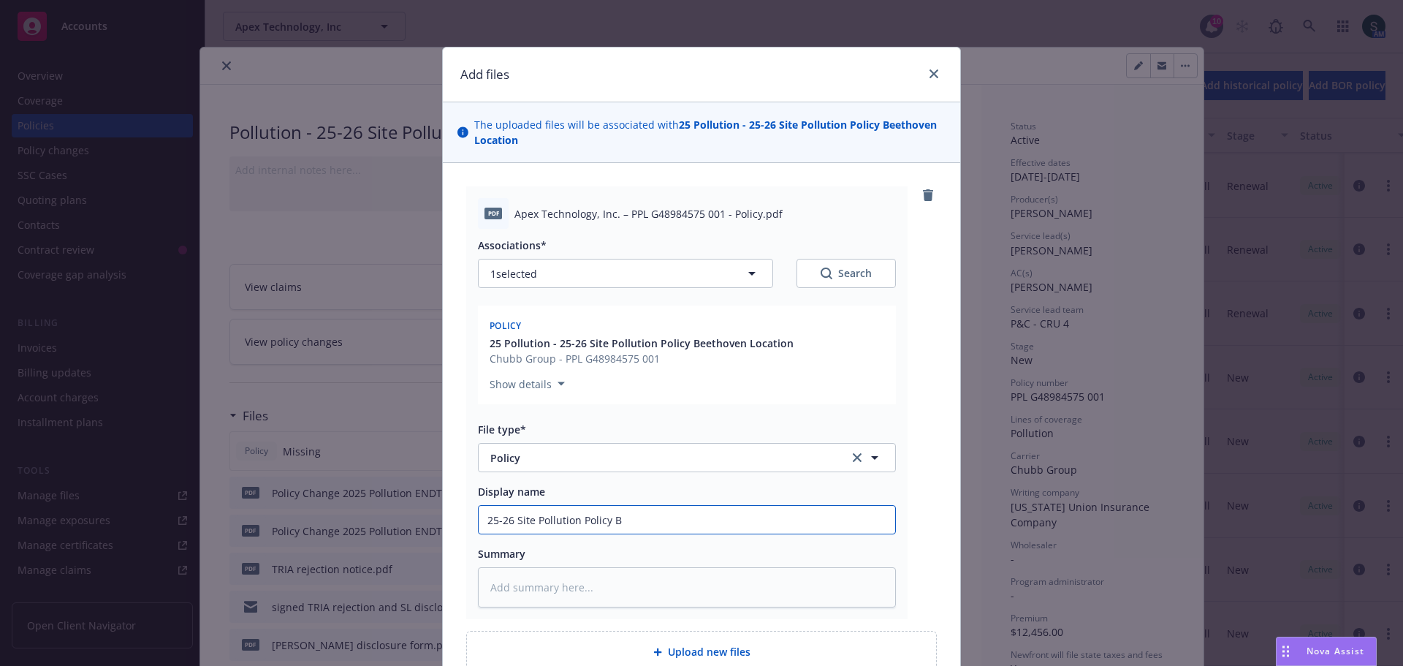
type textarea "x"
type input "25-26 Site Pollution Policy Be"
type textarea "x"
type input "25-26 Site Pollution Policy Bee"
type textarea "x"
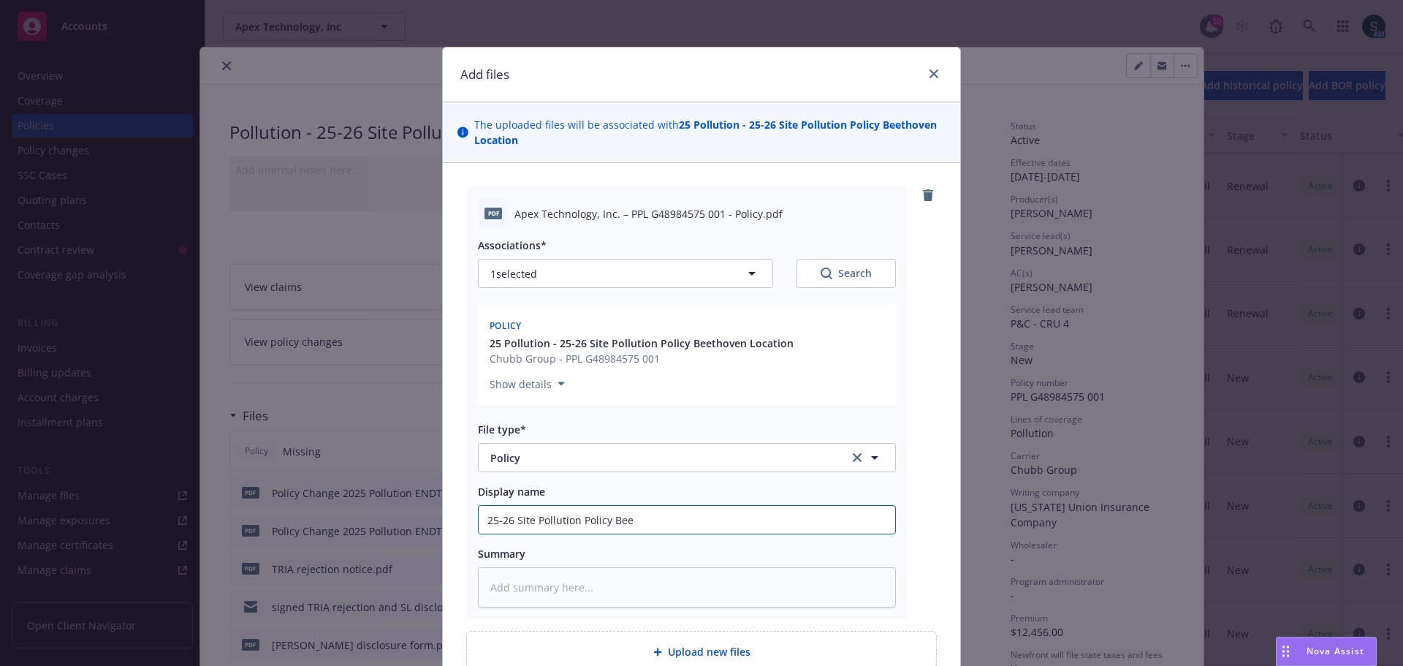
type input "25-26 Site Pollution Policy Beet"
type textarea "x"
type input "25-26 Site Pollution Policy Beeth"
type textarea "x"
type input "25-26 Site Pollution Policy Beetho"
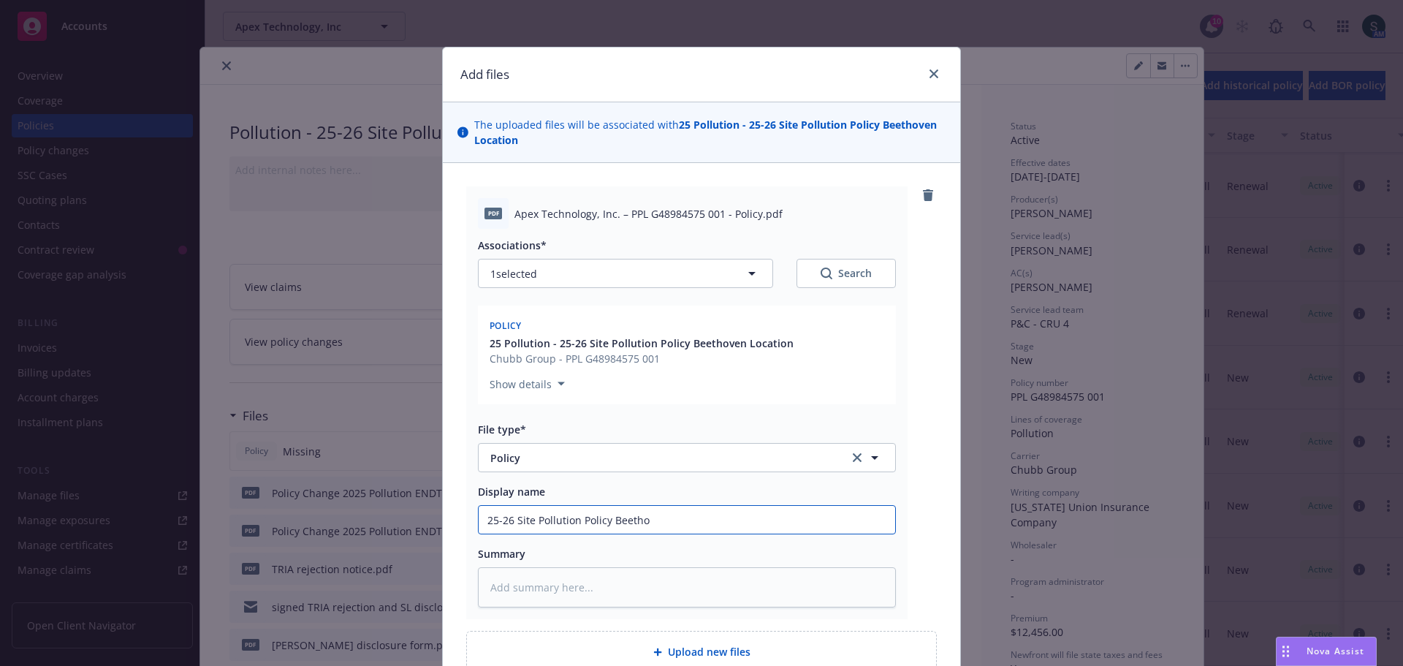
type textarea "x"
type input "25-26 Site Pollution Policy Beethov"
type textarea "x"
type input "25-26 Site Pollution Policy Beethove"
type textarea "x"
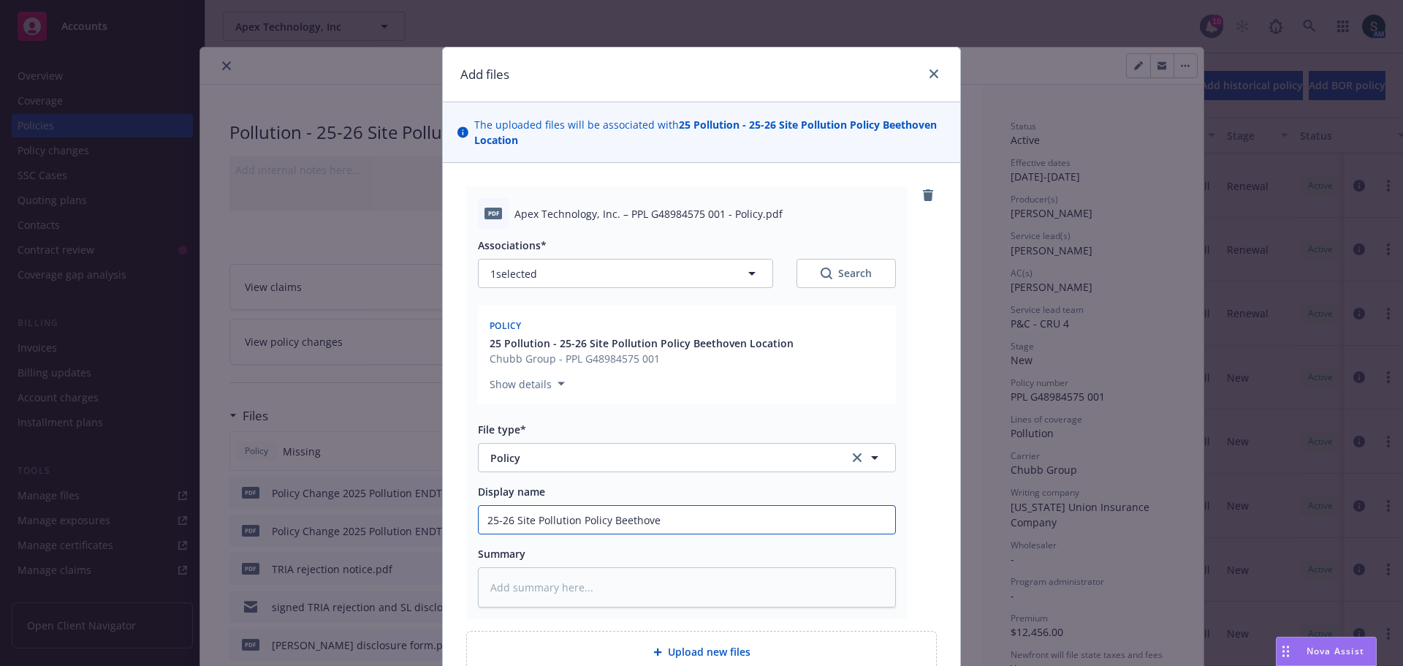
type input "25-26 Site Pollution Policy Beethoven"
type textarea "x"
type input "25-26 Site Pollution Policy Beethoven"
type textarea "x"
type input "25-26 Site Pollution Policy Beethoven S"
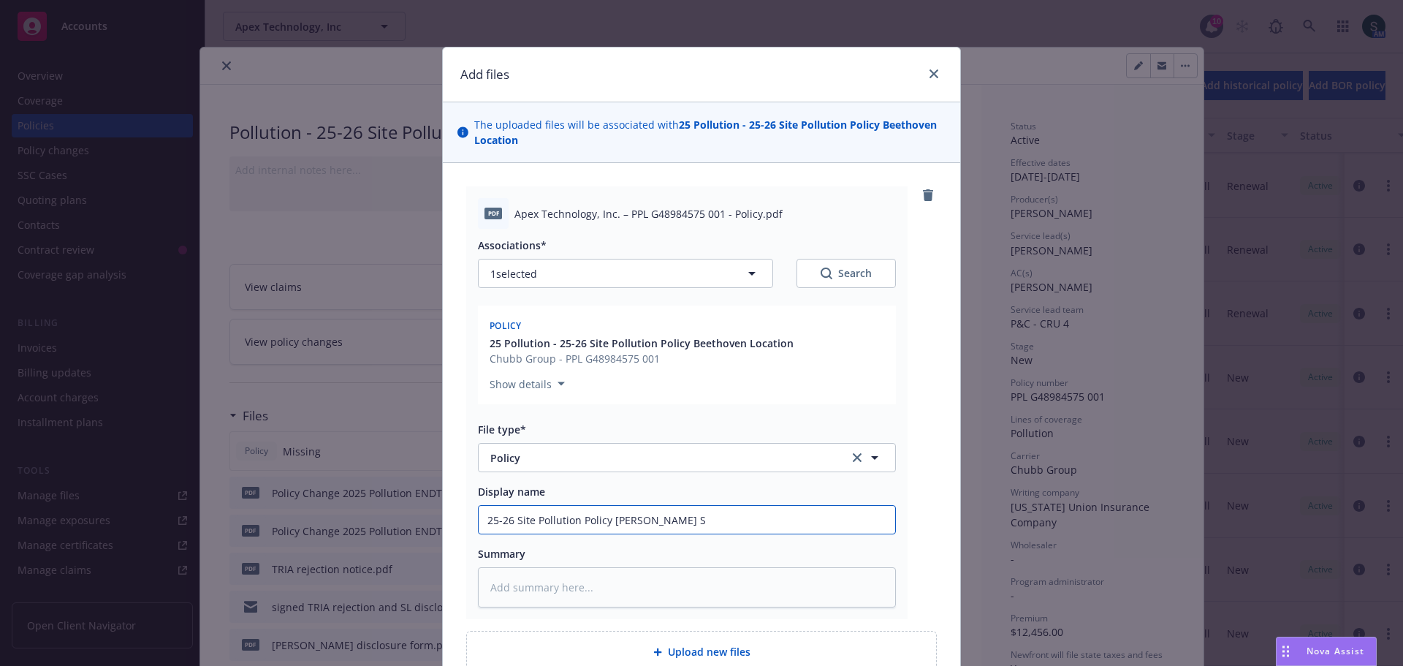
type textarea "x"
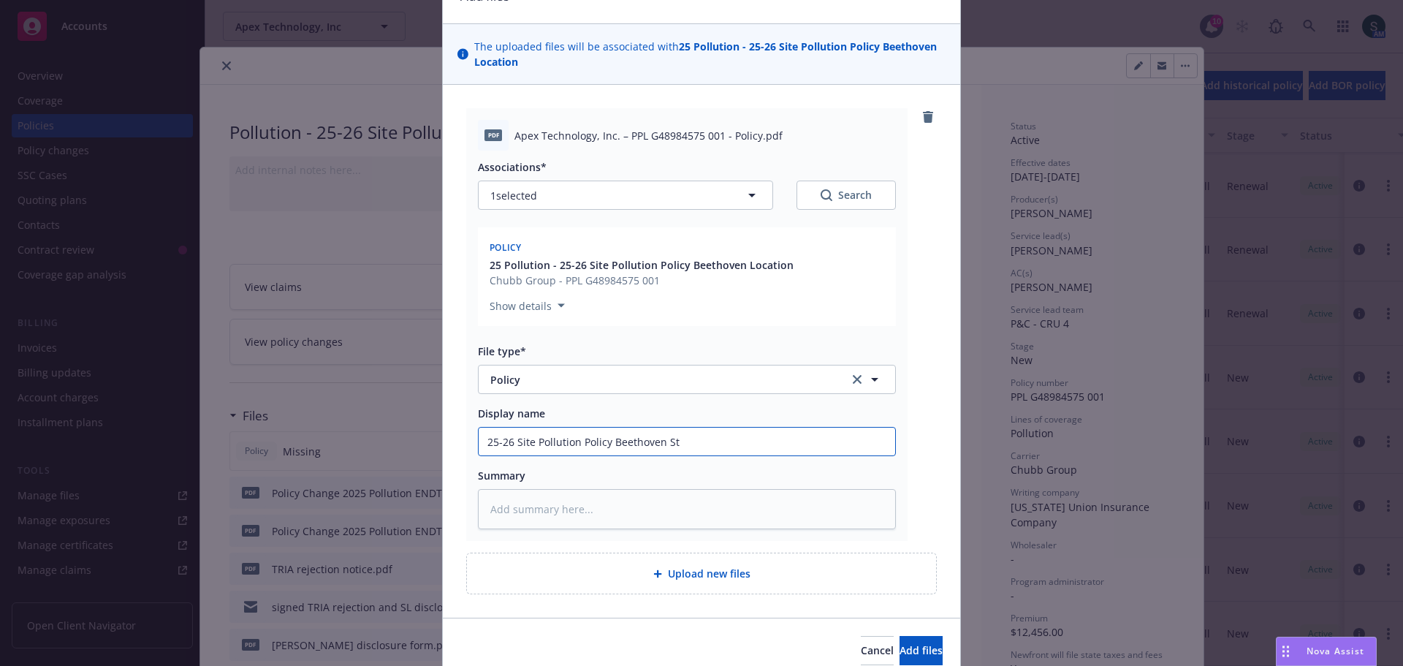
scroll to position [143, 0]
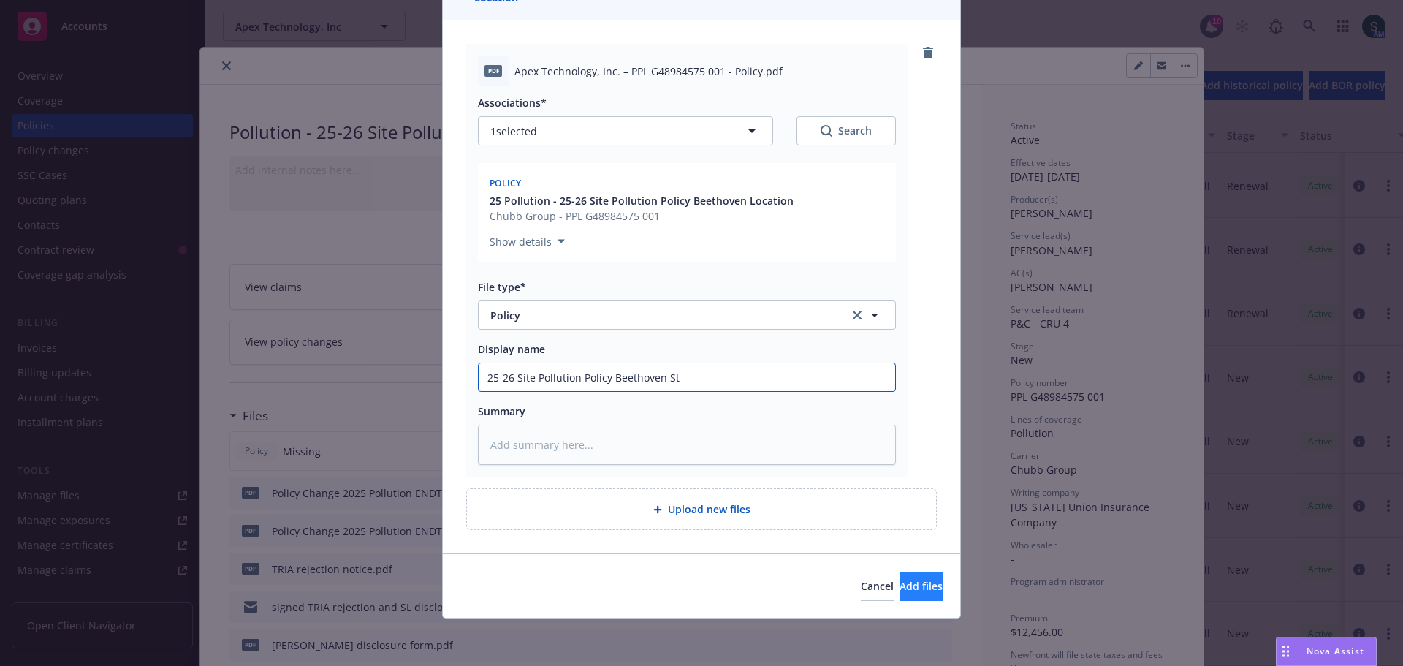
type input "25-26 Site Pollution Policy Beethoven St"
click at [900, 594] on button "Add files" at bounding box center [921, 585] width 43 height 29
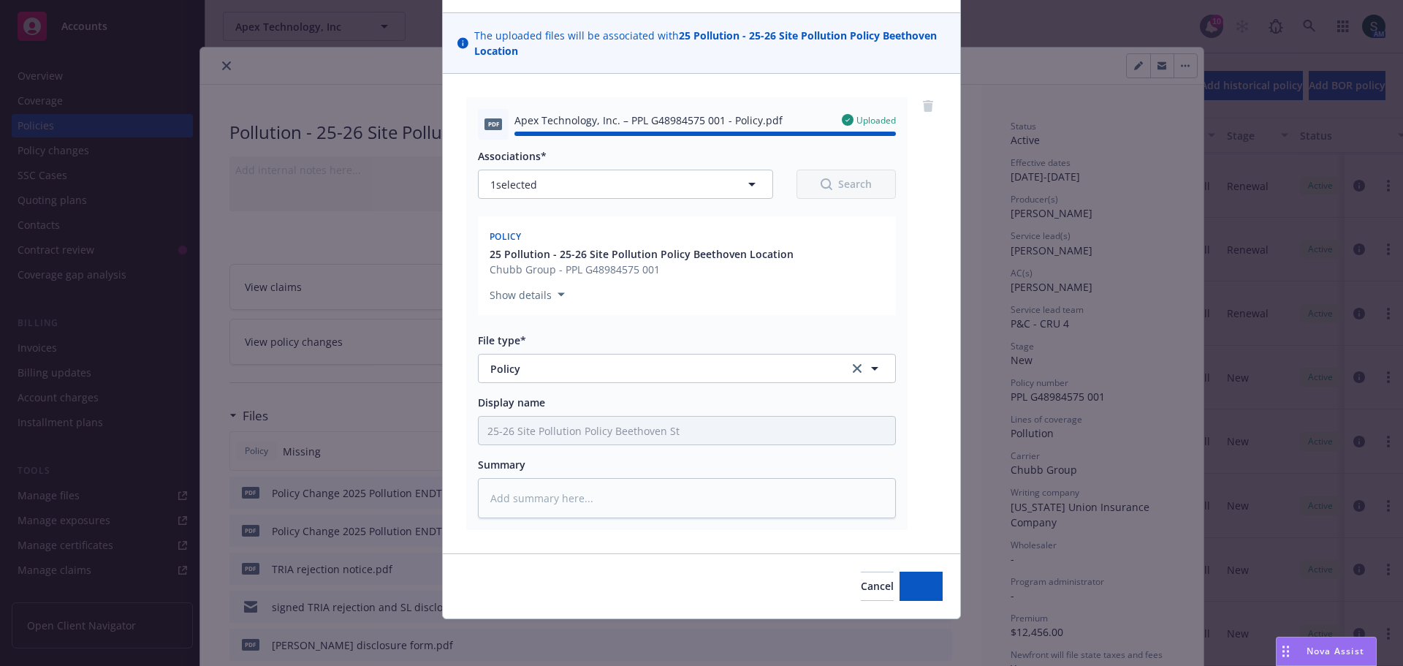
type textarea "x"
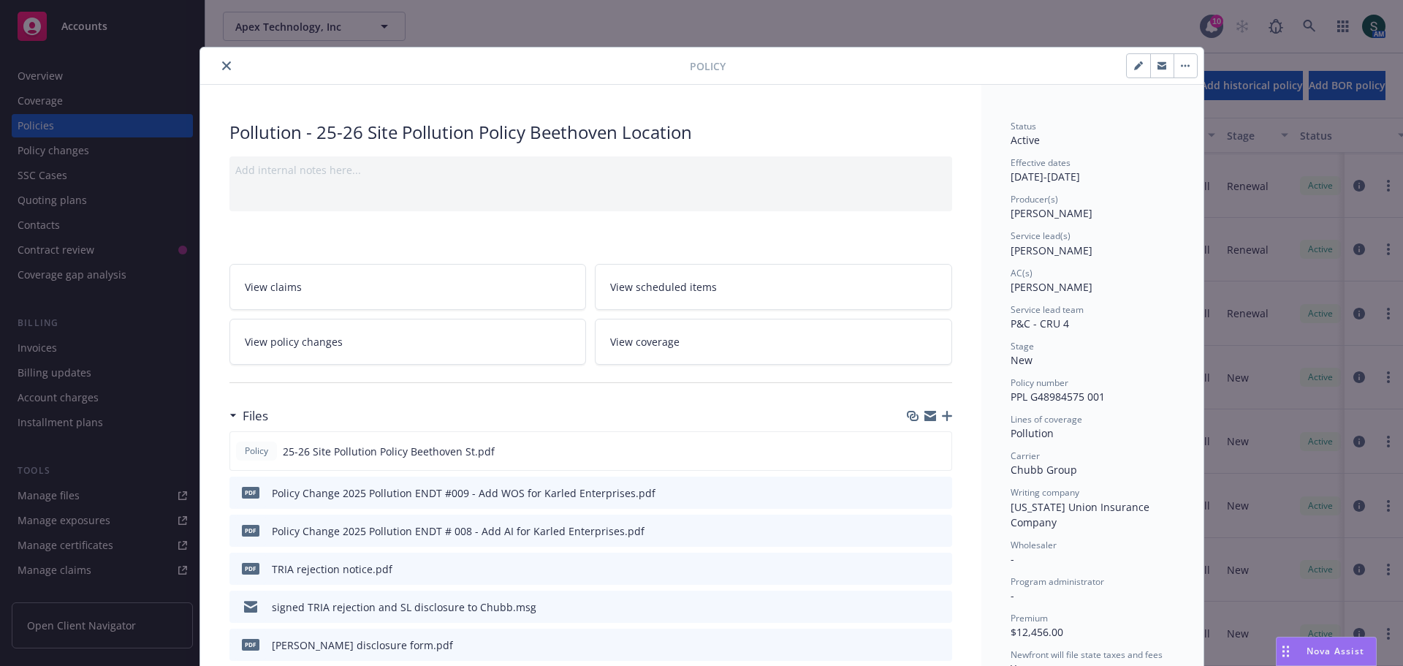
click at [517, 495] on div "Policy Change 2025 Pollution ENDT #009 - Add WOS for Karled Enterprises.pdf" at bounding box center [464, 492] width 384 height 15
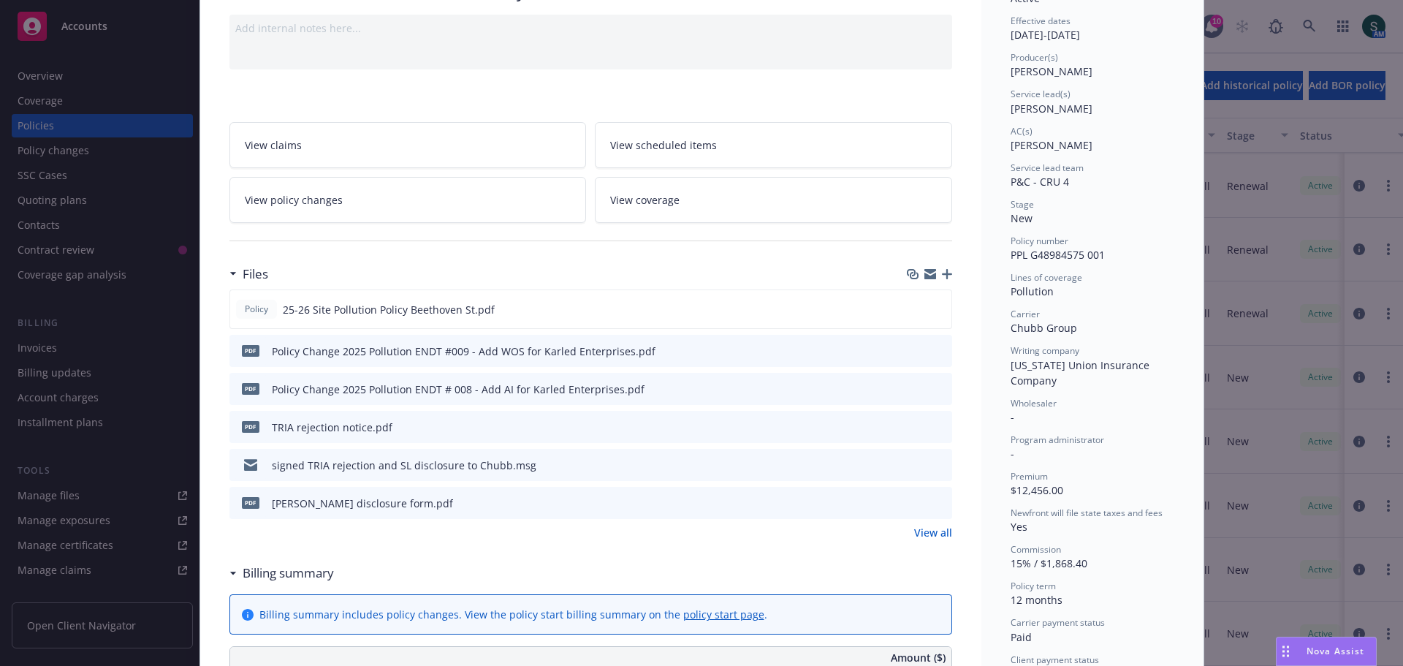
scroll to position [146, 0]
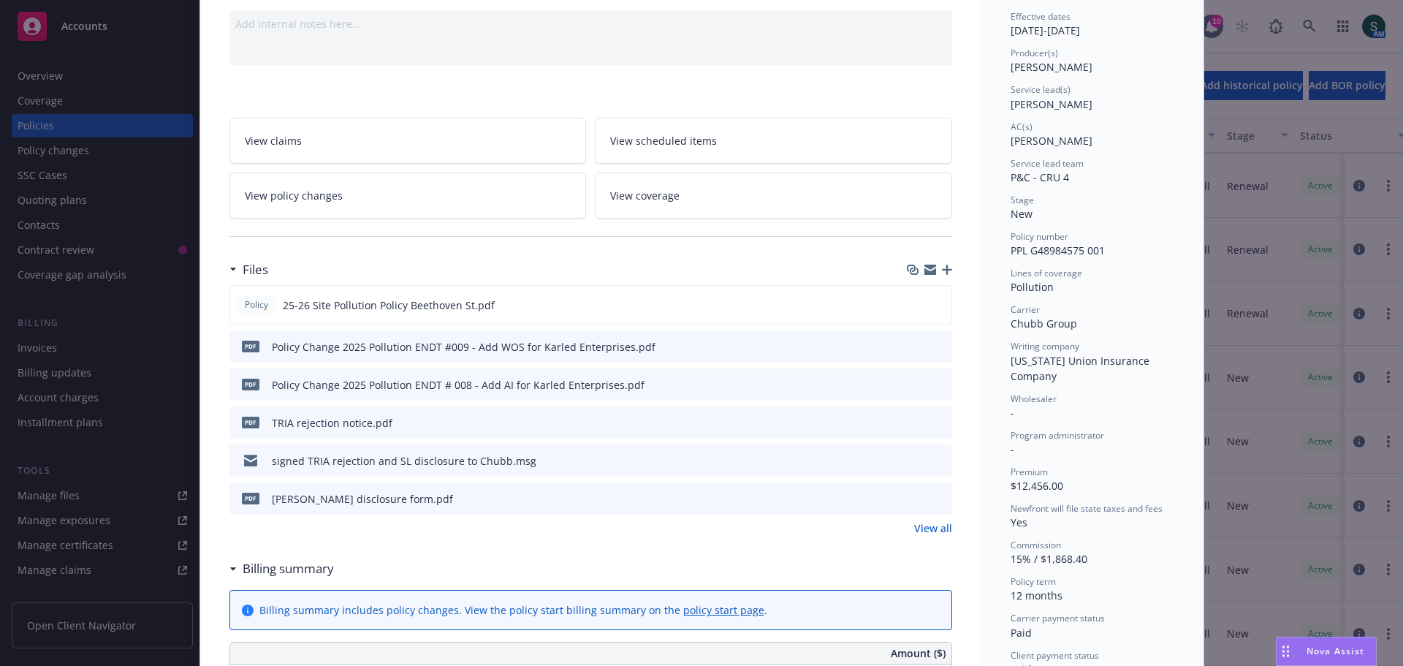
click at [780, 354] on div "pdf Policy Change 2025 Pollution ENDT #009 - Add WOS for Karled Enterprises.pdf" at bounding box center [590, 346] width 723 height 32
click at [932, 346] on icon "preview file" at bounding box center [938, 346] width 13 height 10
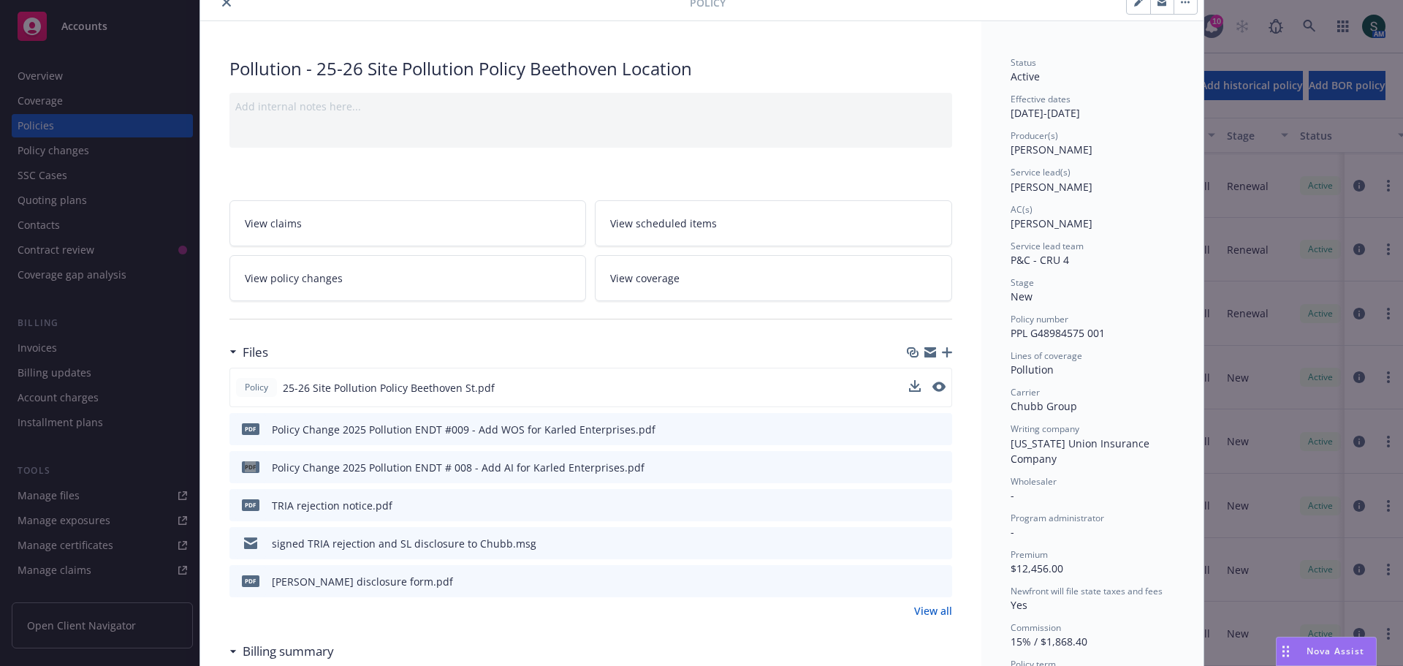
scroll to position [0, 0]
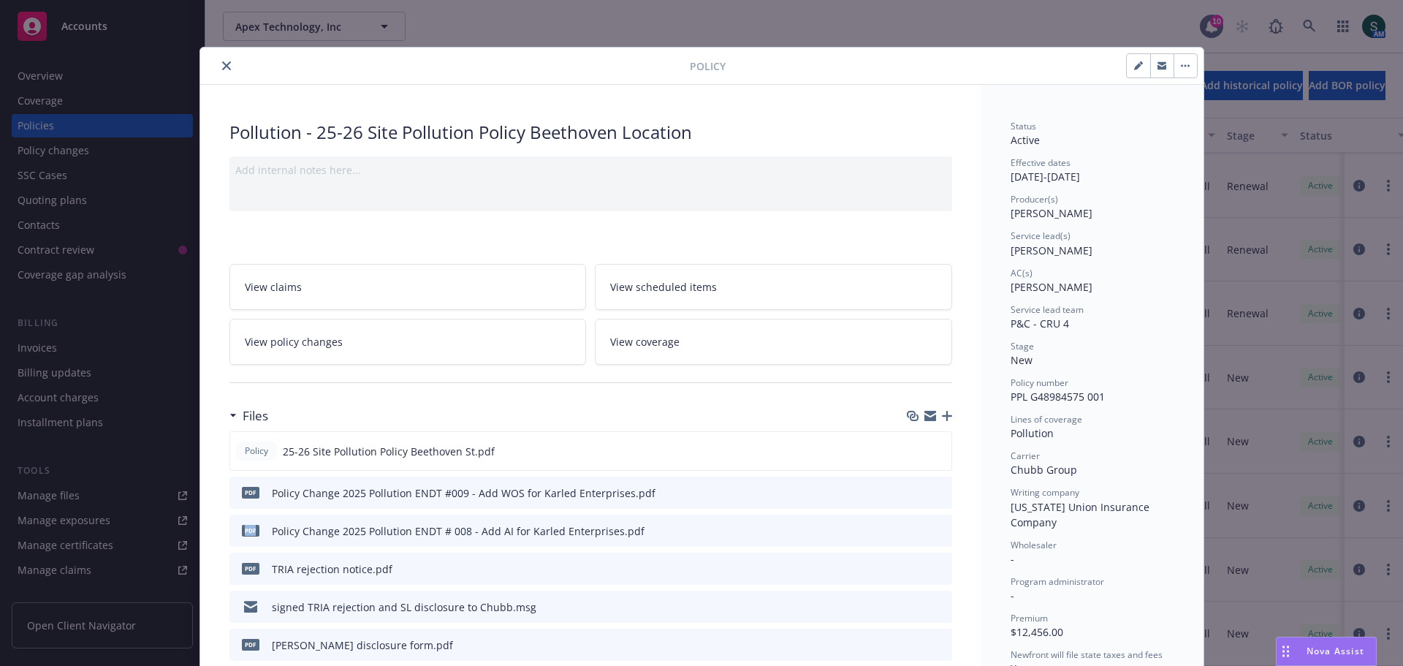
click at [225, 64] on button "close" at bounding box center [227, 66] width 18 height 18
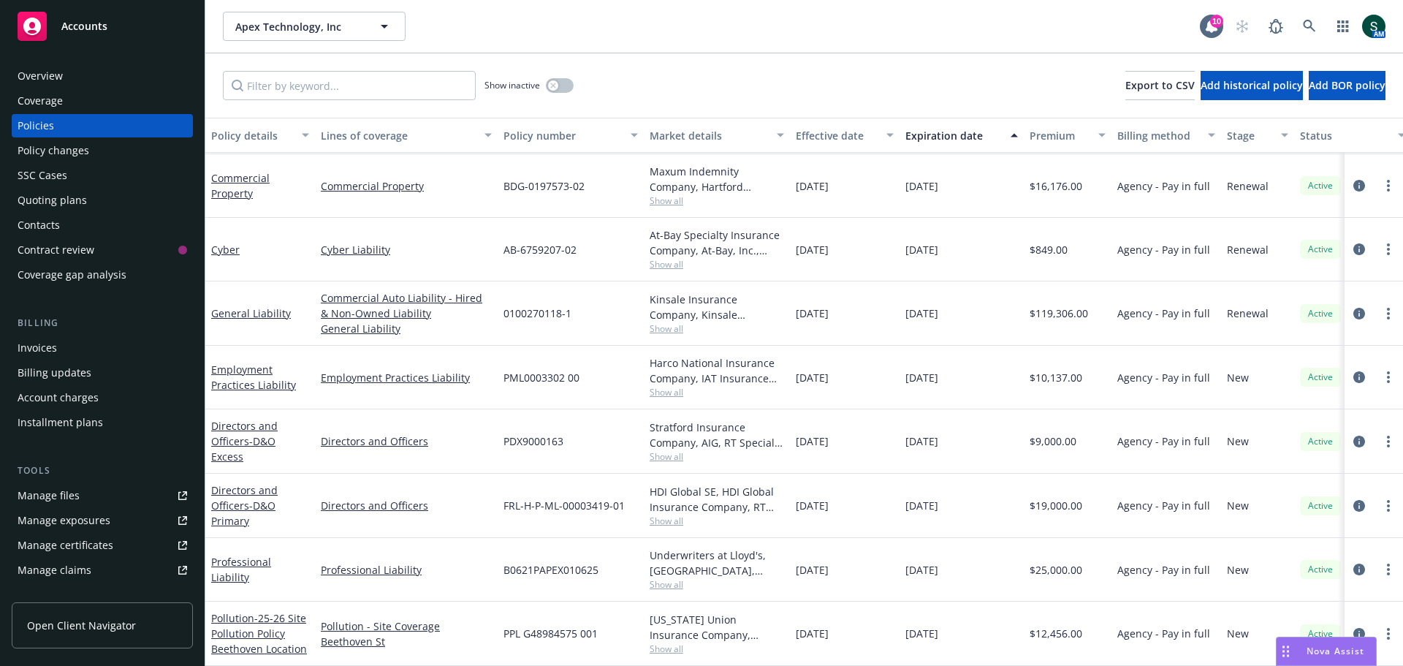
scroll to position [73, 0]
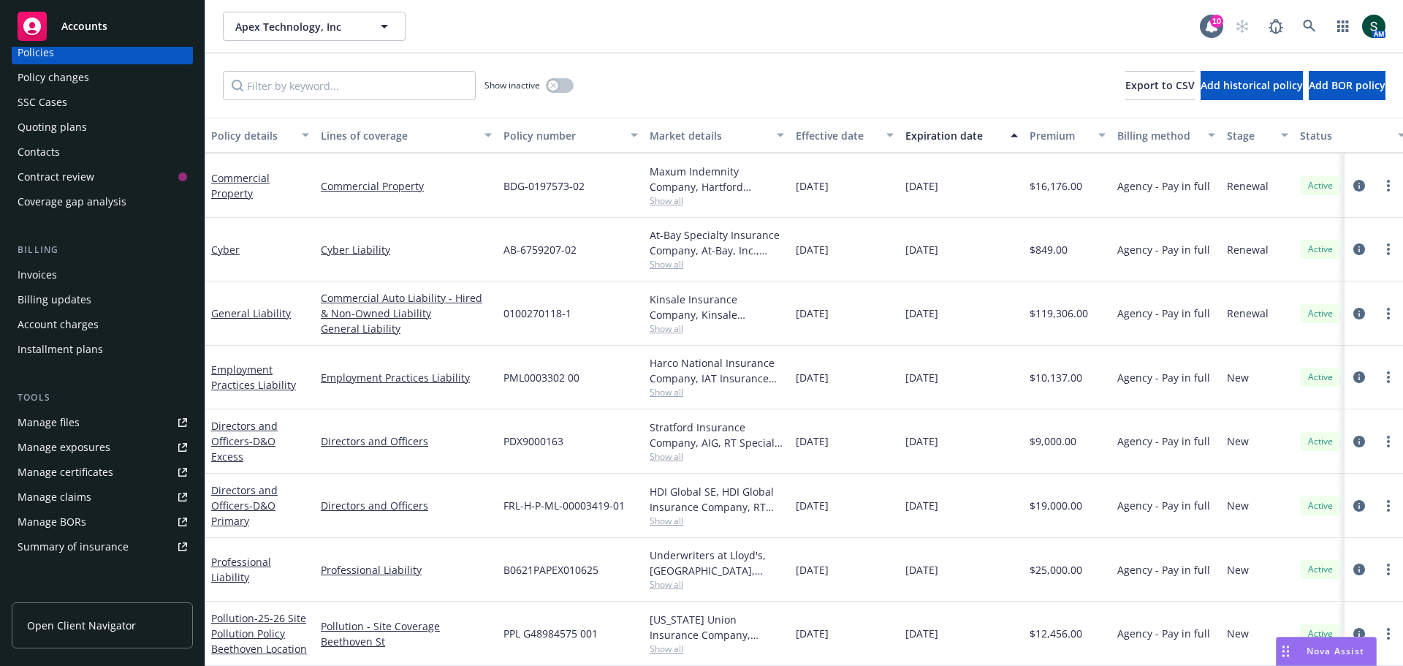
click at [50, 423] on div "Manage files" at bounding box center [49, 422] width 62 height 23
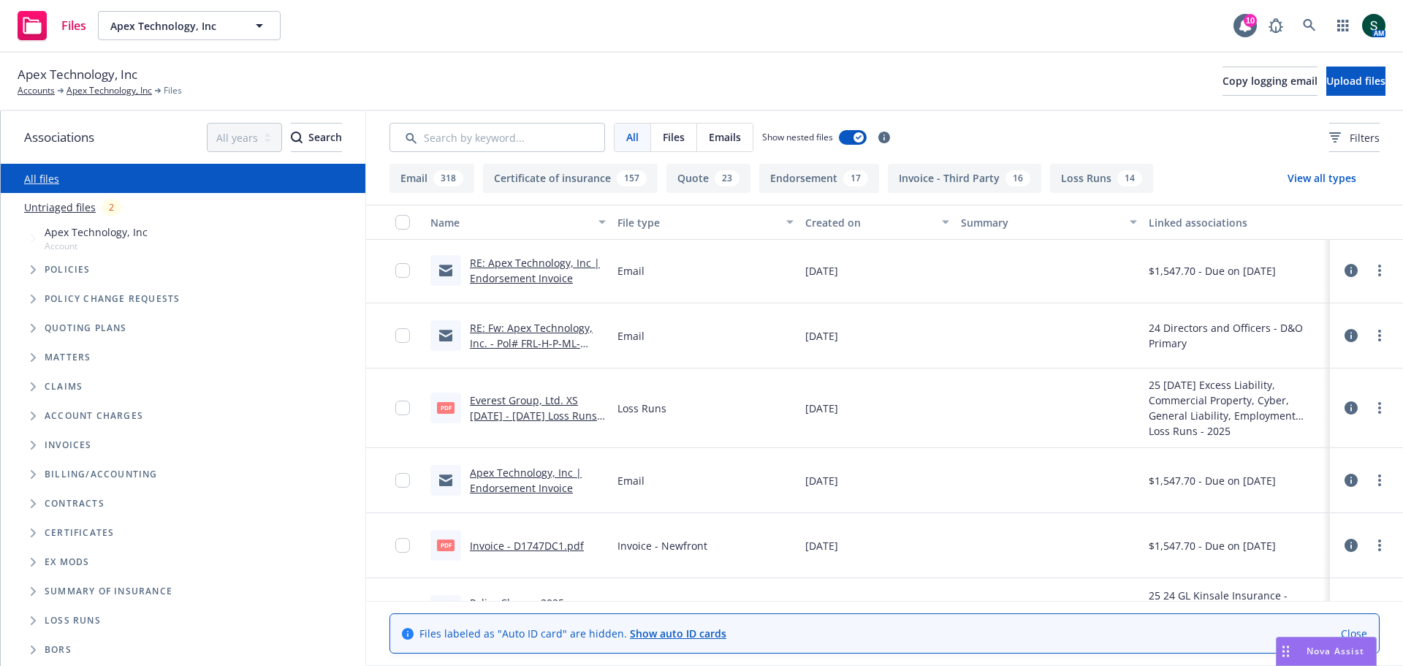
scroll to position [804, 0]
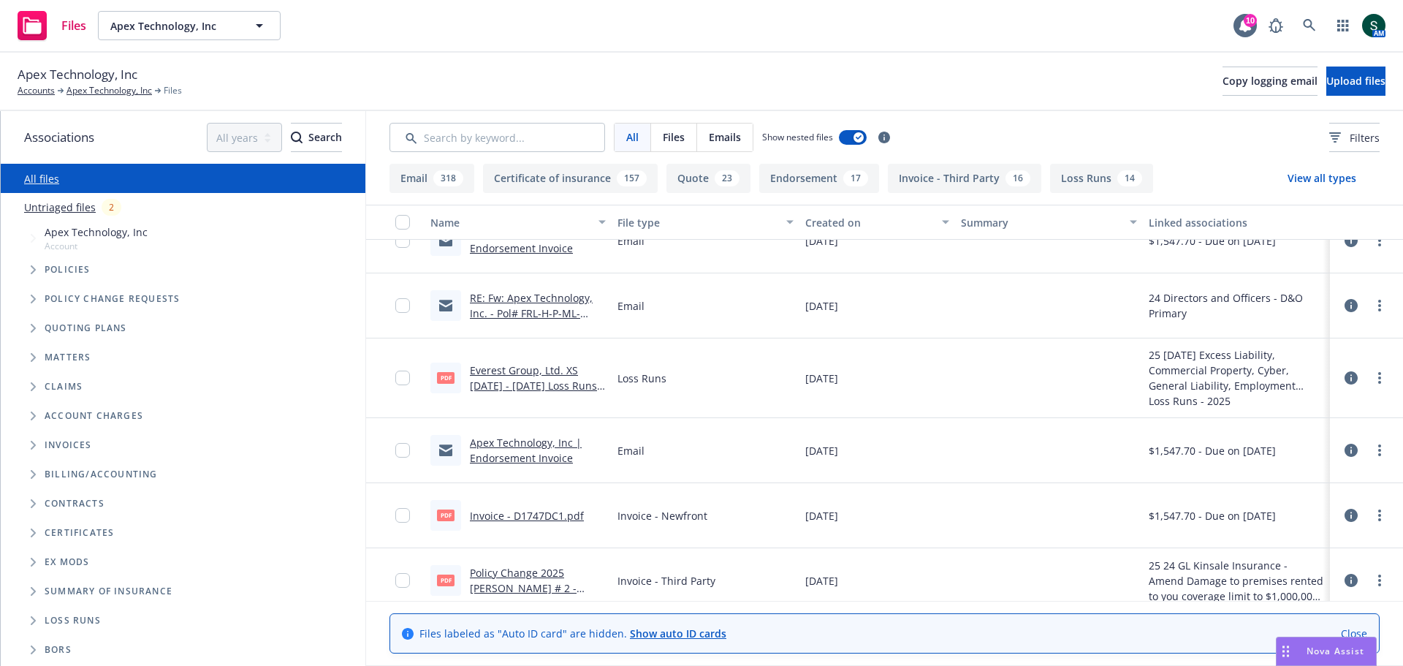
click at [539, 373] on link "Everest Group, Ltd. XS [DATE] - [DATE] Loss Runs - Valued [DATE].pdf" at bounding box center [537, 385] width 134 height 45
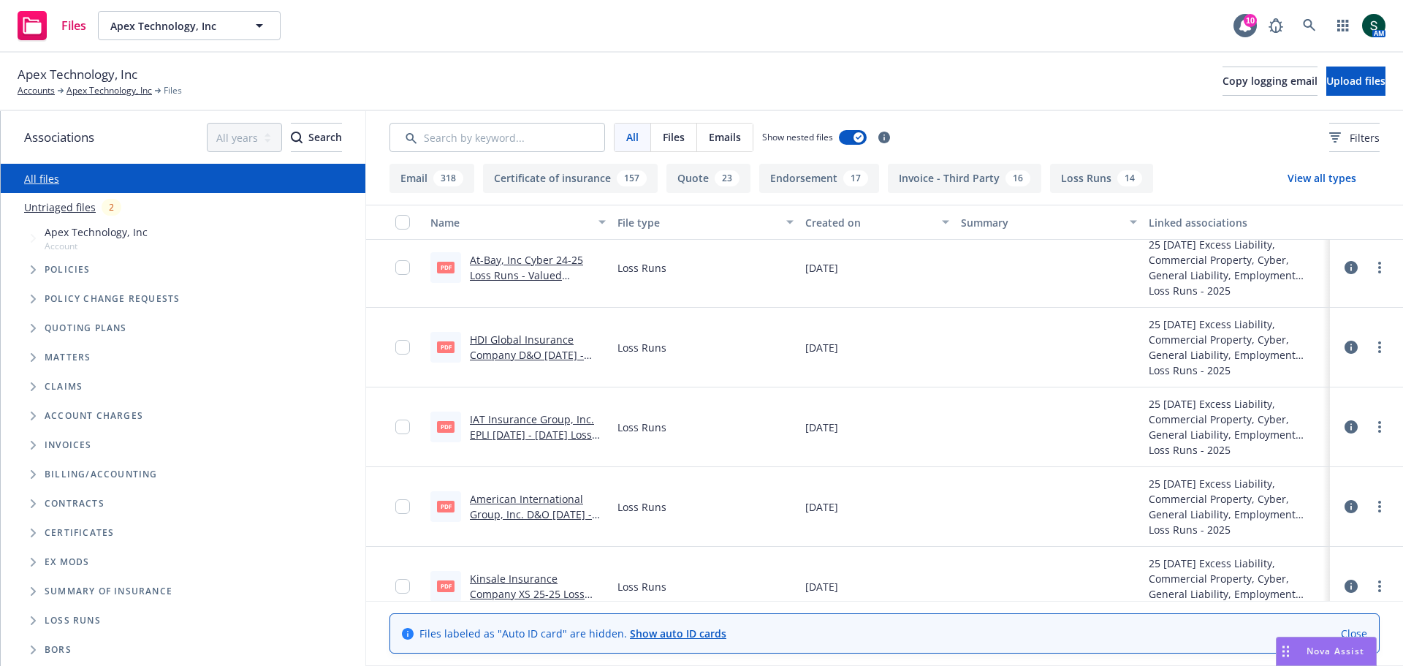
scroll to position [1389, 0]
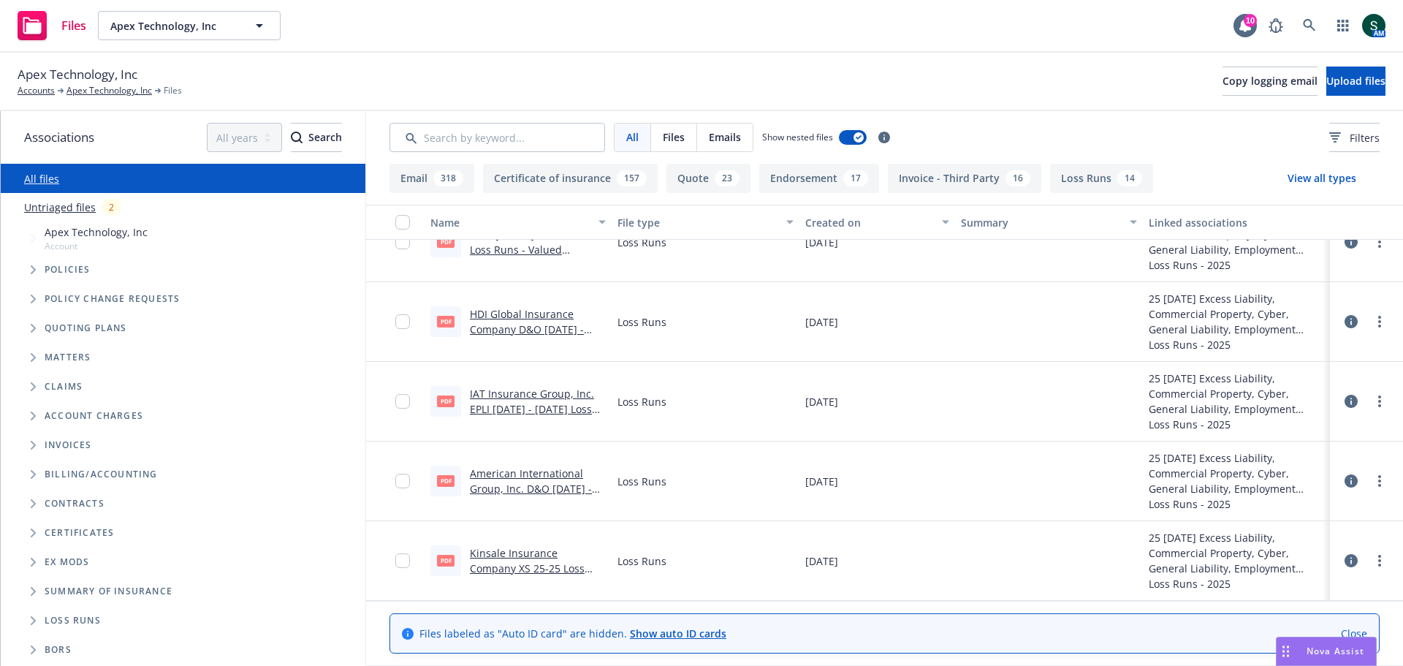
click at [537, 474] on link "American International Group, Inc. D&O [DATE] - [DATE] Loss Runs - Valued [DATE…" at bounding box center [534, 496] width 128 height 60
click at [522, 395] on link "Kinsale Insurance Company XS 25-25 Loss Runs - Valued [DATE].pdf" at bounding box center [532, 406] width 124 height 45
click at [517, 479] on link "Kinsale Insurance Company GL [DATE] - [DATE] Loss Runs - Valued [DATE].pdf" at bounding box center [534, 493] width 128 height 60
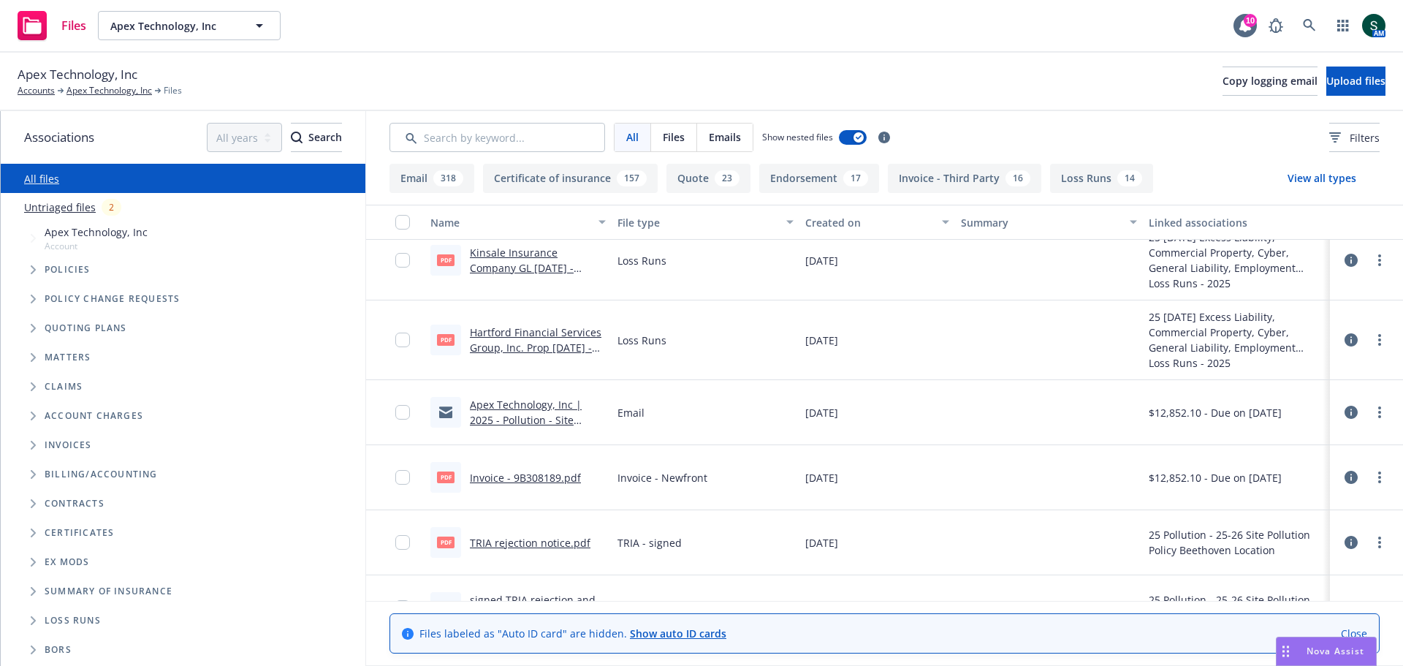
scroll to position [1681, 0]
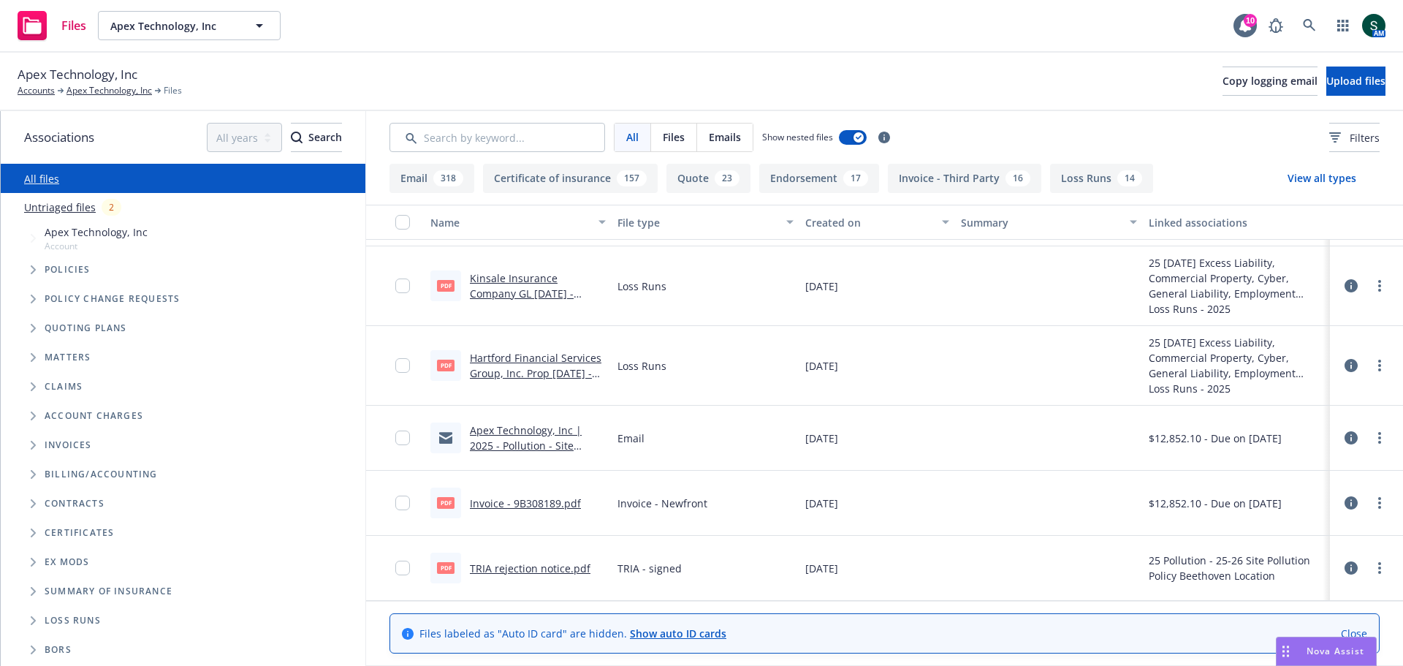
click at [516, 357] on link "Hartford Financial Services Group, Inc. Prop [DATE] - [DATE] Loss Runs - Valued…" at bounding box center [536, 381] width 132 height 60
click at [101, 89] on link "Apex Technology, Inc" at bounding box center [110, 90] width 86 height 13
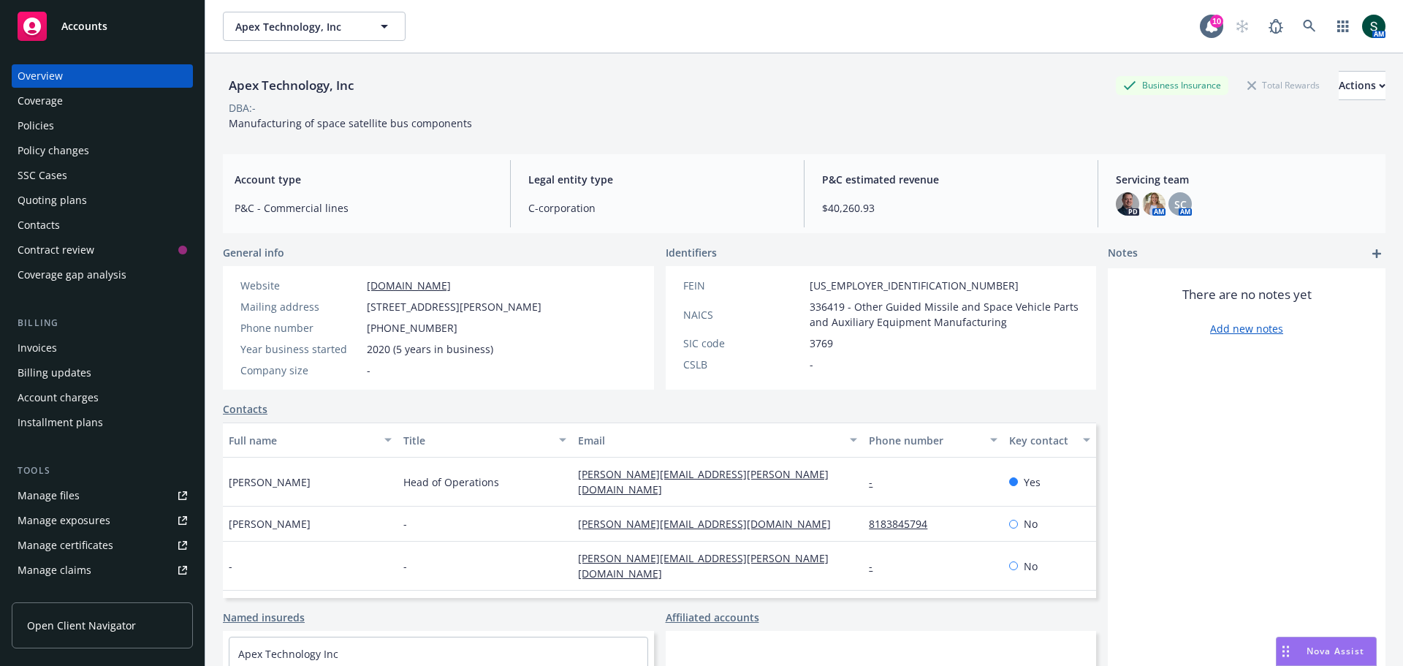
click at [49, 119] on div "Policies" at bounding box center [36, 125] width 37 height 23
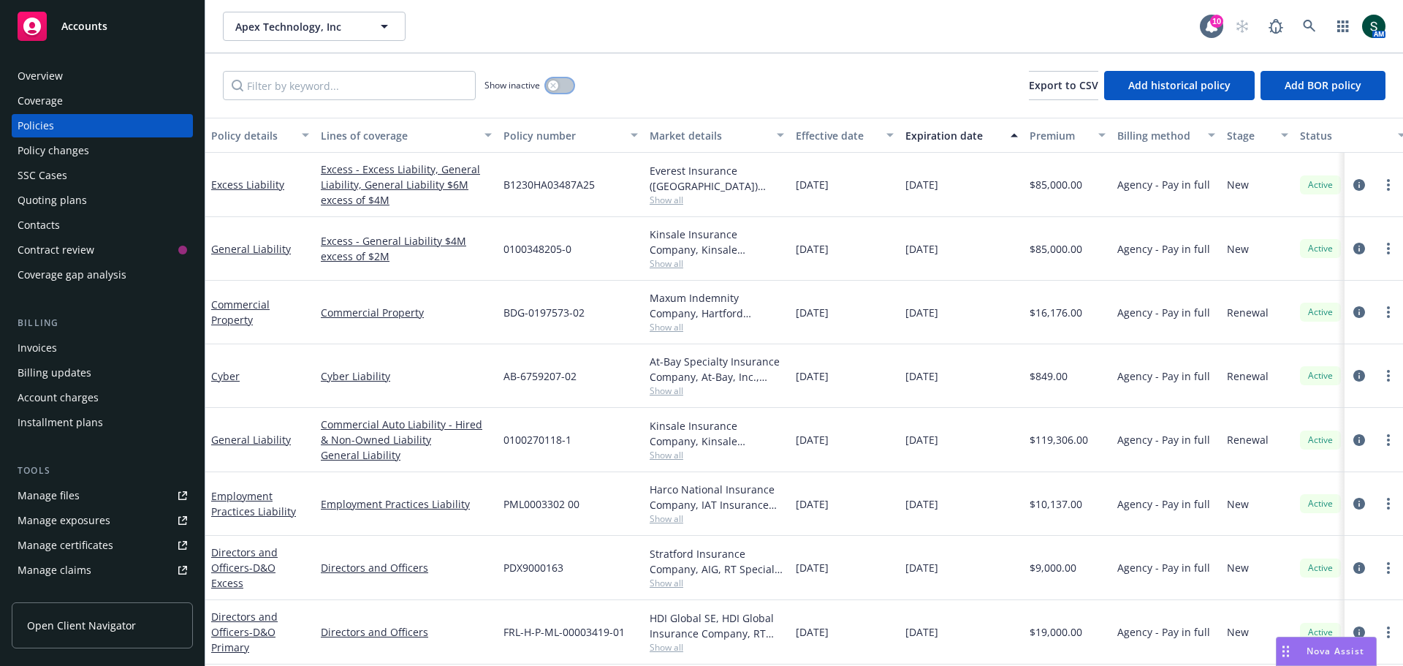
click at [562, 89] on button "button" at bounding box center [560, 85] width 28 height 15
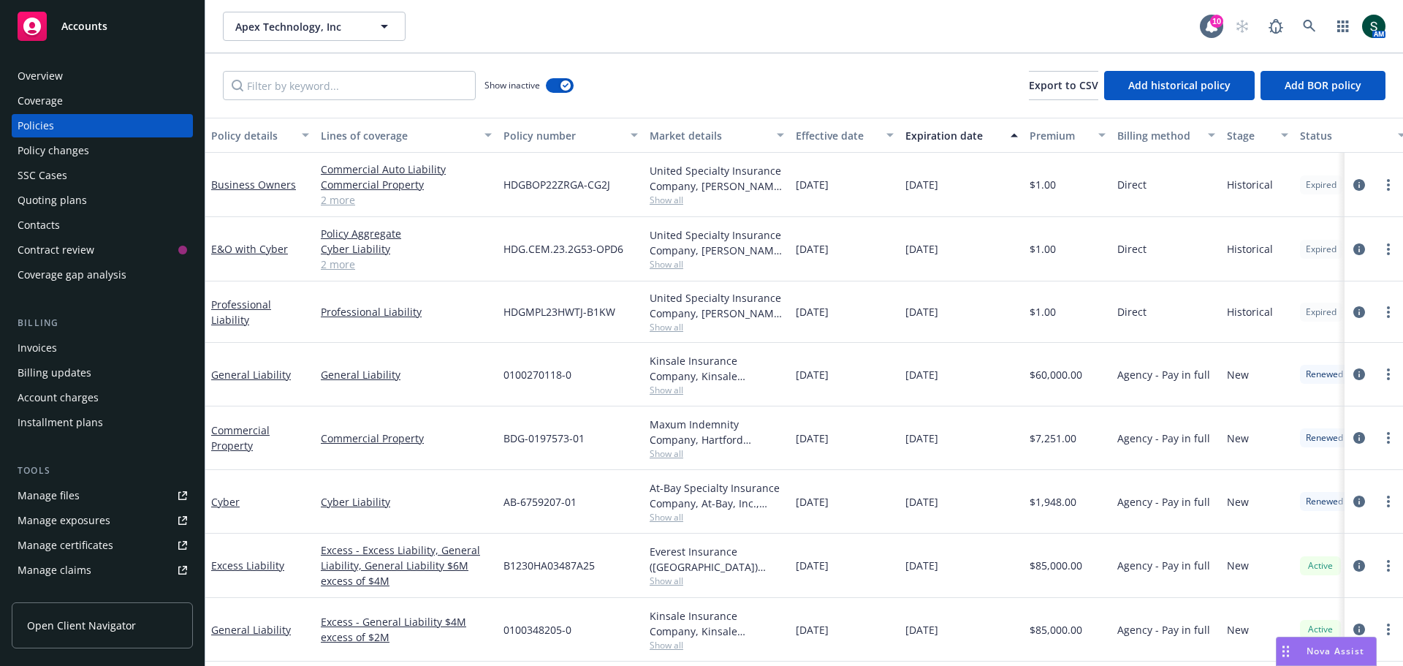
click at [272, 381] on div "General Liability" at bounding box center [260, 374] width 98 height 15
click at [237, 375] on link "General Liability" at bounding box center [251, 375] width 80 height 14
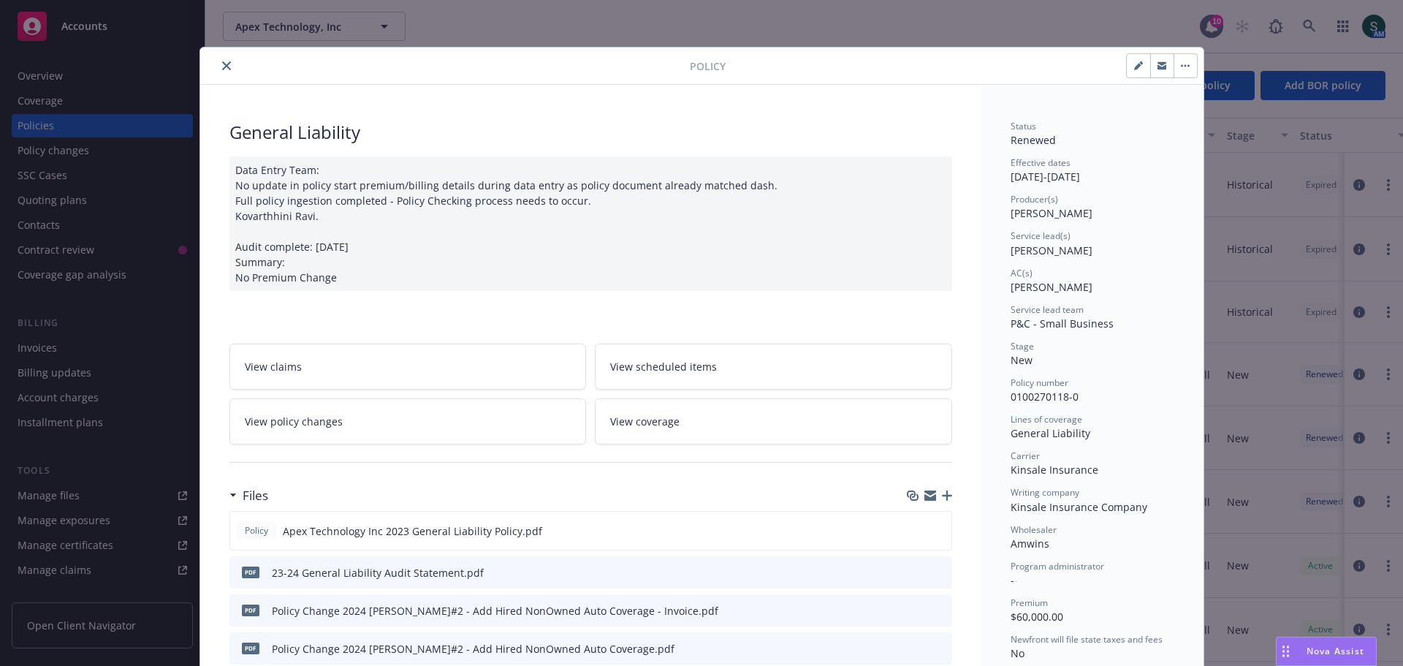
click at [220, 70] on button "close" at bounding box center [227, 66] width 18 height 18
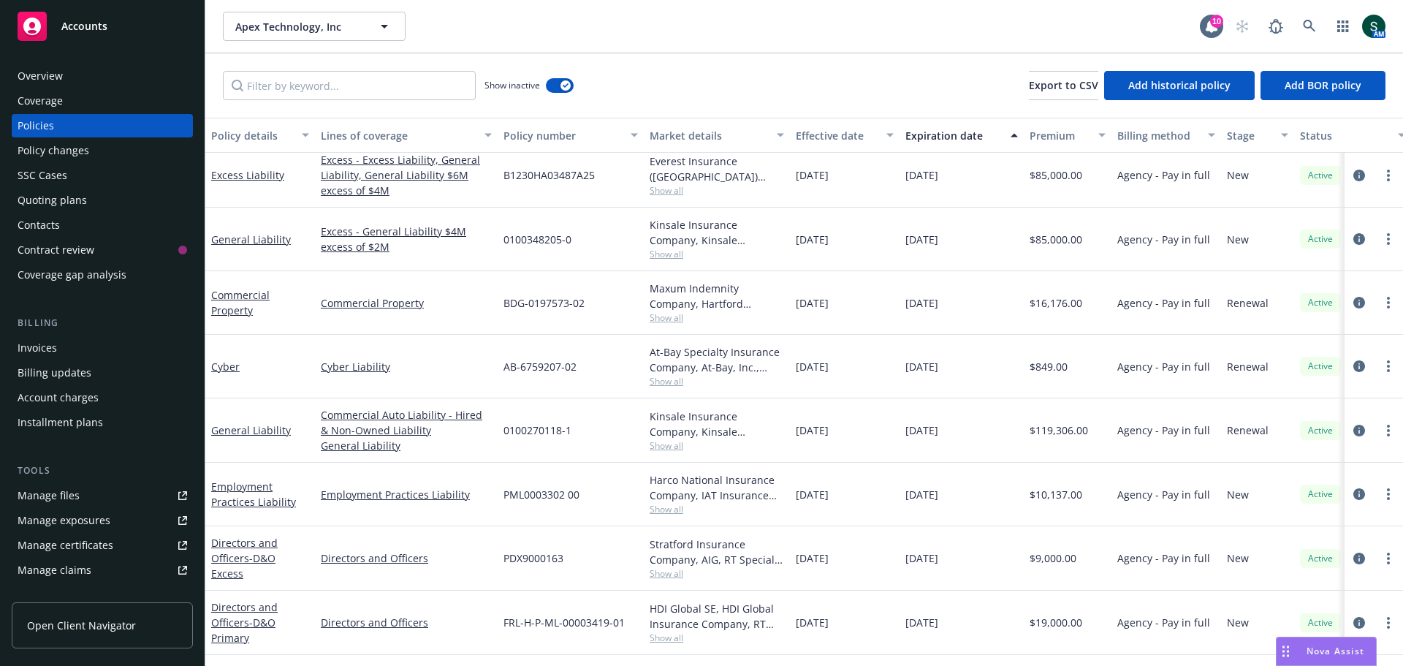
scroll to position [482, 0]
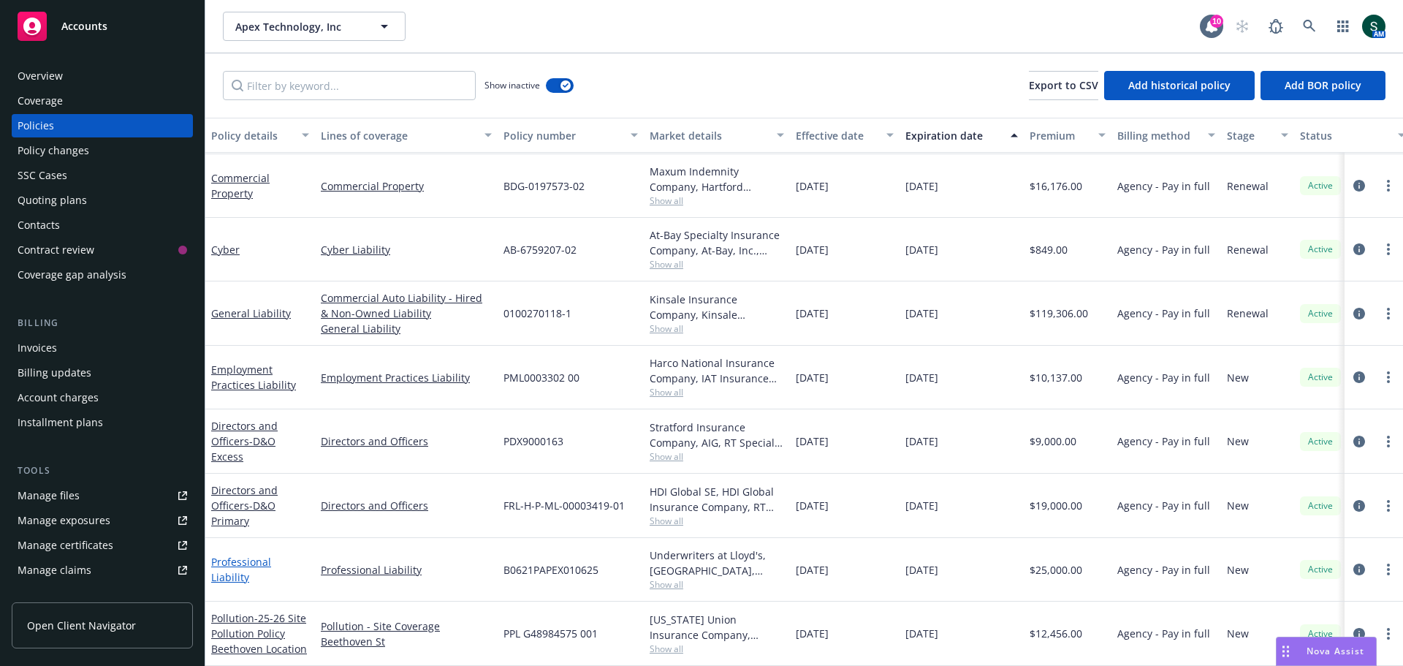
click at [269, 562] on link "Professional Liability" at bounding box center [241, 569] width 60 height 29
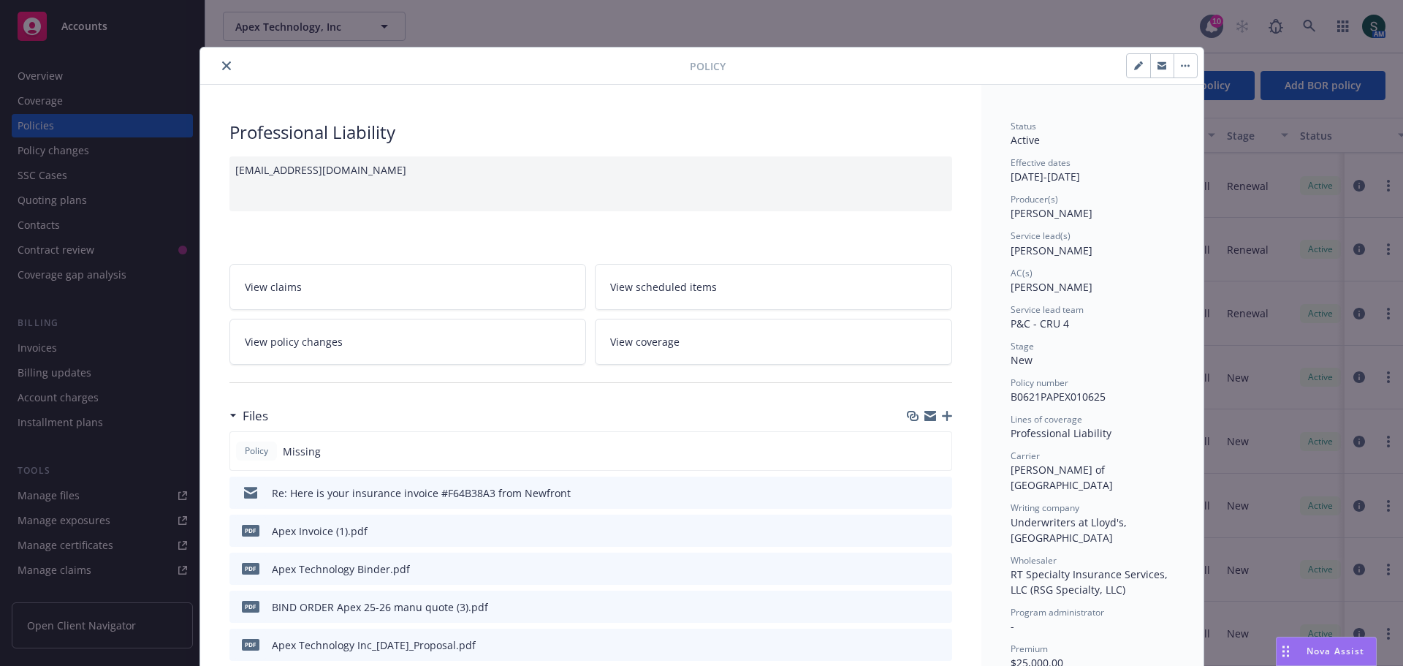
scroll to position [73, 0]
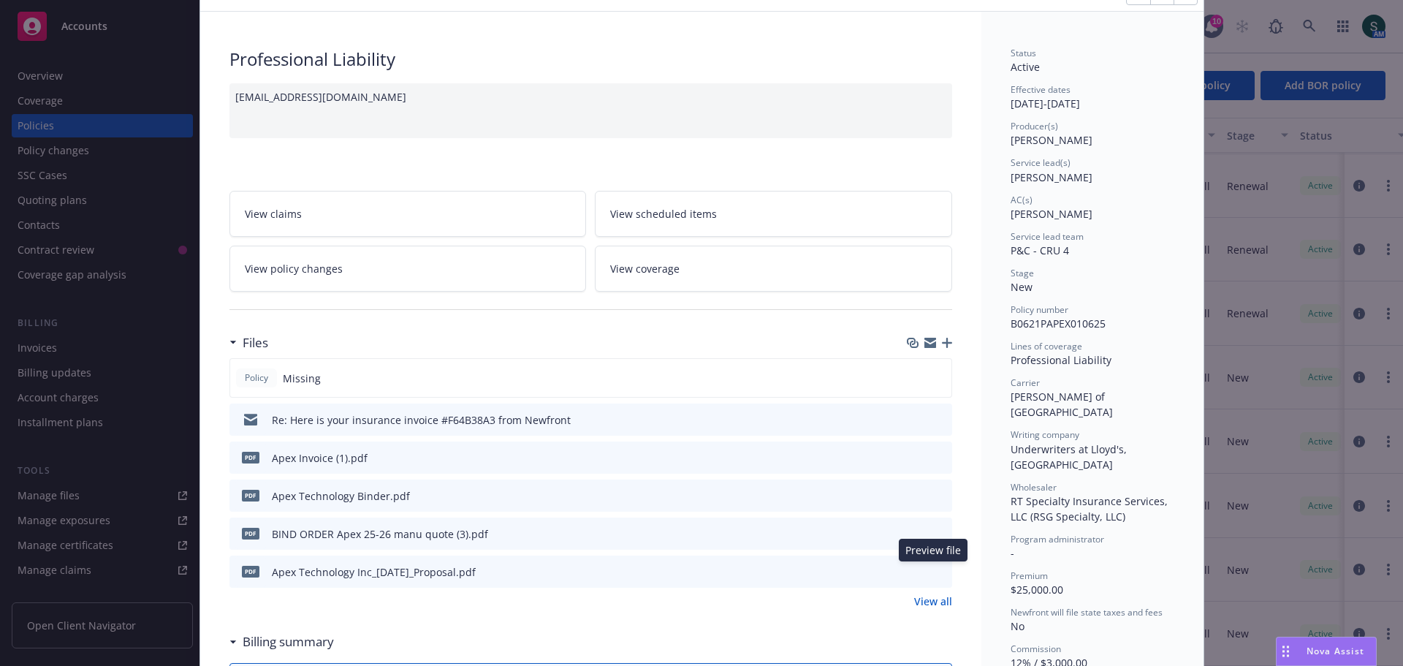
click at [932, 573] on icon "preview file" at bounding box center [938, 571] width 13 height 10
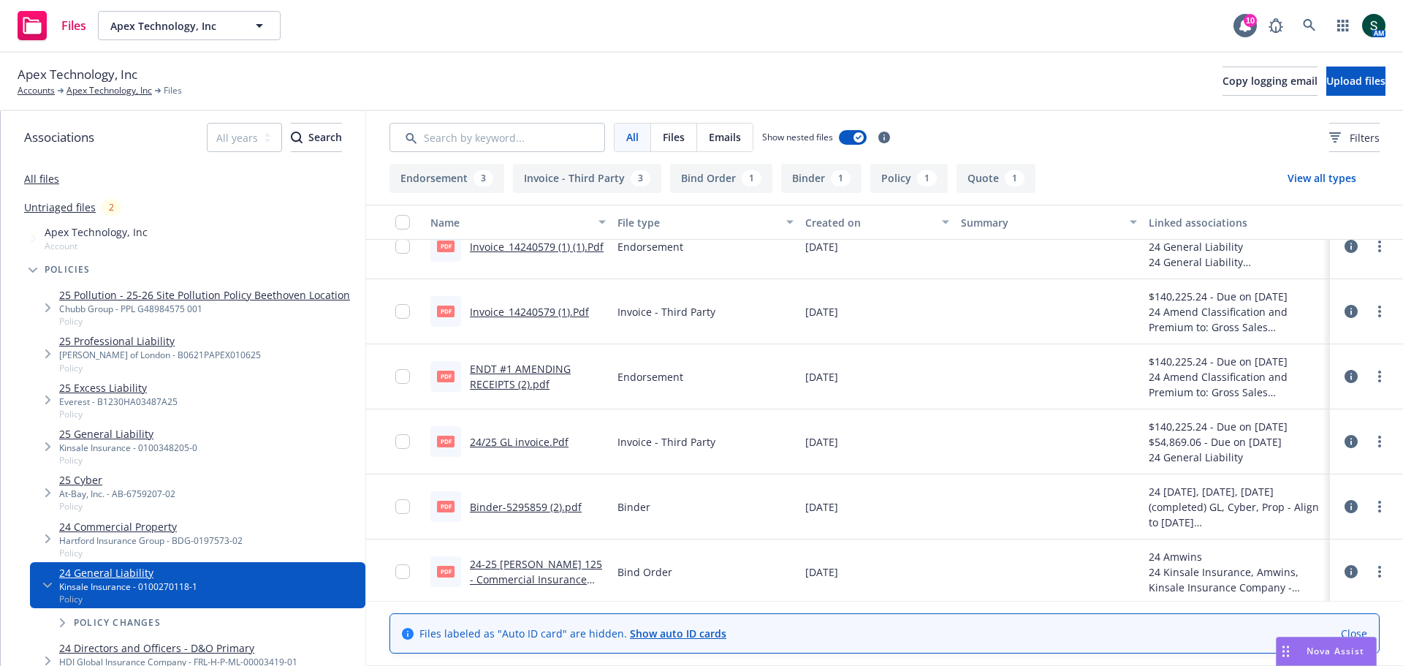
scroll to position [287, 0]
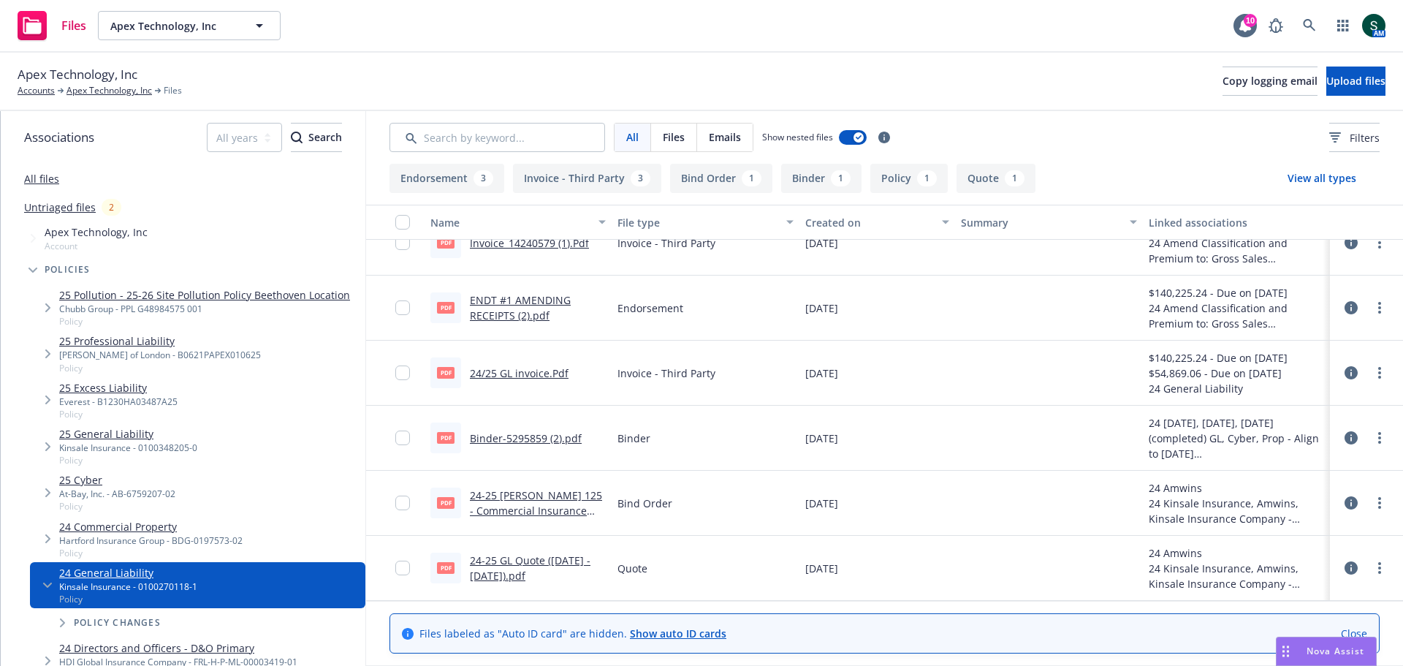
click at [495, 569] on link "24-25 GL Quote ([DATE] - [DATE]).pdf" at bounding box center [530, 567] width 121 height 29
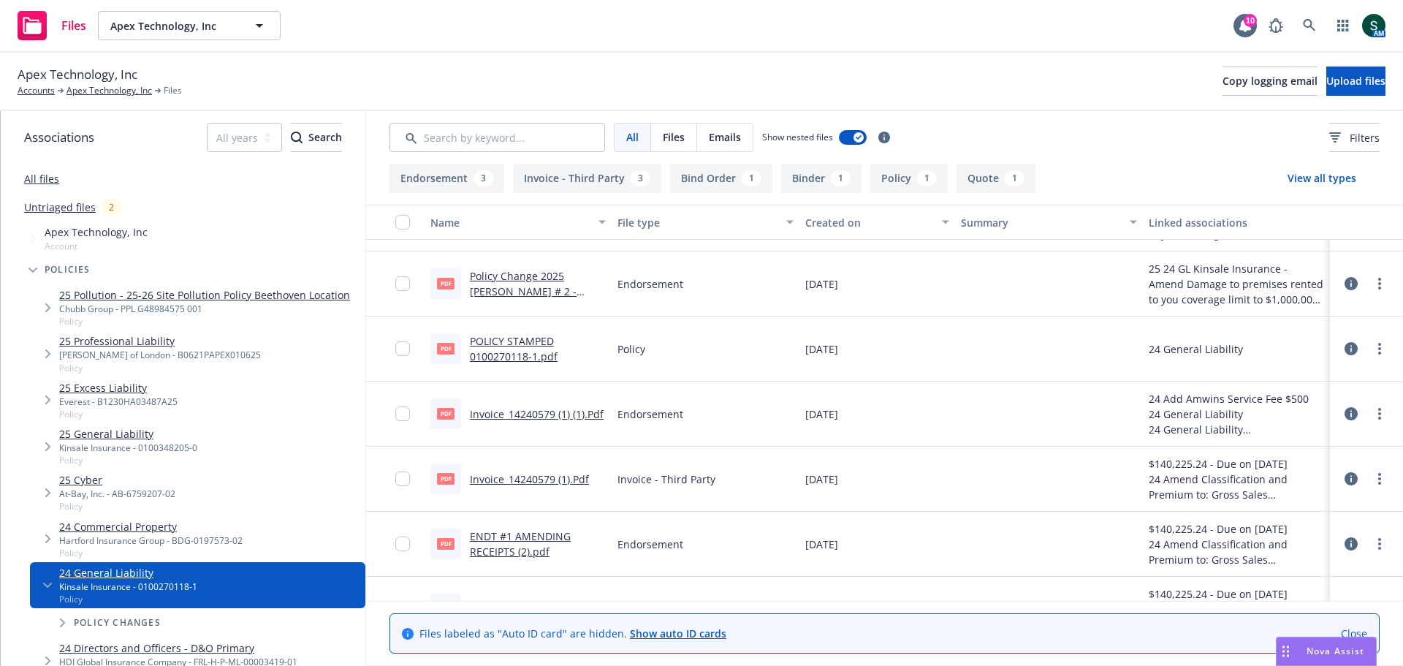
scroll to position [0, 0]
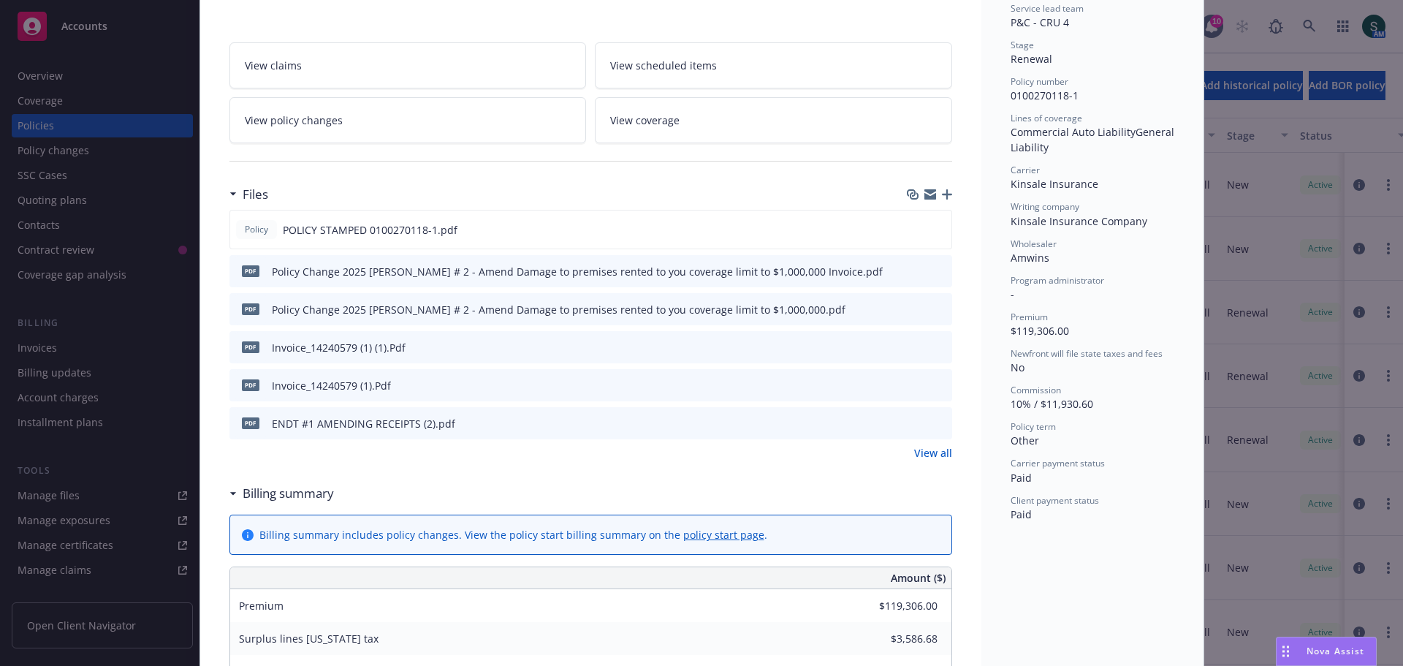
scroll to position [365, 0]
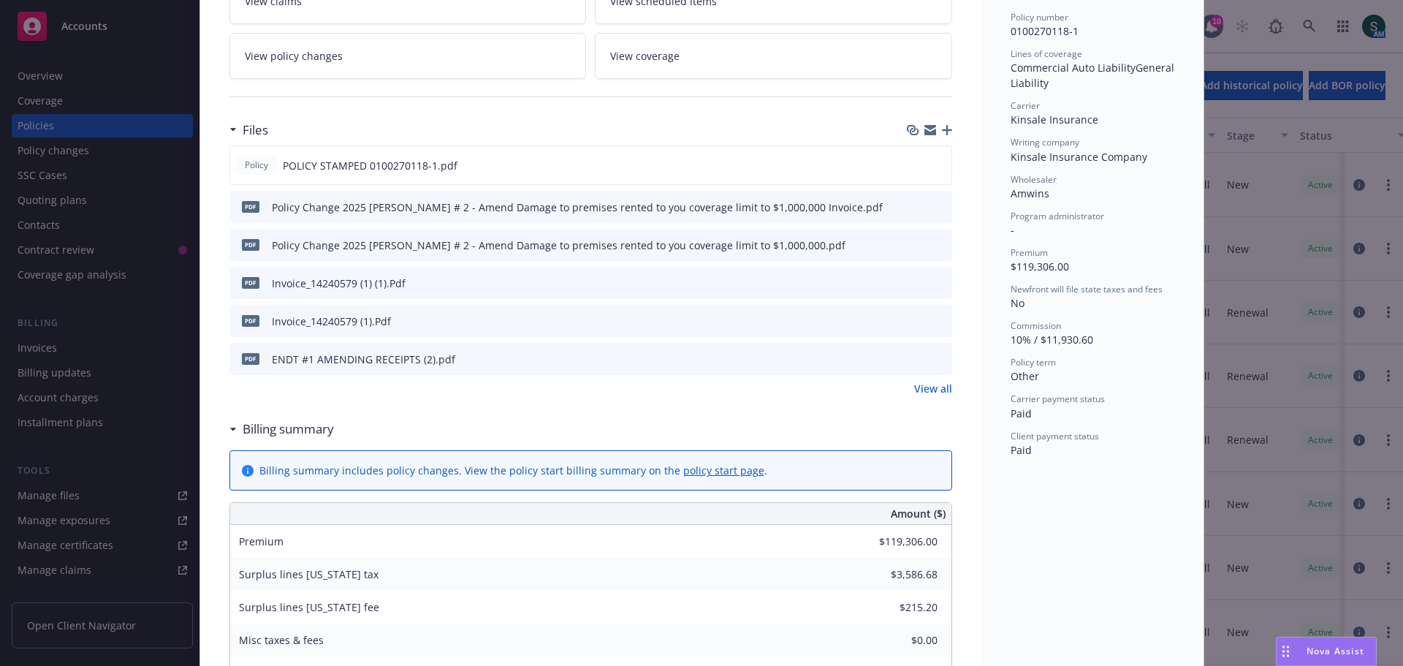
click at [927, 391] on link "View all" at bounding box center [933, 388] width 38 height 15
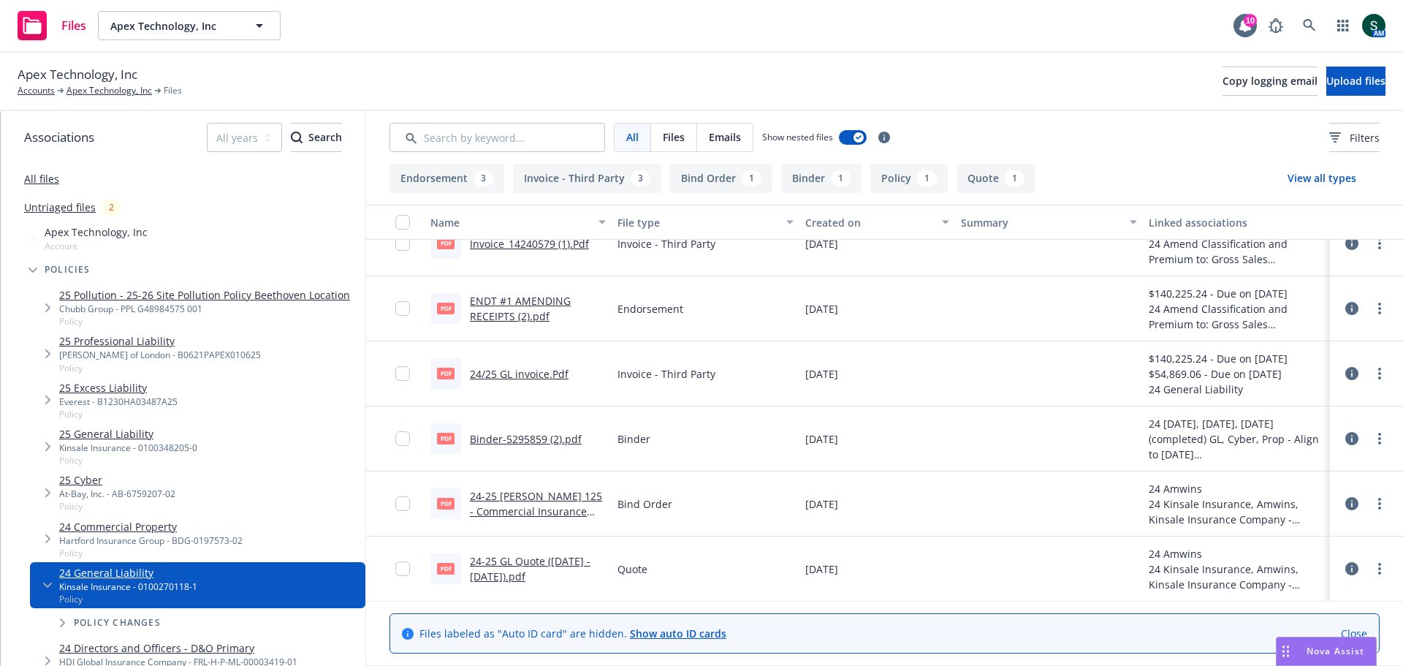
scroll to position [287, 0]
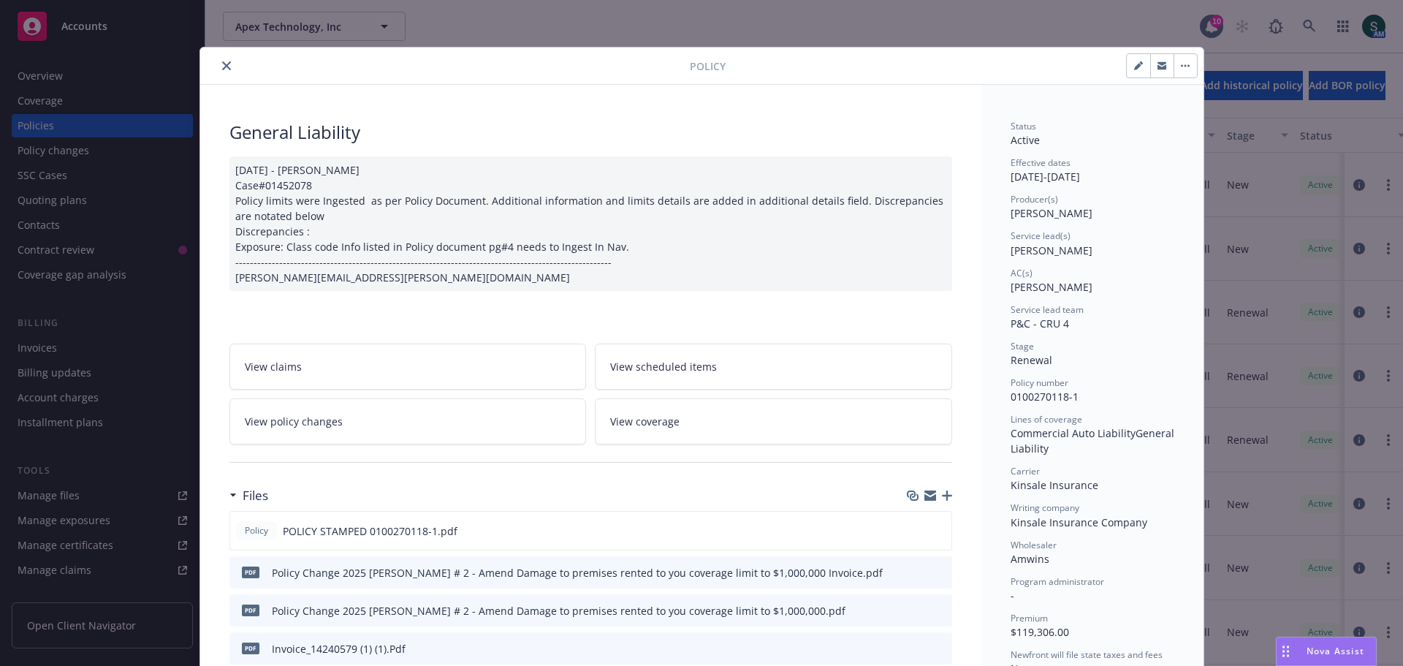
click at [218, 70] on button "close" at bounding box center [227, 66] width 18 height 18
